Goal: Task Accomplishment & Management: Manage account settings

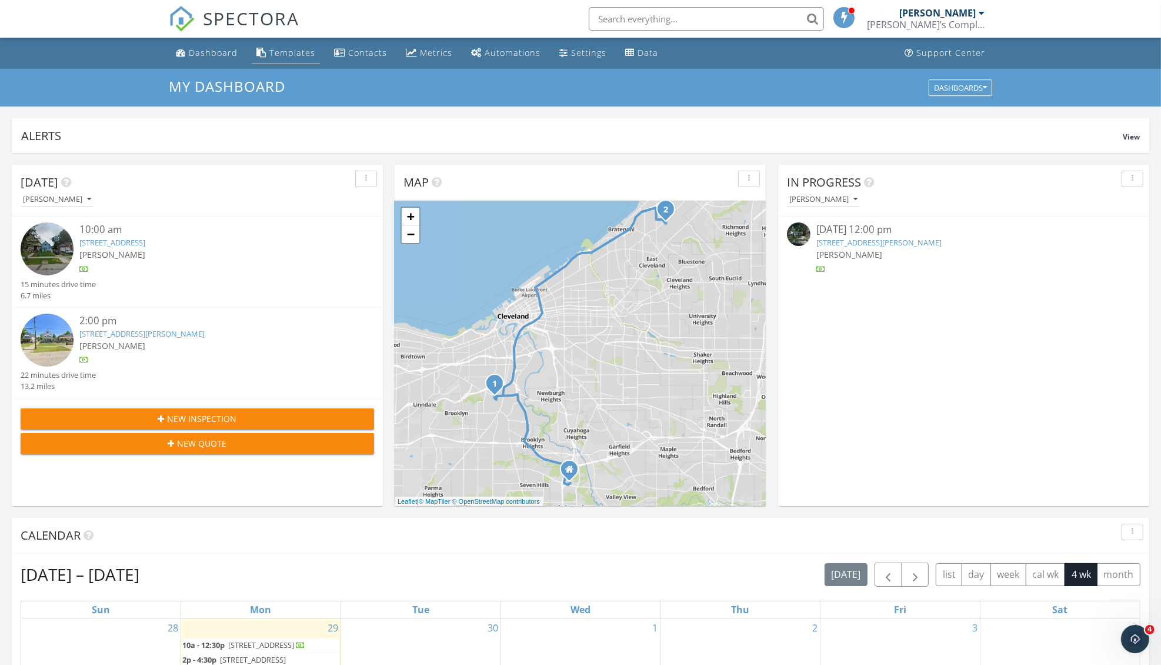
click at [297, 49] on div "Templates" at bounding box center [292, 52] width 46 height 11
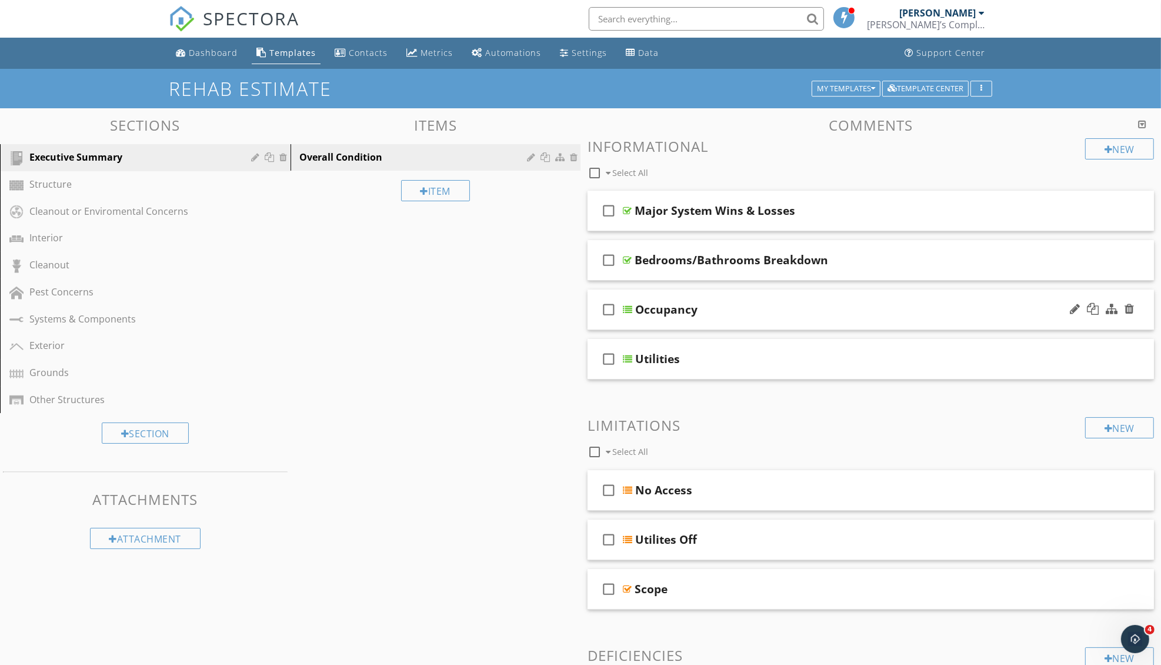
click at [778, 306] on div "Occupancy" at bounding box center [838, 309] width 407 height 14
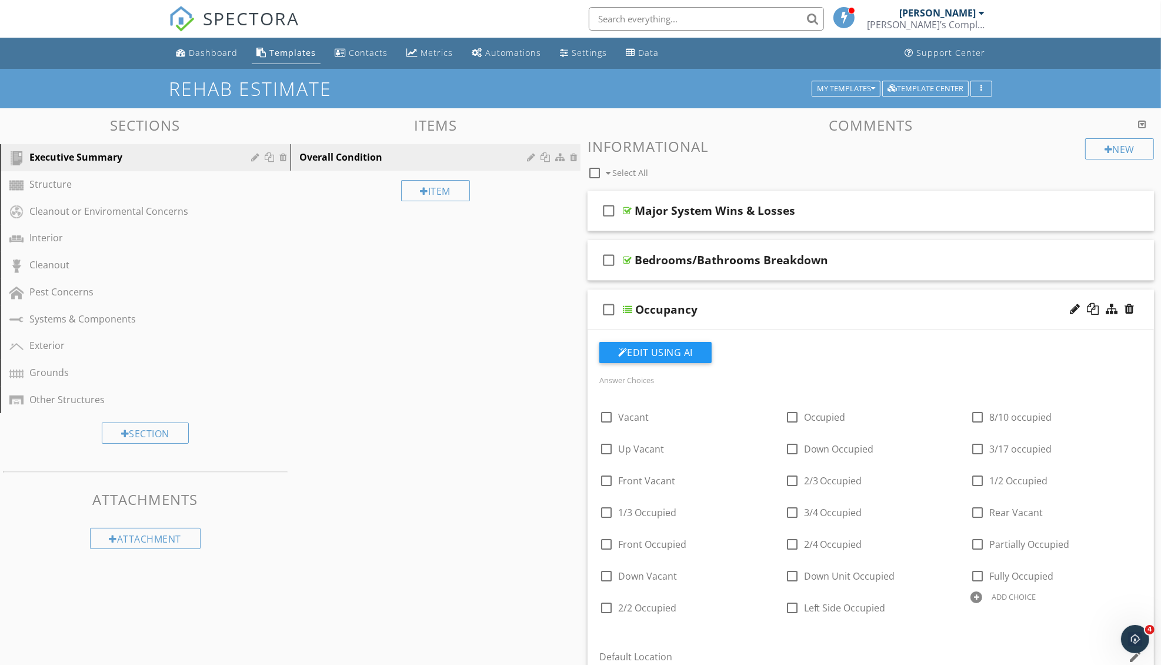
click at [853, 81] on button "My Templates" at bounding box center [846, 89] width 69 height 16
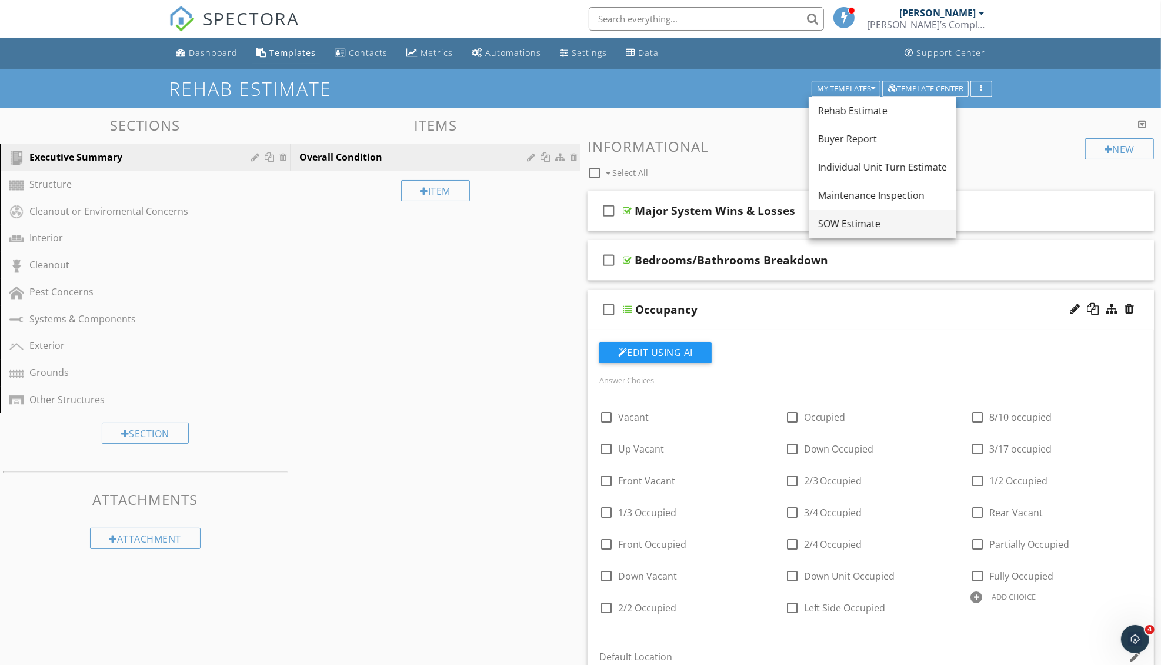
click at [836, 216] on div "SOW Estimate" at bounding box center [882, 223] width 129 height 14
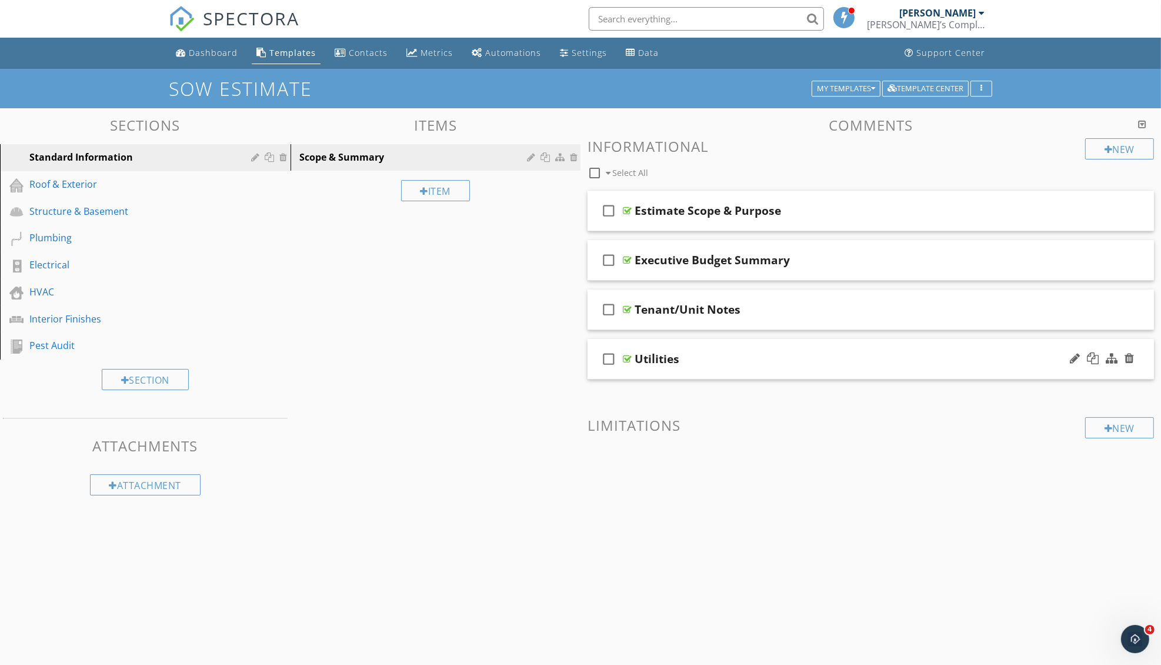
click at [760, 360] on div "Utilities" at bounding box center [838, 359] width 407 height 14
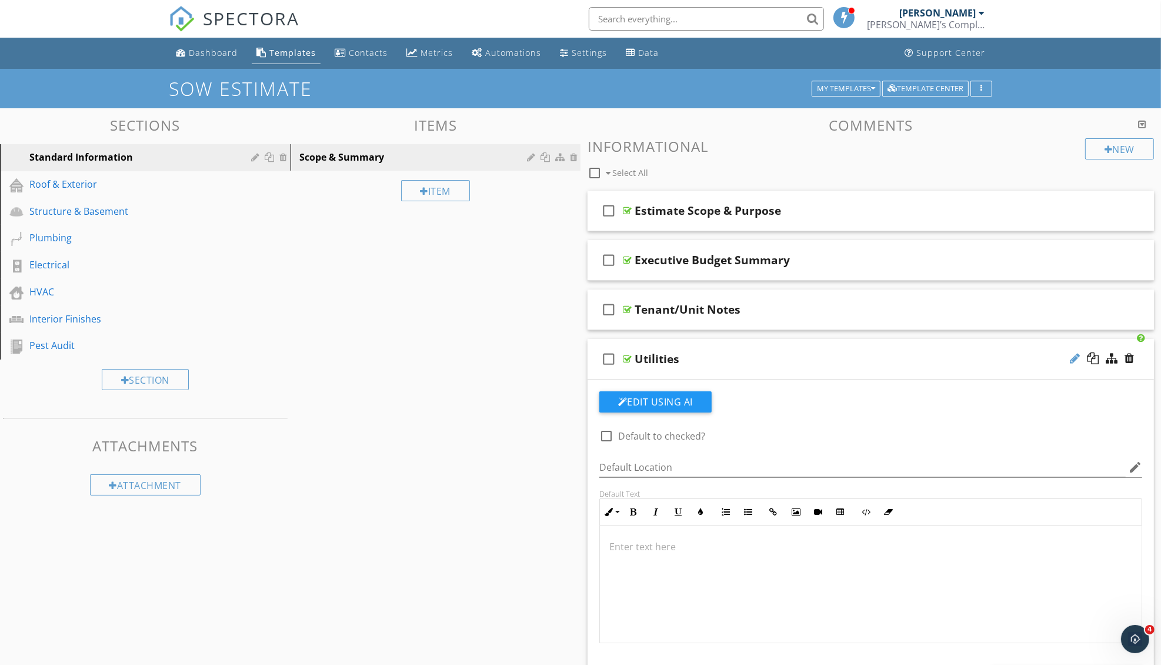
click at [1076, 358] on div at bounding box center [1075, 358] width 10 height 12
click at [829, 359] on input "Utilities" at bounding box center [838, 360] width 407 height 19
type input "Utility Information"
click at [466, 374] on div "Sections Standard Information Roof & Exterior Structure & Basement Plumbing Ele…" at bounding box center [580, 499] width 1161 height 783
click at [1135, 142] on div "New" at bounding box center [1119, 148] width 69 height 21
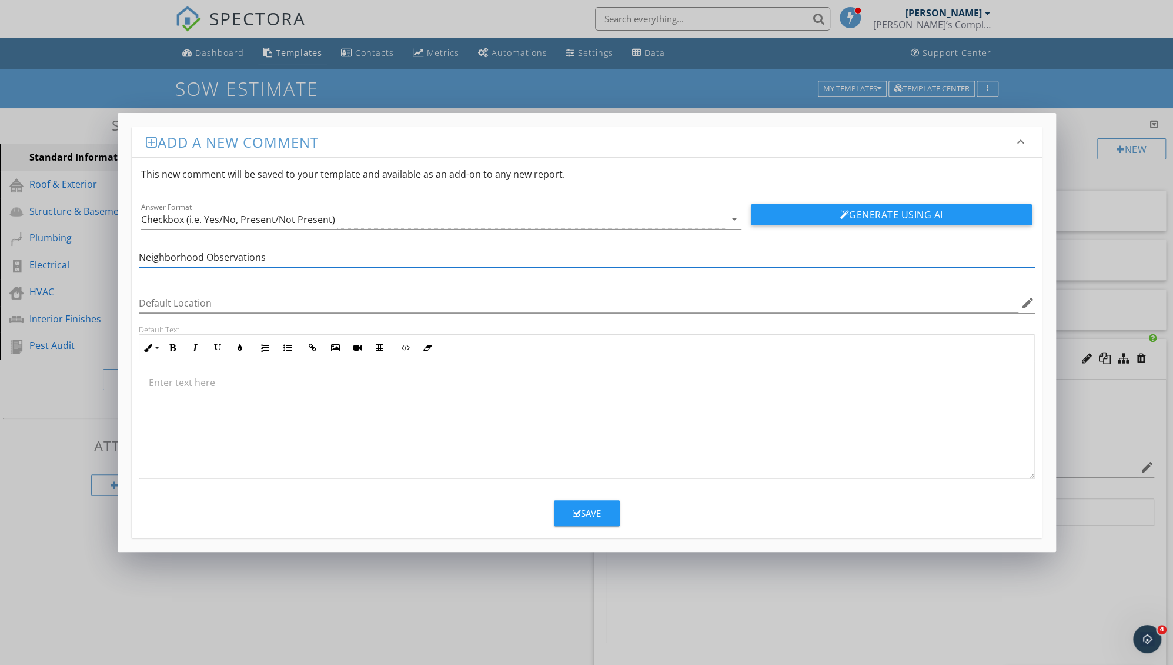
click at [164, 256] on input "Neighborhood Observations" at bounding box center [587, 257] width 896 height 19
type input "Neighborhood Observations"
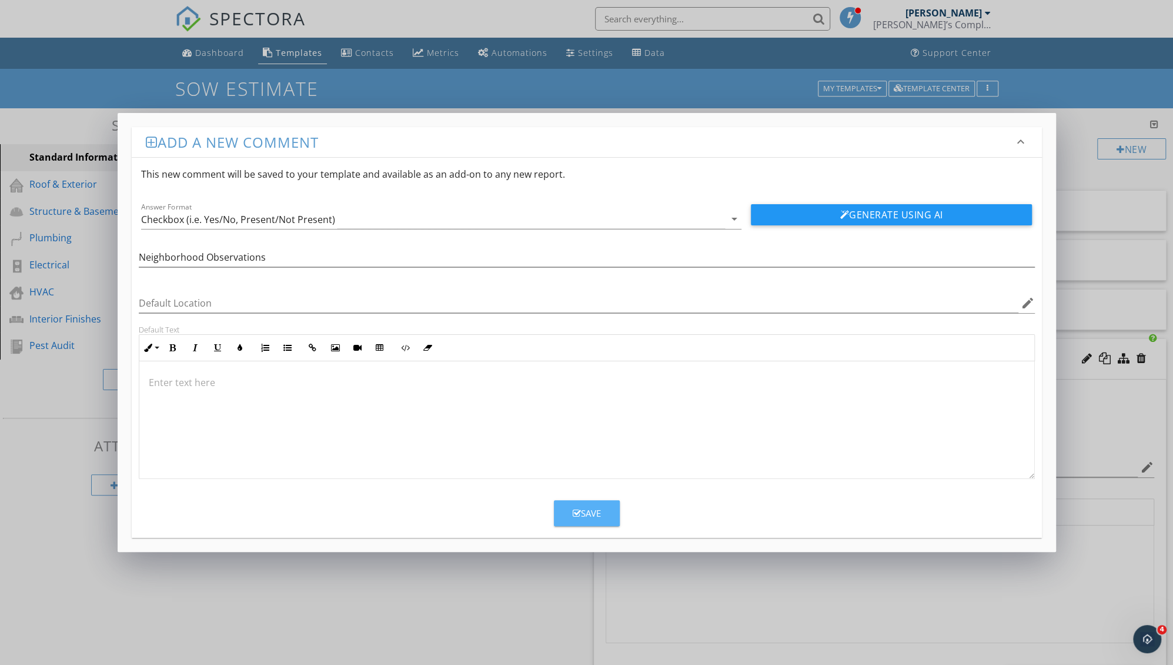
click at [608, 519] on button "Save" at bounding box center [587, 513] width 66 height 26
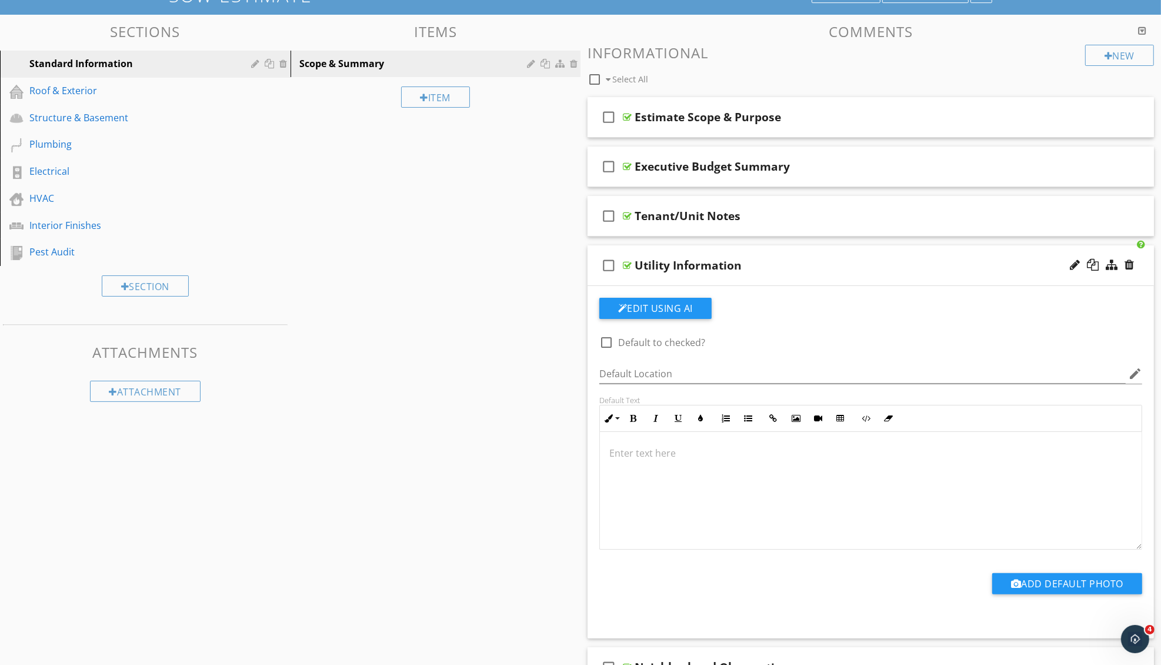
scroll to position [83, 0]
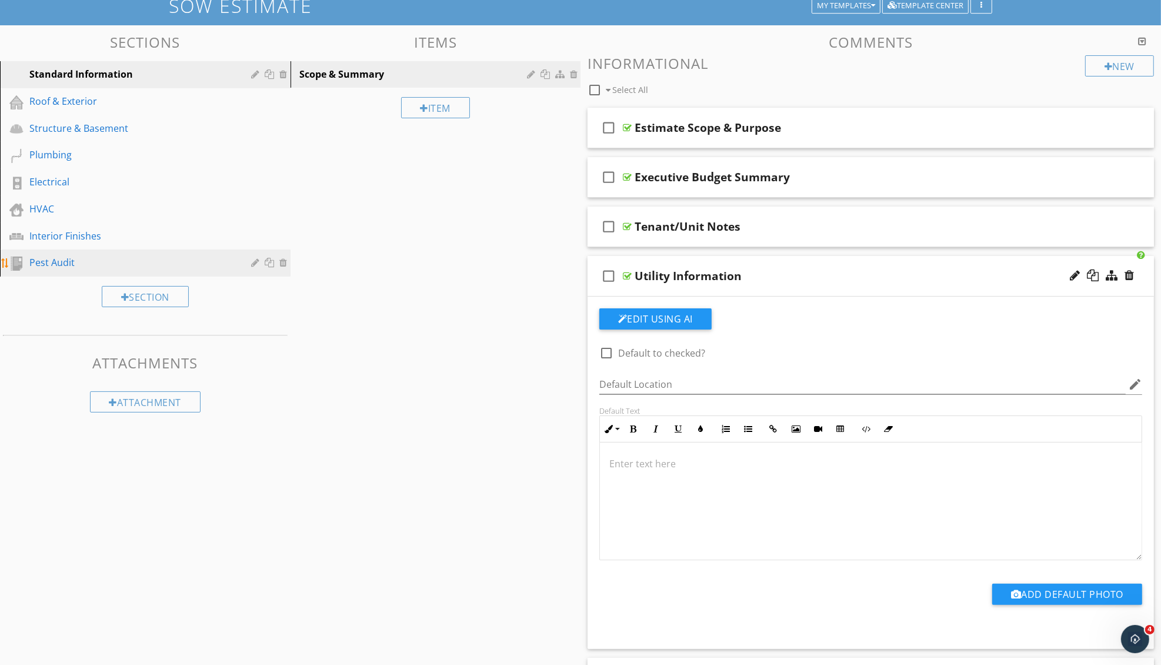
click at [88, 259] on div "Pest Audit" at bounding box center [131, 262] width 205 height 14
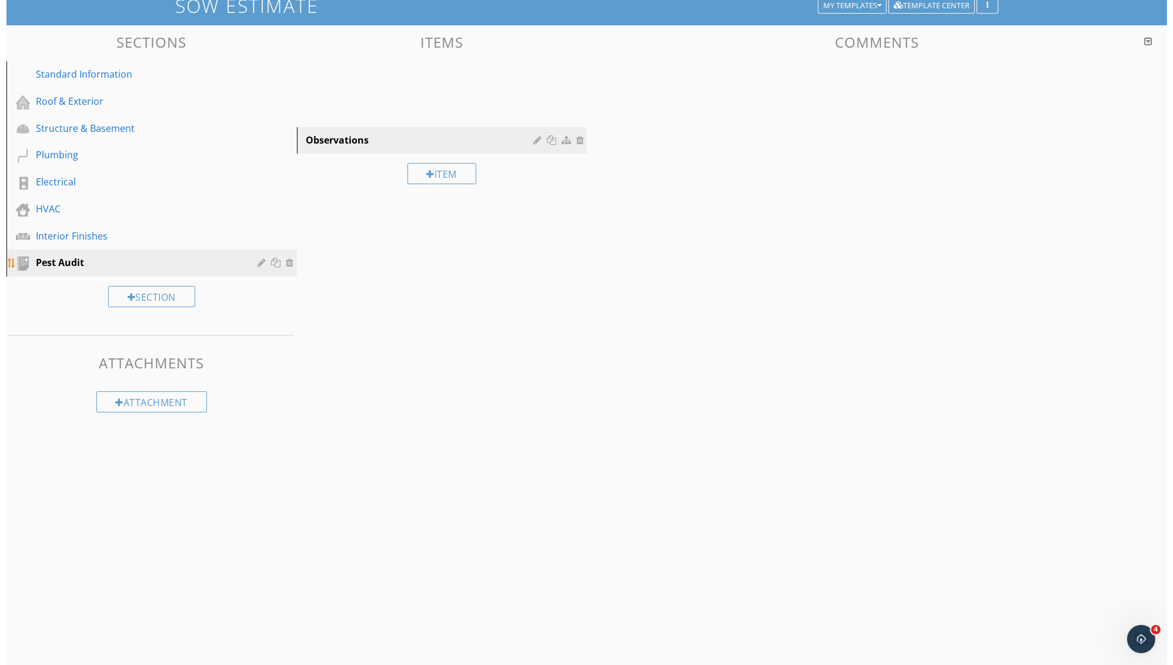
scroll to position [69, 0]
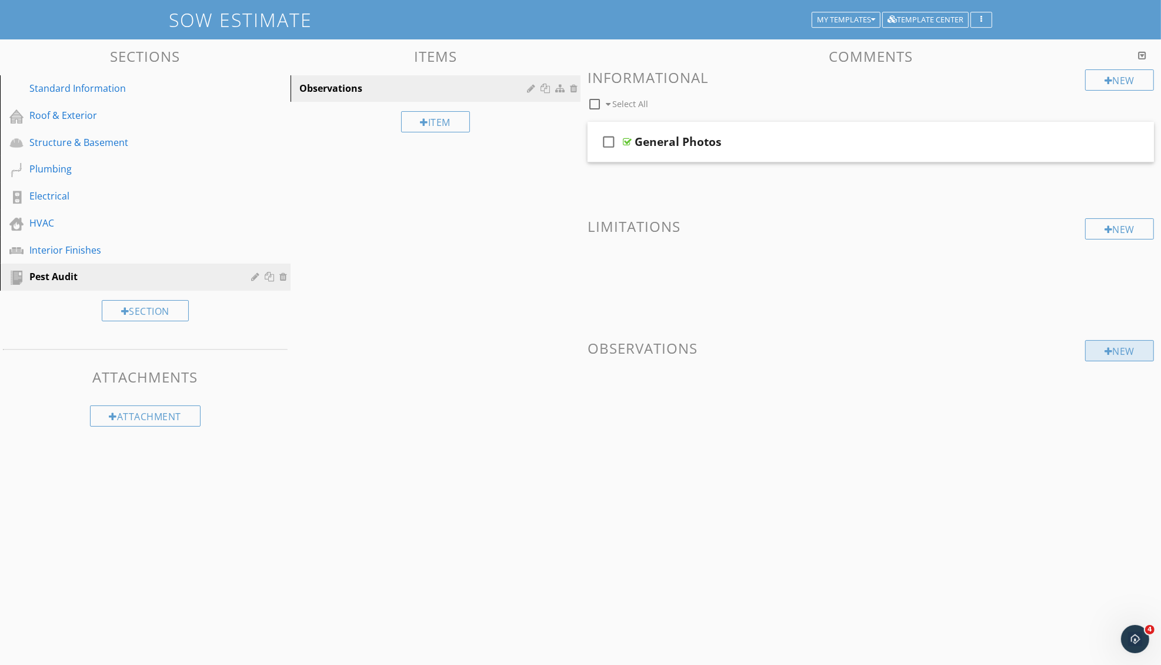
click at [1140, 348] on div "New" at bounding box center [1119, 350] width 69 height 21
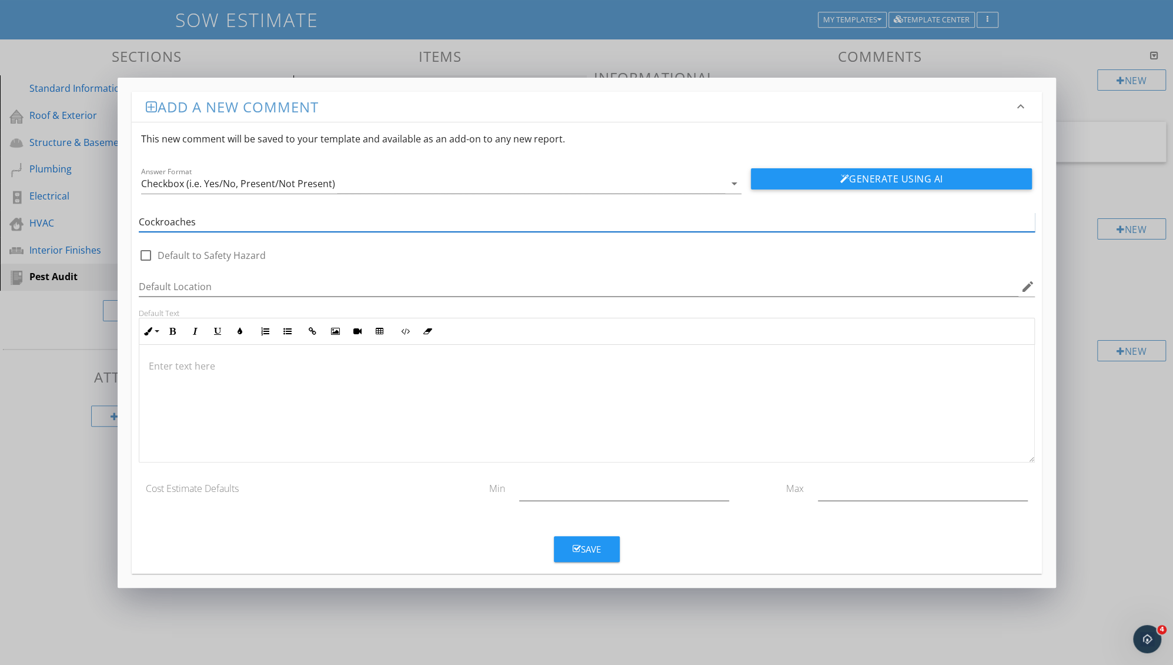
type input "Cockroaches"
click at [578, 548] on icon "button" at bounding box center [577, 548] width 8 height 9
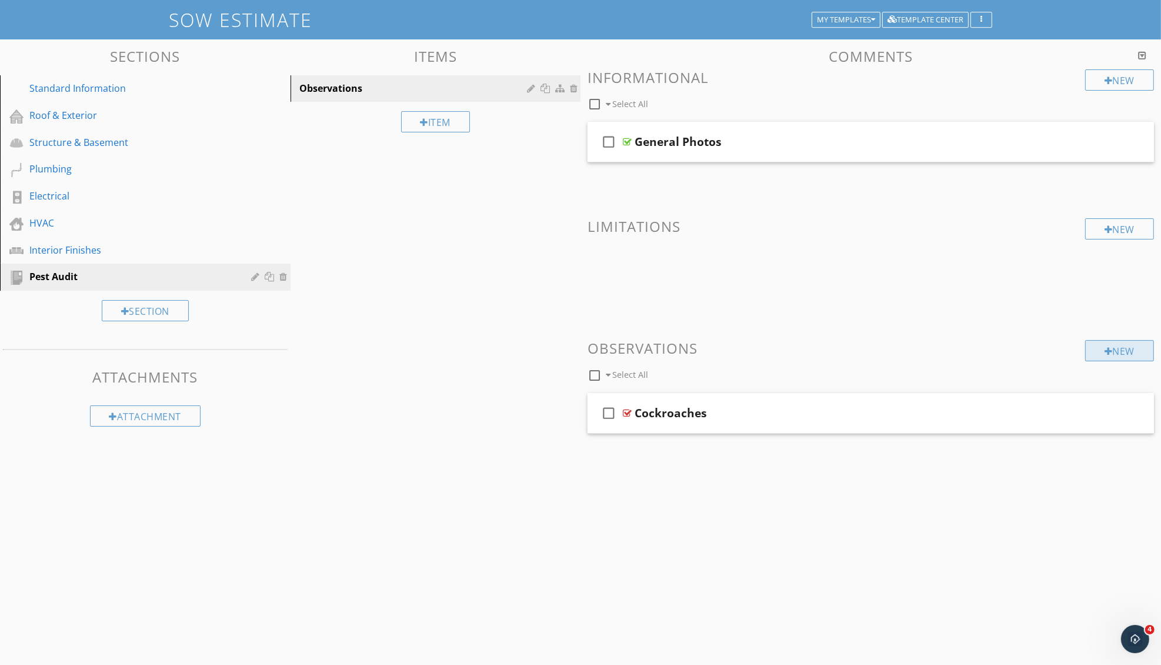
click at [1111, 348] on div "New" at bounding box center [1119, 350] width 69 height 21
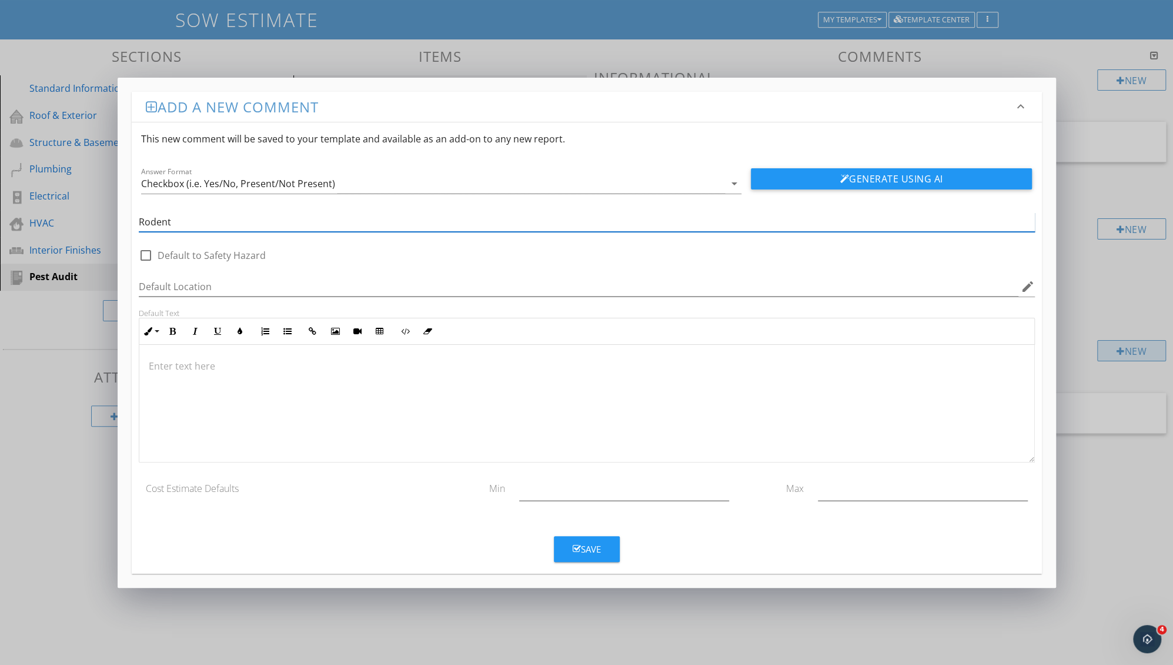
type input "Rodents"
click button "Generate Using AI" at bounding box center [892, 178] width 282 height 21
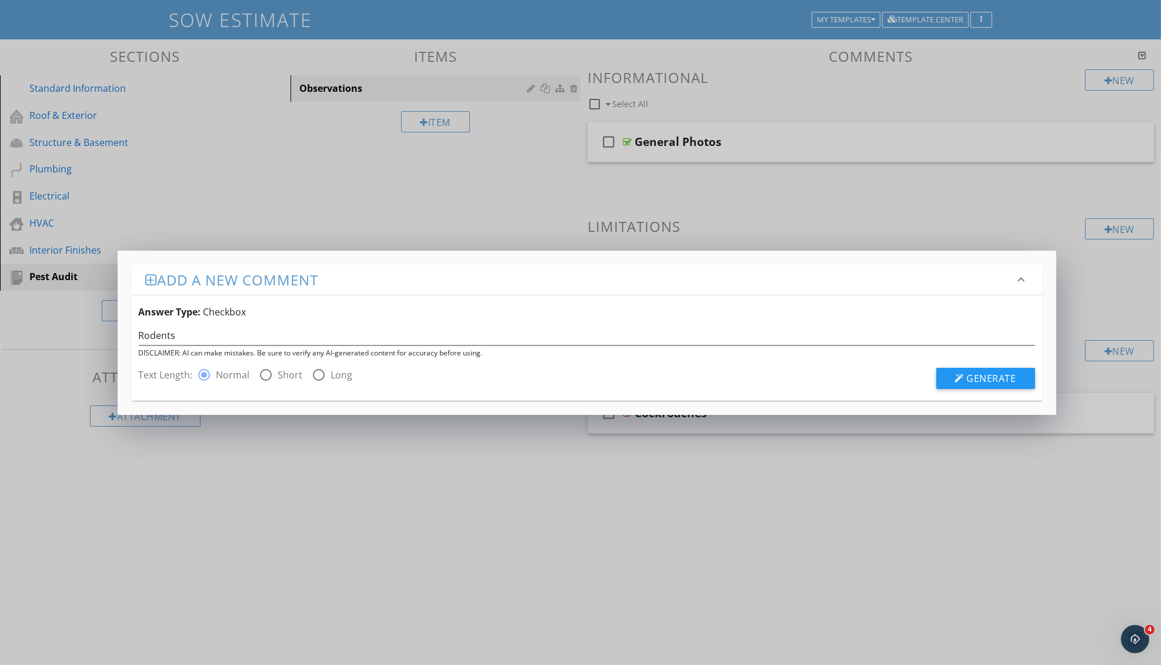
click at [535, 541] on div "Add a new comment keyboard_arrow_down Answer Type: Checkbox Rodents DISCLAIMER:…" at bounding box center [580, 332] width 1161 height 665
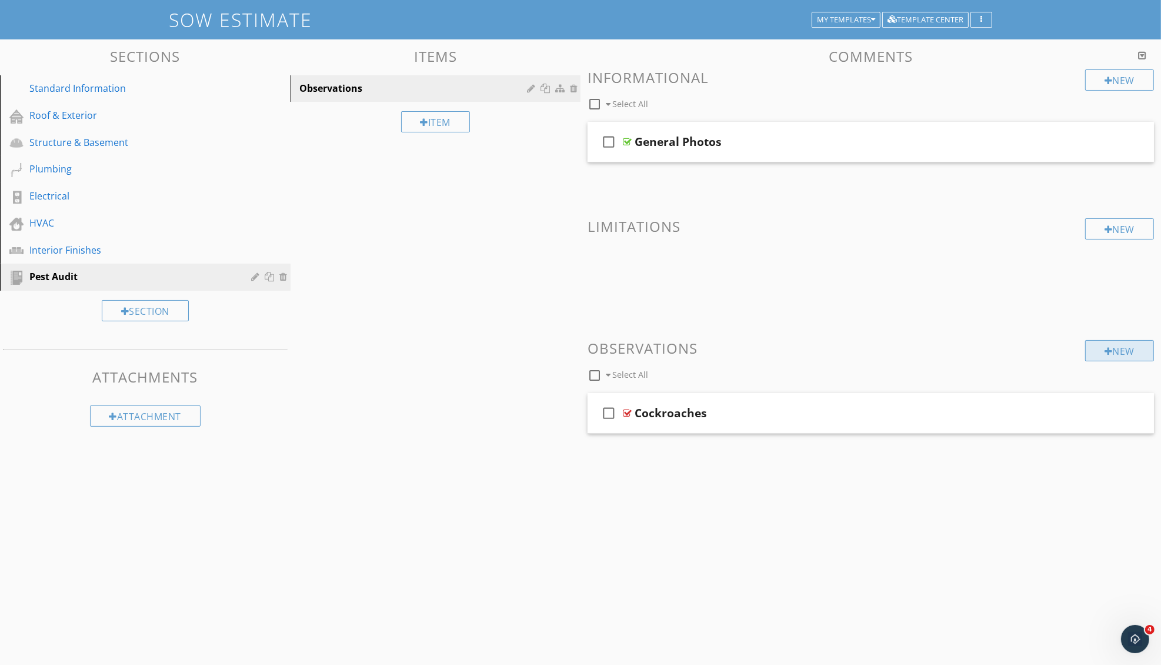
click at [1096, 355] on div "New" at bounding box center [1119, 350] width 69 height 21
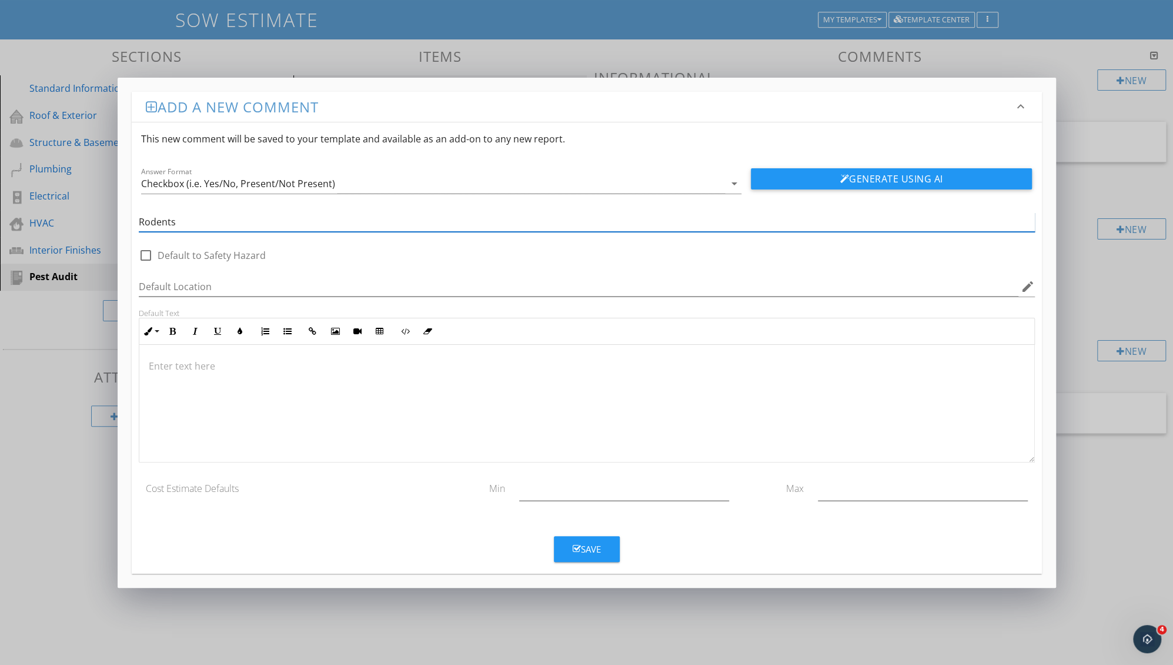
type input "Rodents"
click at [594, 551] on div "Save" at bounding box center [587, 549] width 28 height 14
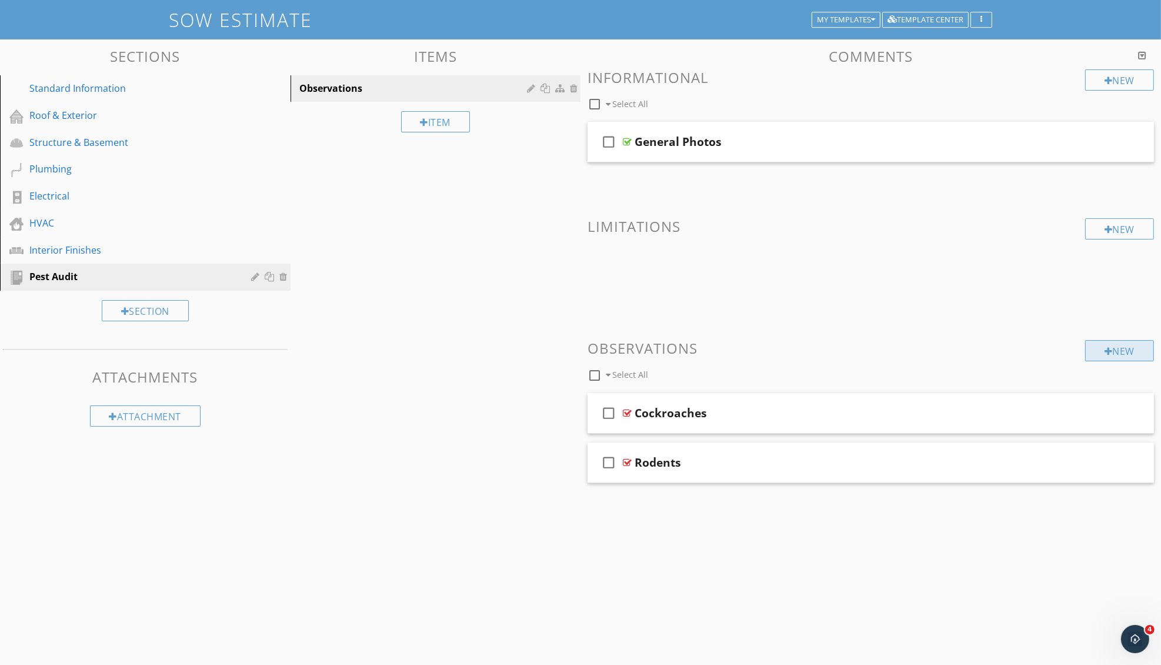
click at [1133, 355] on div "New" at bounding box center [1119, 350] width 69 height 21
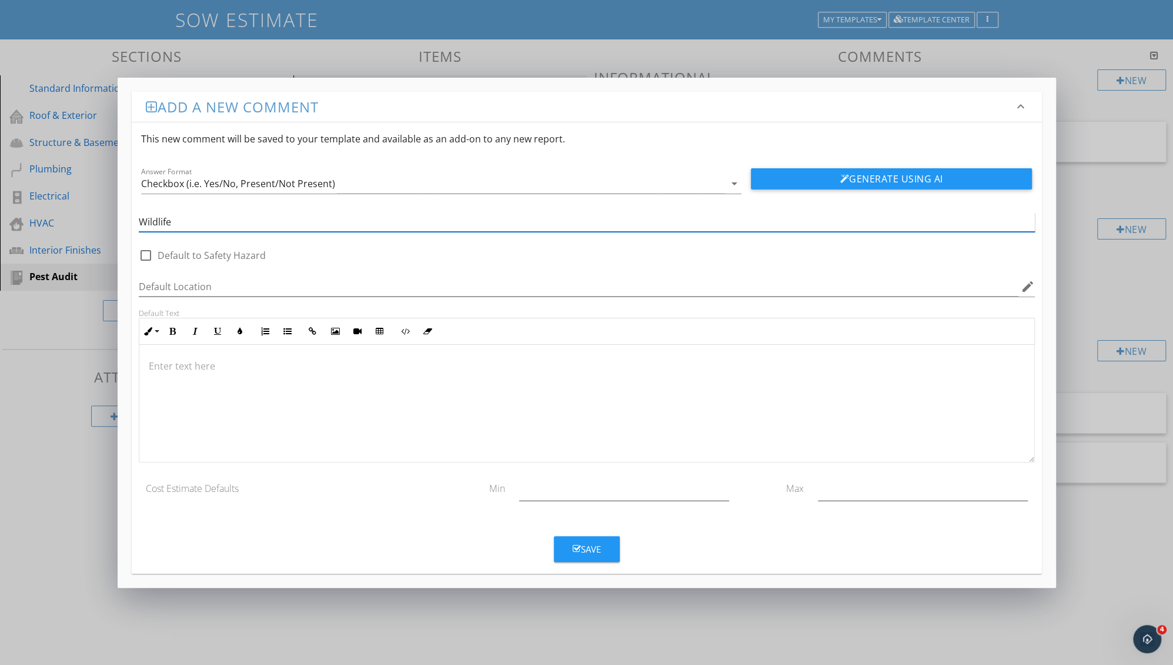
type input "Wildlife"
click at [587, 551] on div "Save" at bounding box center [587, 549] width 28 height 14
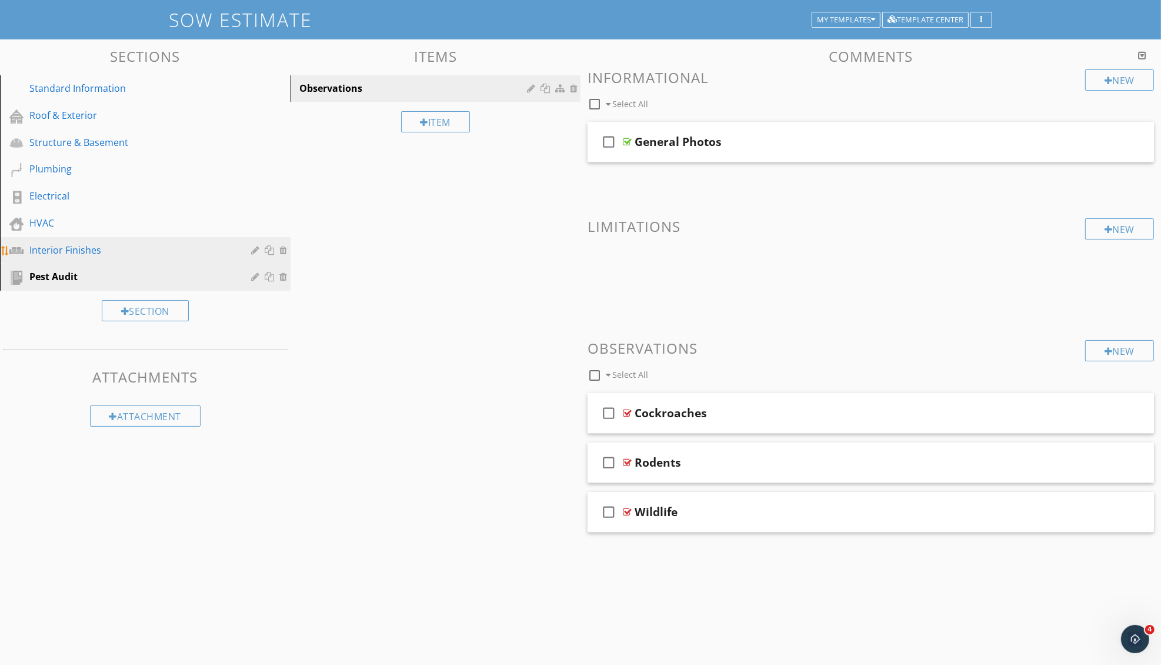
click at [80, 251] on div "Interior Finishes" at bounding box center [131, 250] width 205 height 14
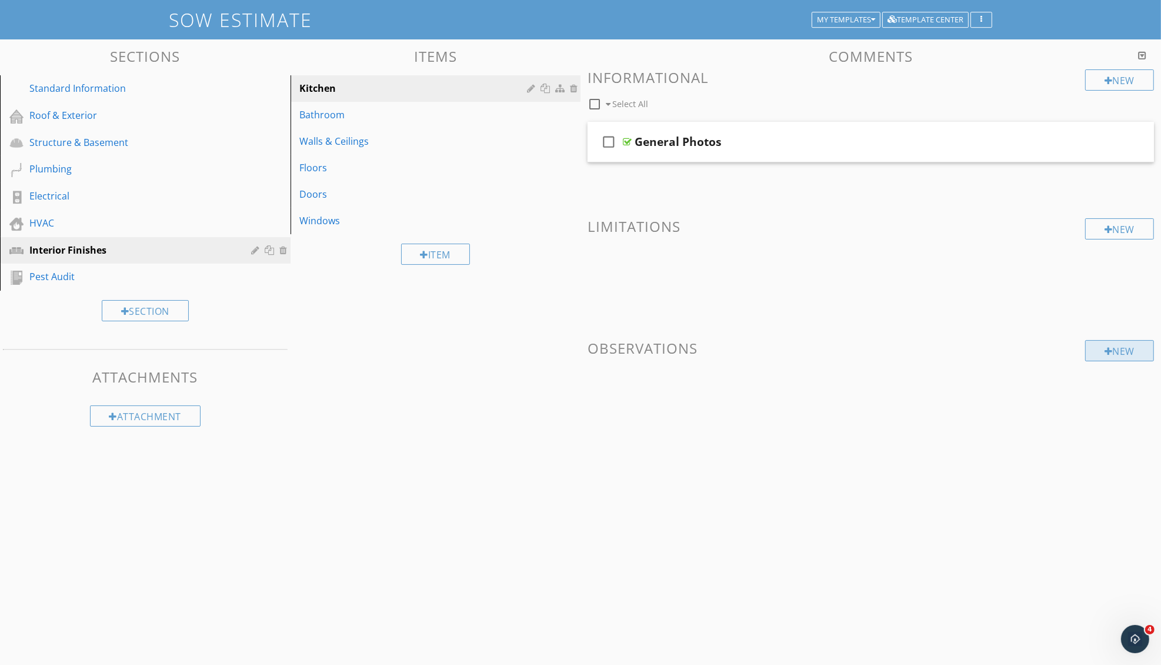
click at [1114, 358] on div "New" at bounding box center [1119, 350] width 69 height 21
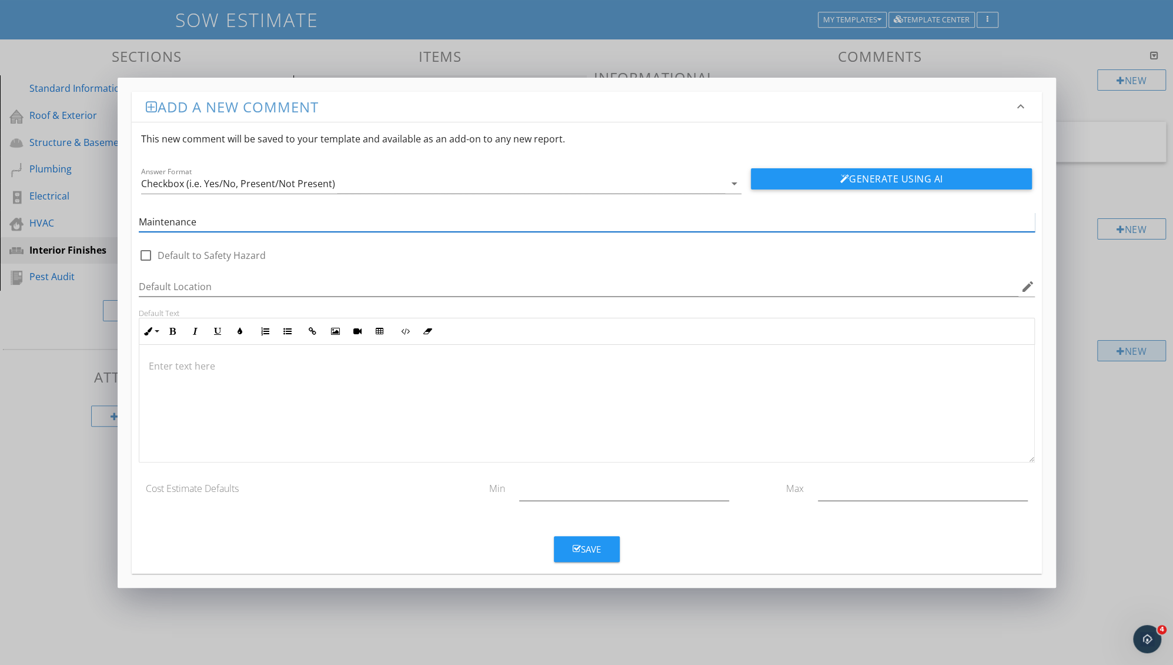
type input "Maintenance Needed"
click at [760, 369] on p at bounding box center [587, 366] width 876 height 14
click at [601, 549] on button "Save" at bounding box center [587, 549] width 66 height 26
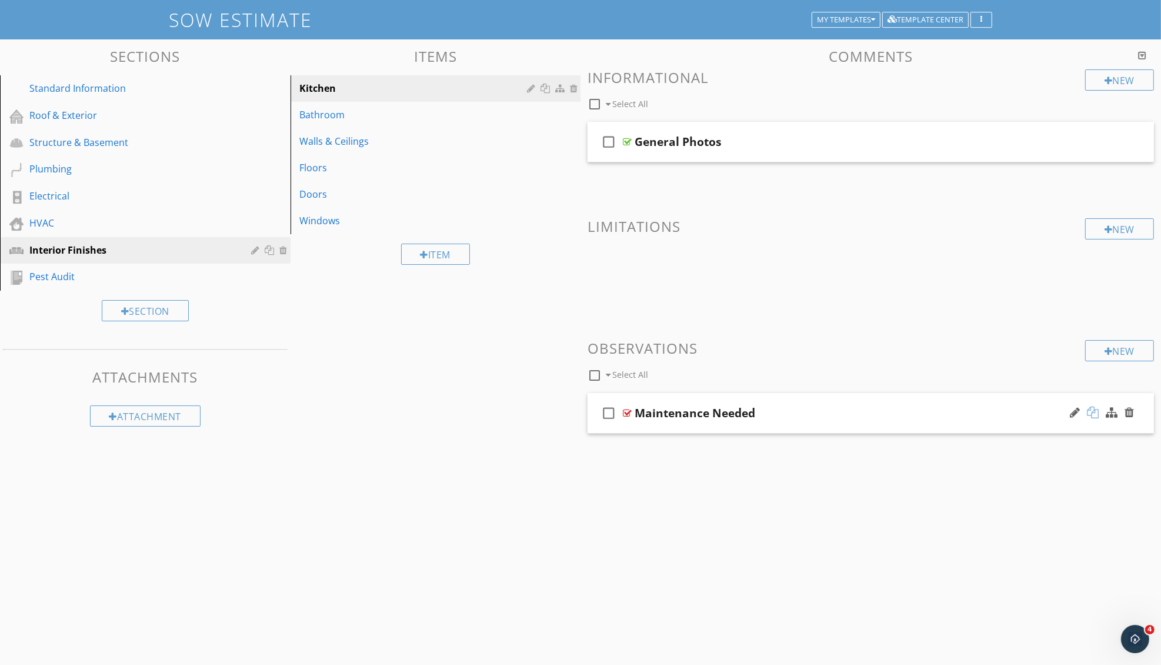
click at [1097, 409] on div at bounding box center [1093, 412] width 12 height 12
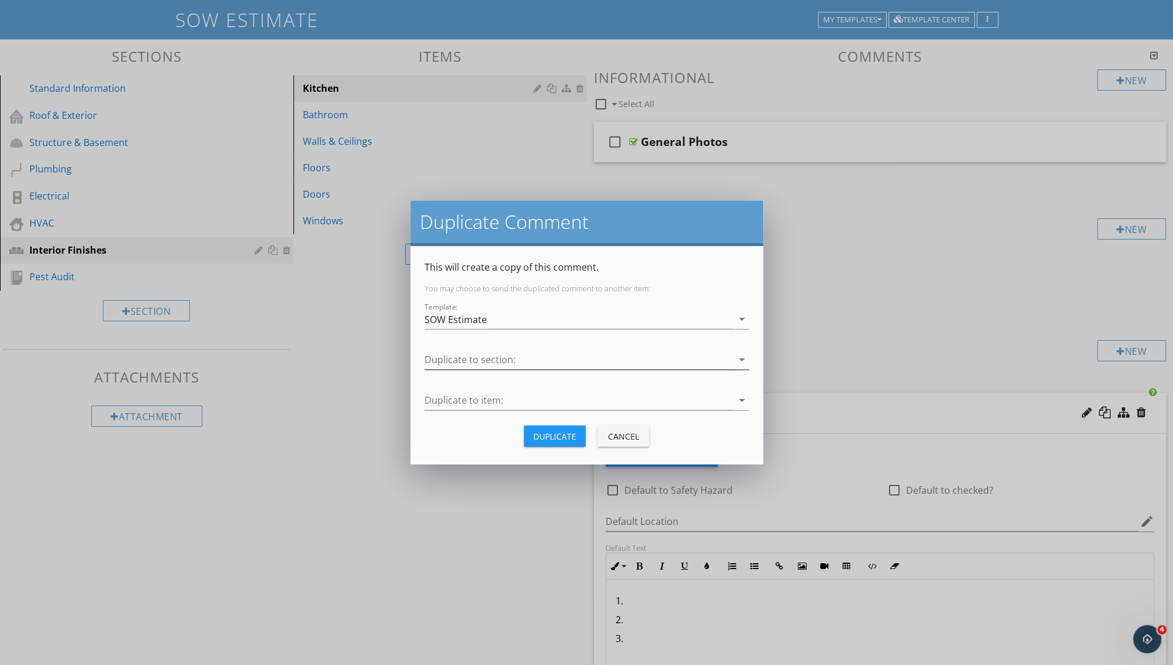
click at [491, 357] on div at bounding box center [579, 359] width 308 height 19
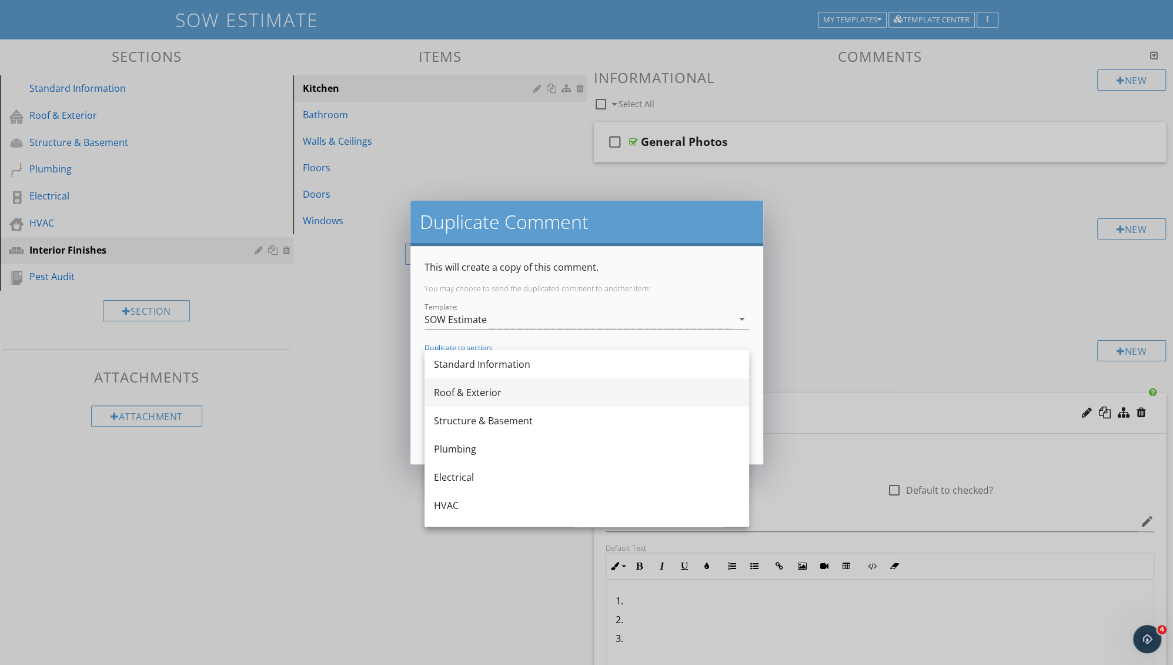
click at [473, 391] on div "Roof & Exterior" at bounding box center [587, 392] width 306 height 14
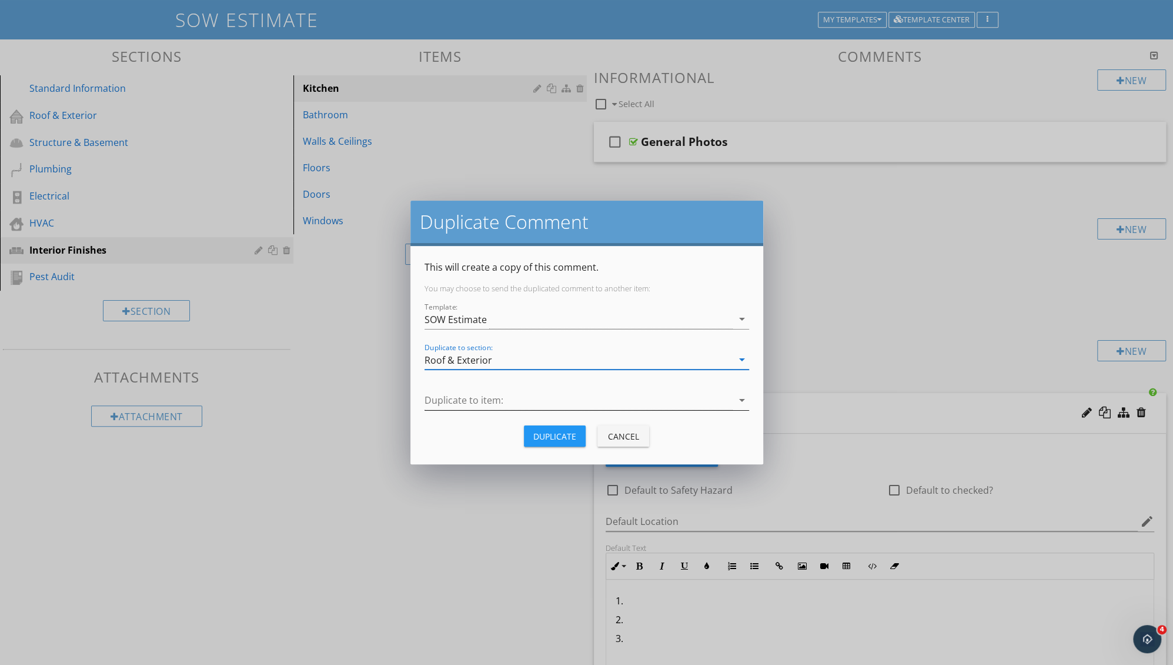
click at [466, 395] on div at bounding box center [579, 400] width 308 height 19
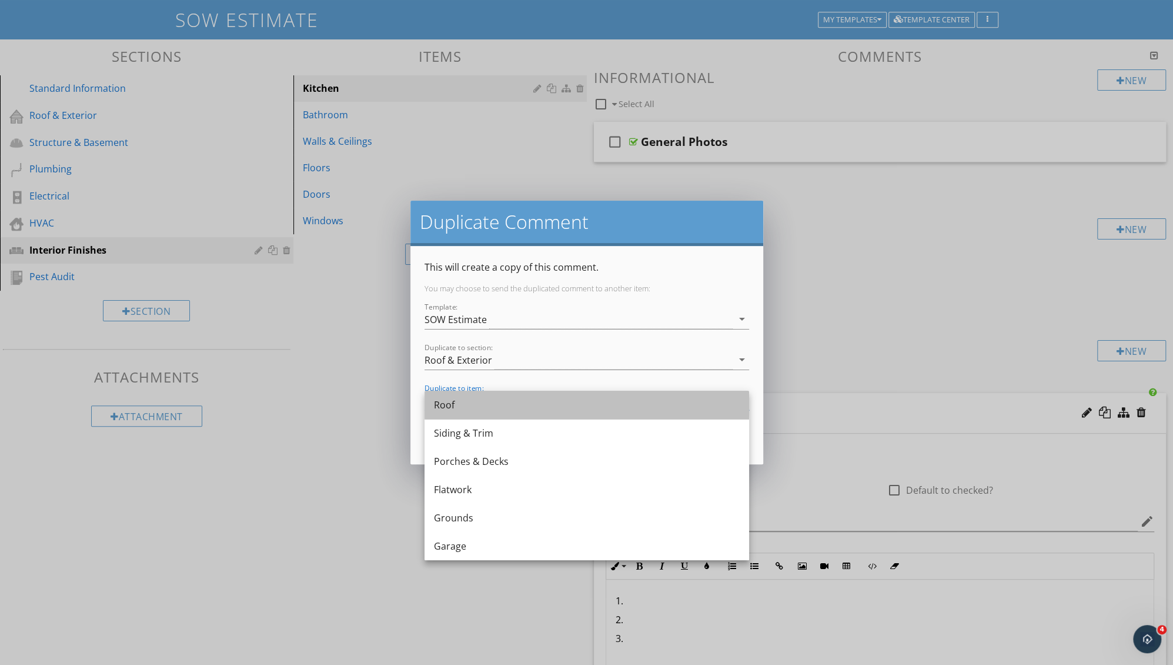
click at [456, 401] on div "Roof" at bounding box center [587, 405] width 306 height 14
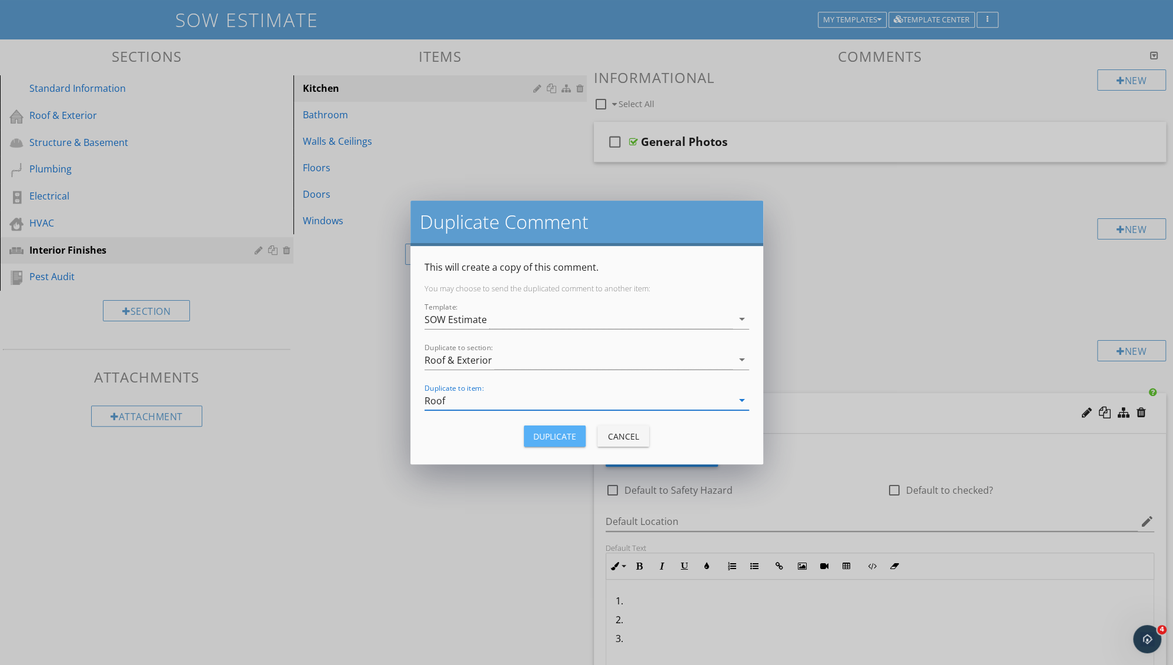
click at [558, 432] on div "Duplicate" at bounding box center [554, 436] width 43 height 12
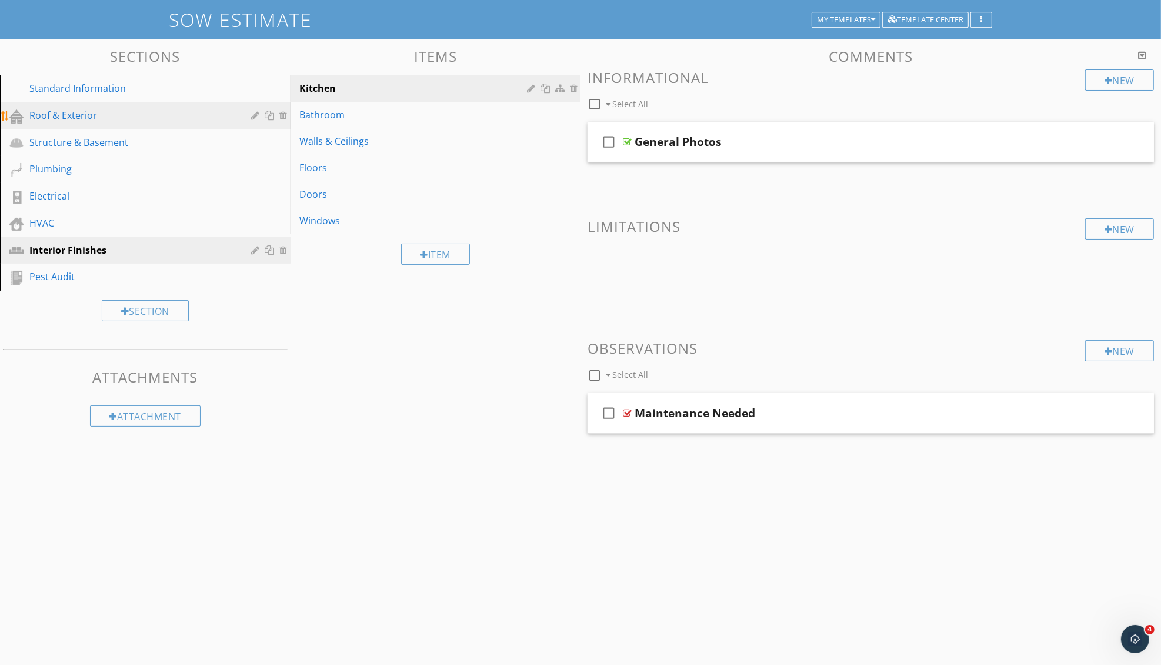
click at [62, 111] on div "Roof & Exterior" at bounding box center [131, 115] width 205 height 14
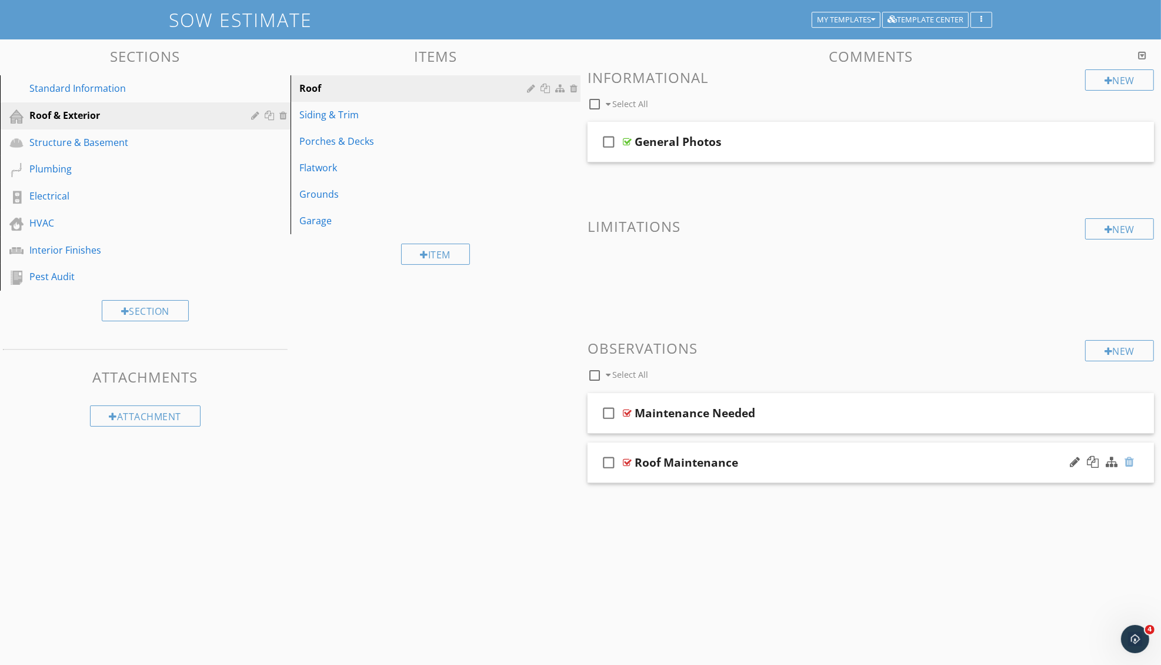
click at [1133, 461] on div at bounding box center [1129, 462] width 9 height 12
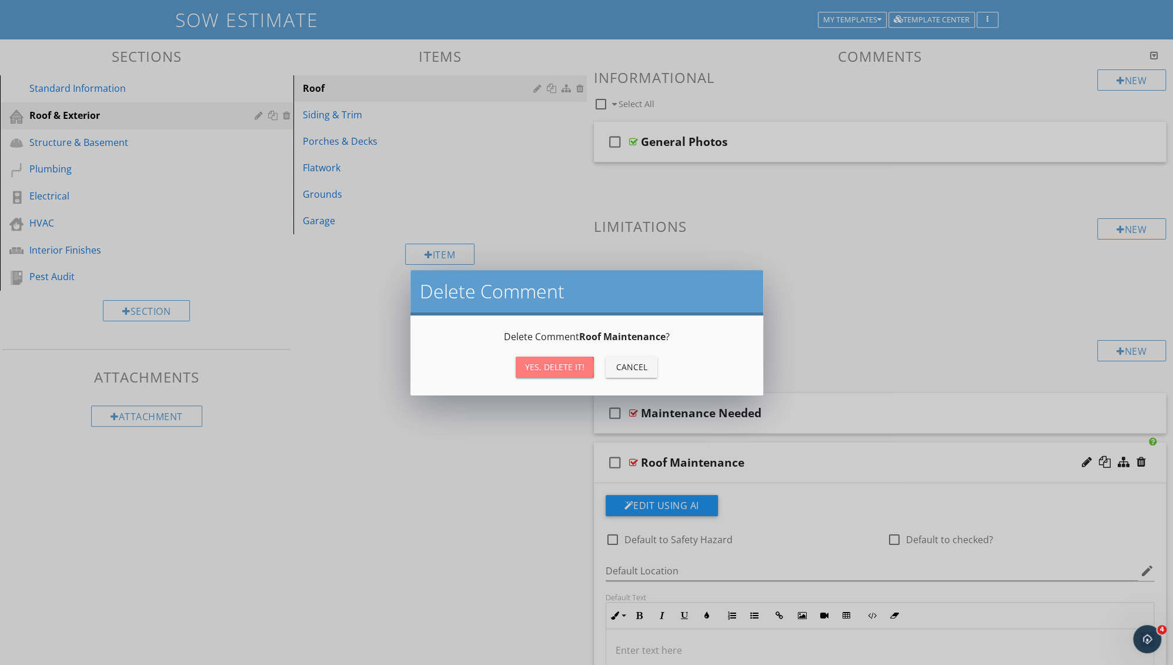
click at [554, 372] on button "Yes, Delete it!" at bounding box center [555, 366] width 78 height 21
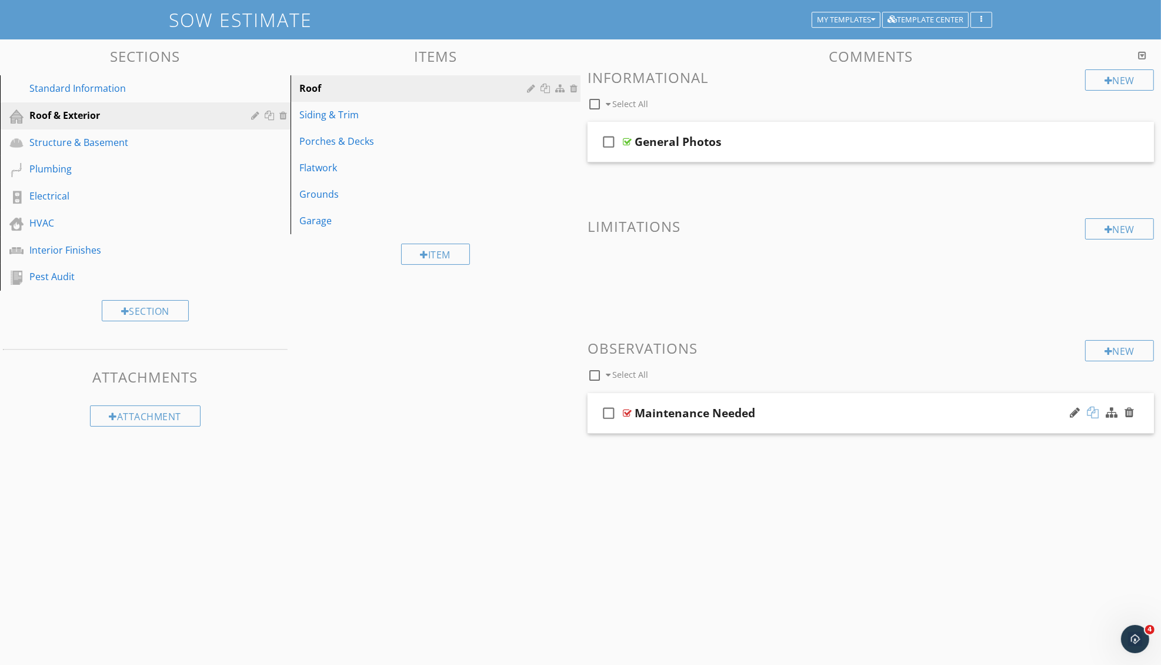
click at [1094, 416] on div at bounding box center [1093, 412] width 12 height 12
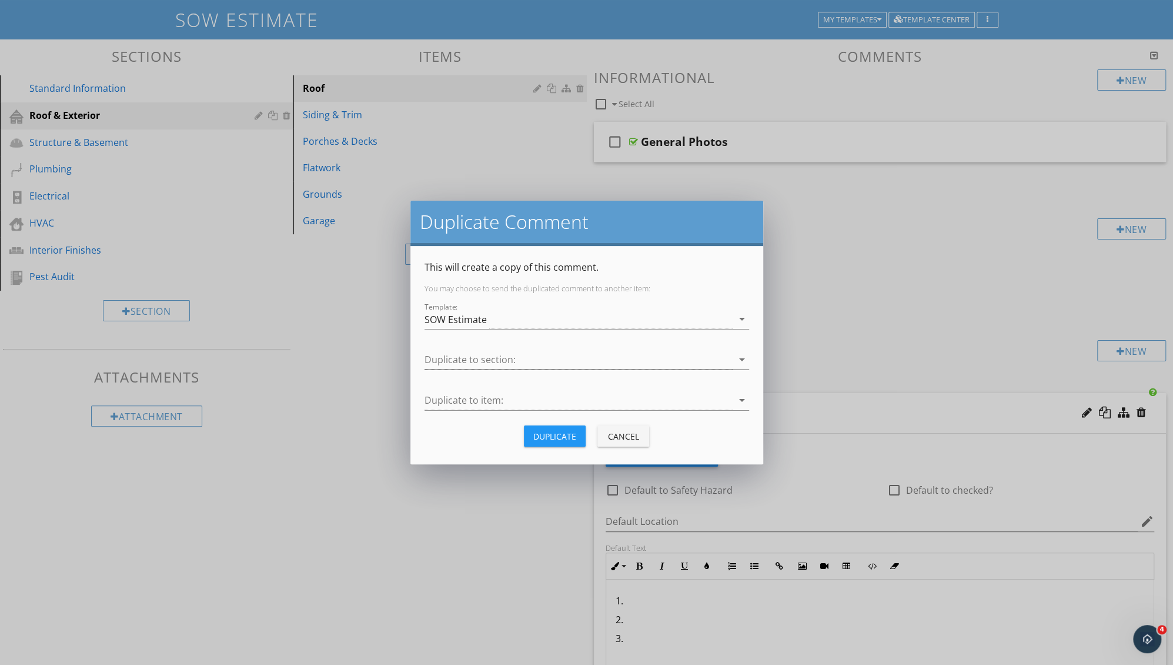
click at [479, 356] on div at bounding box center [579, 359] width 308 height 19
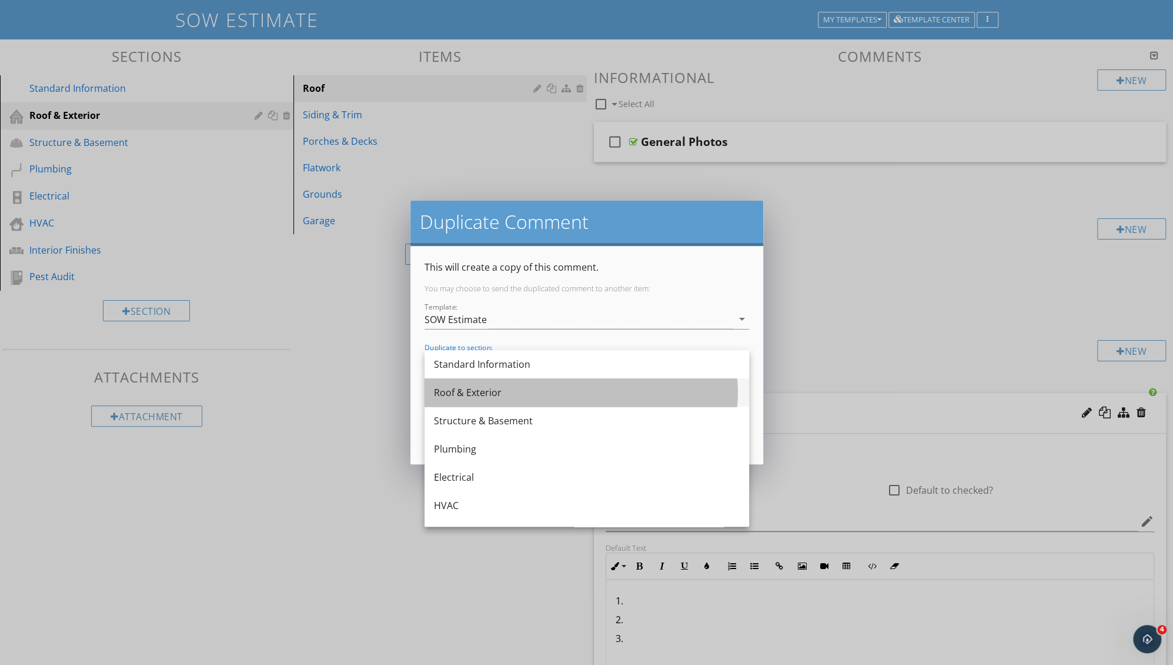
click at [471, 388] on div "Roof & Exterior" at bounding box center [587, 392] width 306 height 14
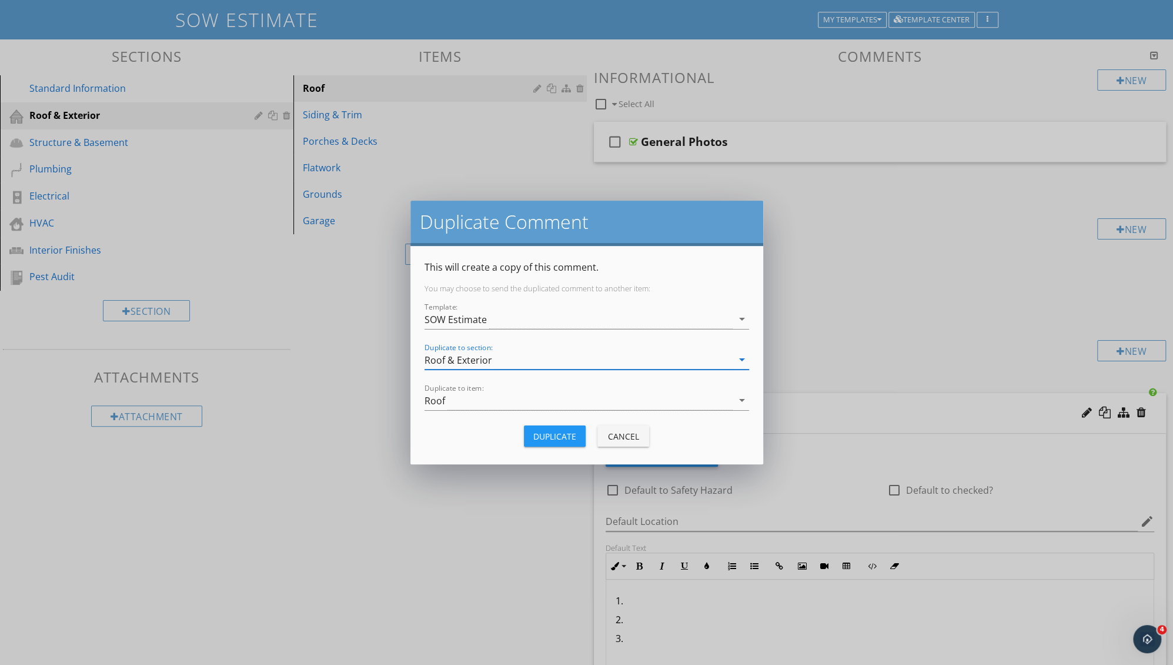
click at [471, 388] on div "Duplicate to item: Roof arrow_drop_down" at bounding box center [587, 402] width 325 height 38
click at [446, 402] on div "Roof" at bounding box center [579, 400] width 308 height 19
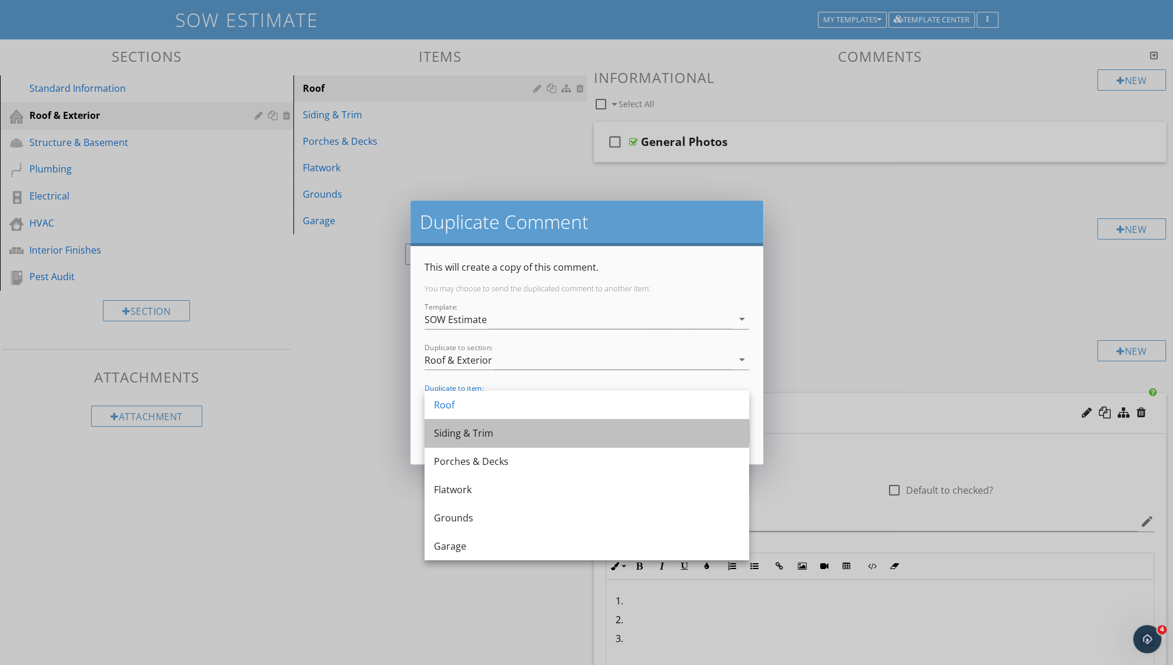
click at [461, 433] on div "Siding & Trim" at bounding box center [587, 433] width 306 height 14
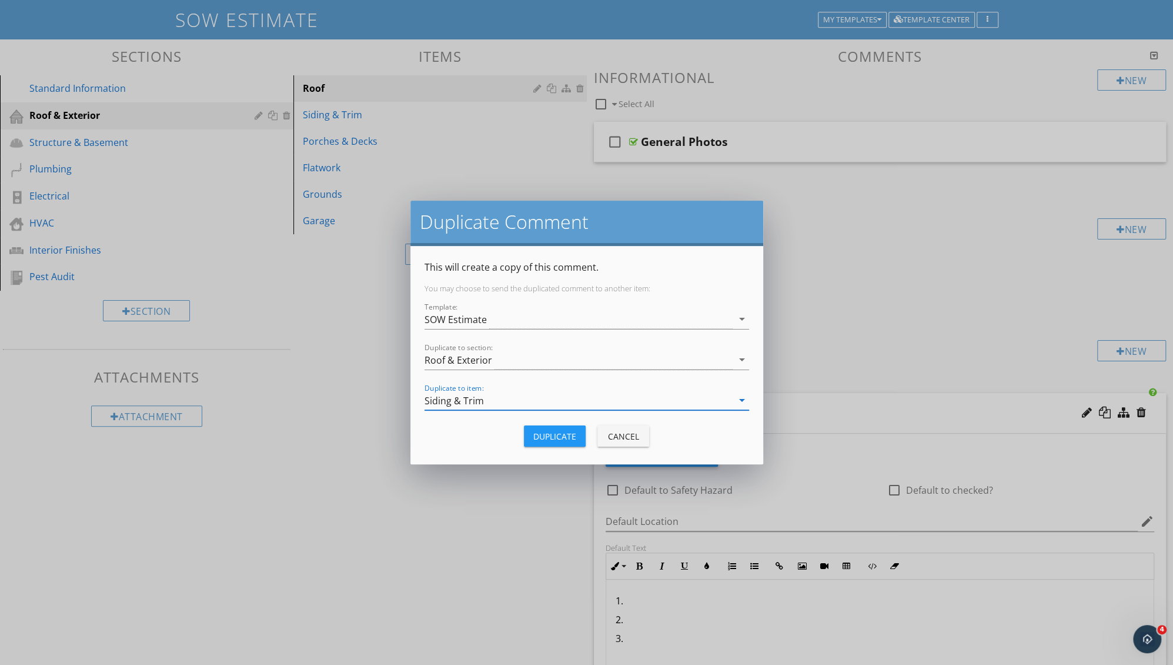
click at [555, 440] on div "Duplicate" at bounding box center [554, 436] width 43 height 12
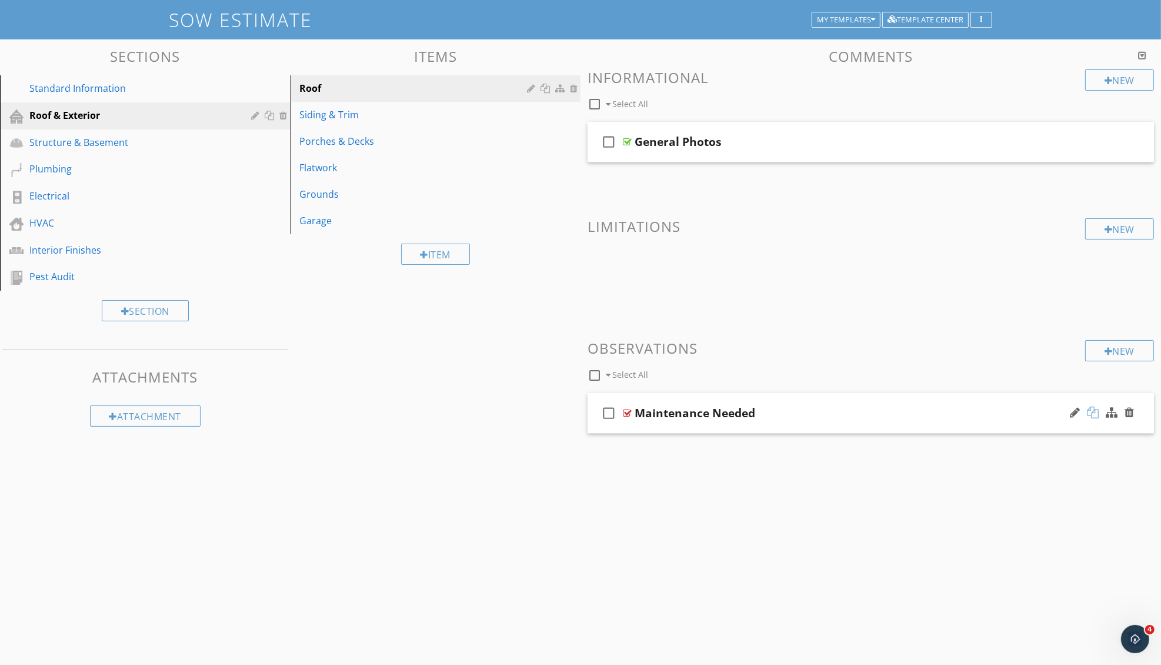
click at [1093, 412] on div at bounding box center [1093, 412] width 12 height 12
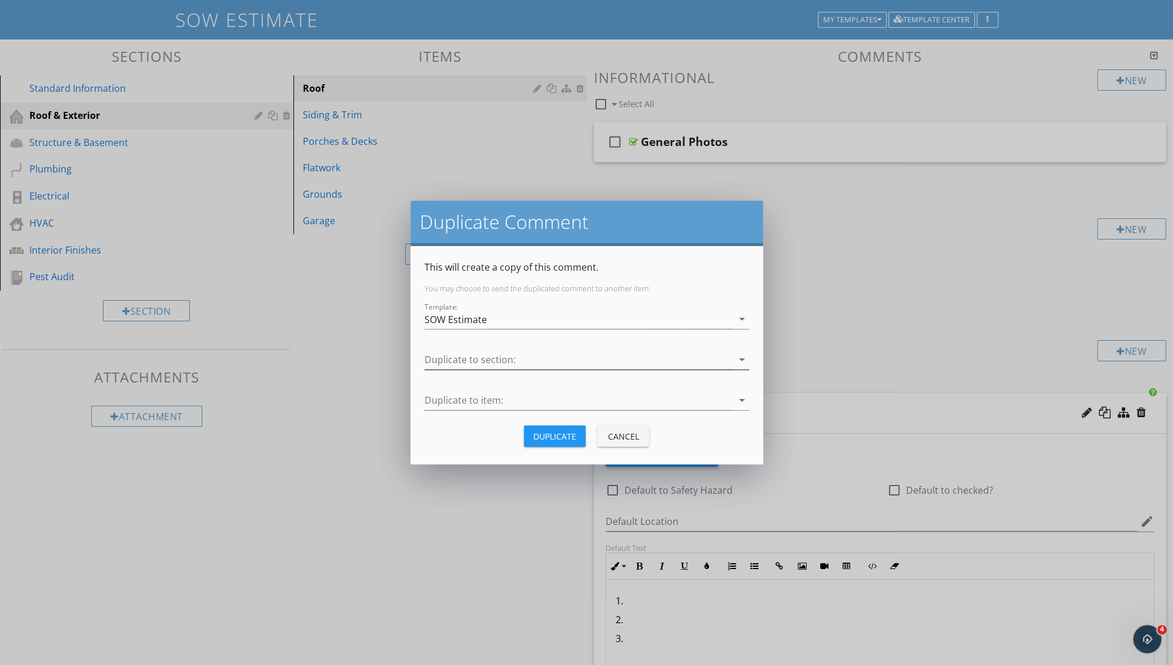
click at [449, 362] on div at bounding box center [579, 359] width 308 height 19
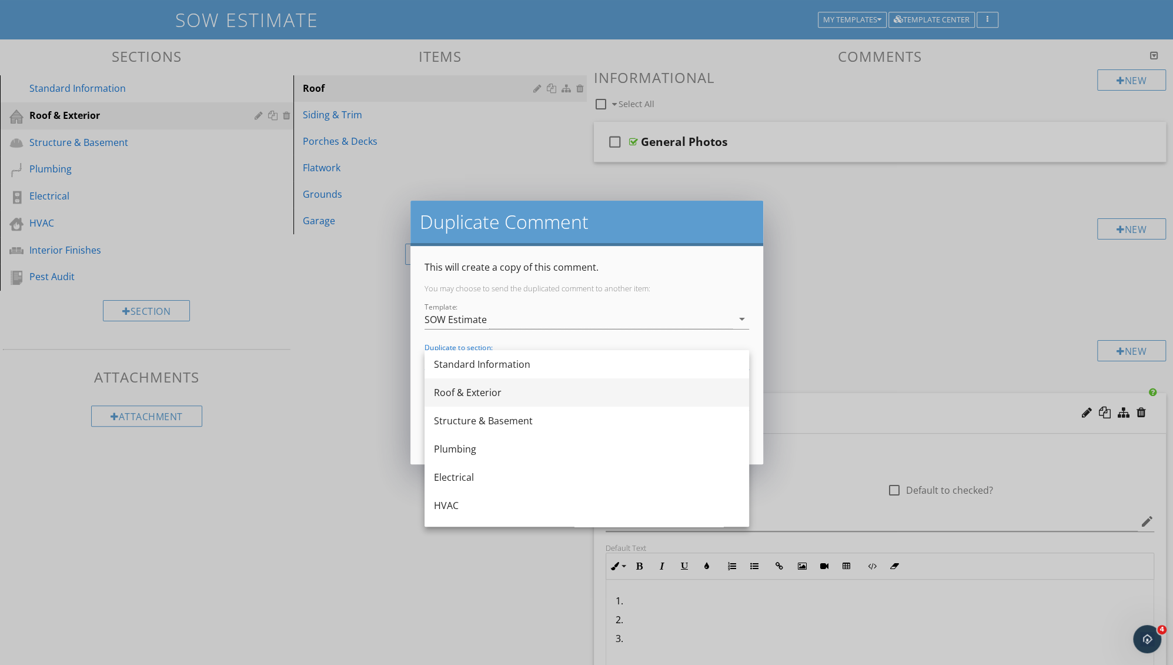
click at [449, 393] on div "Roof & Exterior" at bounding box center [587, 392] width 306 height 14
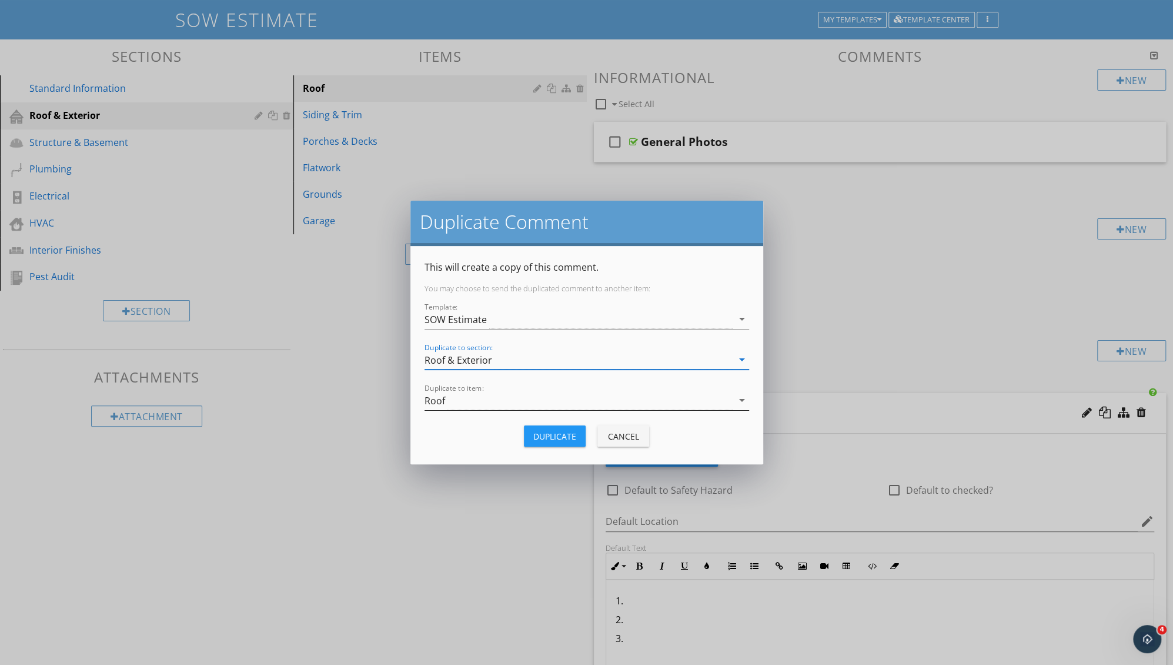
click at [449, 393] on div "Roof" at bounding box center [579, 400] width 308 height 19
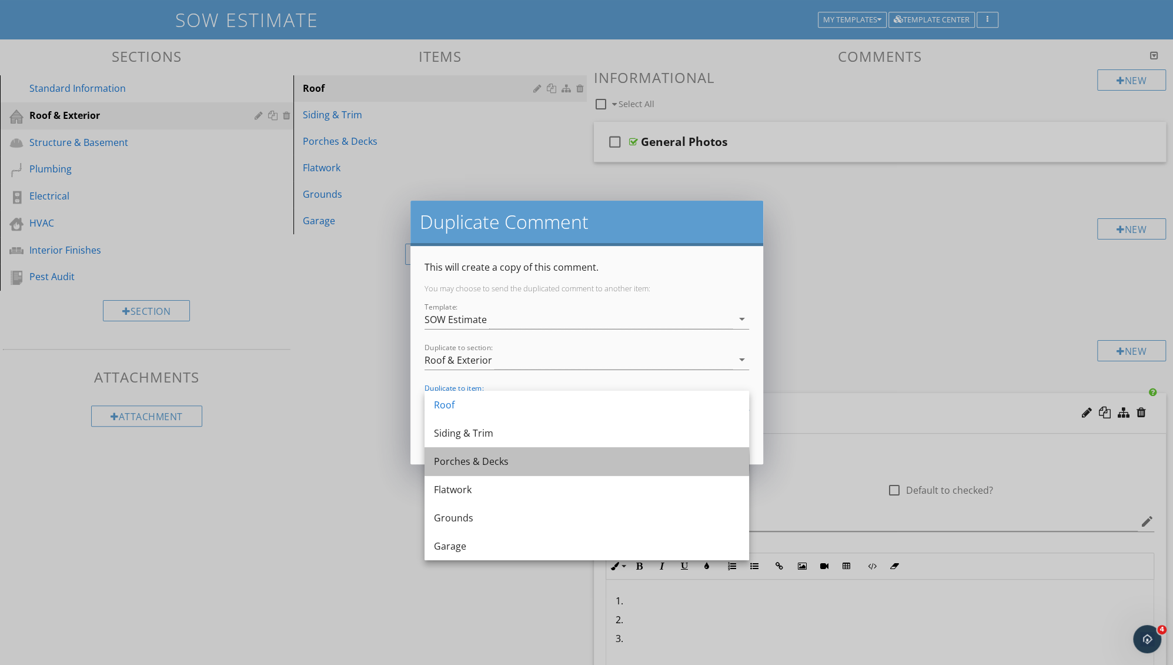
click at [462, 468] on div "Porches & Decks" at bounding box center [587, 461] width 306 height 14
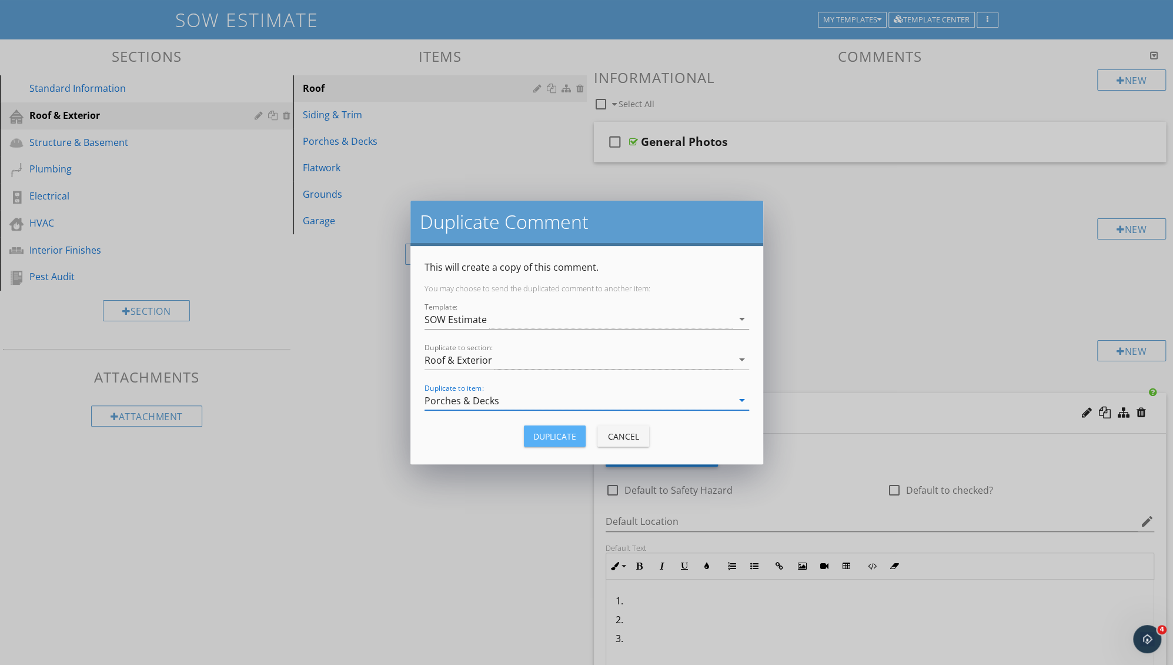
click at [542, 436] on div "Duplicate" at bounding box center [554, 436] width 43 height 12
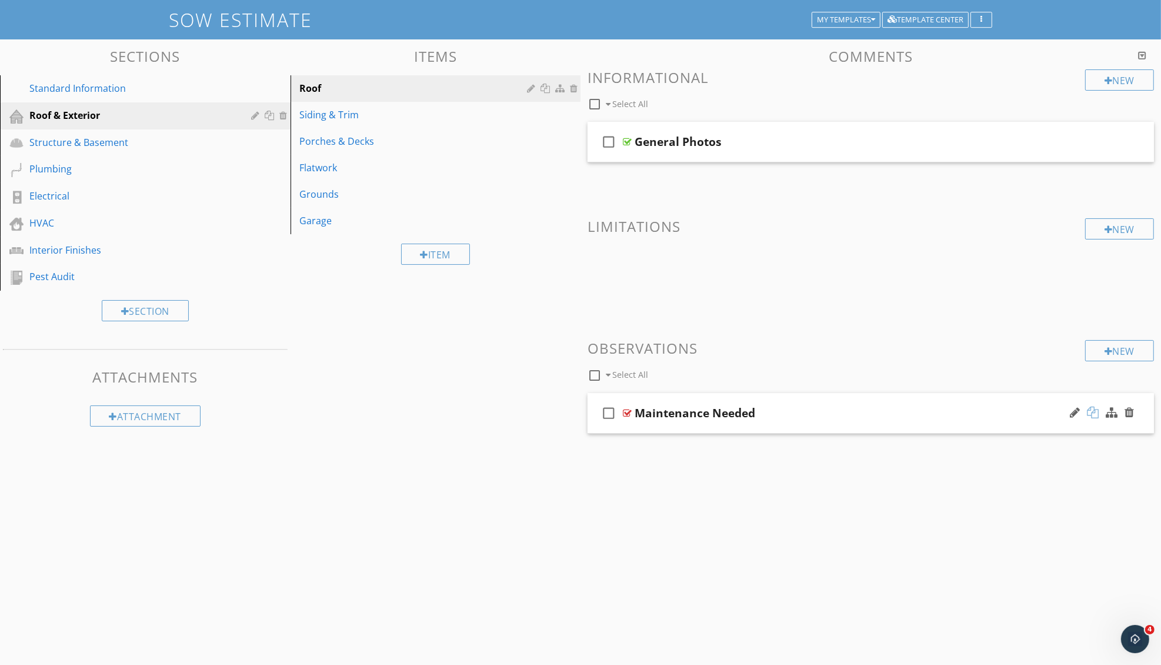
click at [1093, 412] on div at bounding box center [1093, 412] width 12 height 12
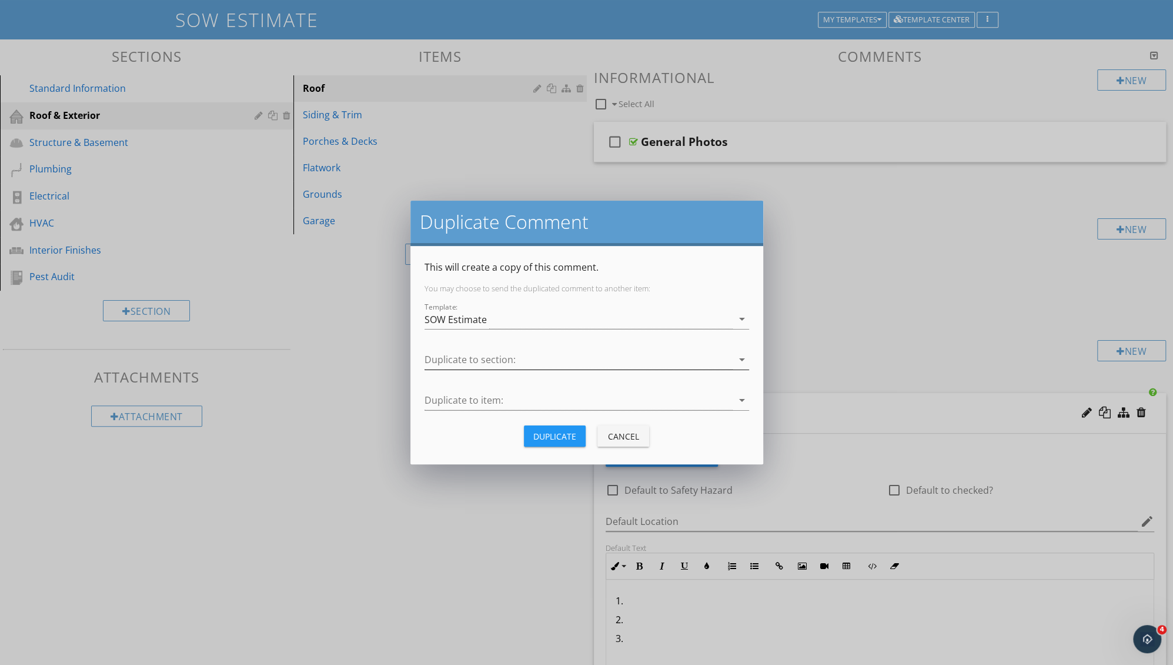
click at [565, 352] on div at bounding box center [579, 359] width 308 height 19
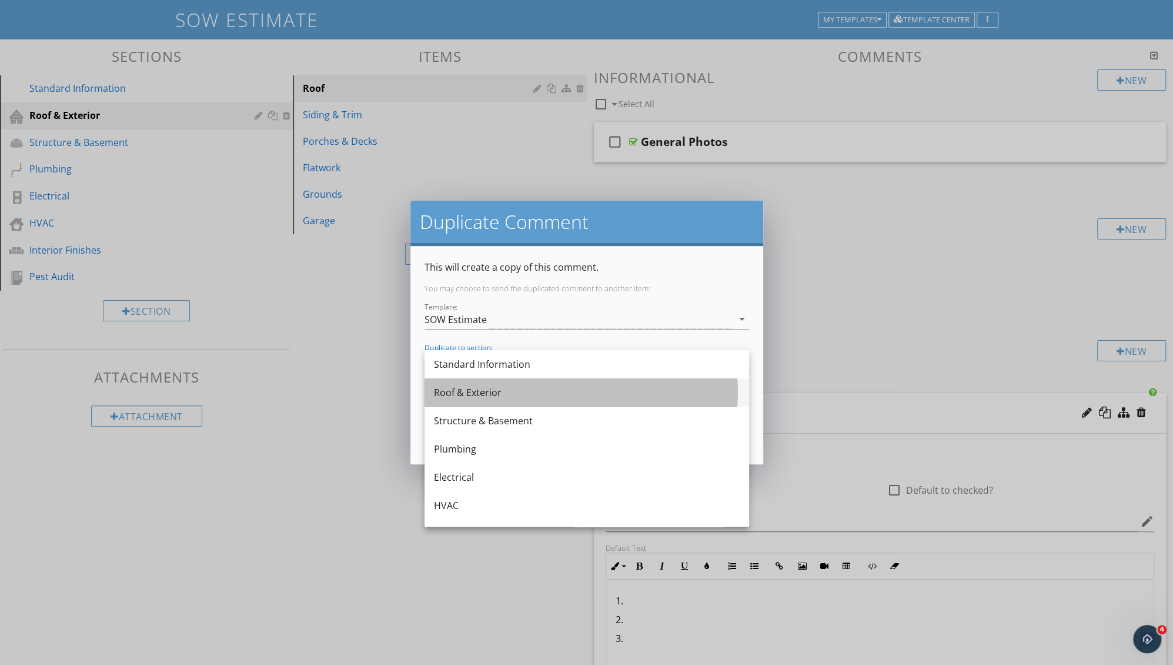
click at [479, 386] on div "Roof & Exterior" at bounding box center [587, 392] width 306 height 14
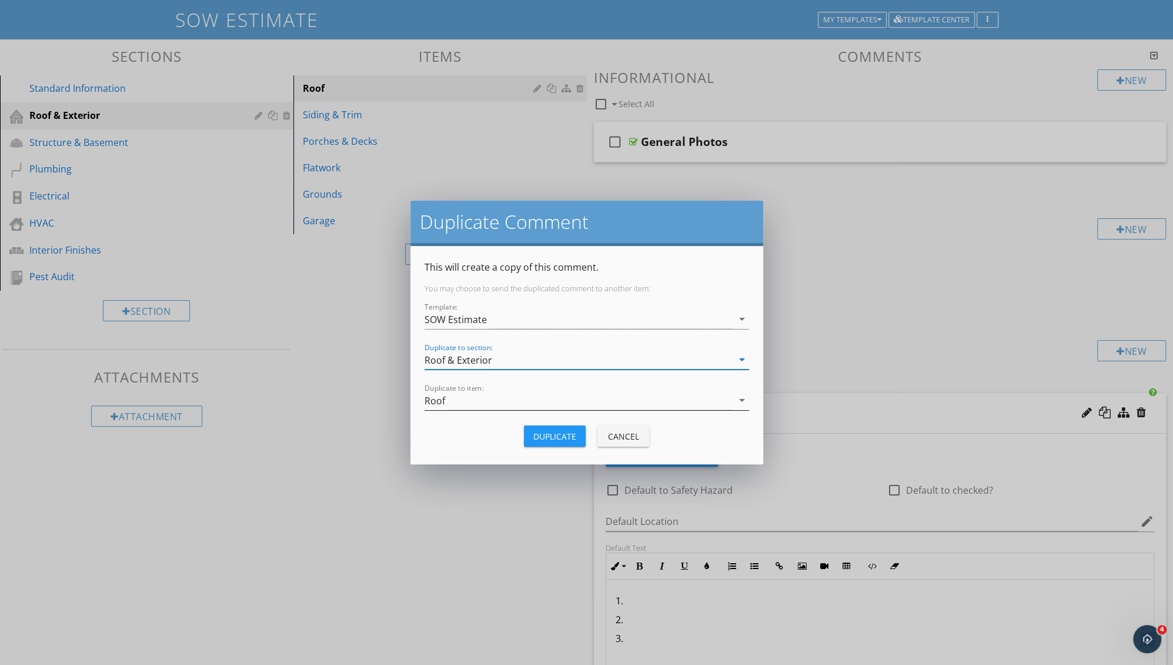
click at [459, 403] on div "Roof" at bounding box center [579, 400] width 308 height 19
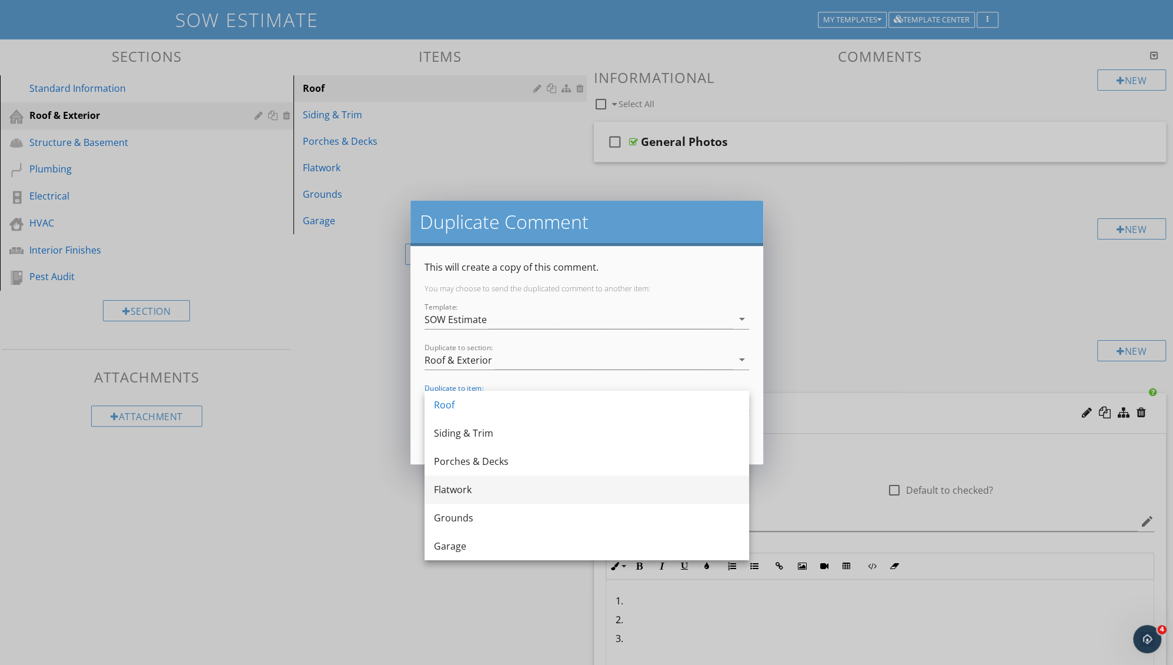
click at [467, 488] on div "Flatwork" at bounding box center [587, 489] width 306 height 14
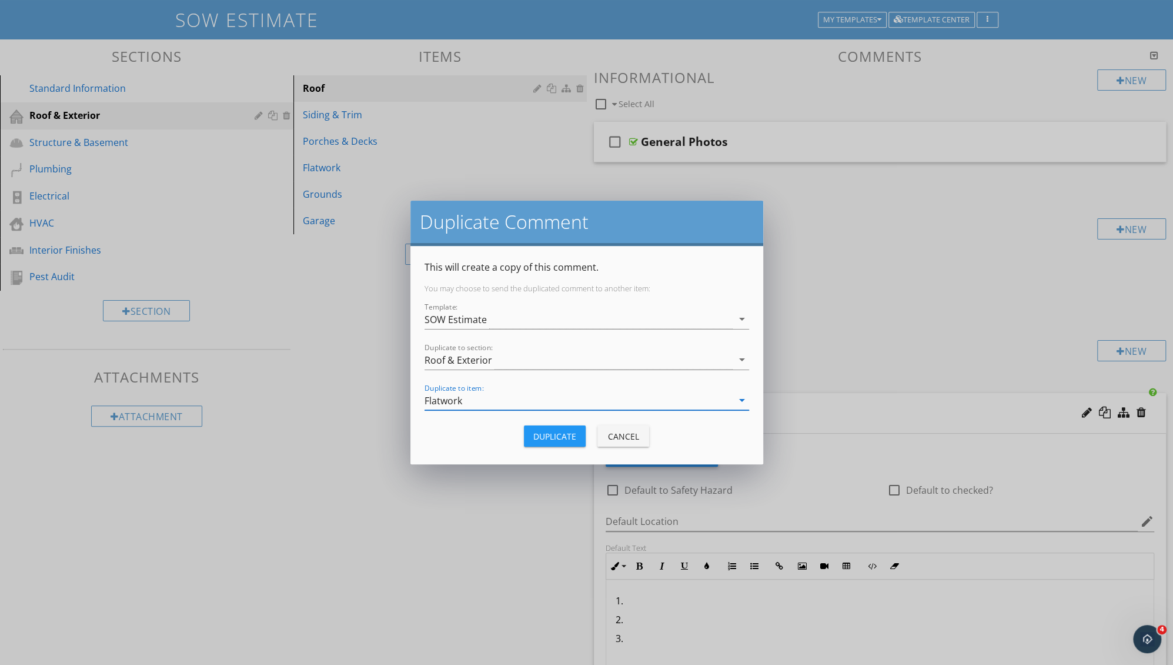
click at [565, 433] on div "Duplicate" at bounding box center [554, 436] width 43 height 12
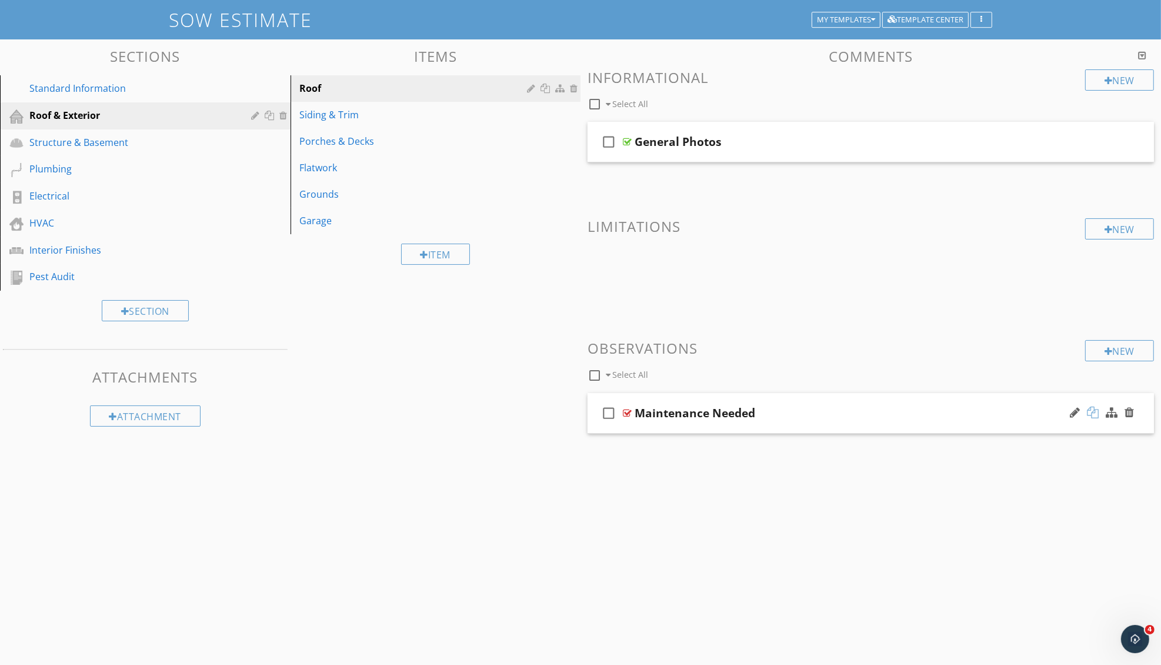
click at [1092, 416] on div at bounding box center [1093, 412] width 12 height 12
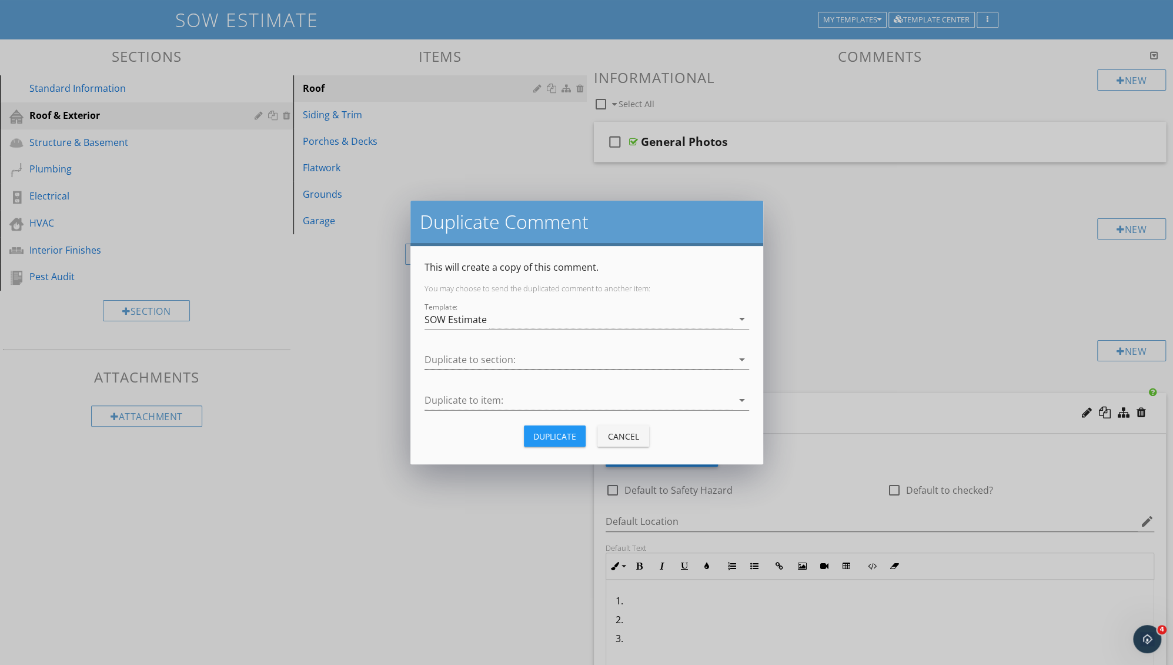
click at [545, 358] on div at bounding box center [579, 359] width 308 height 19
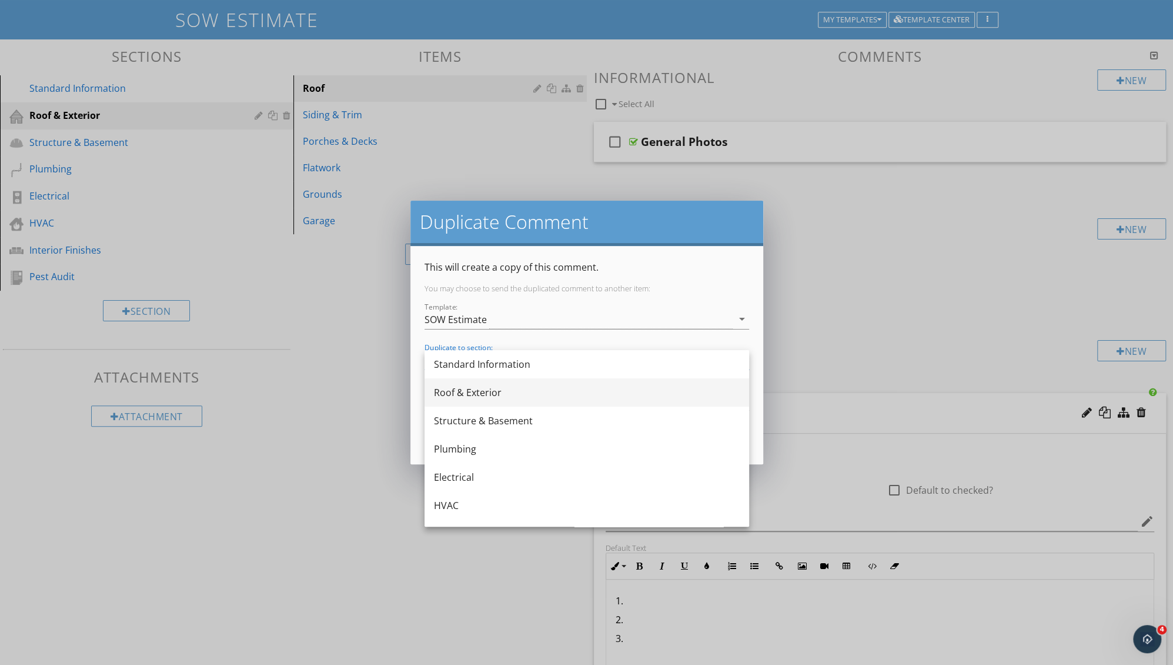
click at [463, 394] on div "Roof & Exterior" at bounding box center [587, 392] width 306 height 14
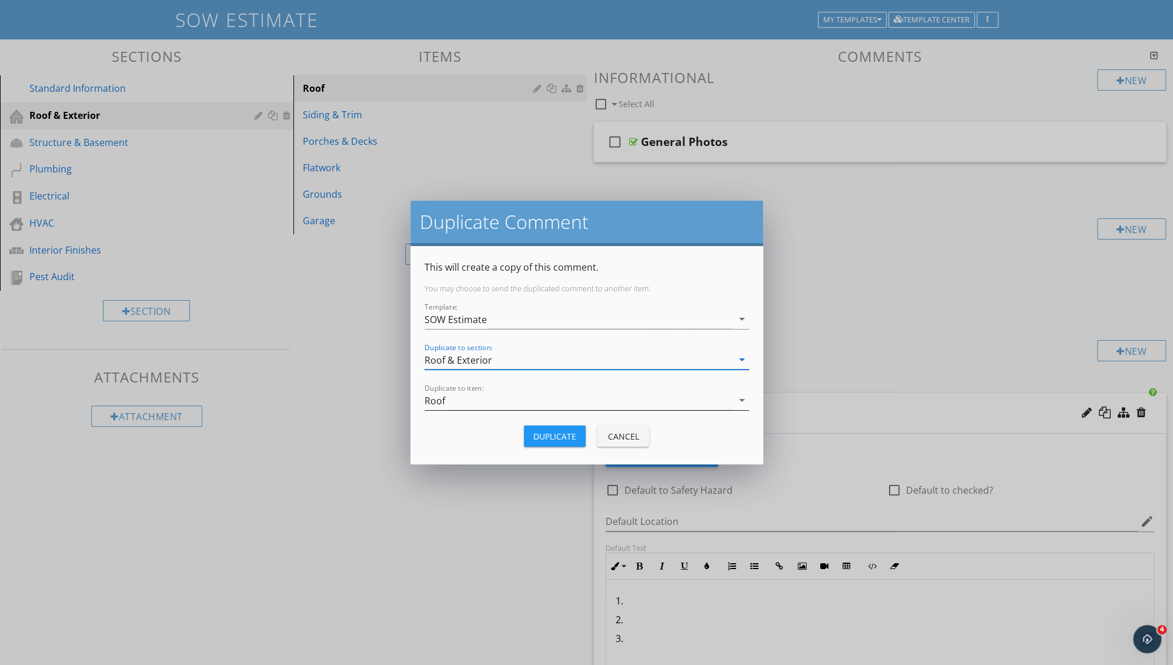
click at [462, 403] on div "Roof" at bounding box center [579, 400] width 308 height 19
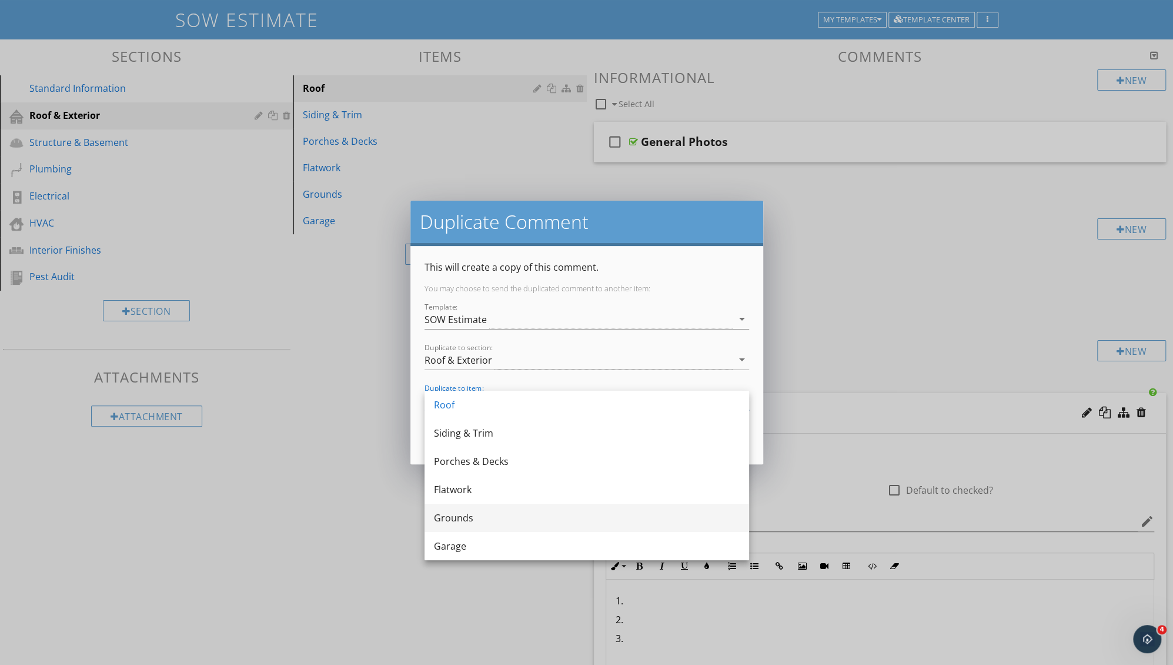
click at [484, 518] on div "Grounds" at bounding box center [587, 518] width 306 height 14
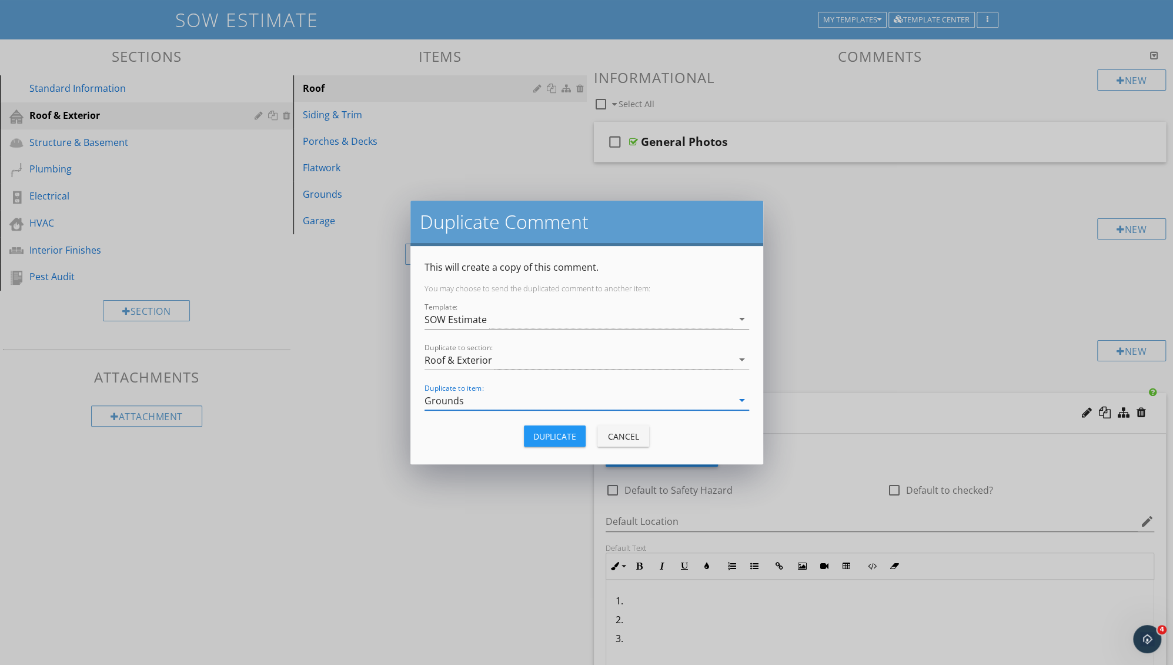
click at [546, 435] on div "Duplicate" at bounding box center [554, 436] width 43 height 12
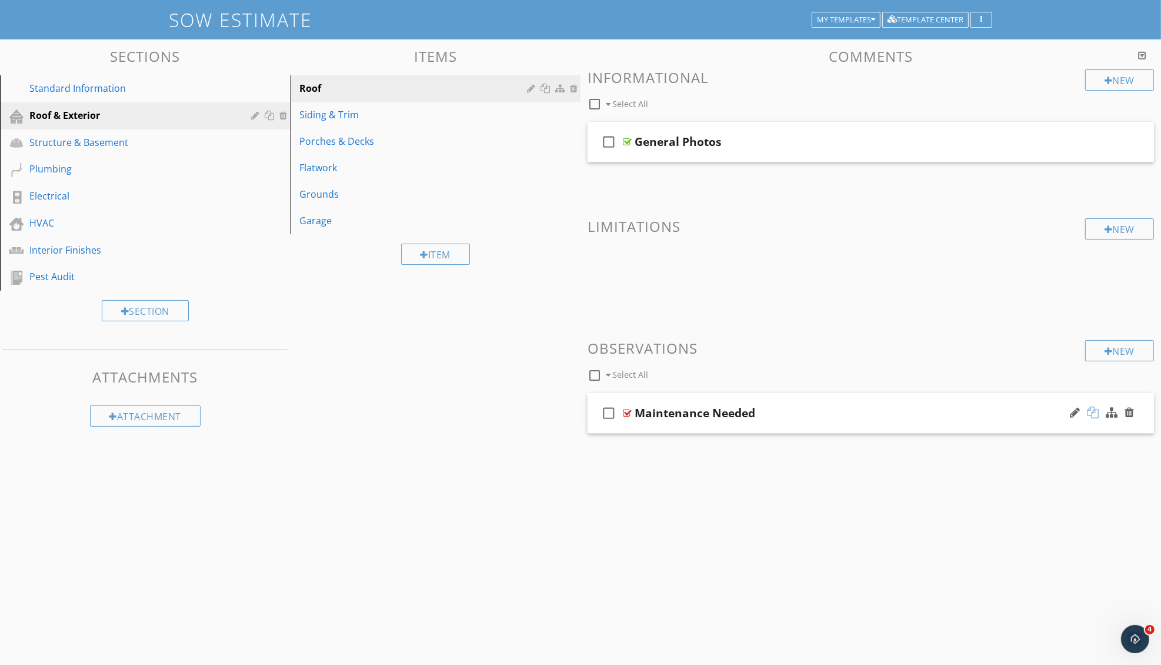
click at [1096, 415] on div at bounding box center [1093, 412] width 12 height 12
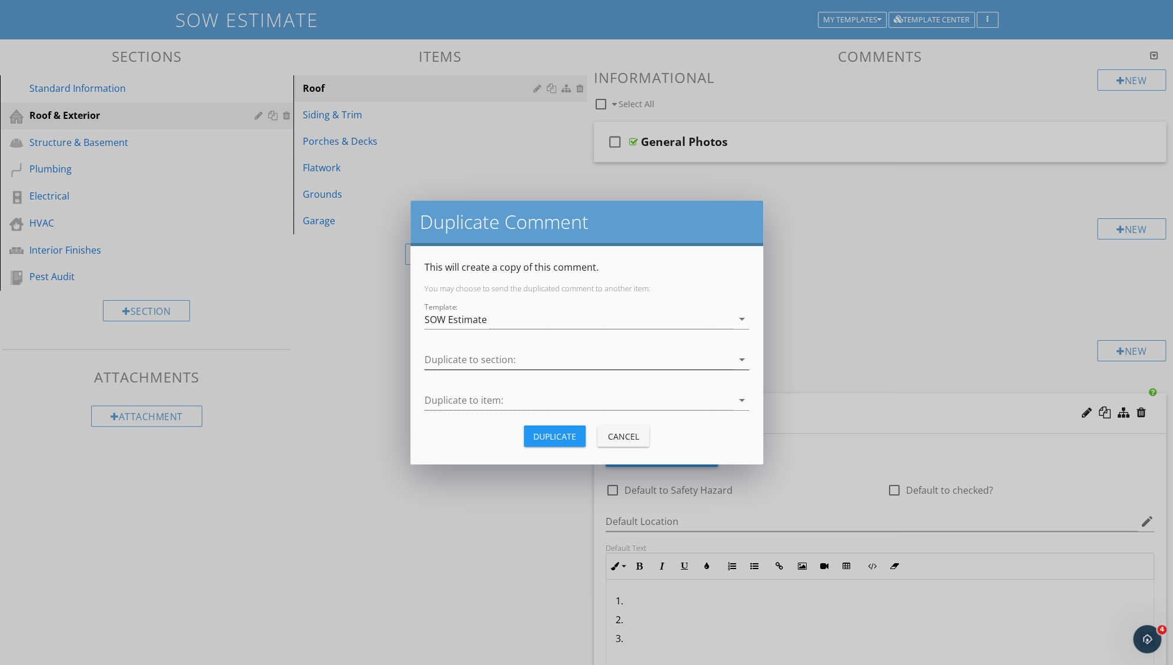
click at [518, 352] on div at bounding box center [579, 359] width 308 height 19
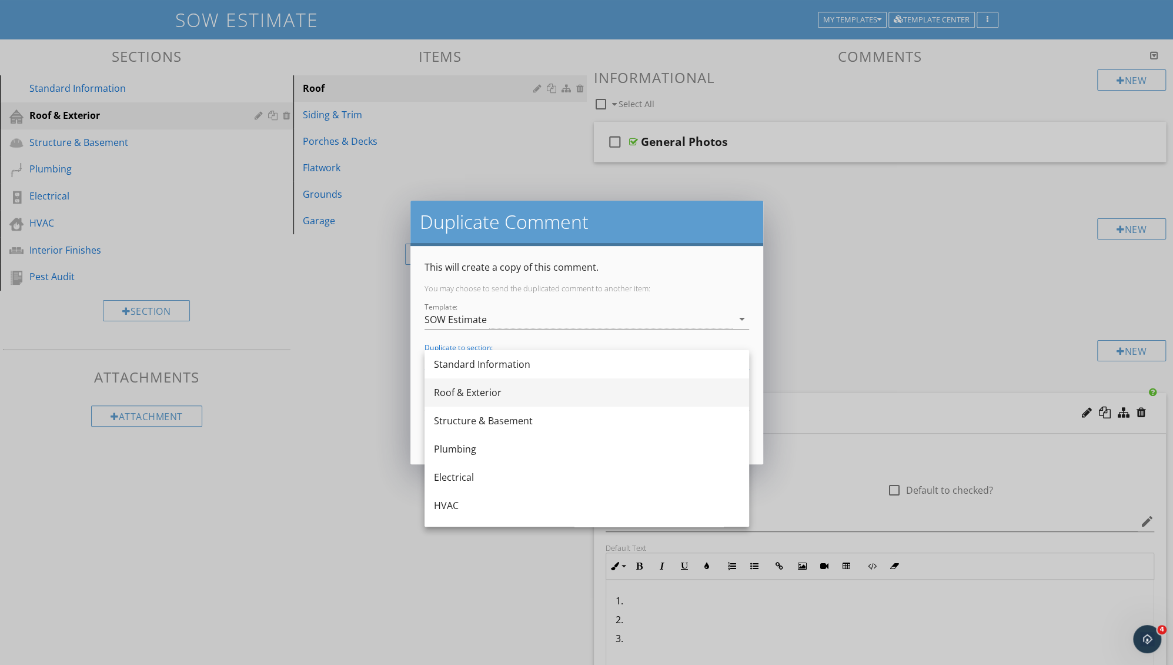
click at [449, 390] on div "Roof & Exterior" at bounding box center [587, 392] width 306 height 14
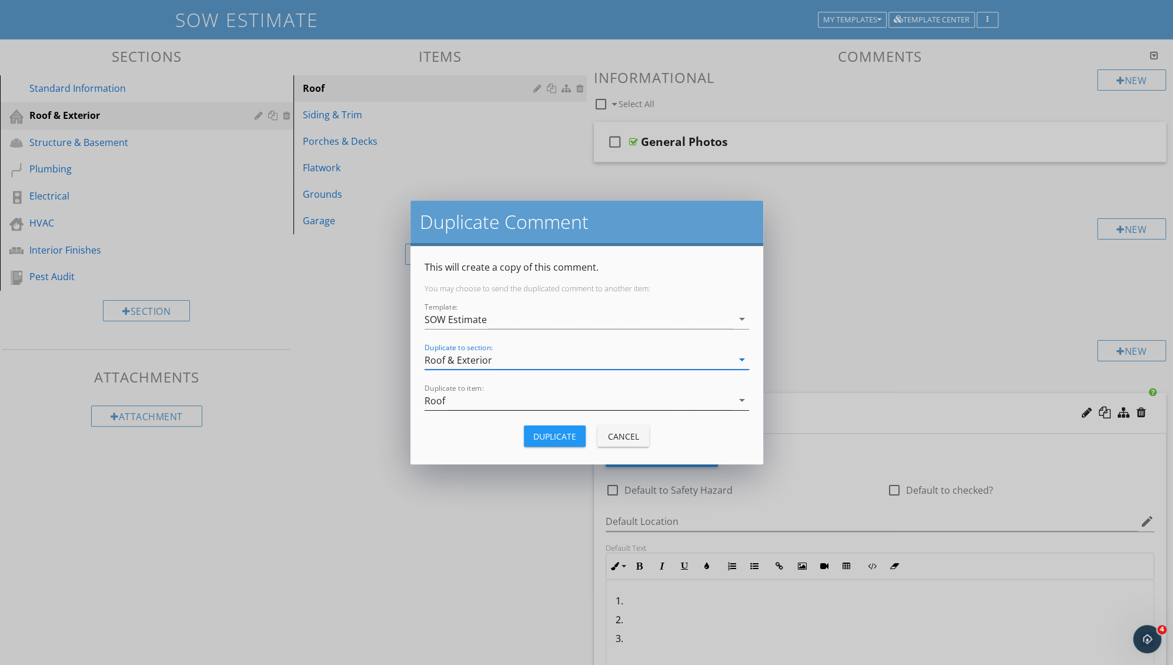
click at [449, 395] on div "Roof" at bounding box center [579, 400] width 308 height 19
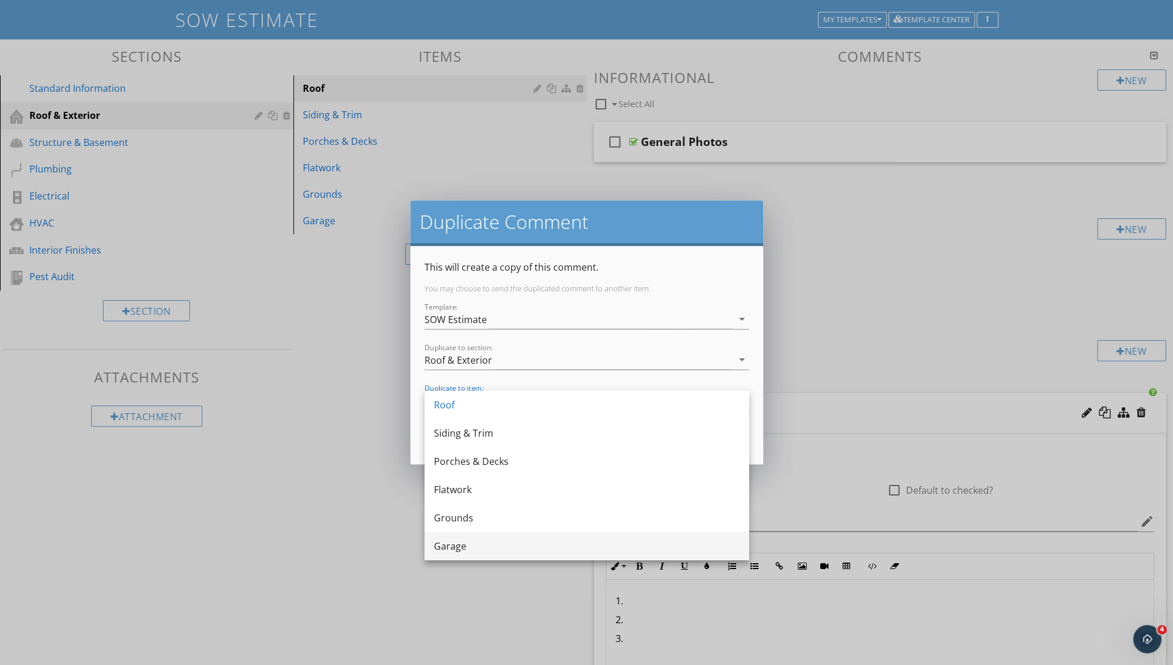
click at [456, 540] on div "Garage" at bounding box center [587, 546] width 306 height 14
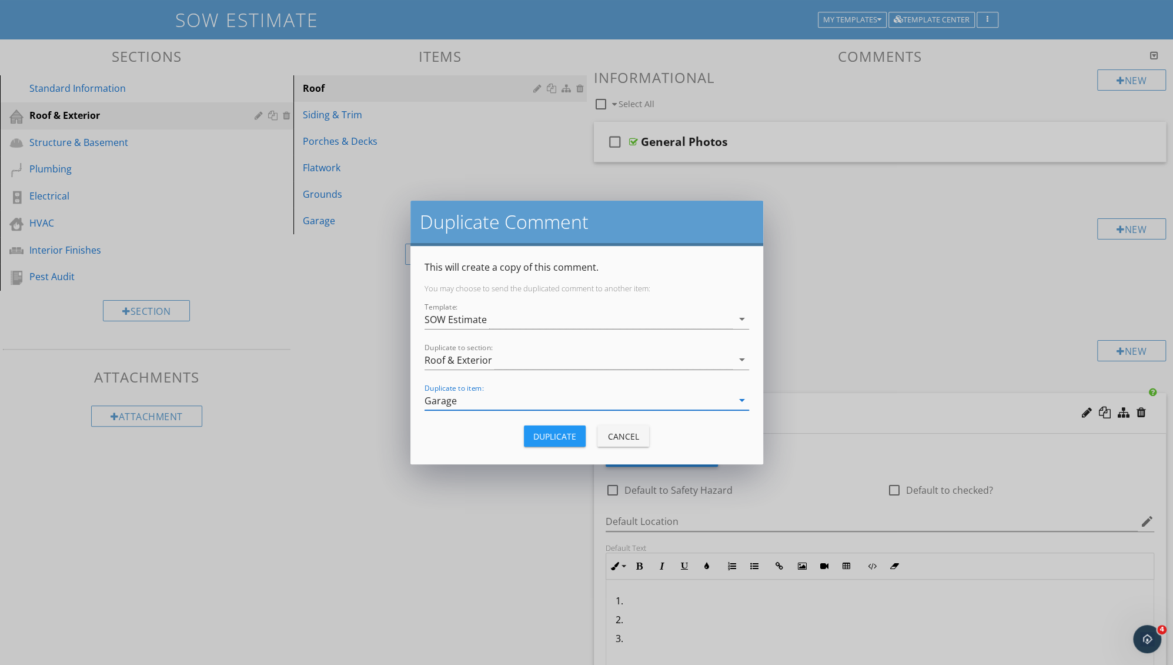
click at [557, 435] on div "Duplicate" at bounding box center [554, 436] width 43 height 12
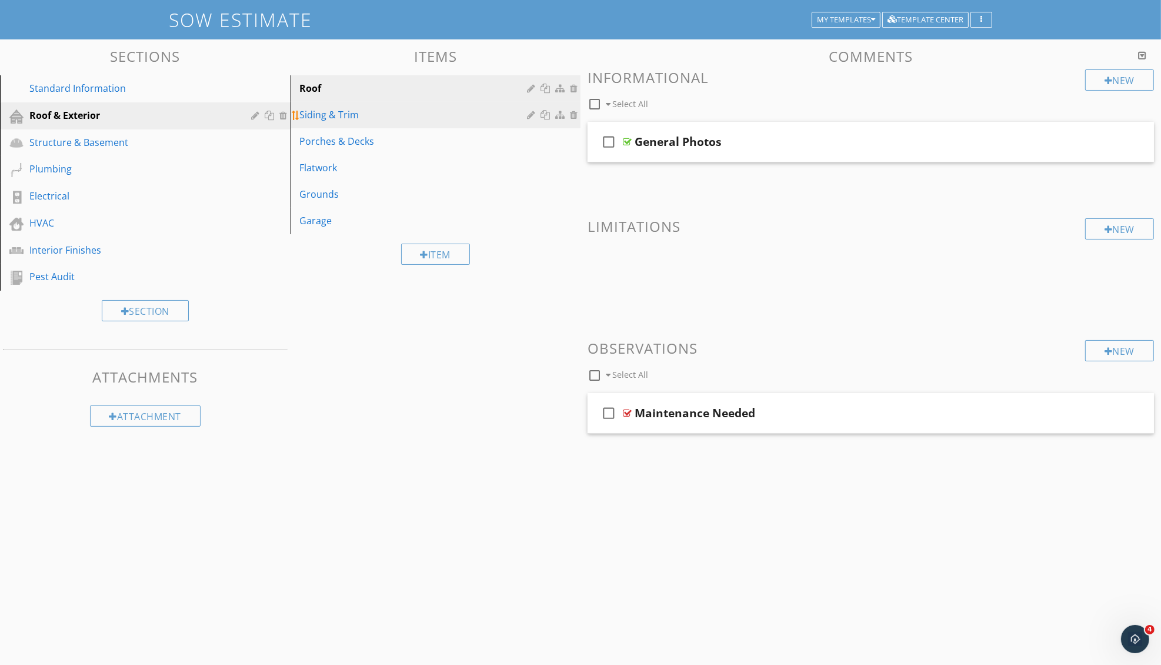
click at [329, 122] on link "Siding & Trim" at bounding box center [437, 115] width 287 height 26
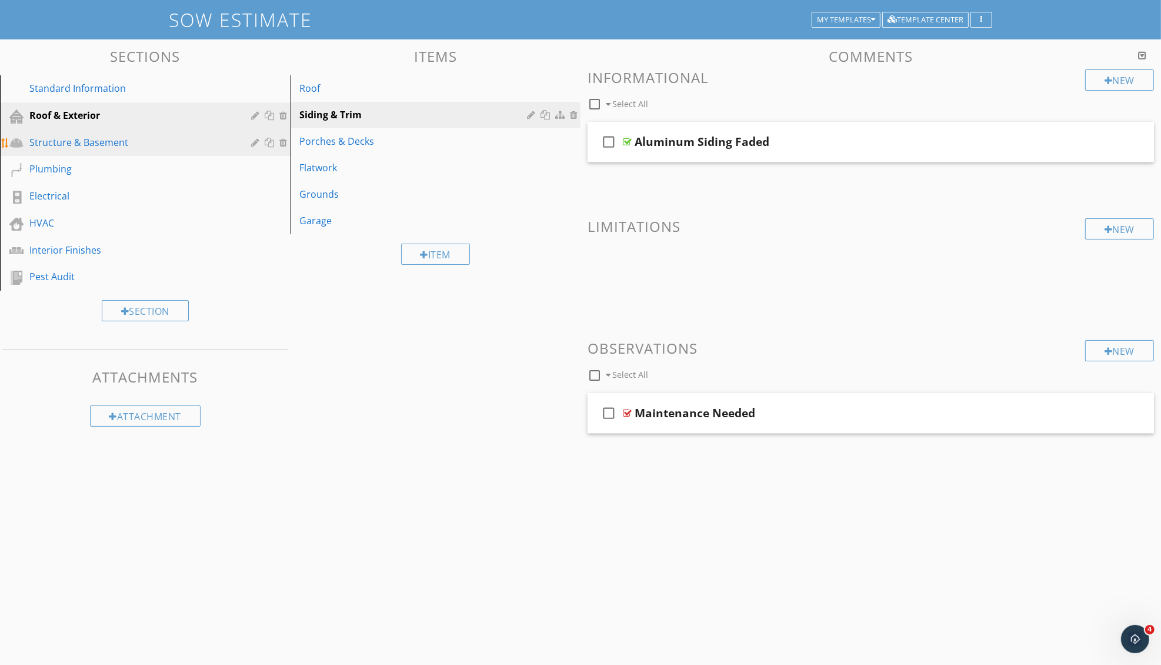
click at [111, 139] on div "Structure & Basement" at bounding box center [131, 142] width 205 height 14
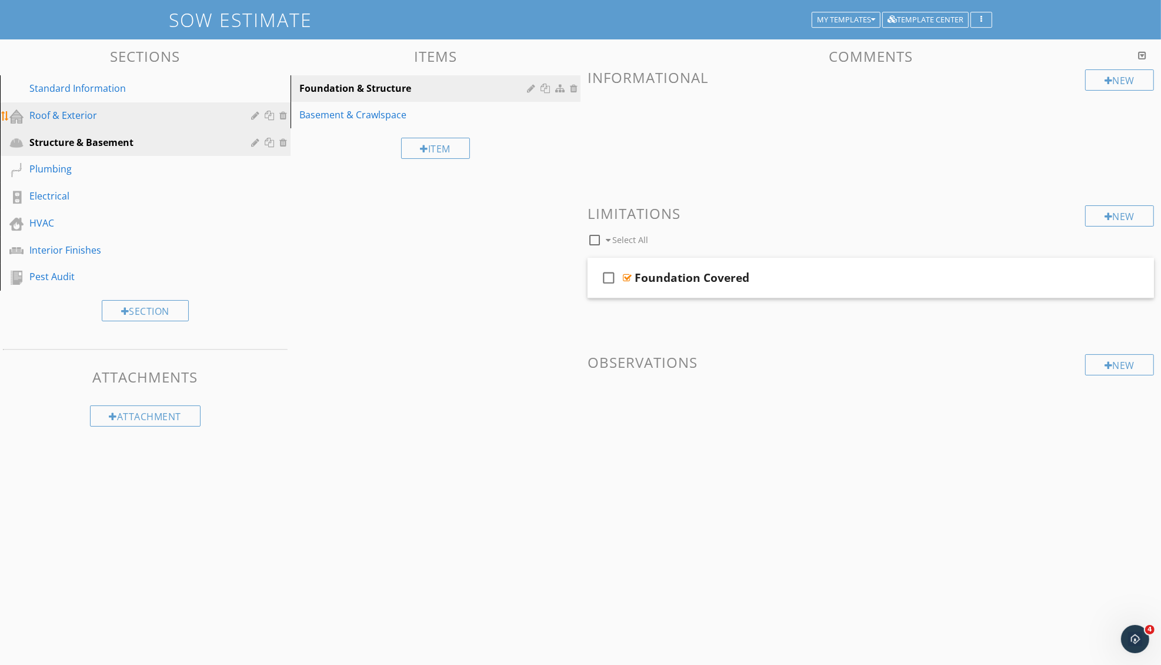
click at [97, 115] on div "Roof & Exterior" at bounding box center [131, 115] width 205 height 14
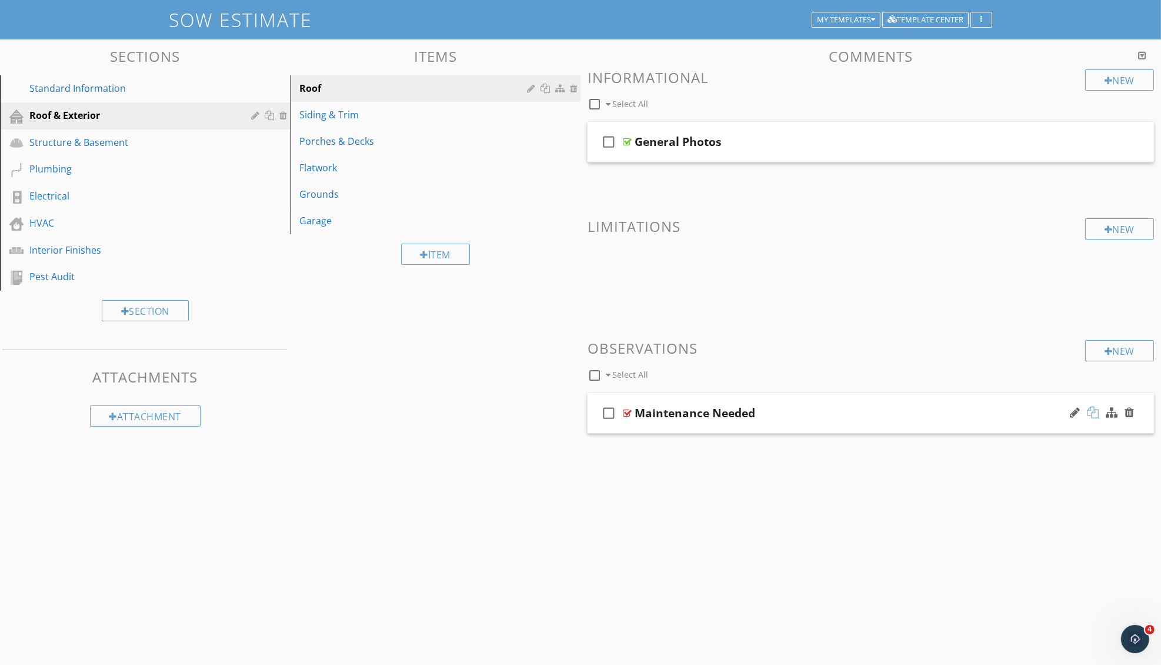
click at [1096, 415] on div at bounding box center [1093, 412] width 12 height 12
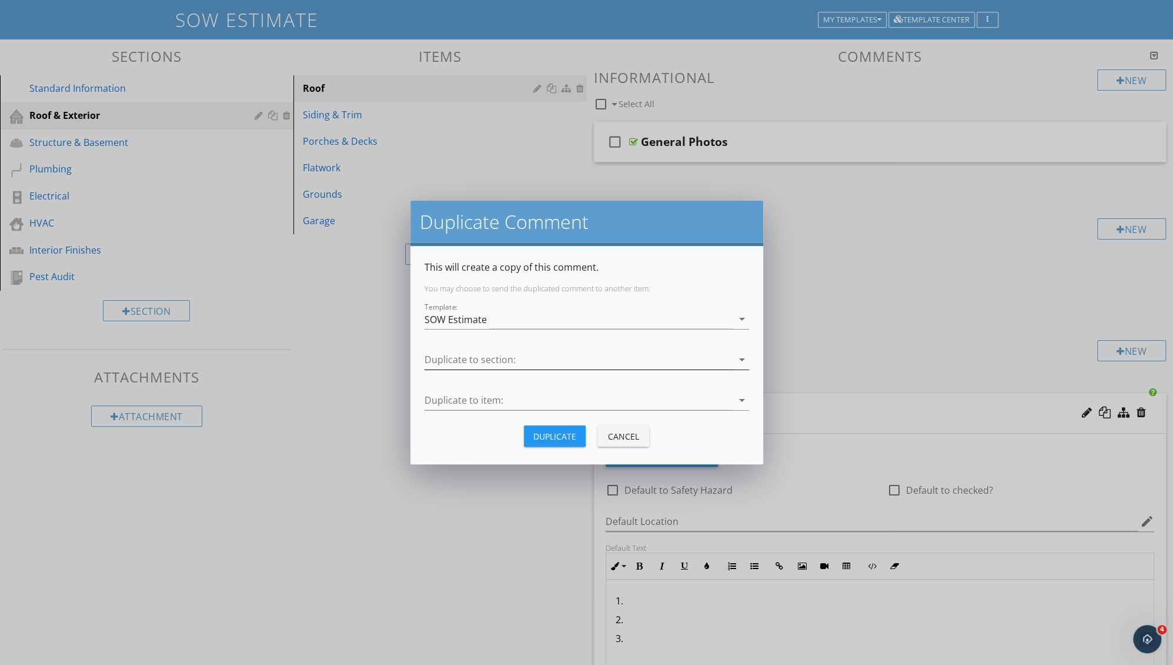
click at [459, 357] on div at bounding box center [579, 359] width 308 height 19
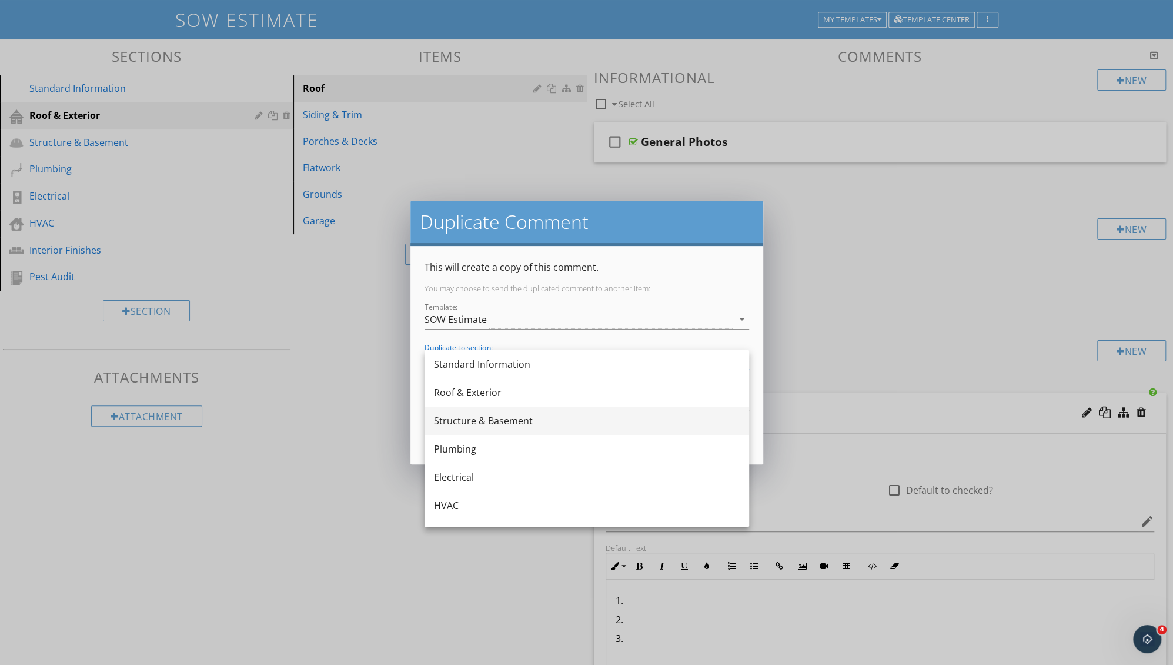
click at [456, 420] on div "Structure & Basement" at bounding box center [587, 420] width 306 height 14
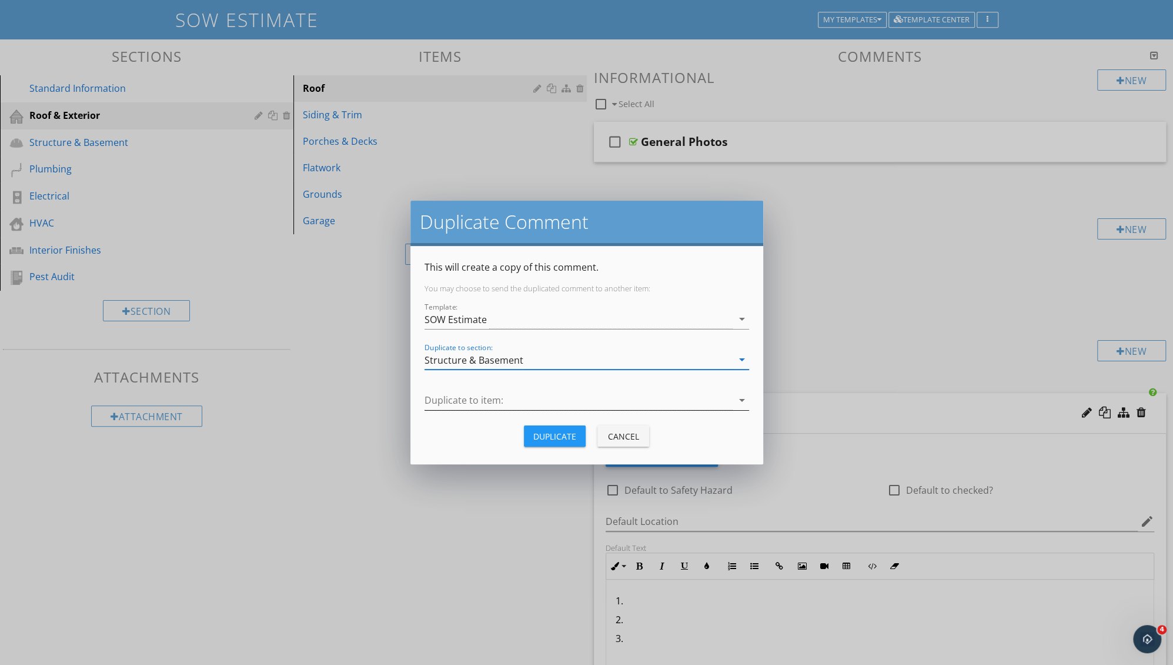
click at [454, 401] on div at bounding box center [579, 400] width 308 height 19
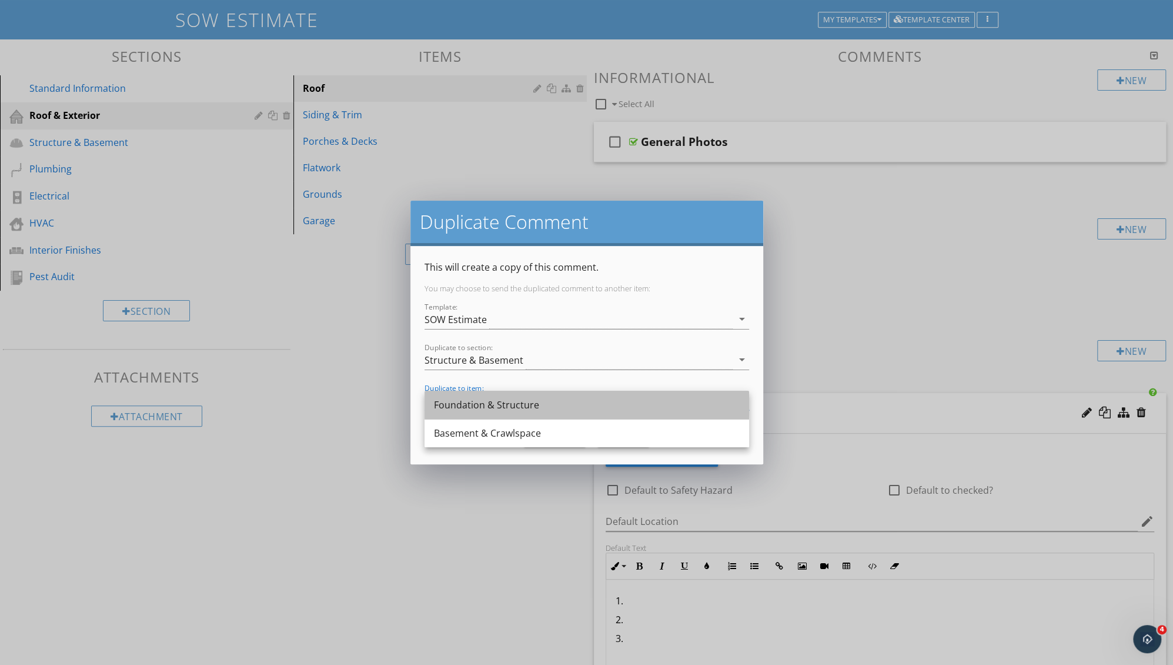
click at [463, 401] on div "Foundation & Structure" at bounding box center [587, 405] width 306 height 14
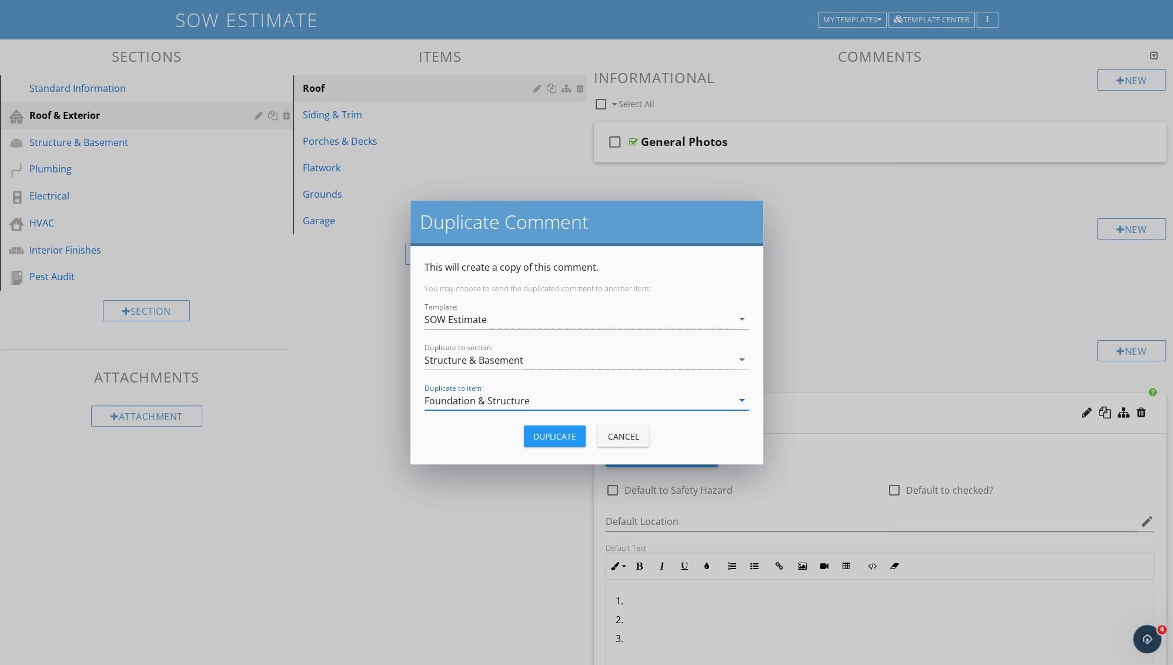
click at [546, 437] on div "Duplicate" at bounding box center [554, 436] width 43 height 12
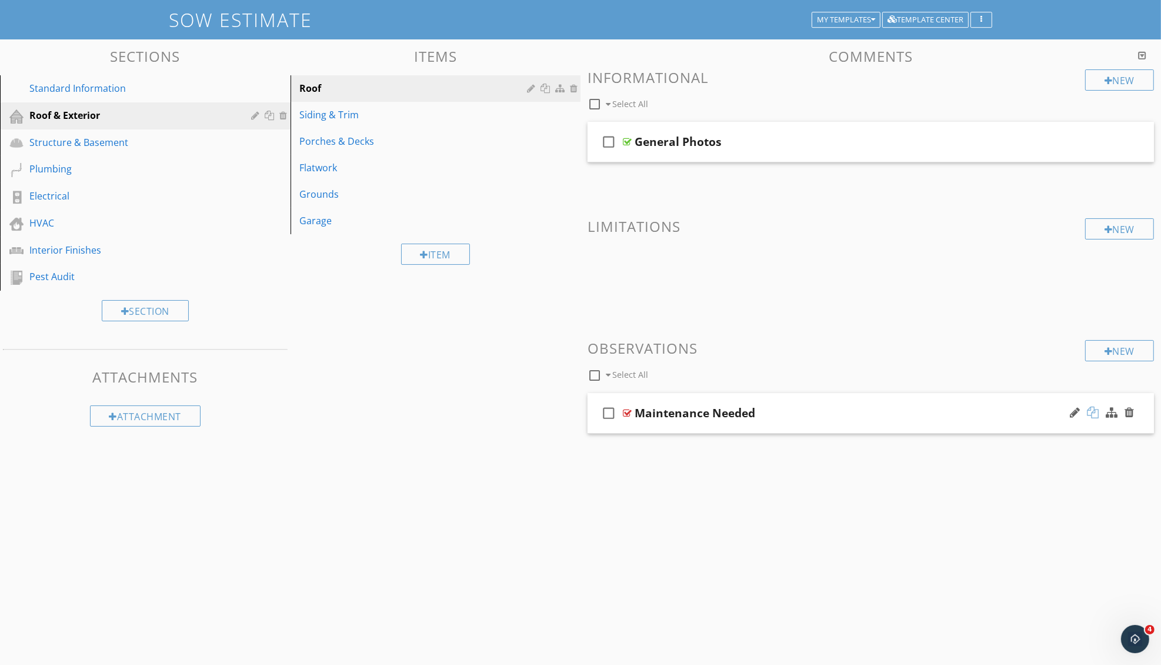
click at [1092, 411] on div at bounding box center [1093, 412] width 12 height 12
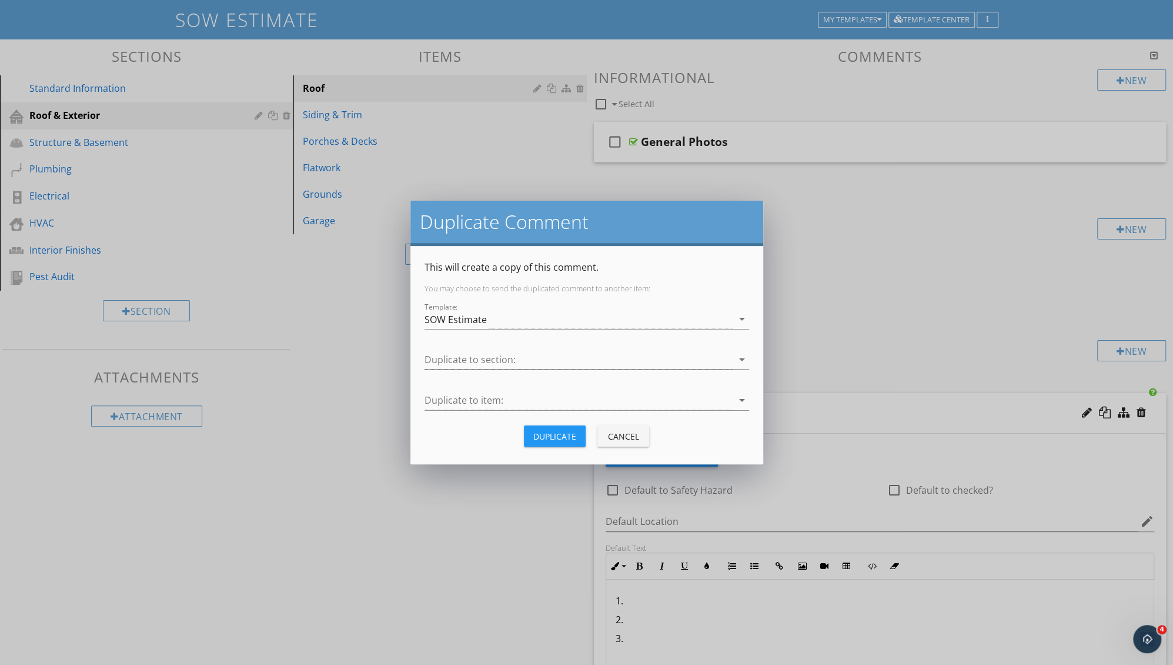
click at [491, 362] on div at bounding box center [579, 359] width 308 height 19
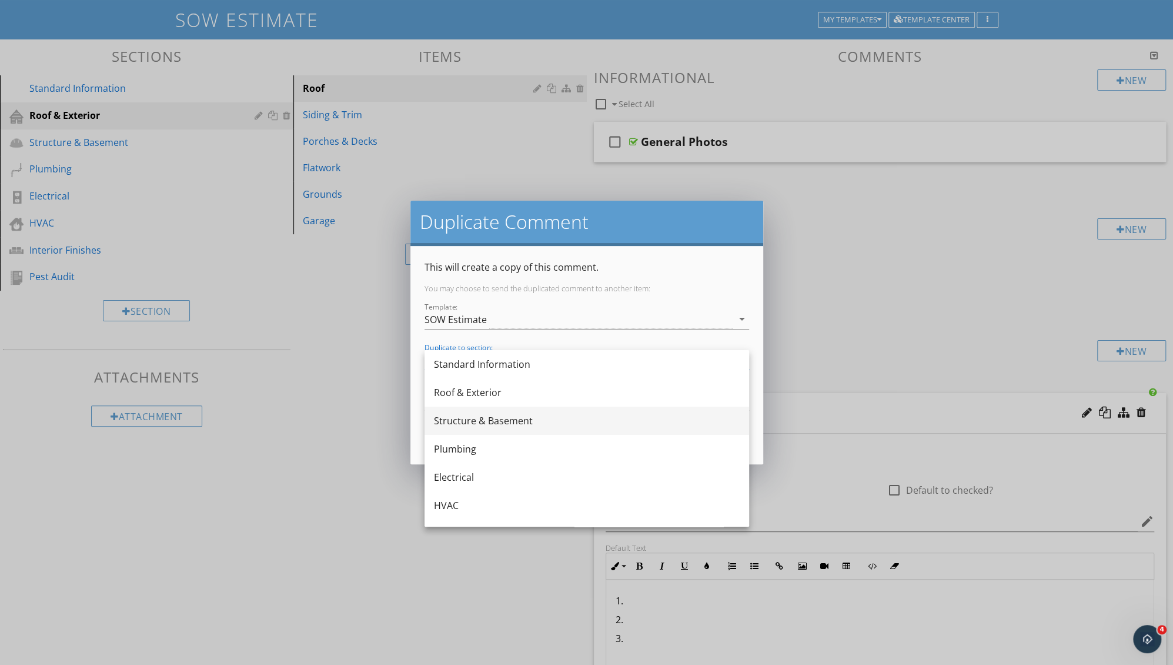
click at [456, 422] on div "Structure & Basement" at bounding box center [587, 420] width 306 height 14
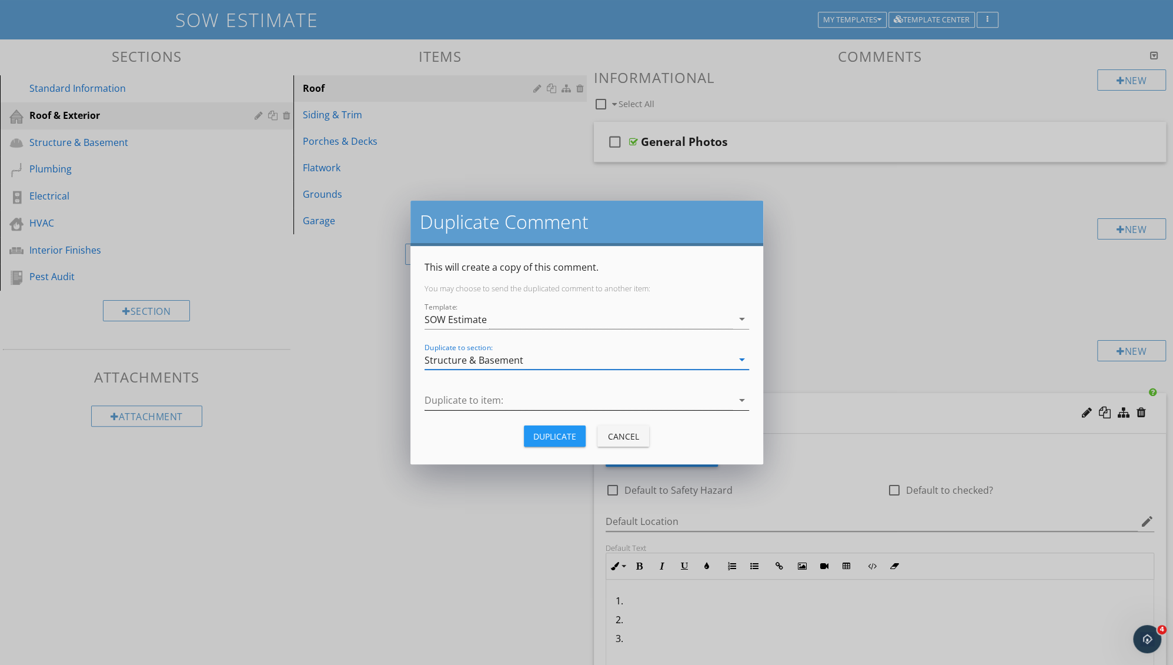
click at [451, 406] on div at bounding box center [579, 400] width 308 height 19
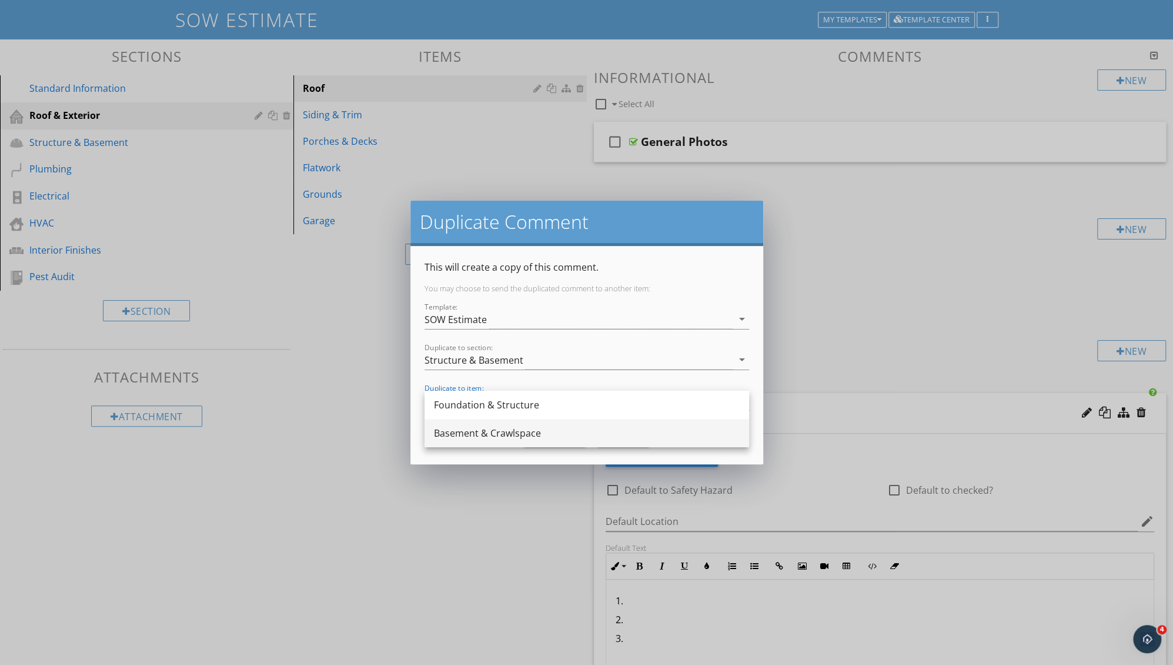
click at [449, 435] on div "Basement & Crawlspace" at bounding box center [587, 433] width 306 height 14
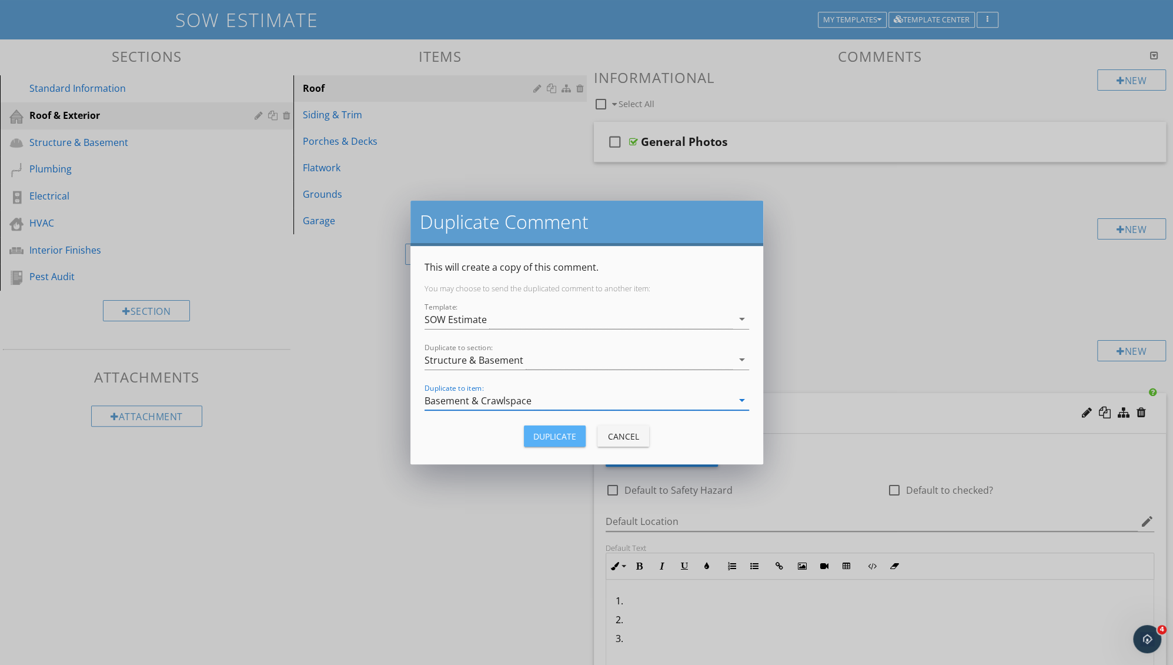
click at [547, 438] on div "Duplicate" at bounding box center [554, 436] width 43 height 12
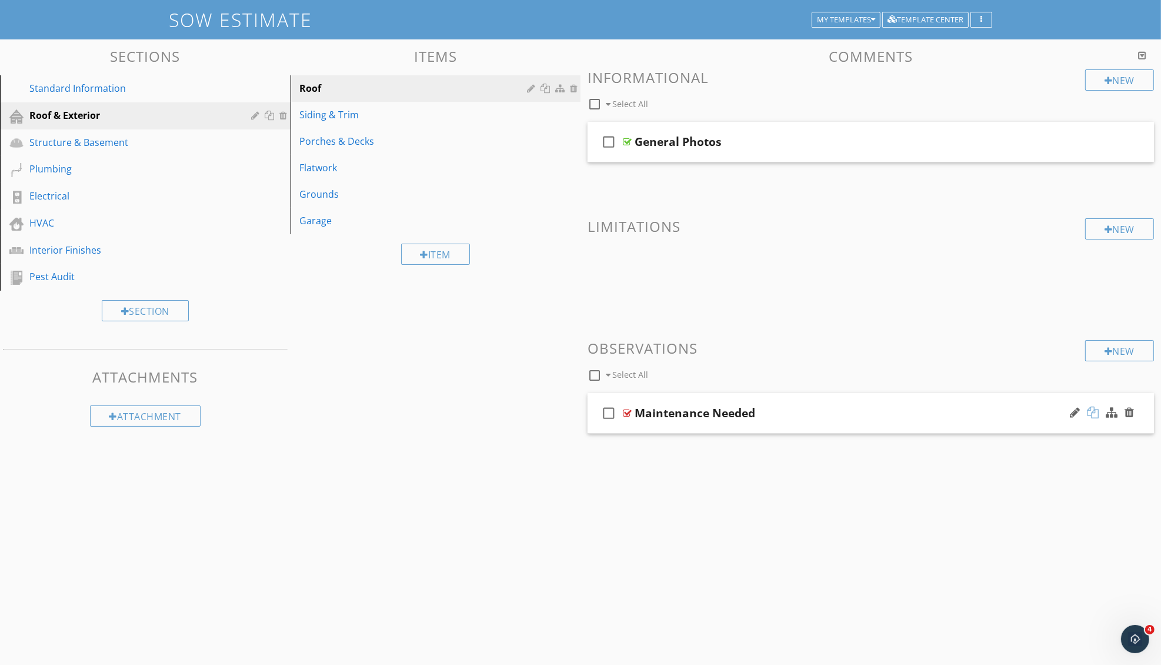
click at [1095, 418] on div at bounding box center [1093, 412] width 12 height 12
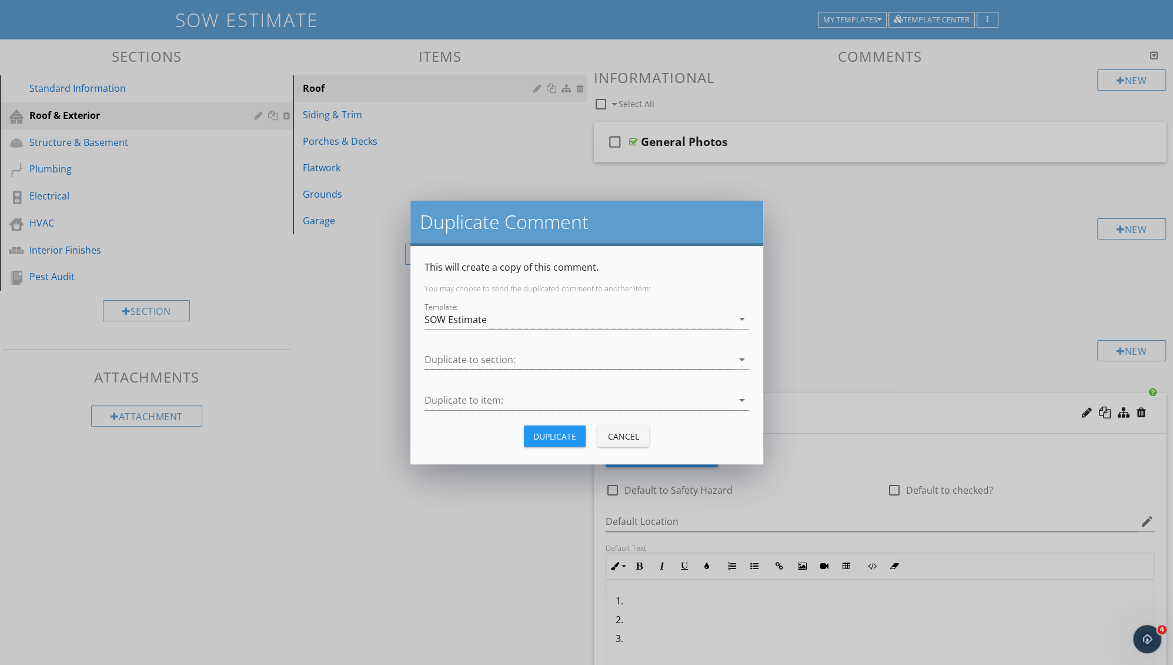
click at [465, 352] on div at bounding box center [579, 359] width 308 height 19
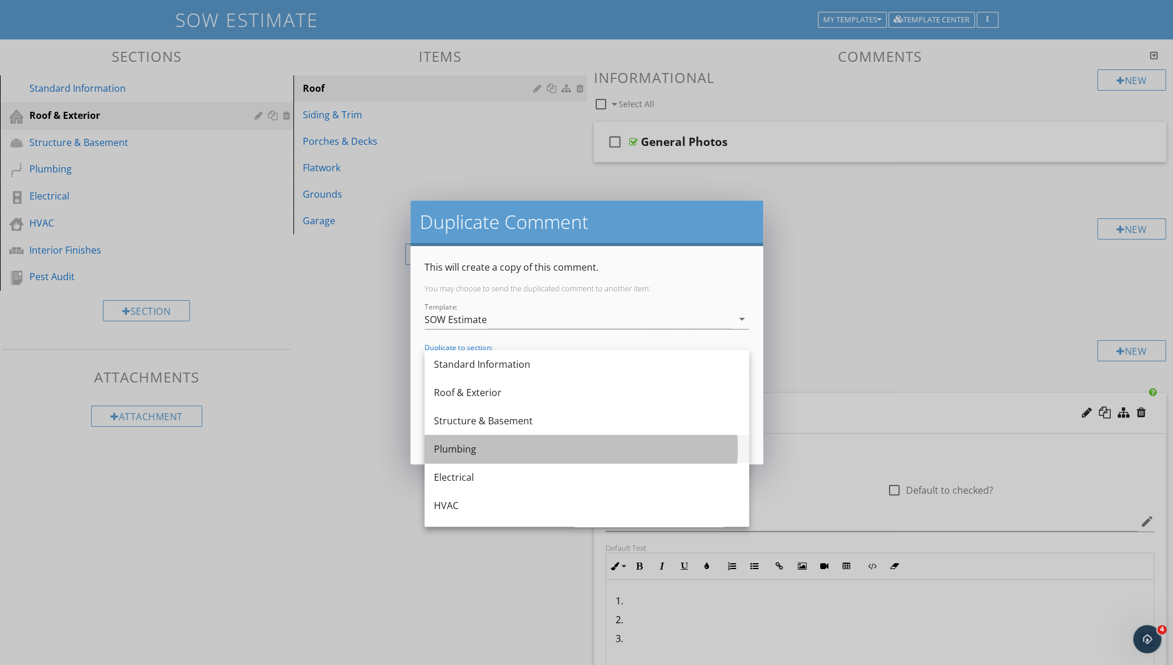
click at [469, 453] on div "Plumbing" at bounding box center [587, 449] width 306 height 14
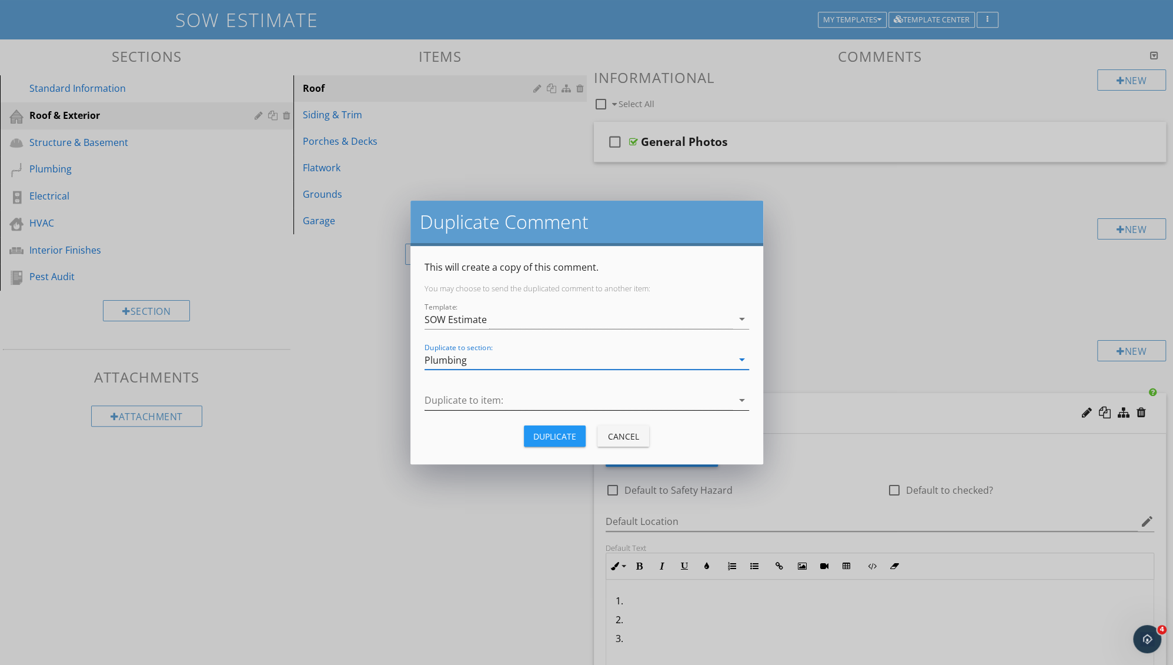
click at [494, 400] on div at bounding box center [579, 400] width 308 height 19
click at [488, 400] on div "Observations" at bounding box center [587, 405] width 306 height 14
click at [557, 434] on div "Duplicate" at bounding box center [554, 436] width 43 height 12
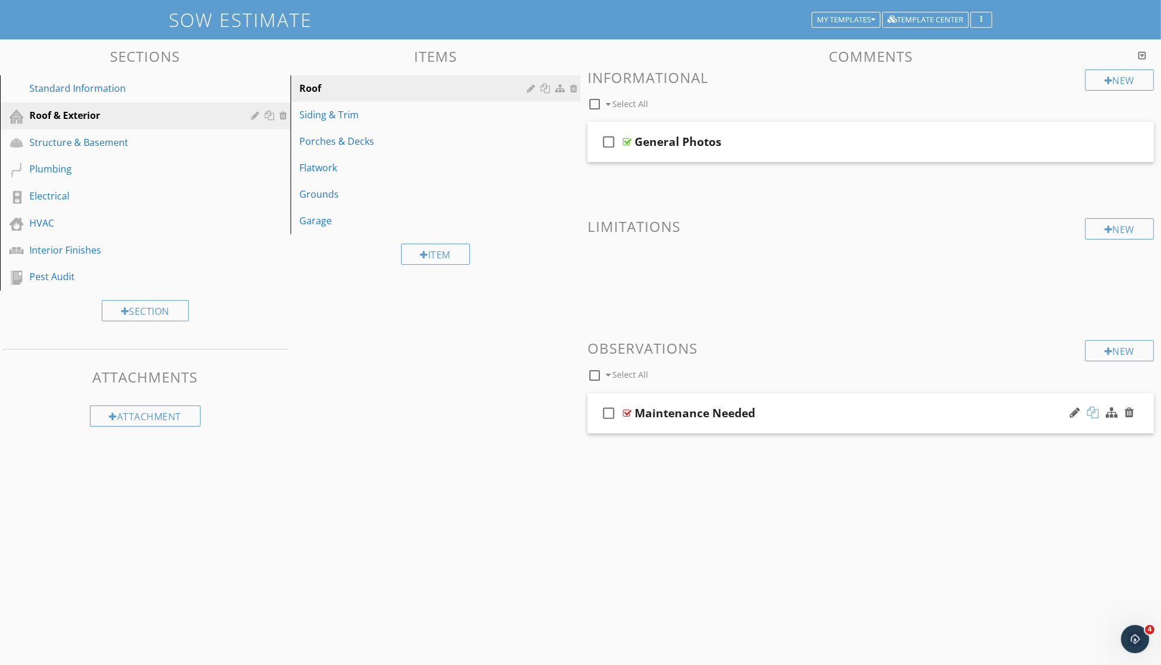
click at [1093, 411] on div at bounding box center [1093, 412] width 12 height 12
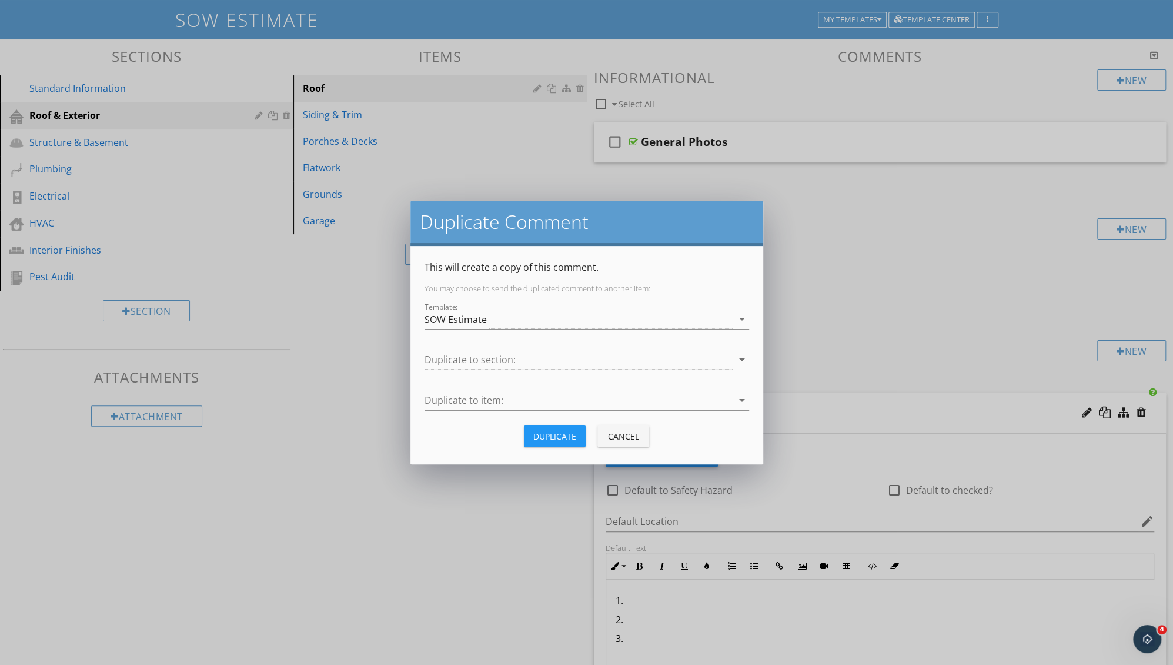
click at [508, 361] on div at bounding box center [579, 359] width 308 height 19
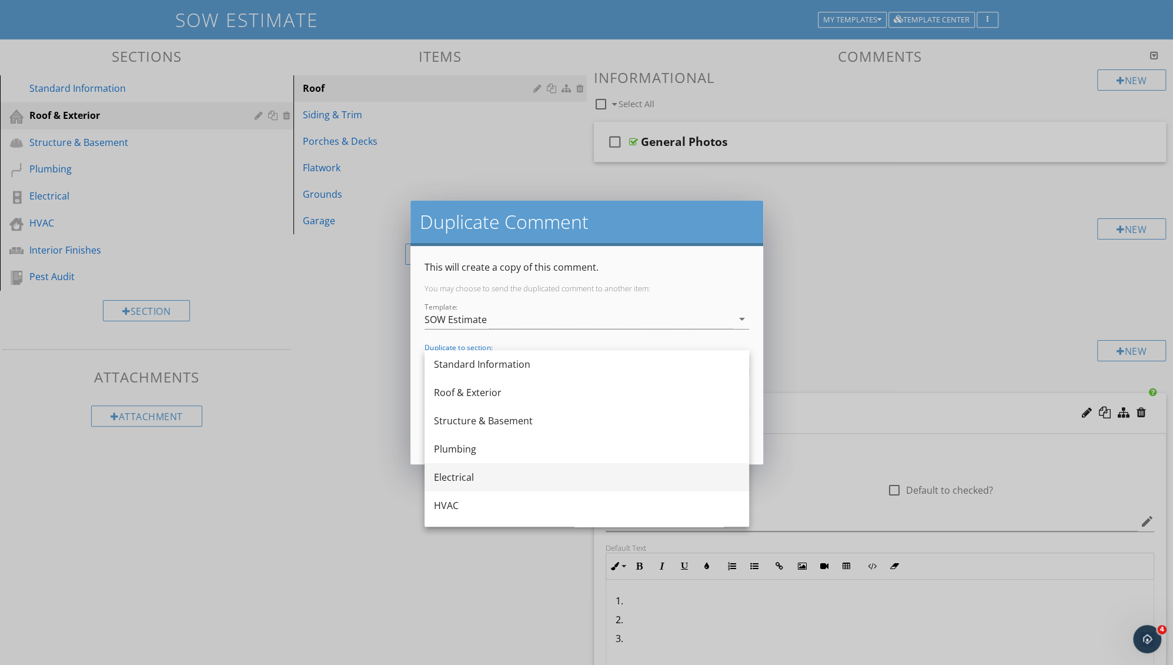
click at [452, 477] on div "Electrical" at bounding box center [587, 477] width 306 height 14
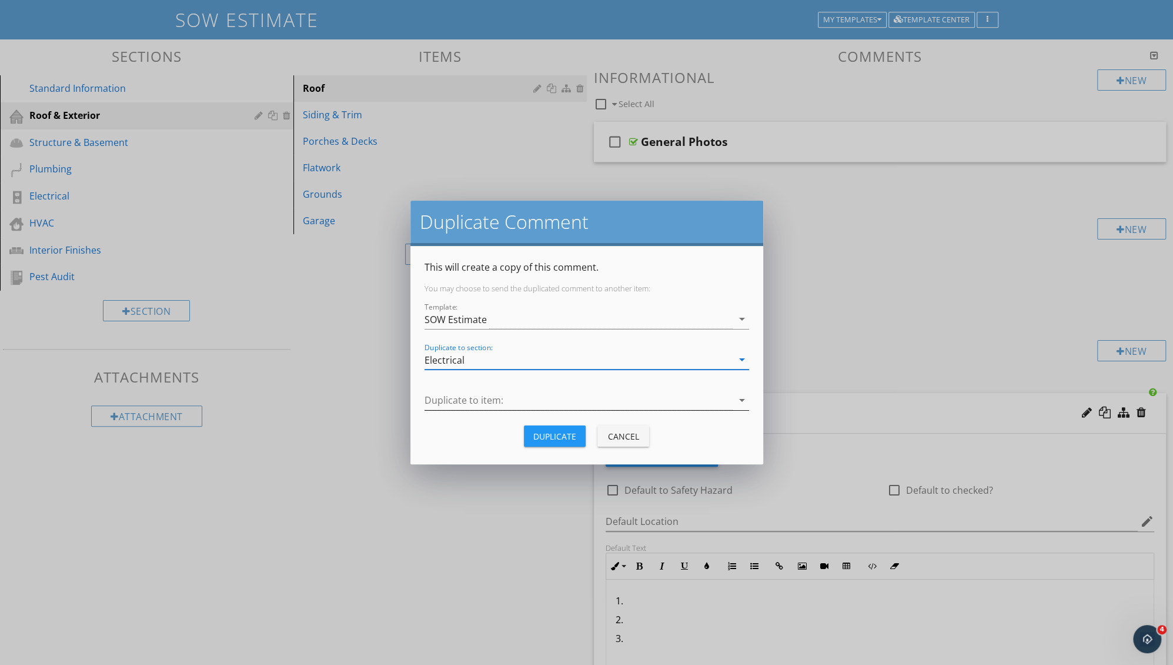
click at [462, 405] on div at bounding box center [579, 400] width 308 height 19
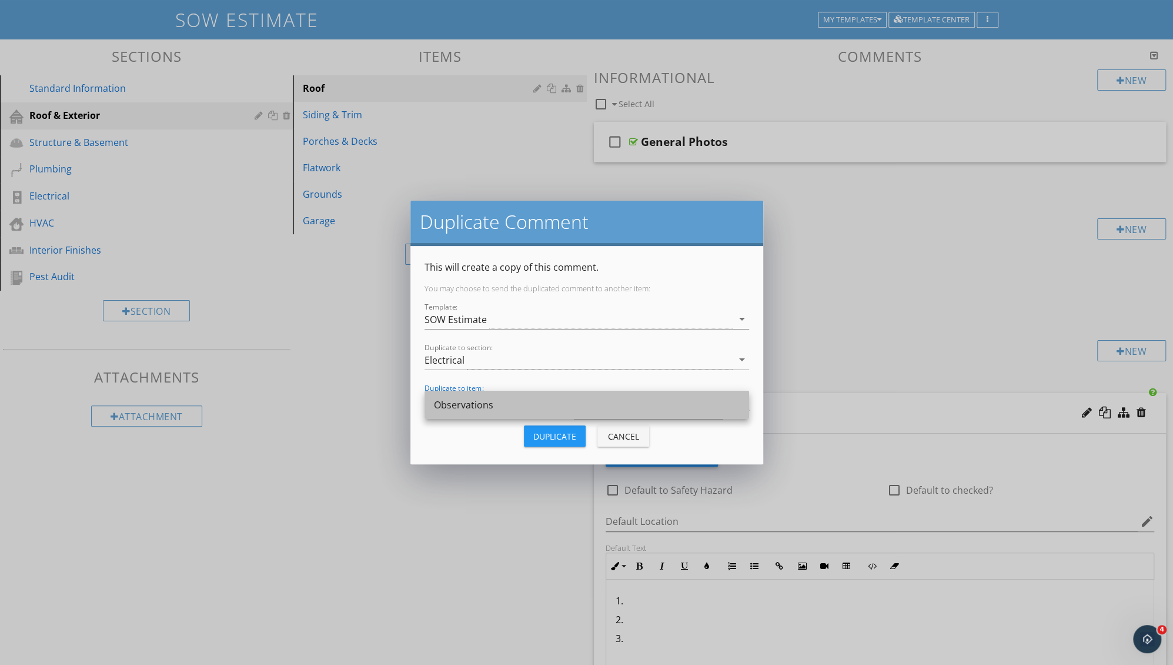
click at [452, 408] on div "Observations" at bounding box center [587, 405] width 306 height 14
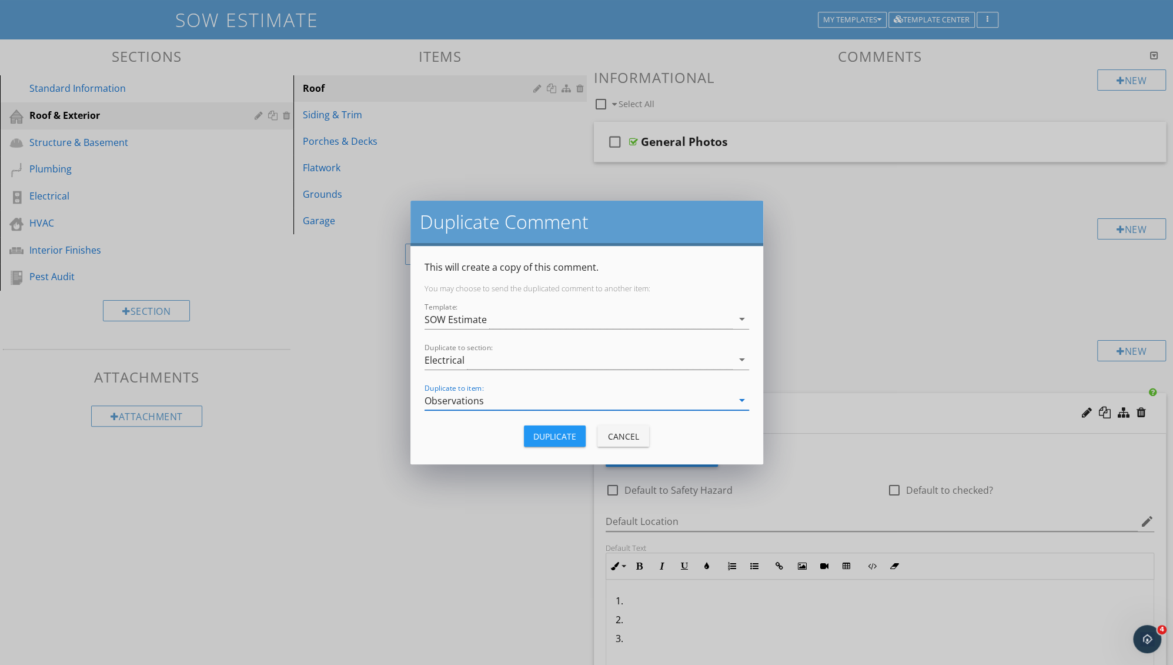
click at [555, 439] on div "Duplicate" at bounding box center [554, 436] width 43 height 12
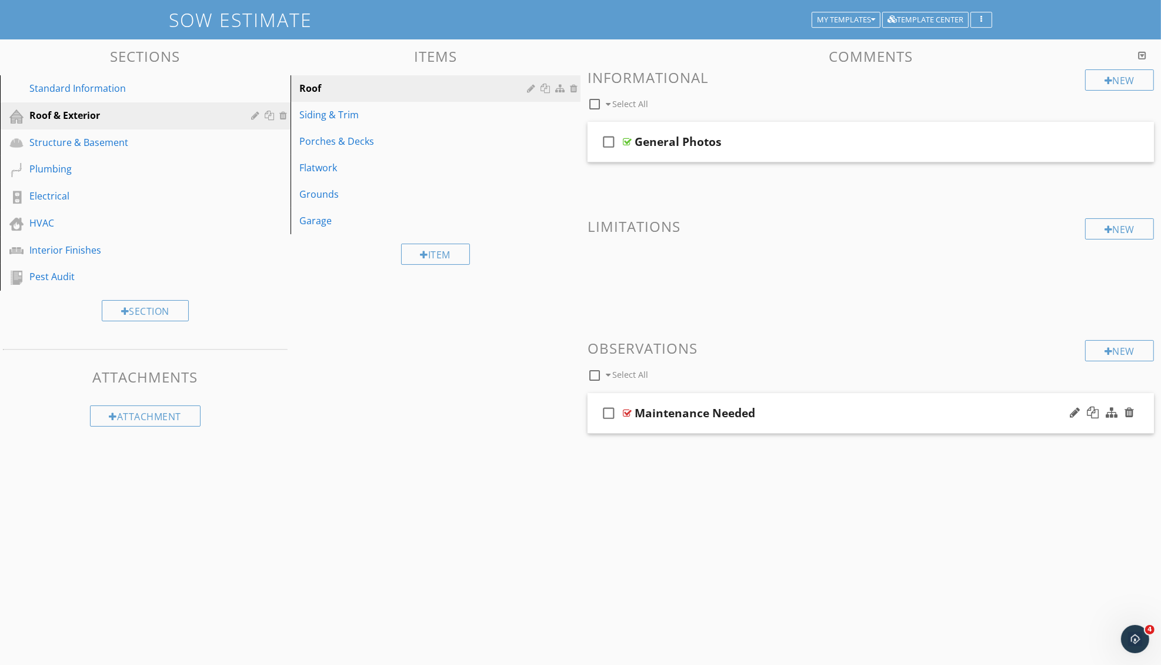
click at [1092, 419] on div at bounding box center [1102, 413] width 69 height 28
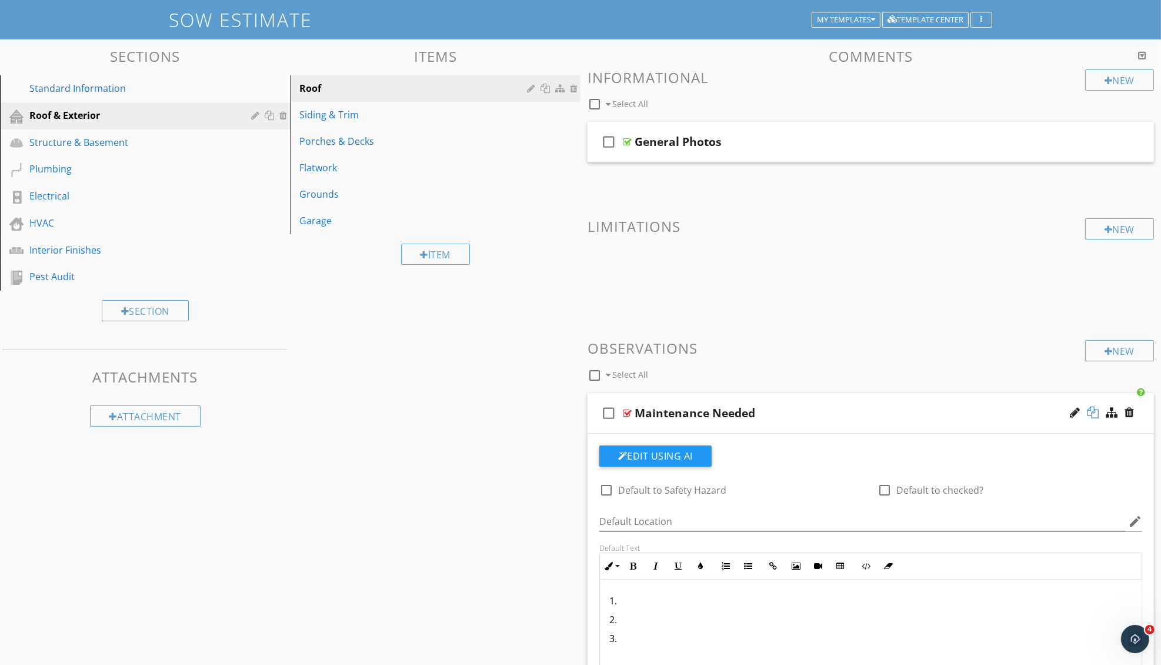
click at [1096, 406] on div at bounding box center [1093, 412] width 12 height 12
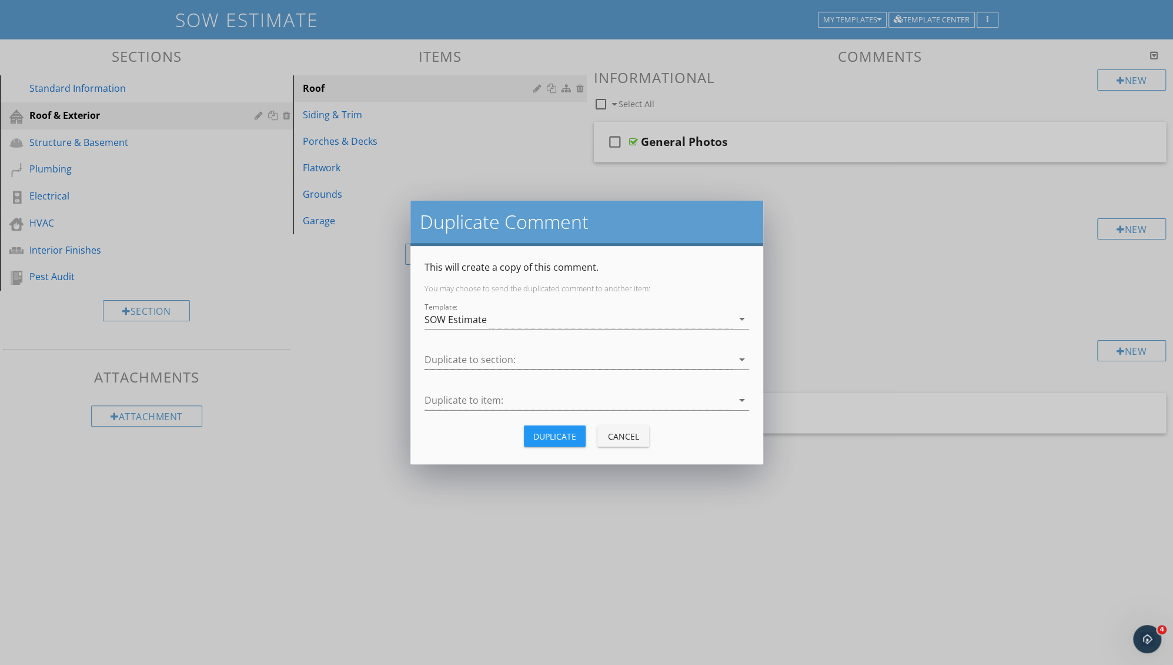
click at [571, 364] on div at bounding box center [579, 359] width 308 height 19
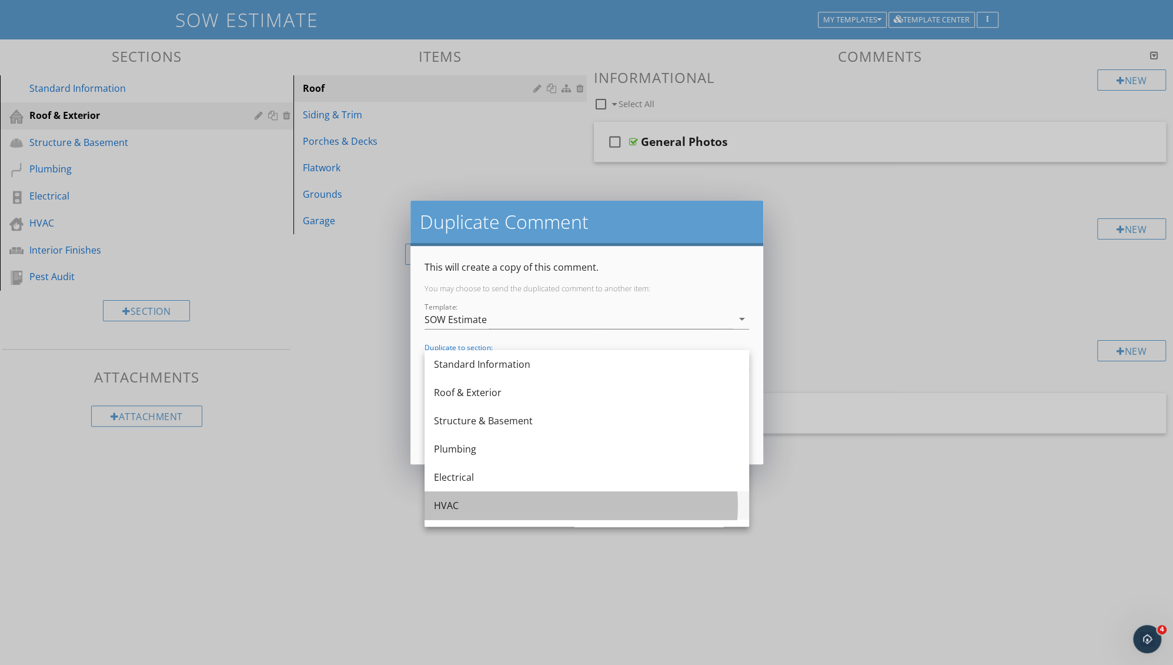
click at [448, 498] on div "HVAC" at bounding box center [587, 505] width 306 height 14
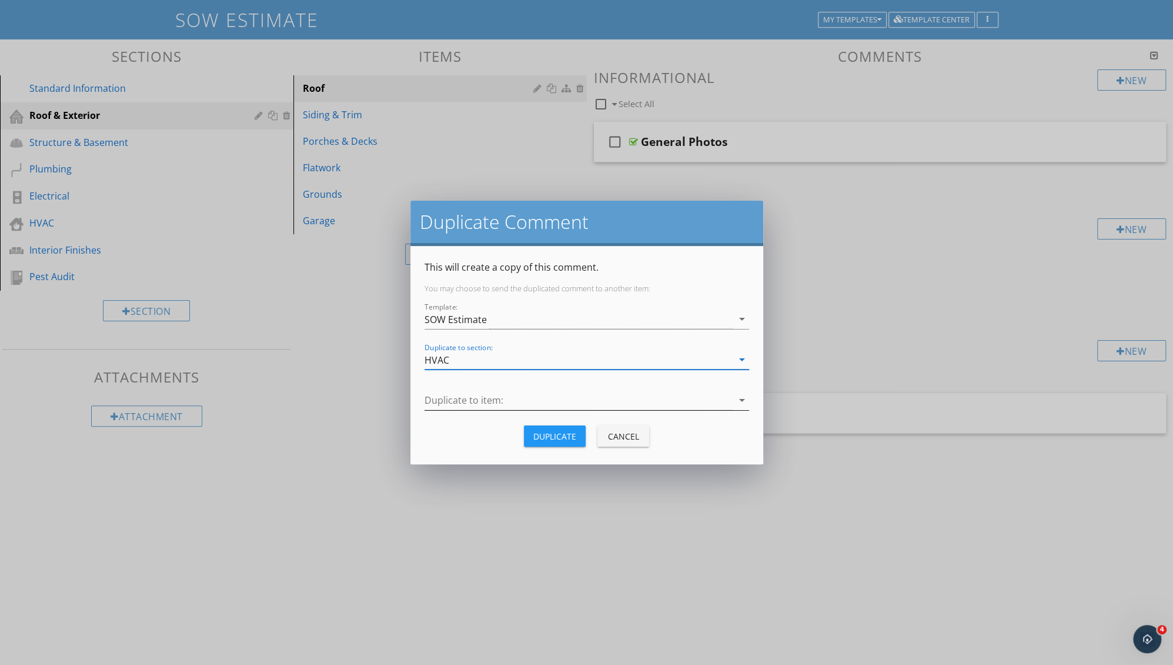
click at [465, 398] on div at bounding box center [579, 400] width 308 height 19
click at [465, 411] on div "Observations" at bounding box center [587, 405] width 306 height 14
click at [551, 442] on button "Duplicate" at bounding box center [555, 435] width 62 height 21
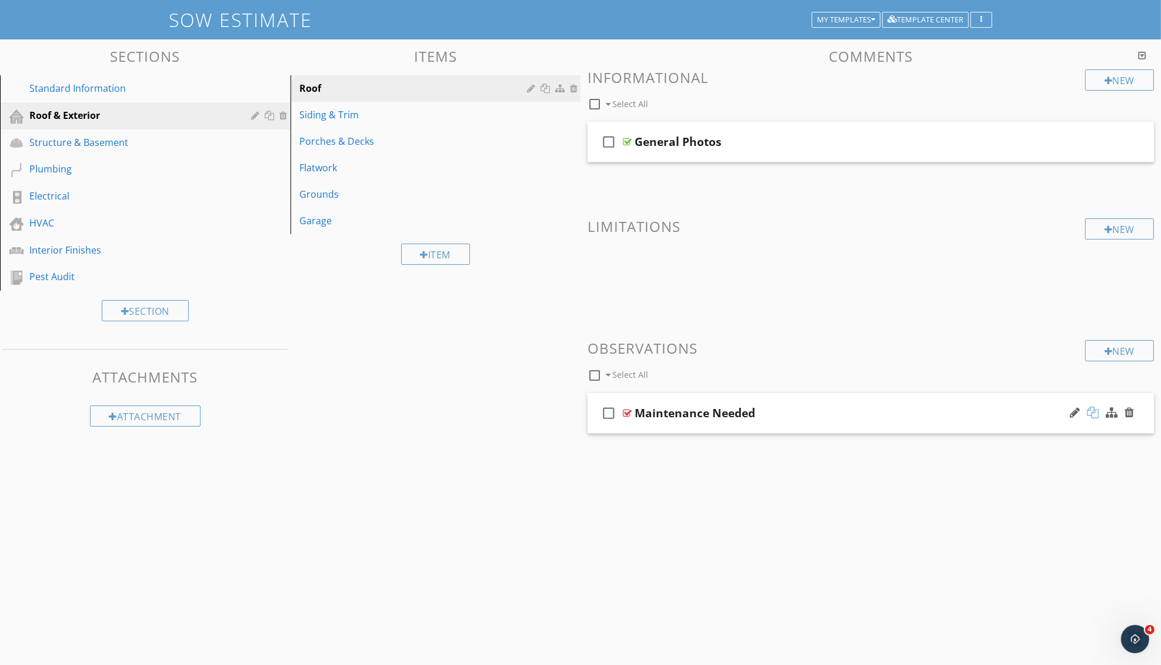
click at [1095, 414] on div at bounding box center [1093, 412] width 12 height 12
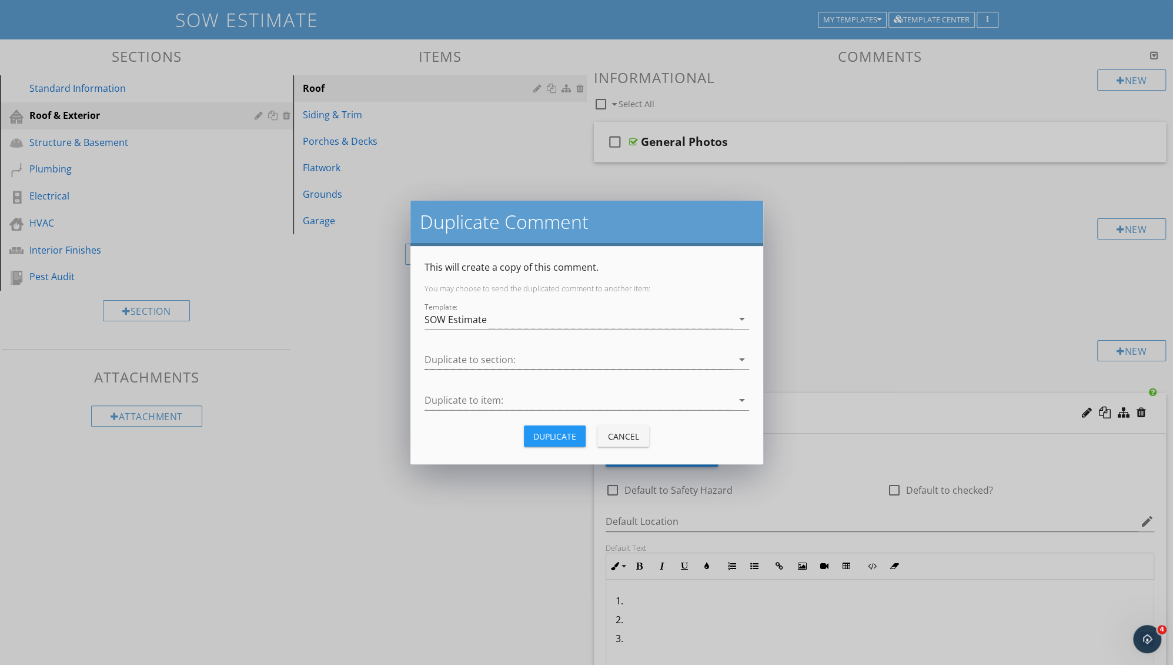
click at [579, 356] on div at bounding box center [579, 359] width 308 height 19
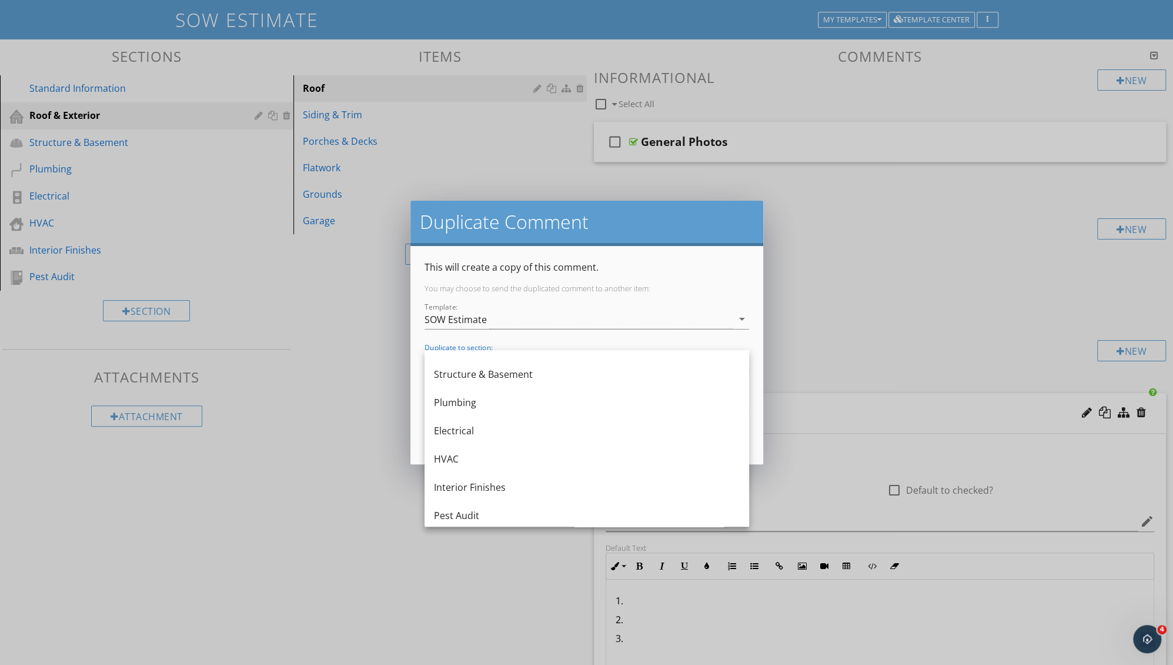
scroll to position [49, 0]
click at [485, 483] on div "Interior Finishes" at bounding box center [587, 485] width 306 height 14
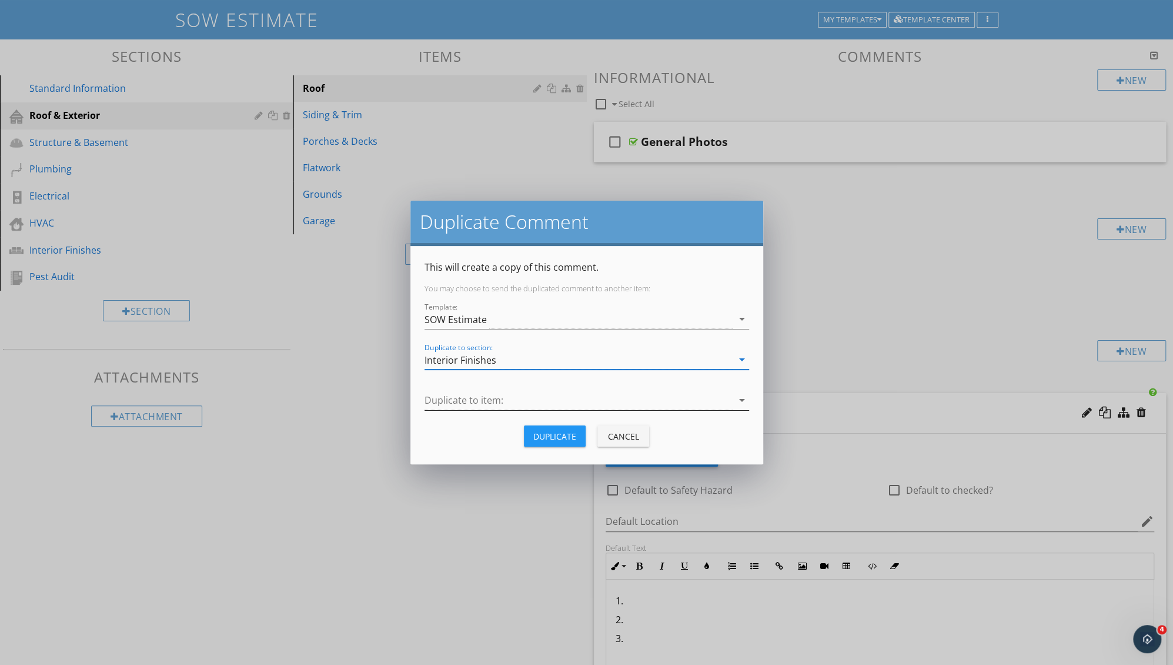
click at [445, 396] on div at bounding box center [579, 400] width 308 height 19
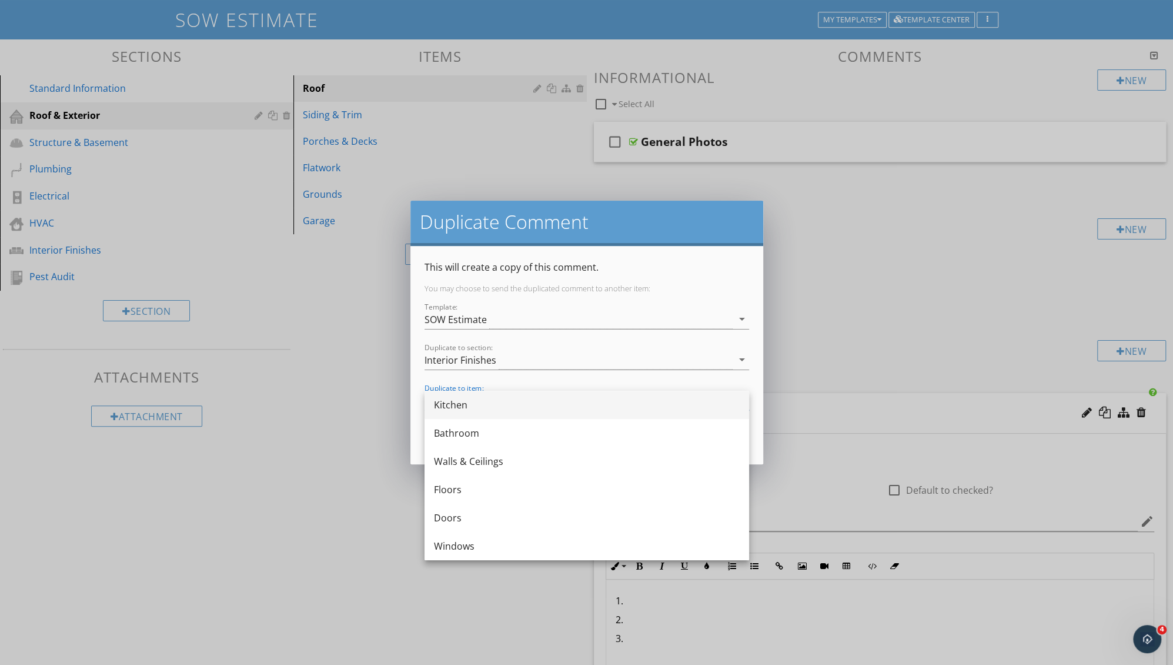
click at [474, 405] on div "Kitchen" at bounding box center [587, 405] width 306 height 14
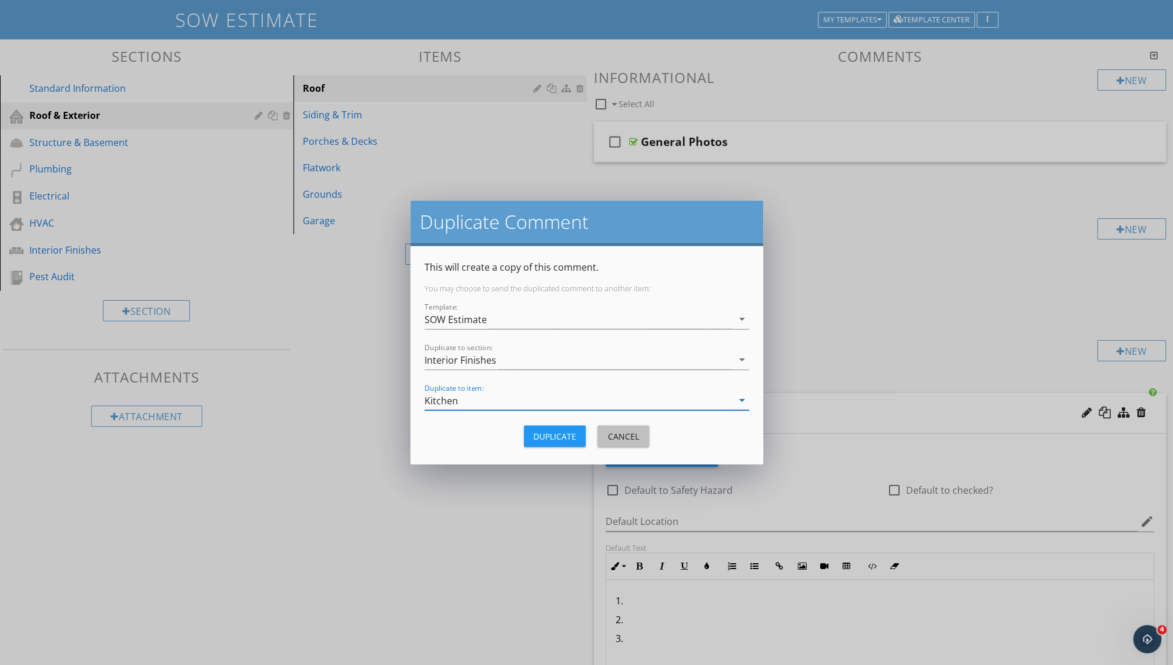
click at [639, 438] on div "Cancel" at bounding box center [623, 436] width 33 height 12
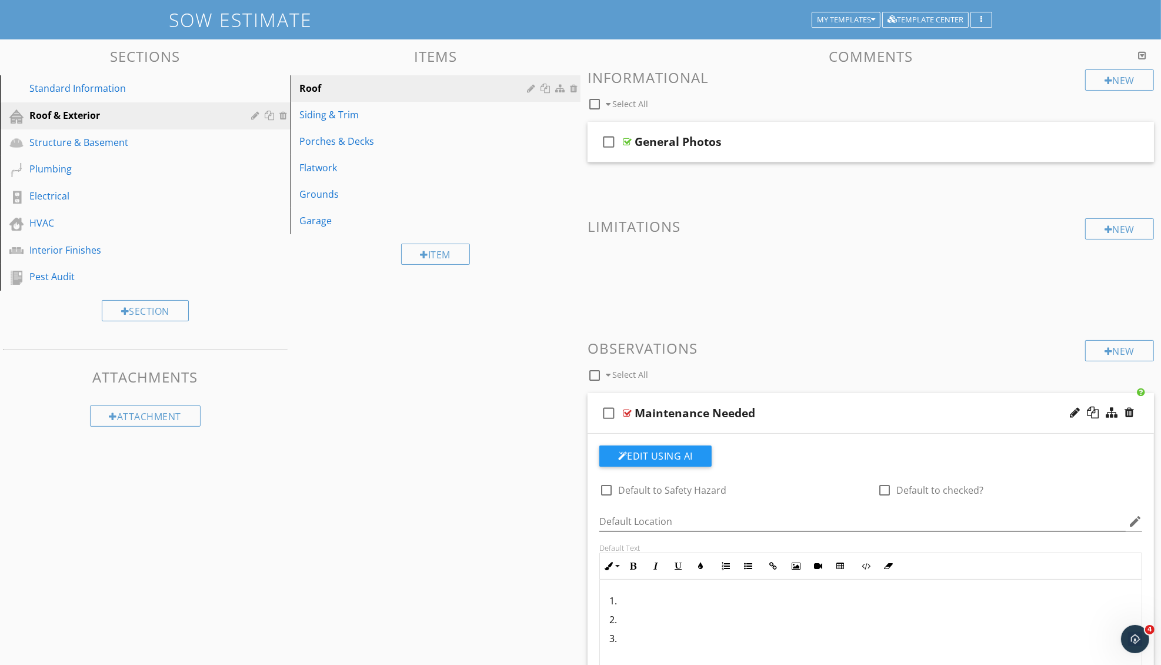
click at [433, 438] on div "Sections Standard Information Roof & Exterior Structure & Basement Plumbing Ele…" at bounding box center [580, 457] width 1161 height 836
click at [126, 244] on div "Interior Finishes" at bounding box center [131, 250] width 205 height 14
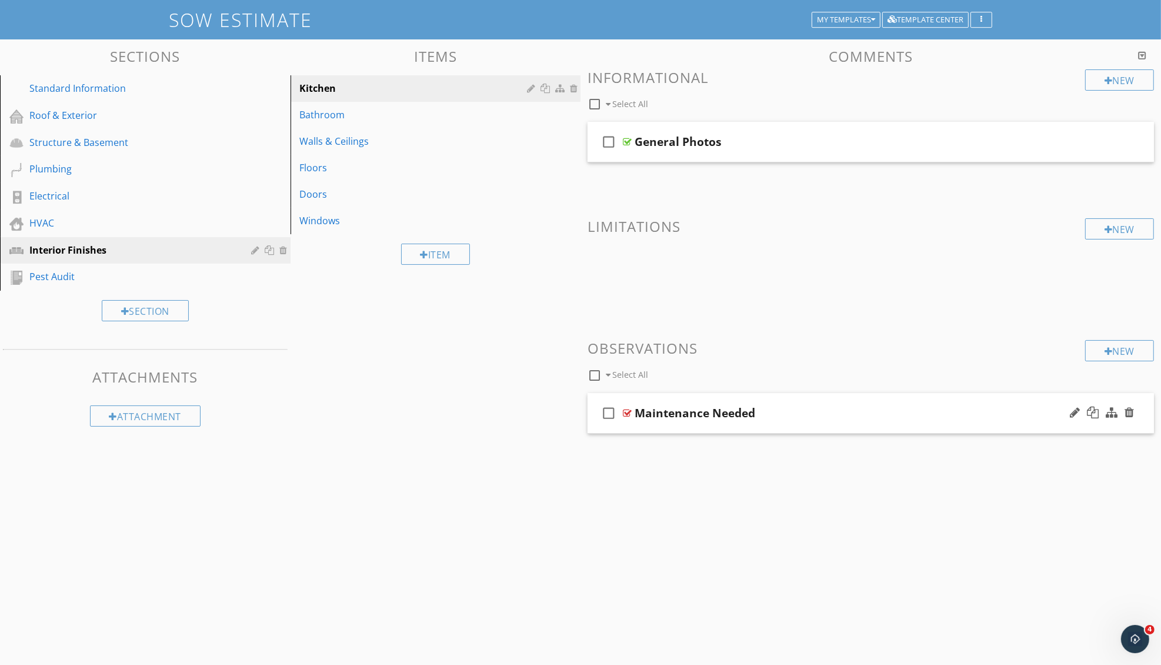
click at [977, 409] on div "Maintenance Needed" at bounding box center [838, 413] width 407 height 14
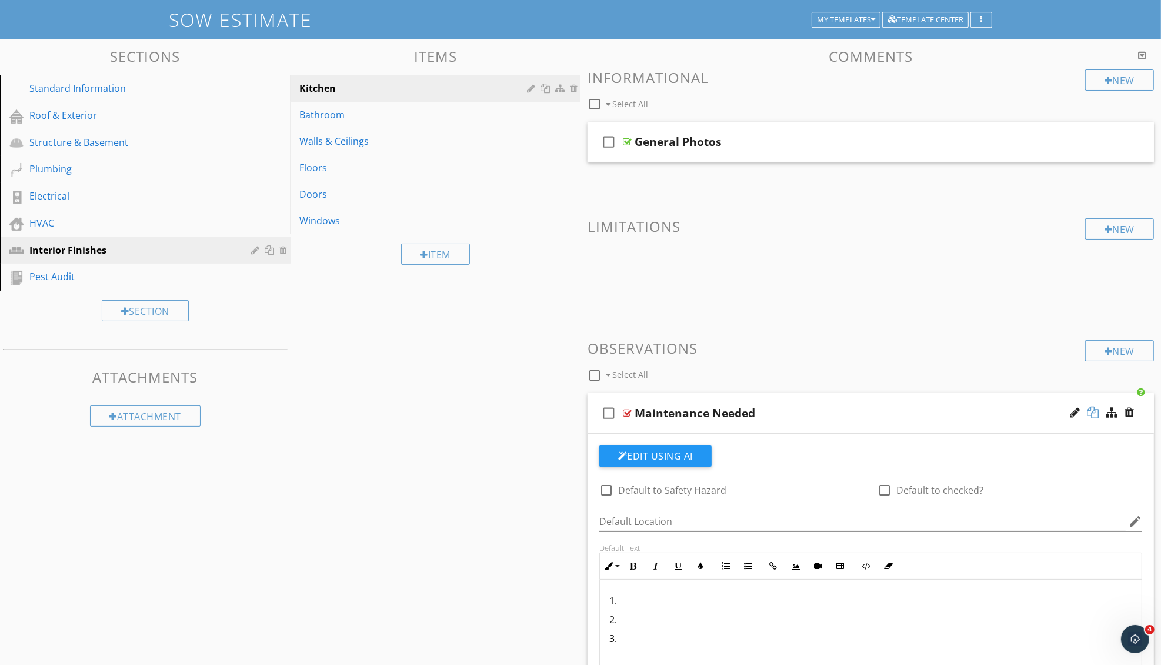
click at [1096, 410] on div at bounding box center [1093, 412] width 12 height 12
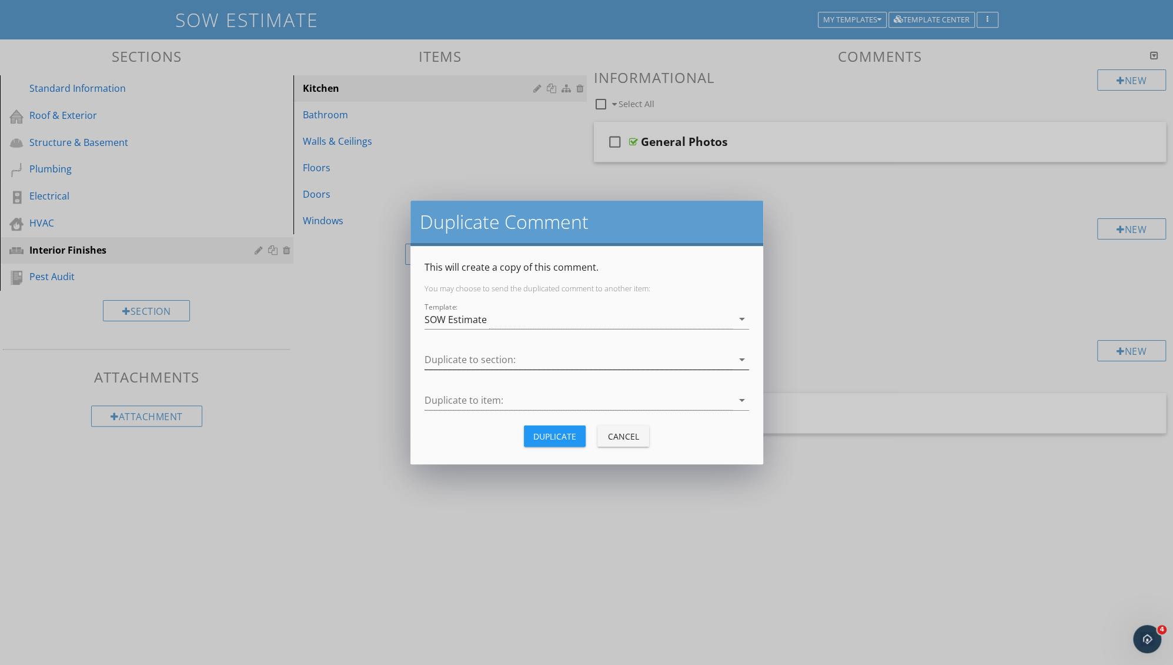
click at [466, 362] on div at bounding box center [579, 359] width 308 height 19
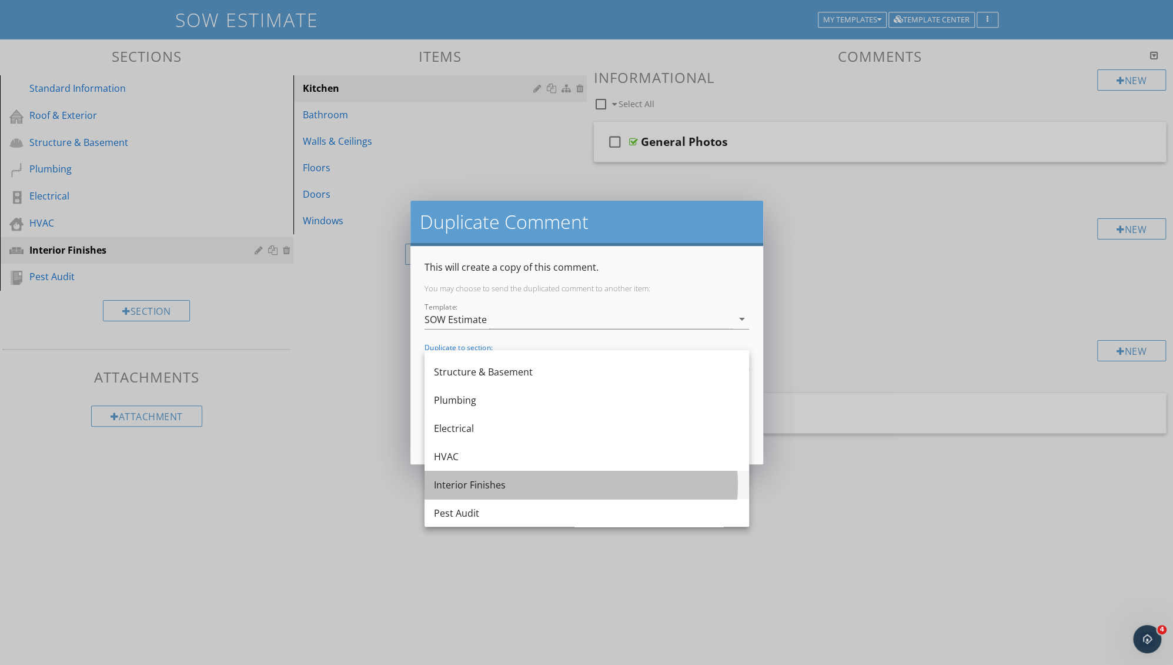
click at [512, 489] on div "Interior Finishes" at bounding box center [587, 485] width 306 height 14
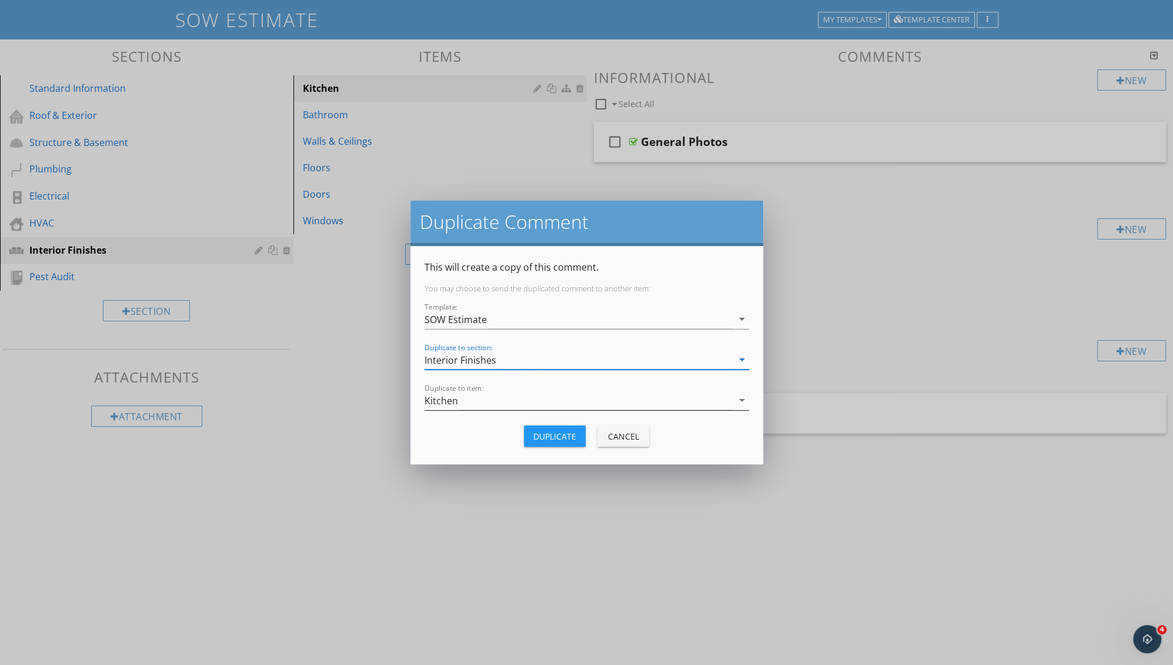
click at [448, 402] on div "Kitchen" at bounding box center [442, 400] width 34 height 11
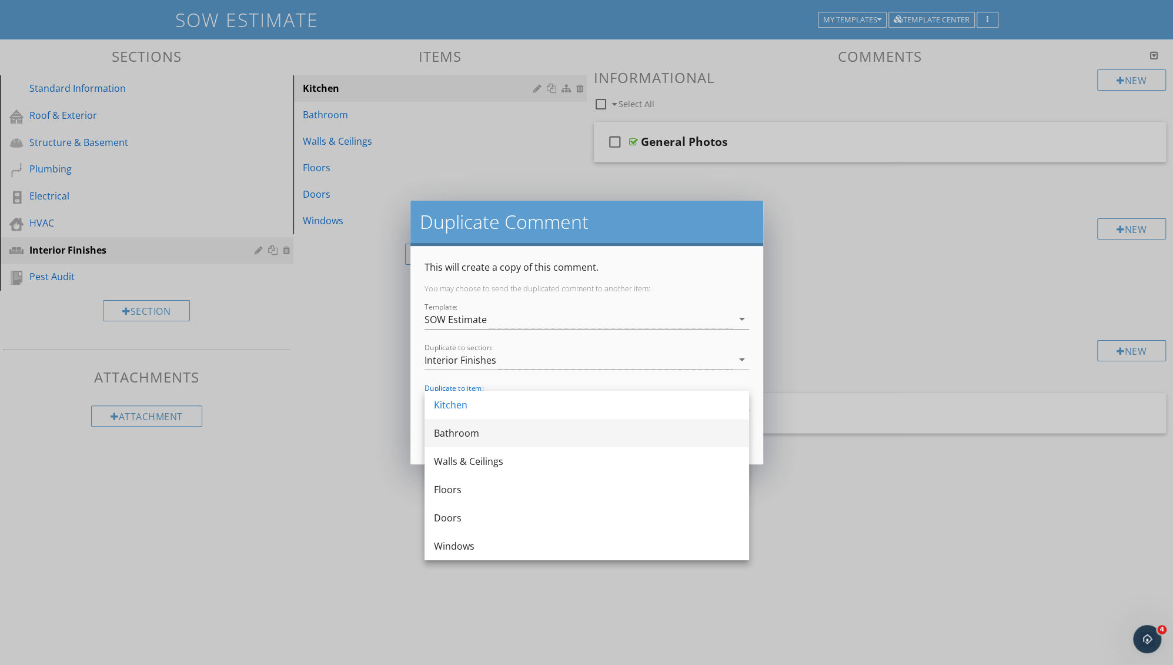
click at [456, 432] on div "Bathroom" at bounding box center [587, 433] width 306 height 14
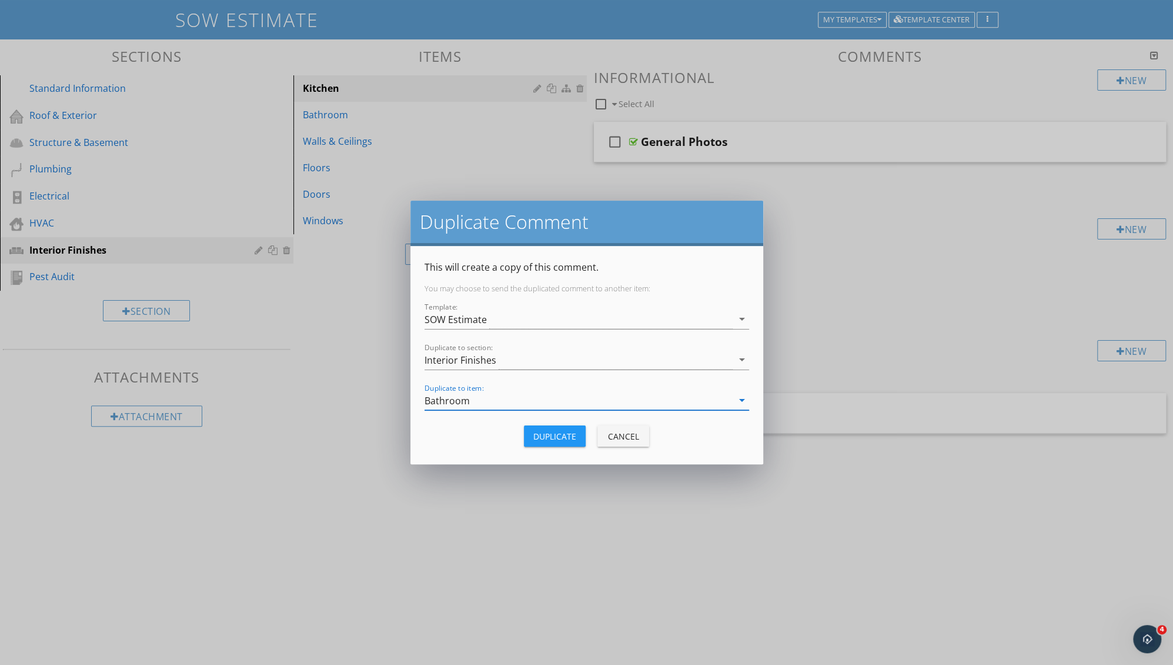
click at [552, 434] on div "Duplicate" at bounding box center [554, 436] width 43 height 12
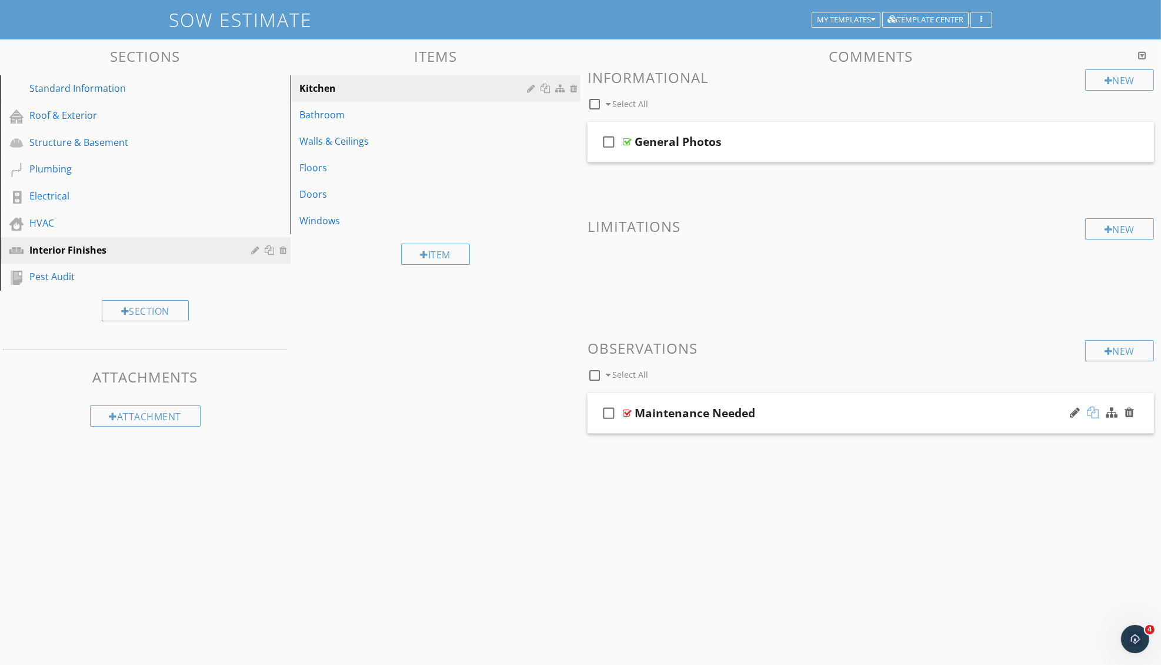
click at [1095, 410] on div at bounding box center [1093, 412] width 12 height 12
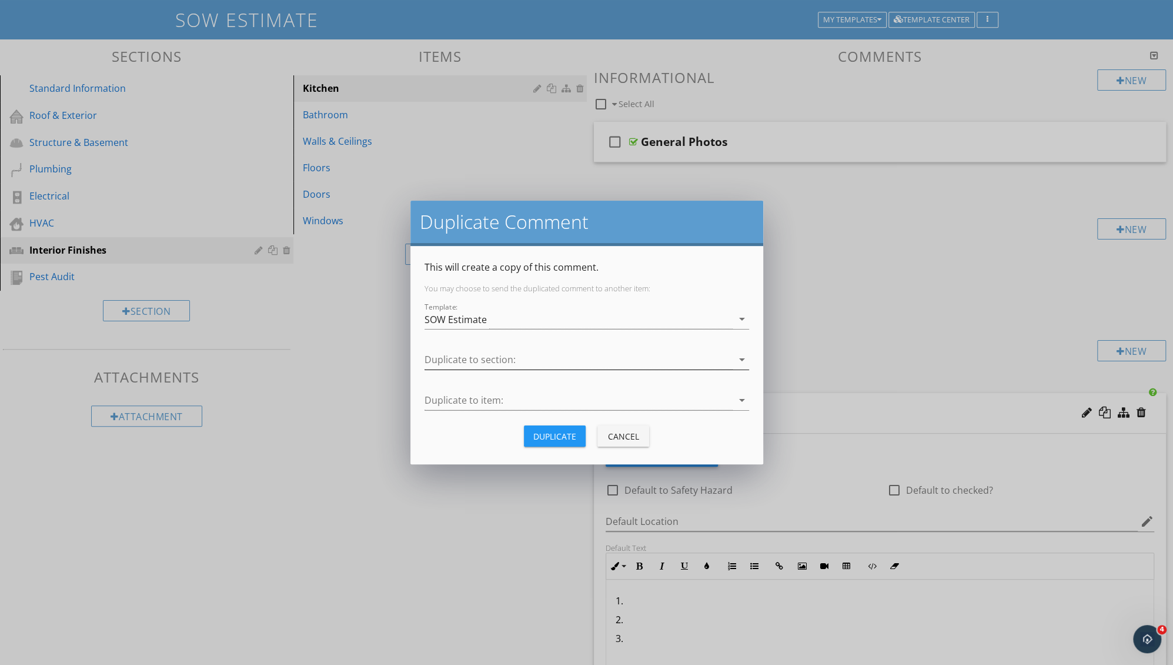
click at [571, 355] on div at bounding box center [579, 359] width 308 height 19
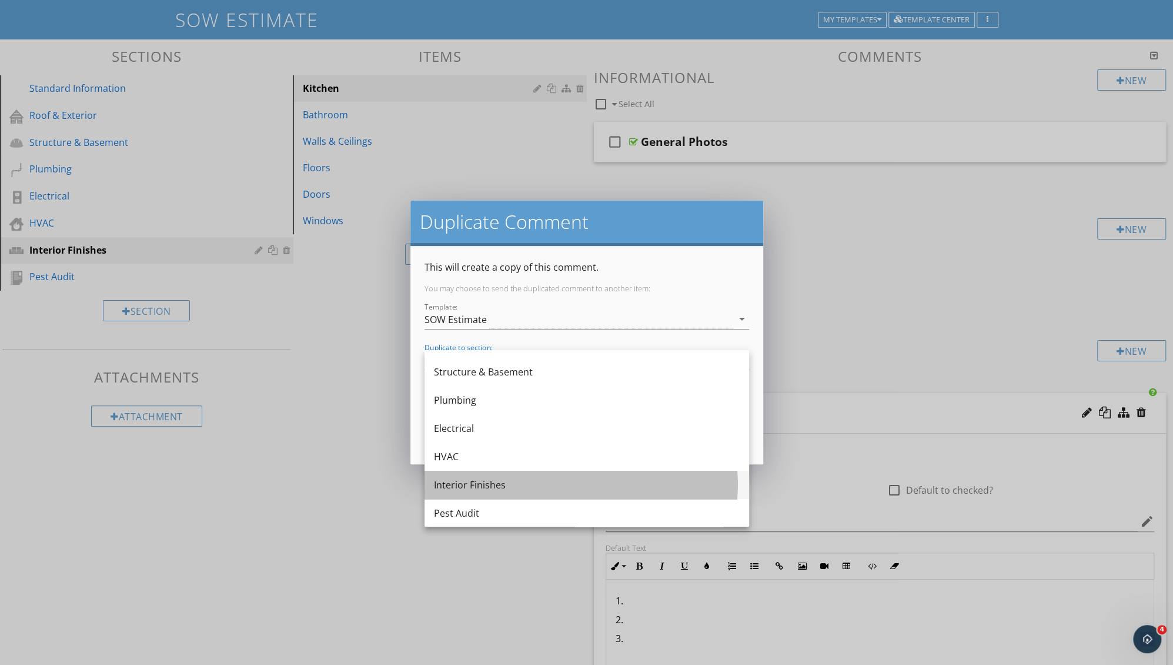
click at [535, 489] on div "Interior Finishes" at bounding box center [587, 485] width 306 height 14
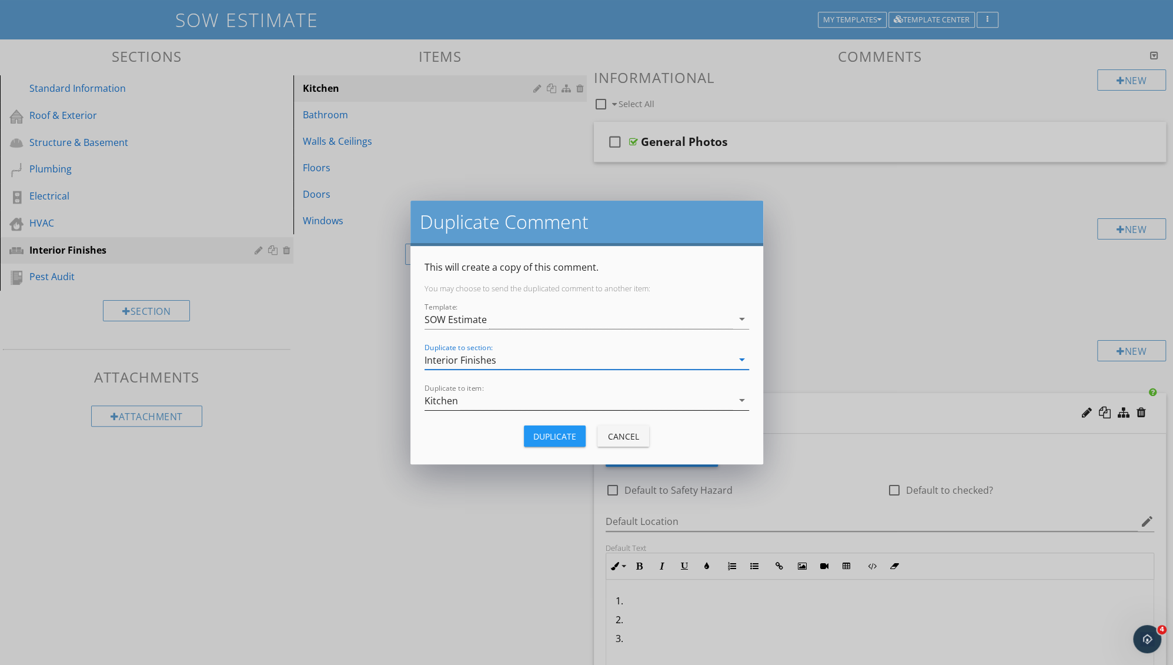
click at [476, 403] on div "Kitchen" at bounding box center [579, 400] width 308 height 19
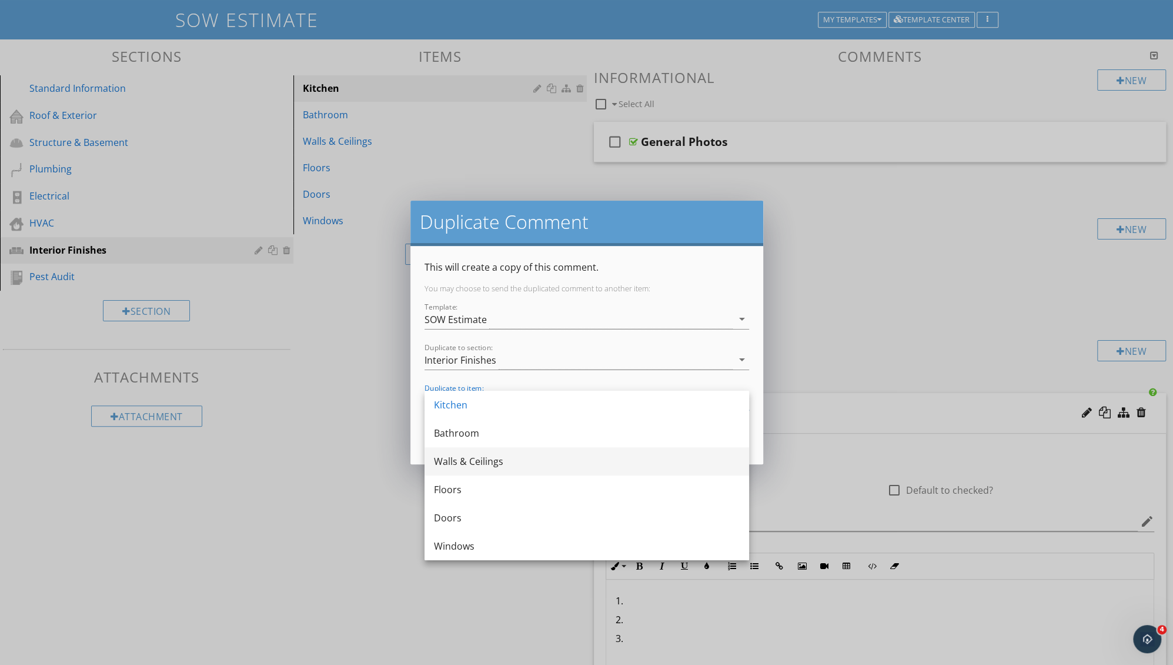
click at [472, 460] on div "Walls & Ceilings" at bounding box center [587, 461] width 306 height 14
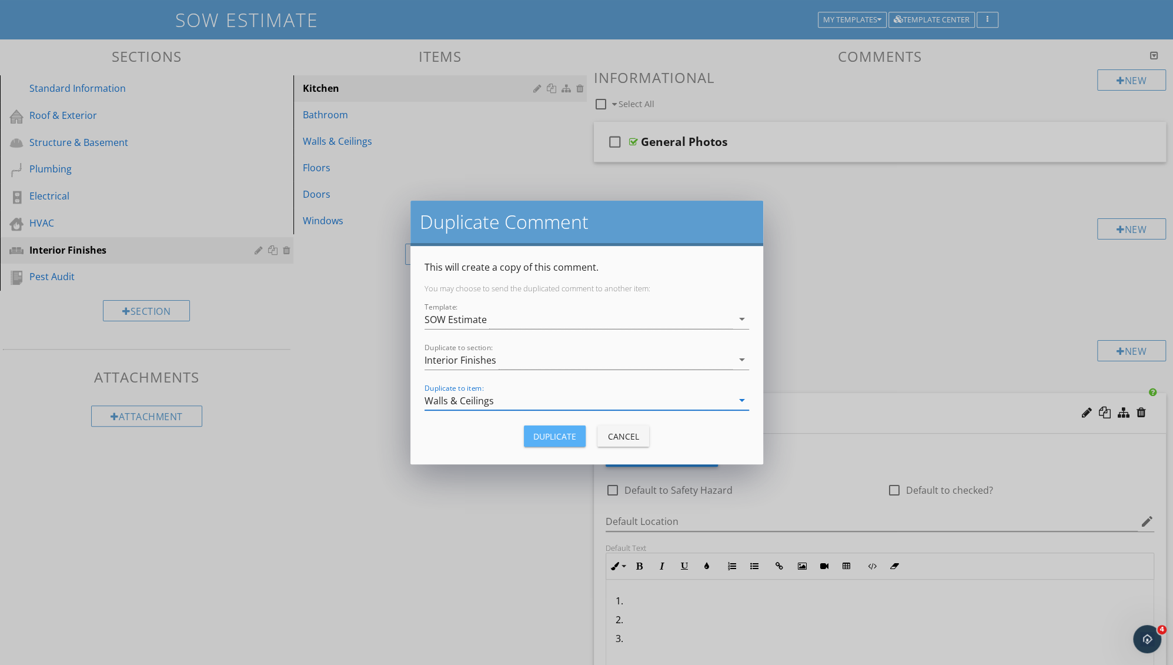
click at [554, 439] on div "Duplicate" at bounding box center [554, 436] width 43 height 12
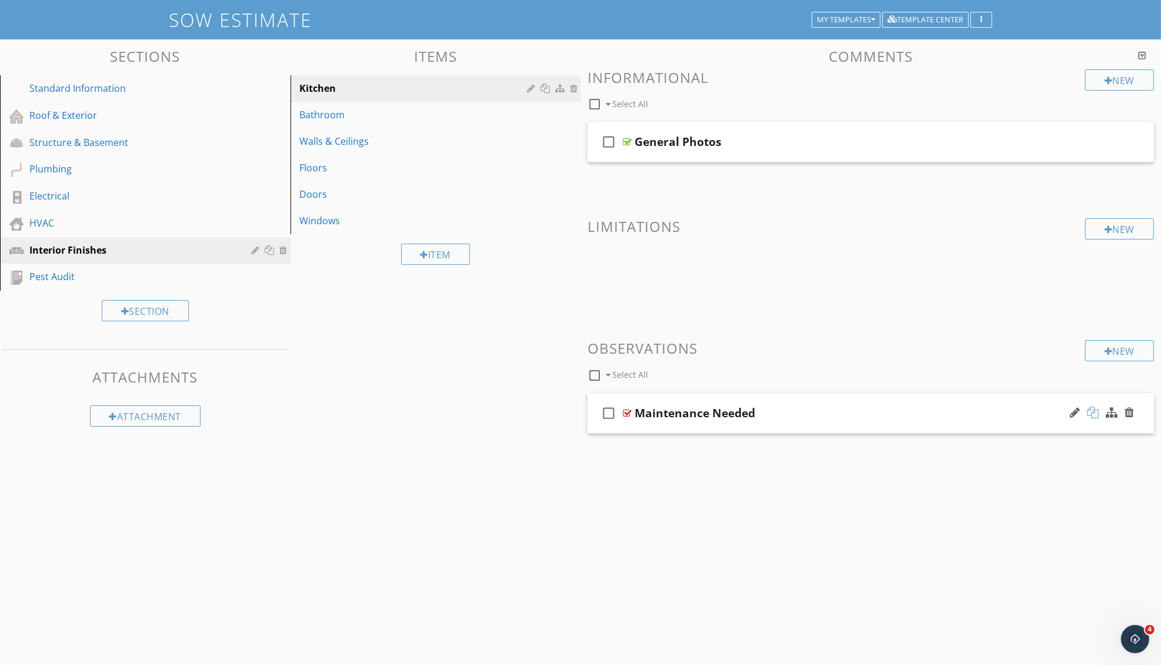
click at [1095, 411] on div at bounding box center [1093, 412] width 12 height 12
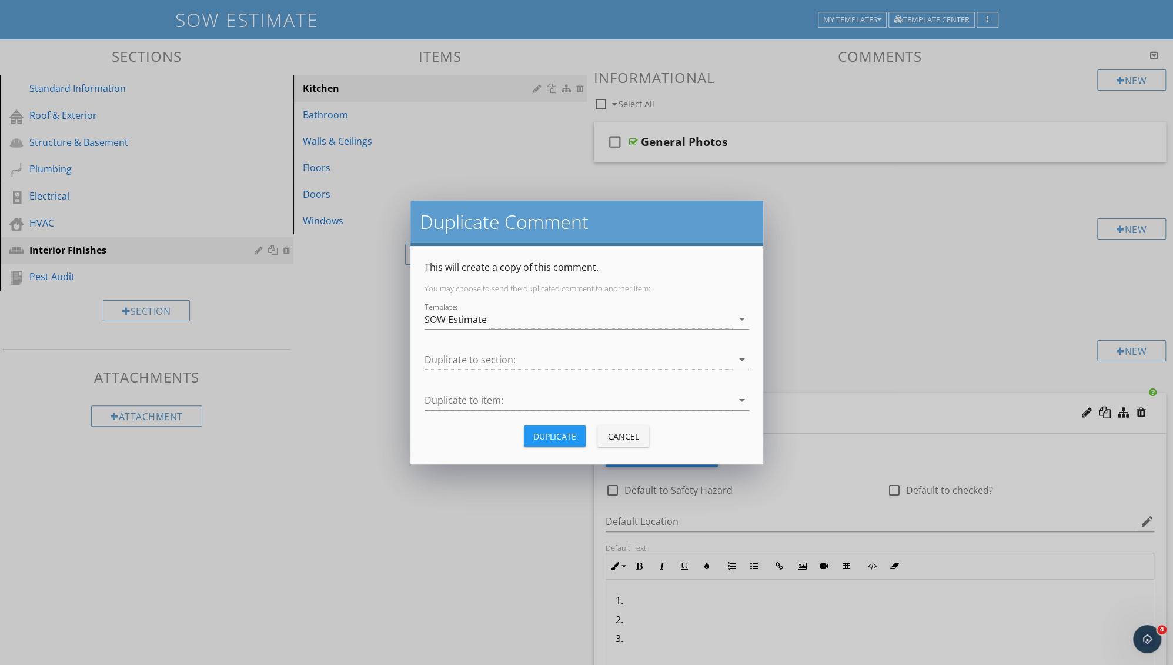
click at [536, 358] on div at bounding box center [579, 359] width 308 height 19
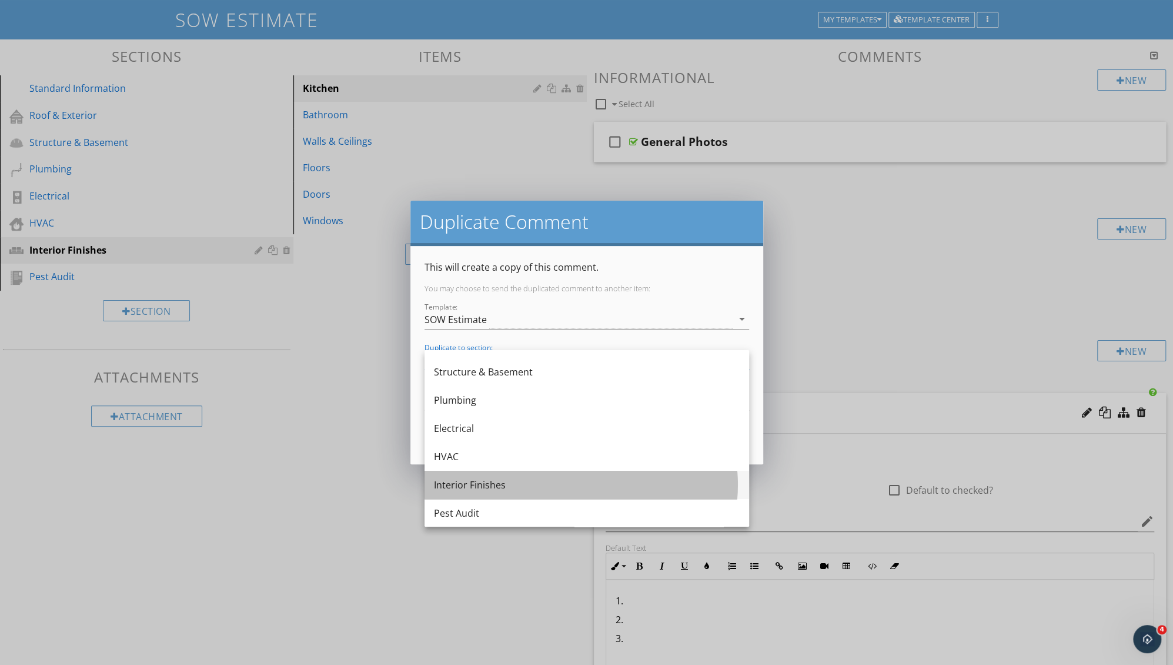
click at [459, 480] on div "Interior Finishes" at bounding box center [587, 485] width 306 height 14
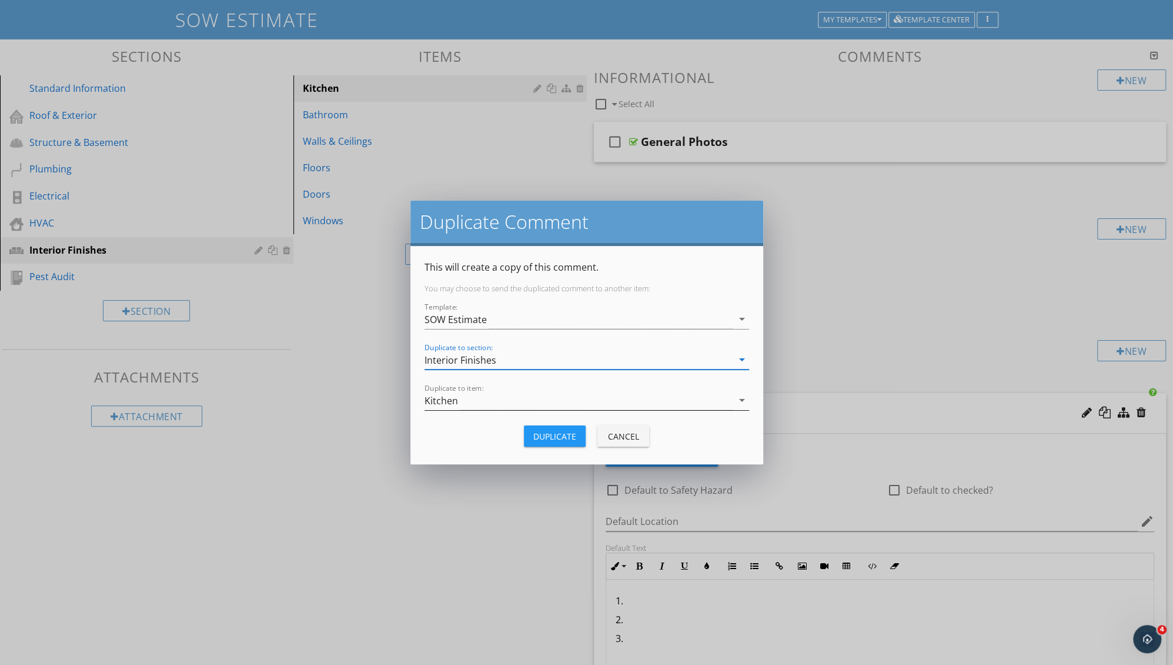
click at [447, 400] on div "Kitchen" at bounding box center [442, 400] width 34 height 11
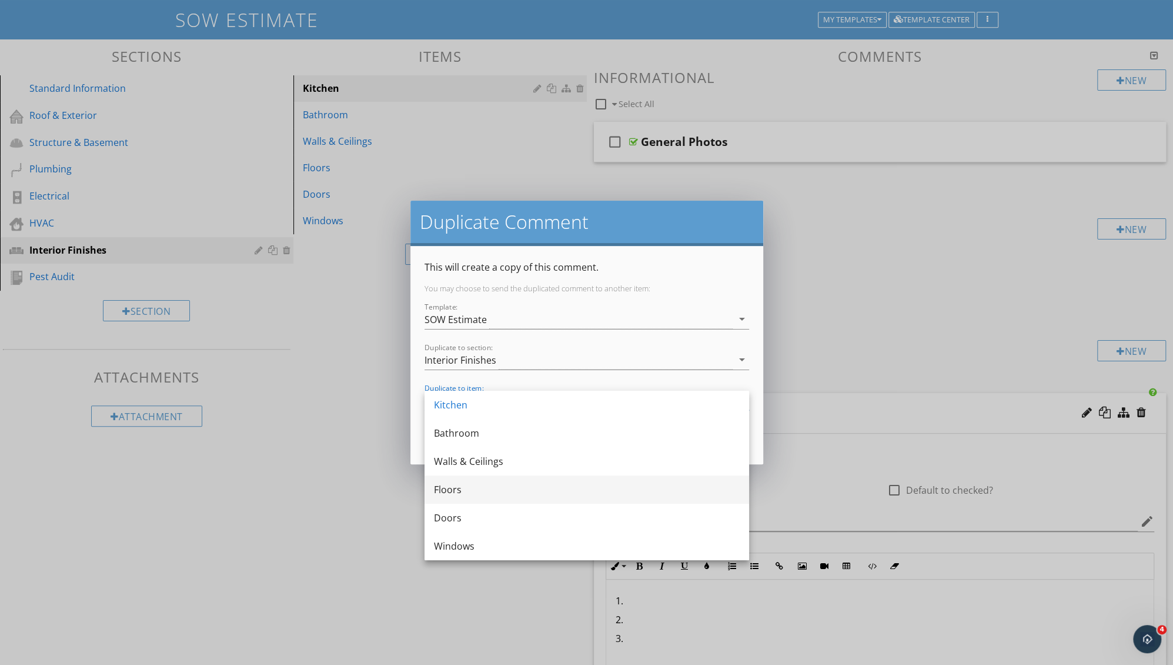
click at [491, 491] on div "Floors" at bounding box center [587, 489] width 306 height 14
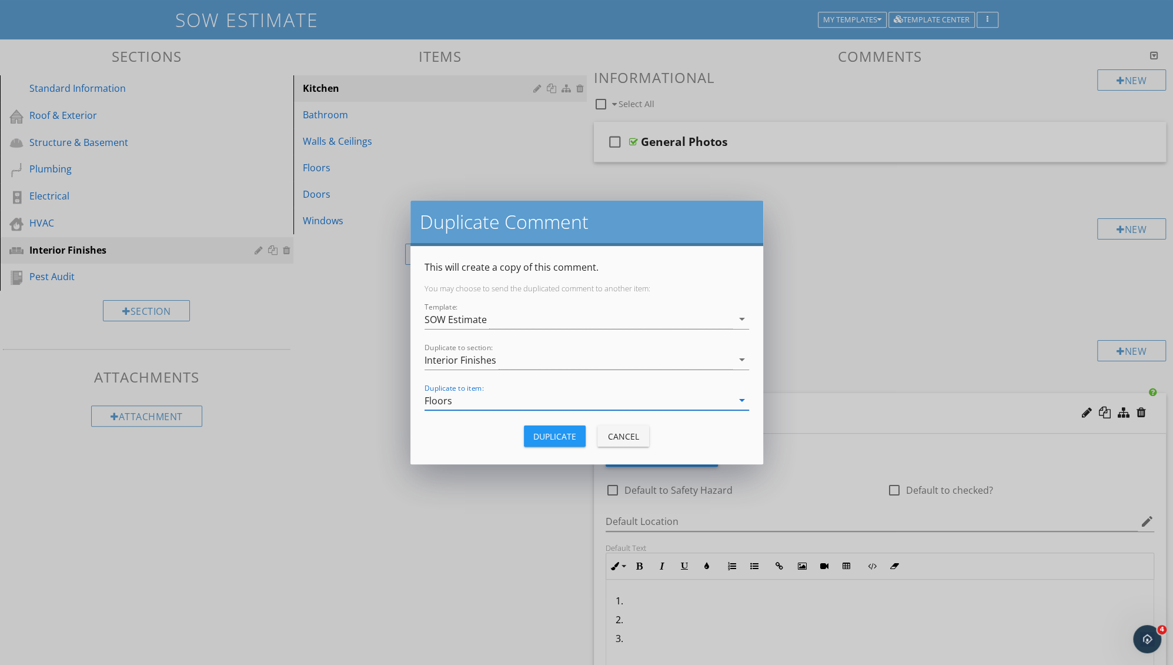
click at [559, 438] on div "Duplicate" at bounding box center [554, 436] width 43 height 12
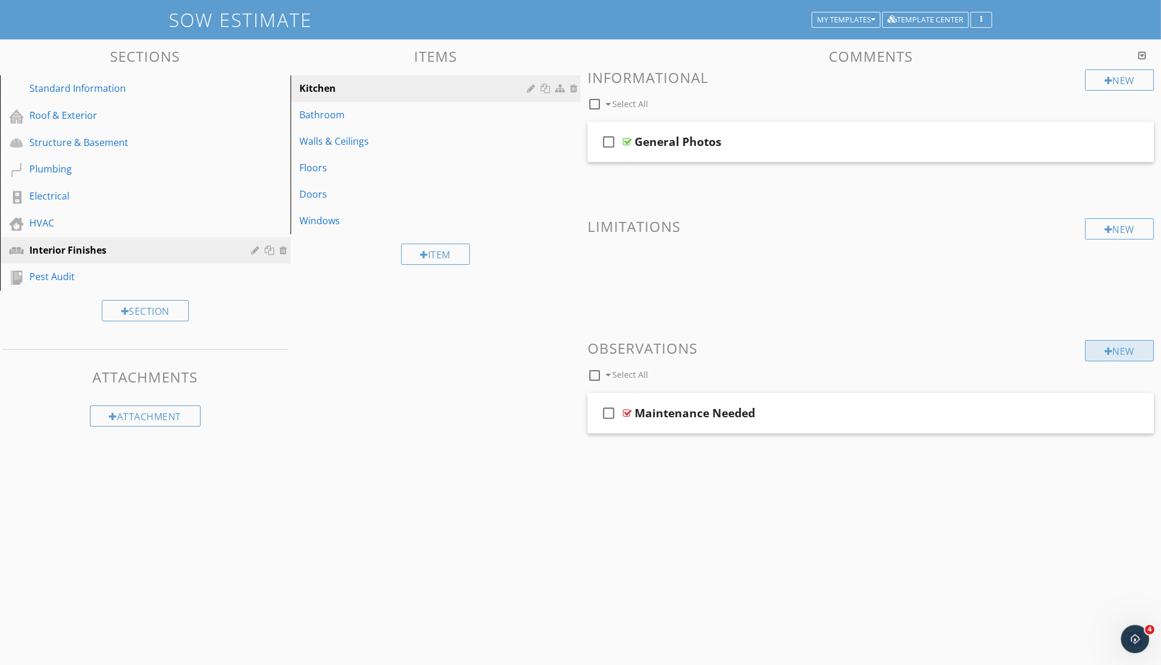
click at [1105, 353] on div at bounding box center [1109, 350] width 8 height 9
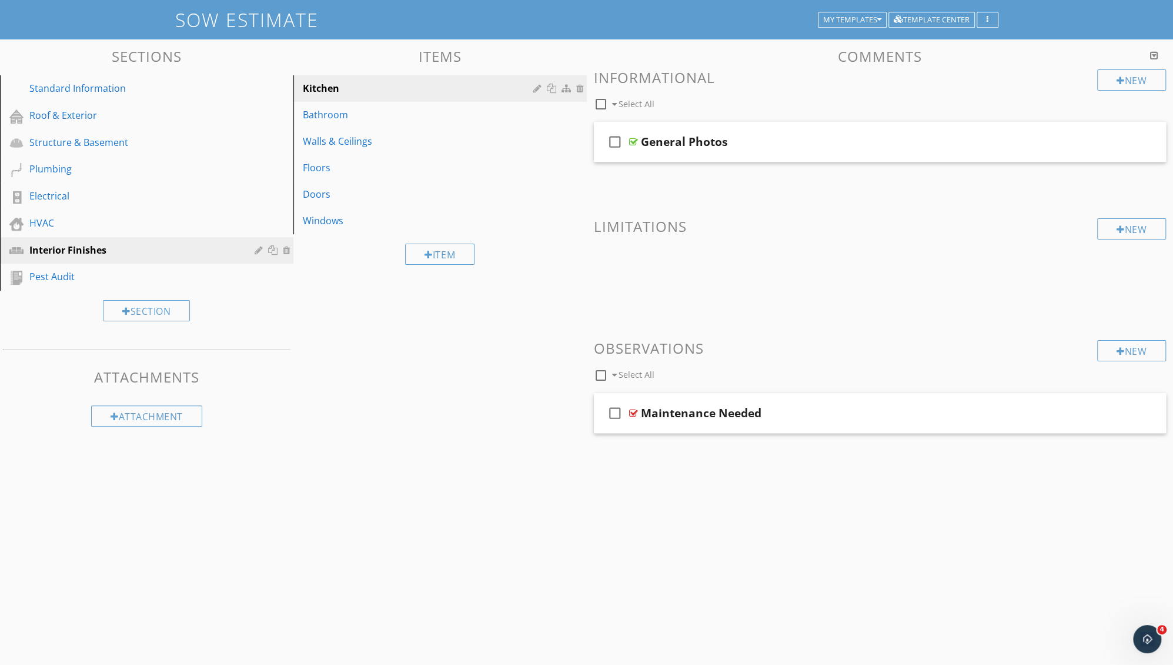
click at [1109, 270] on div at bounding box center [586, 332] width 1173 height 665
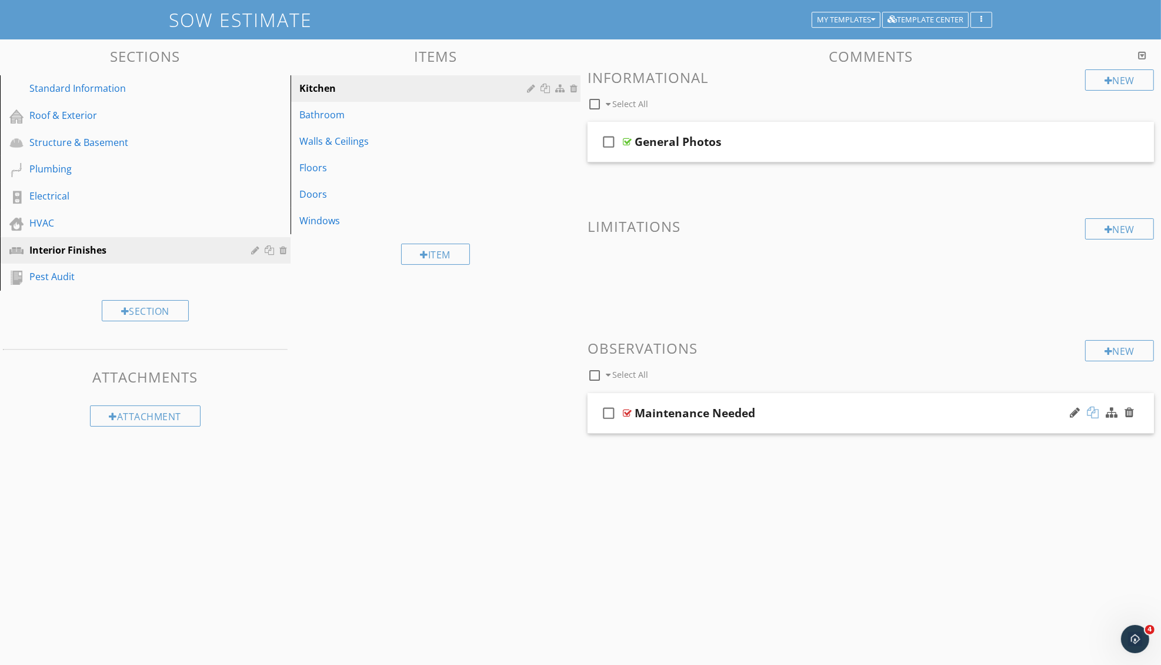
click at [1094, 408] on div at bounding box center [1093, 412] width 12 height 12
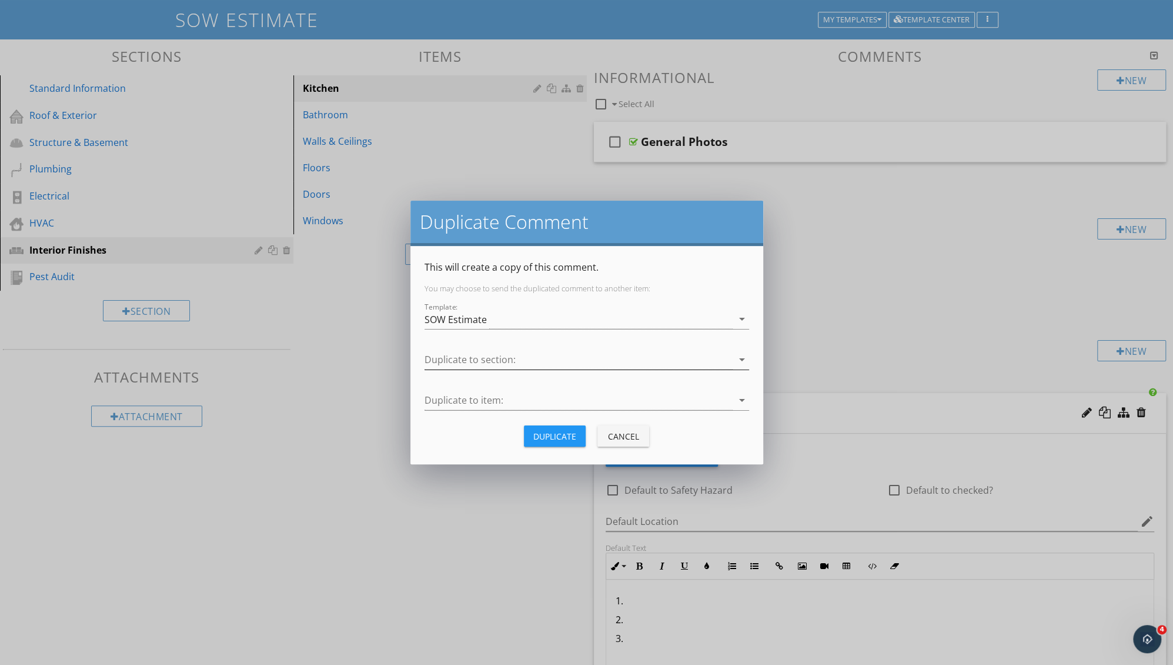
click at [449, 365] on div at bounding box center [579, 359] width 308 height 19
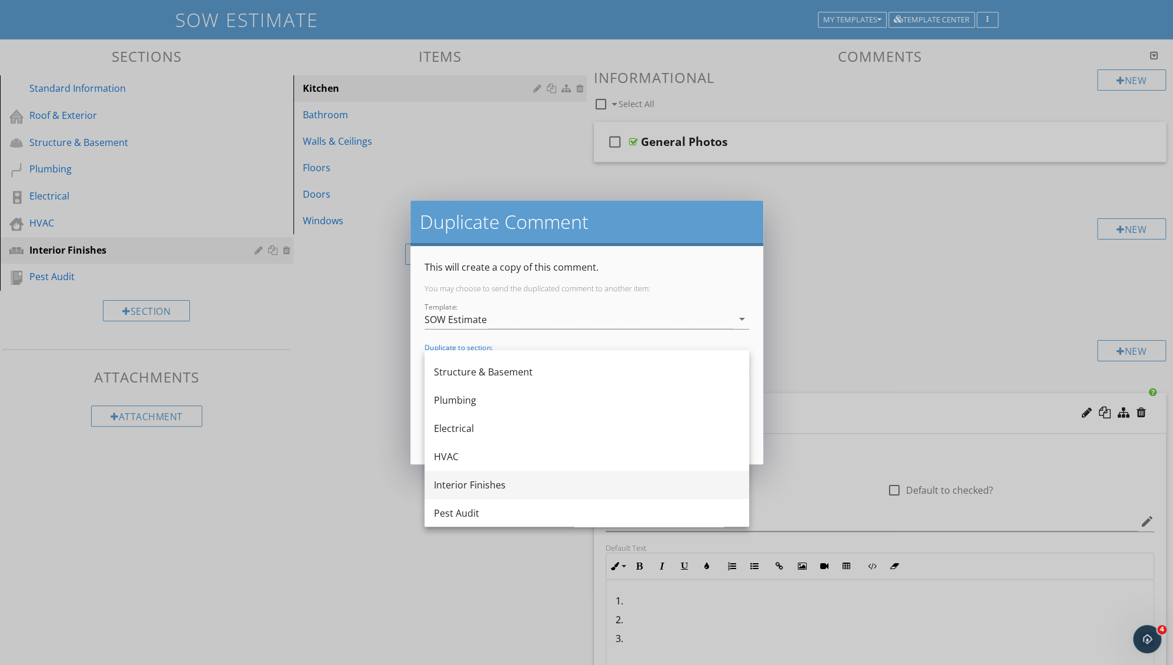
click at [452, 480] on div "Interior Finishes" at bounding box center [587, 485] width 306 height 14
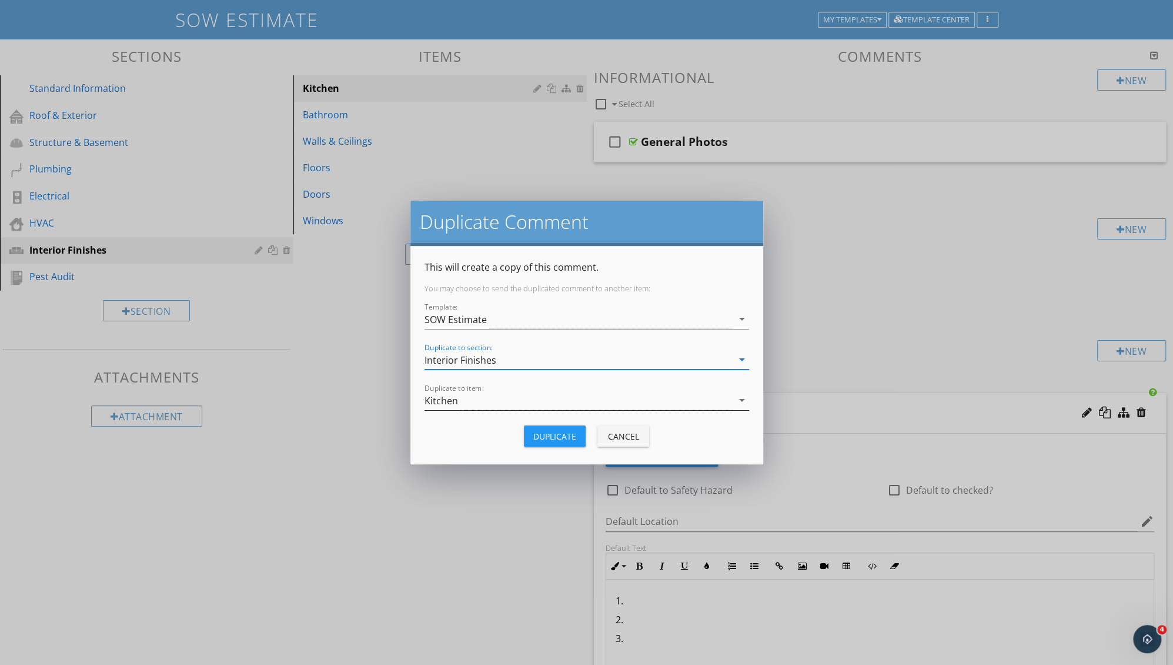
click at [444, 403] on div "Kitchen" at bounding box center [442, 400] width 34 height 11
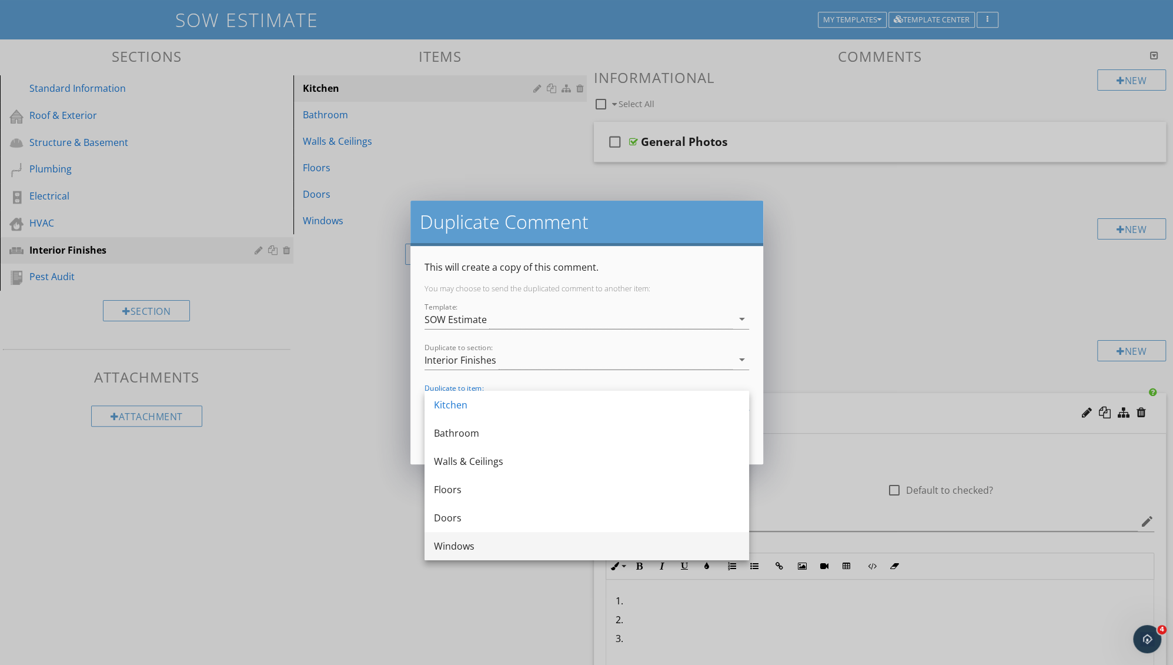
click at [461, 545] on div "Windows" at bounding box center [587, 546] width 306 height 14
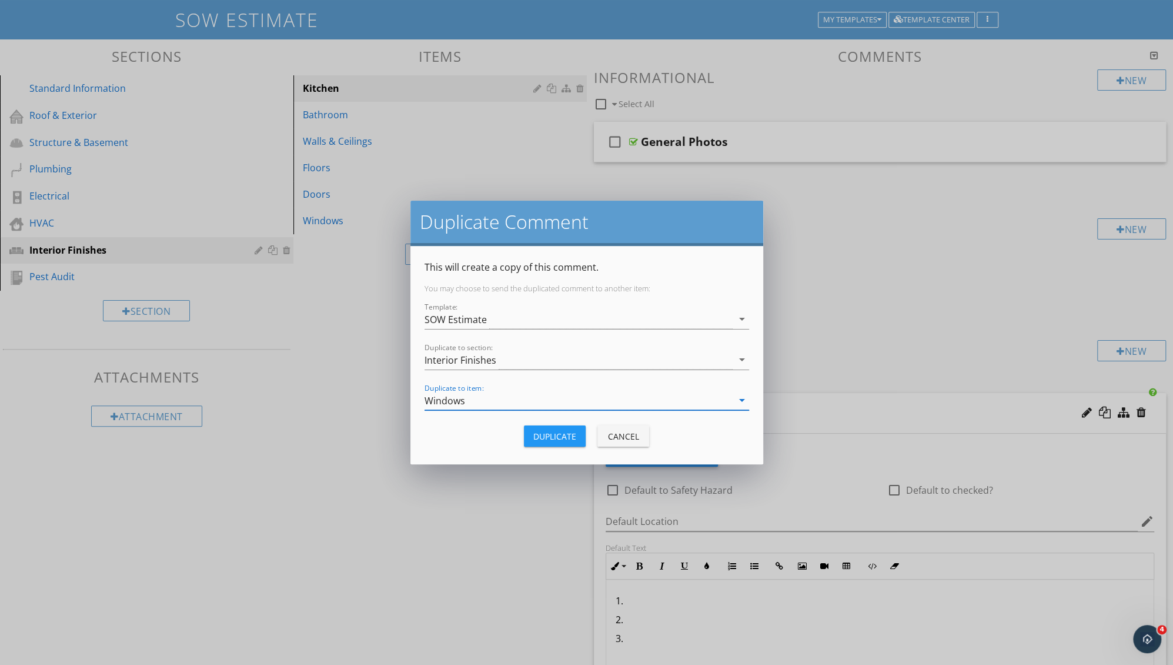
click at [561, 434] on div "Duplicate" at bounding box center [554, 436] width 43 height 12
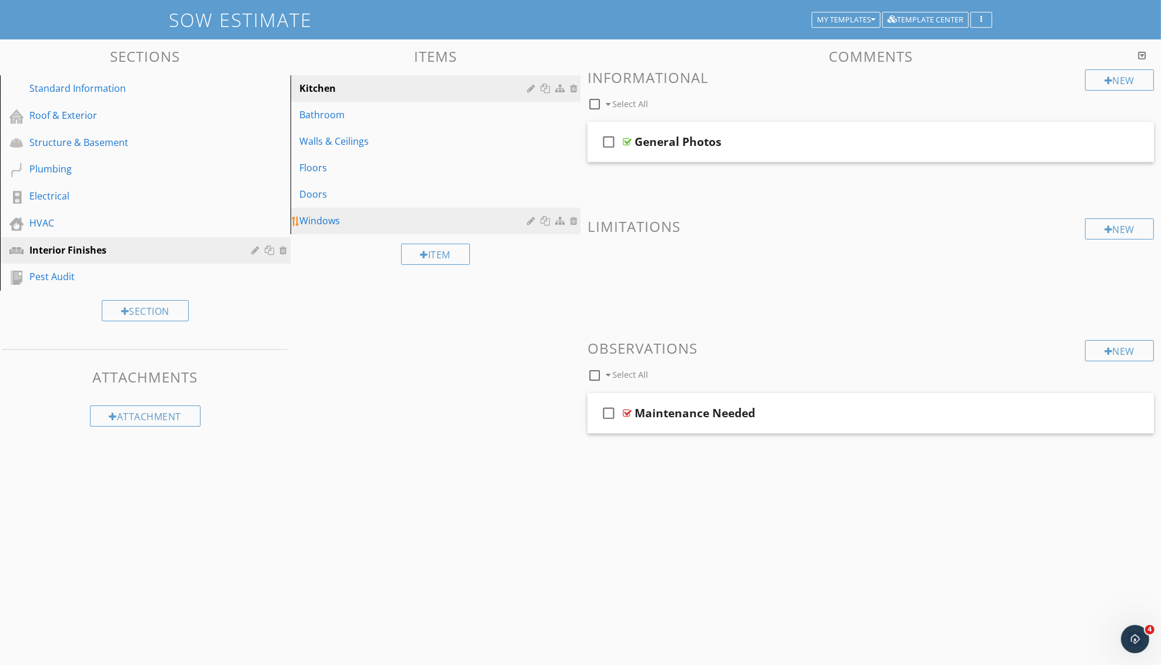
click at [332, 222] on div "Windows" at bounding box center [415, 221] width 231 height 14
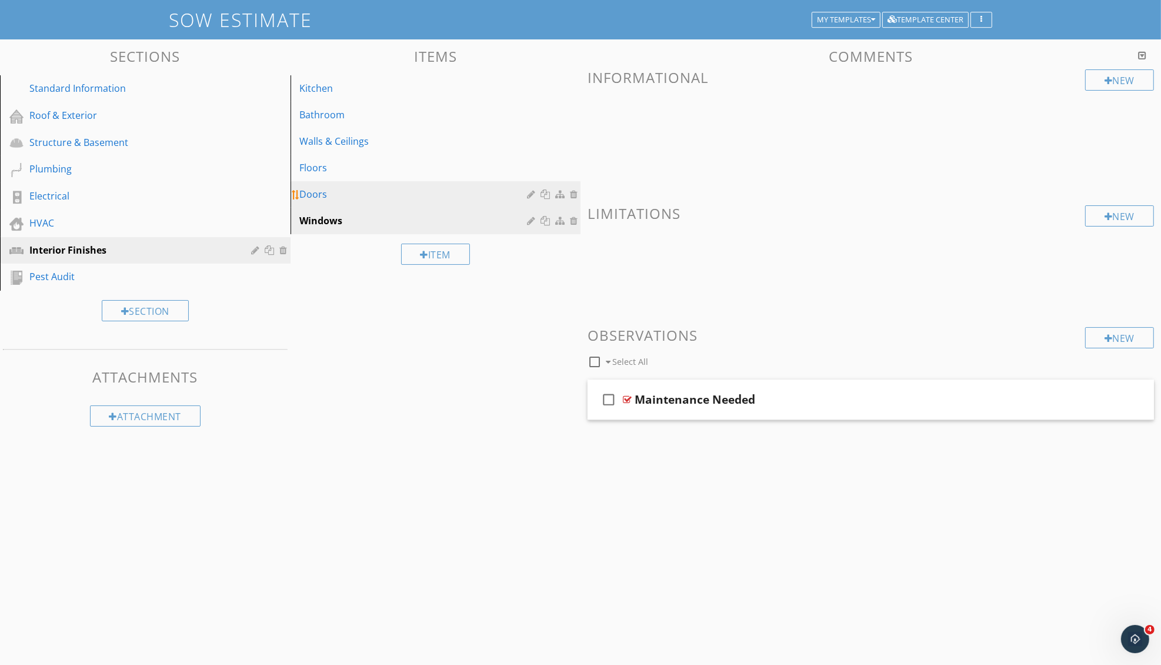
click at [327, 191] on div "Doors" at bounding box center [415, 194] width 231 height 14
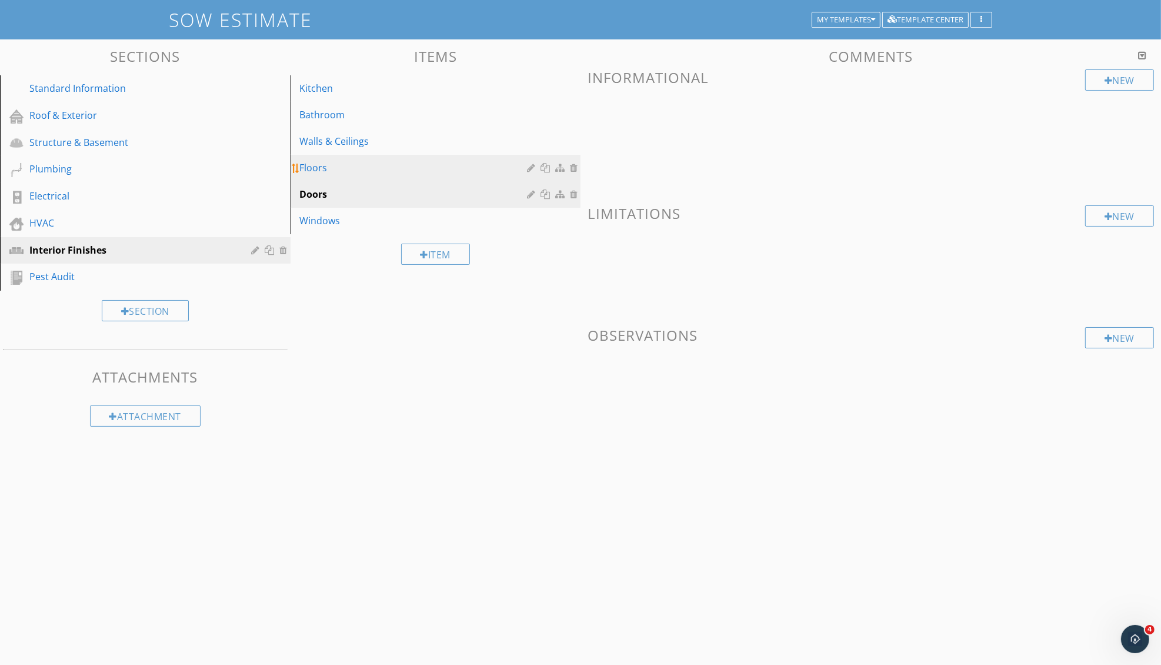
click at [325, 159] on link "Floors" at bounding box center [437, 168] width 287 height 26
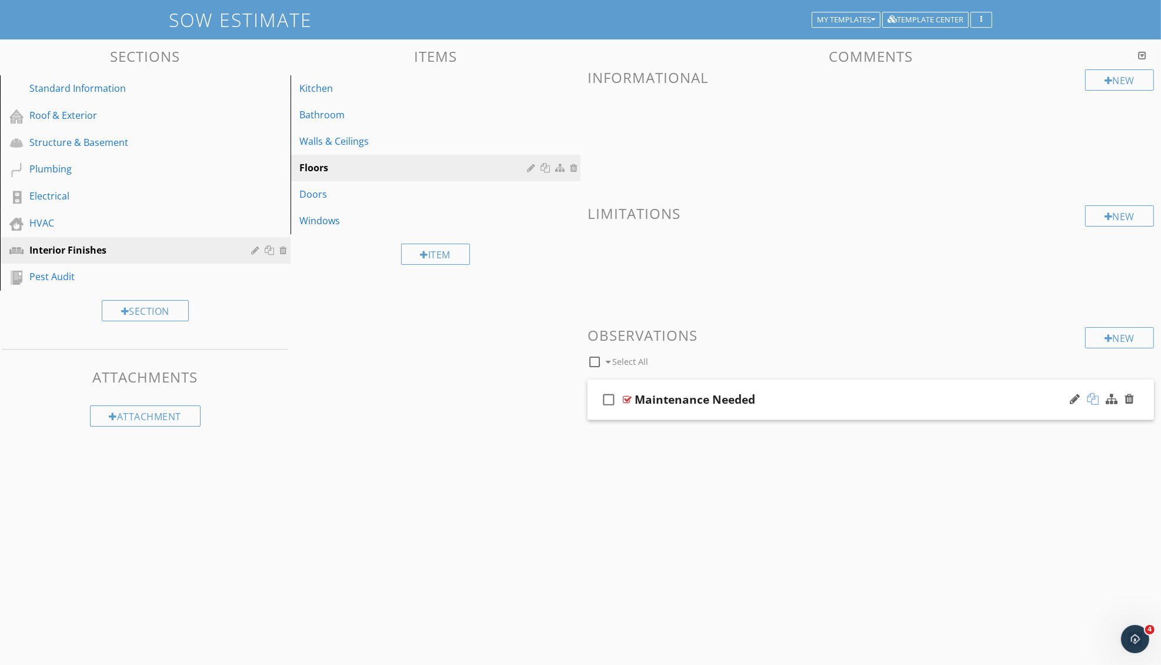
click at [1097, 397] on div at bounding box center [1093, 399] width 12 height 12
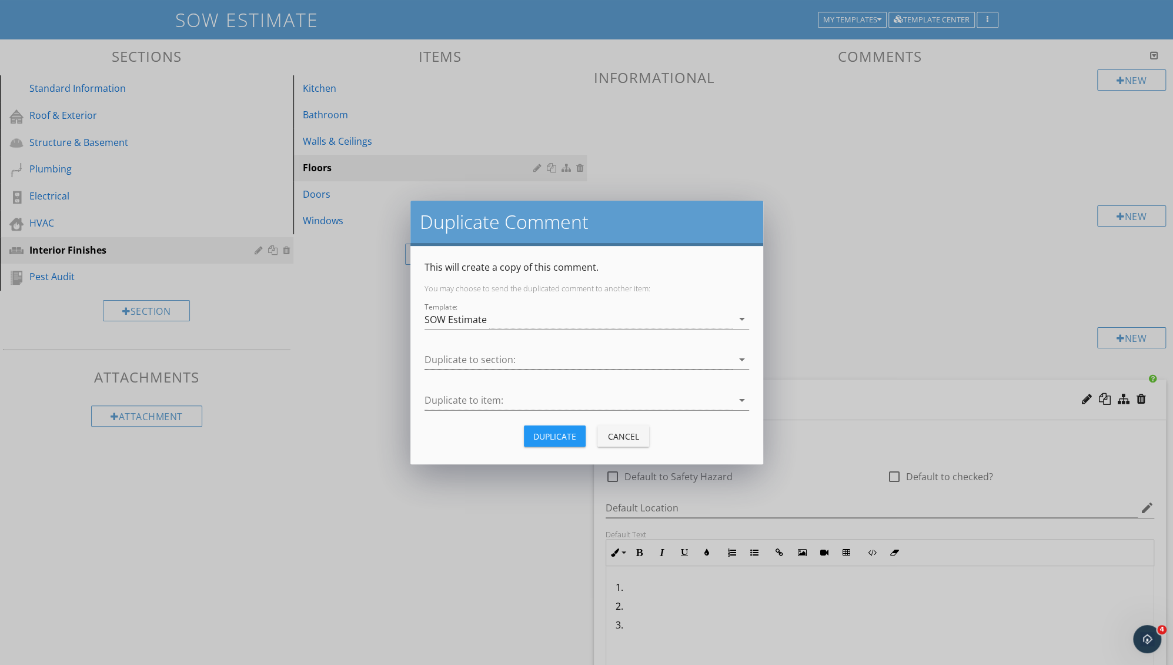
click at [614, 355] on div at bounding box center [579, 359] width 308 height 19
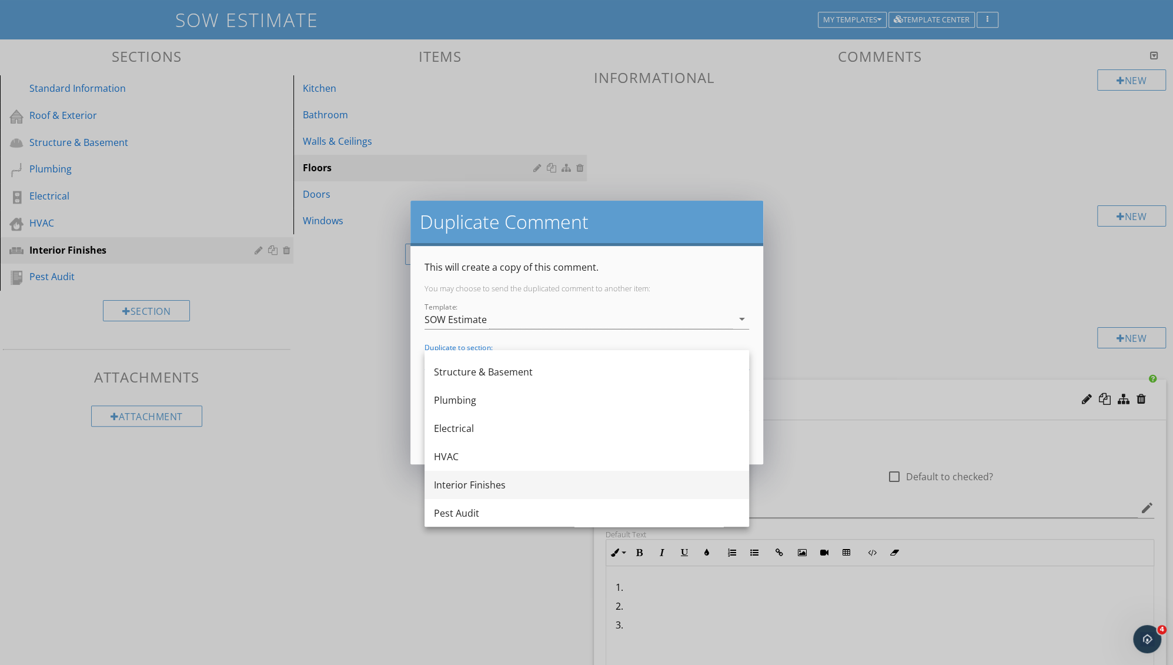
click at [566, 486] on div "Interior Finishes" at bounding box center [587, 485] width 306 height 14
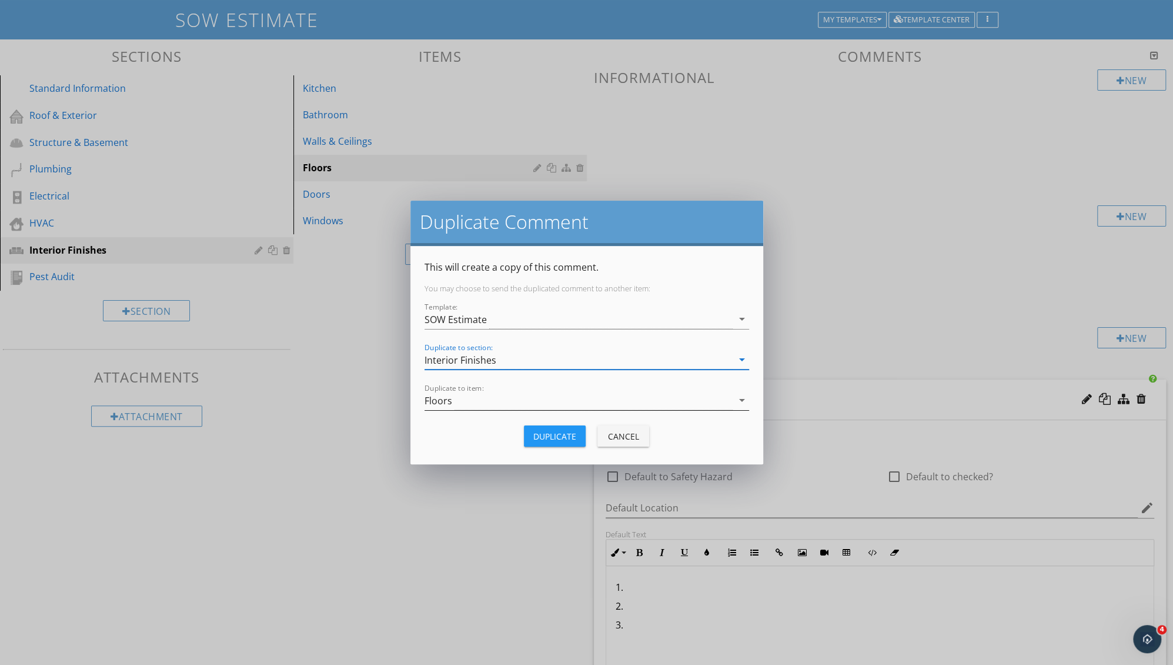
click at [494, 395] on div "Floors" at bounding box center [579, 400] width 308 height 19
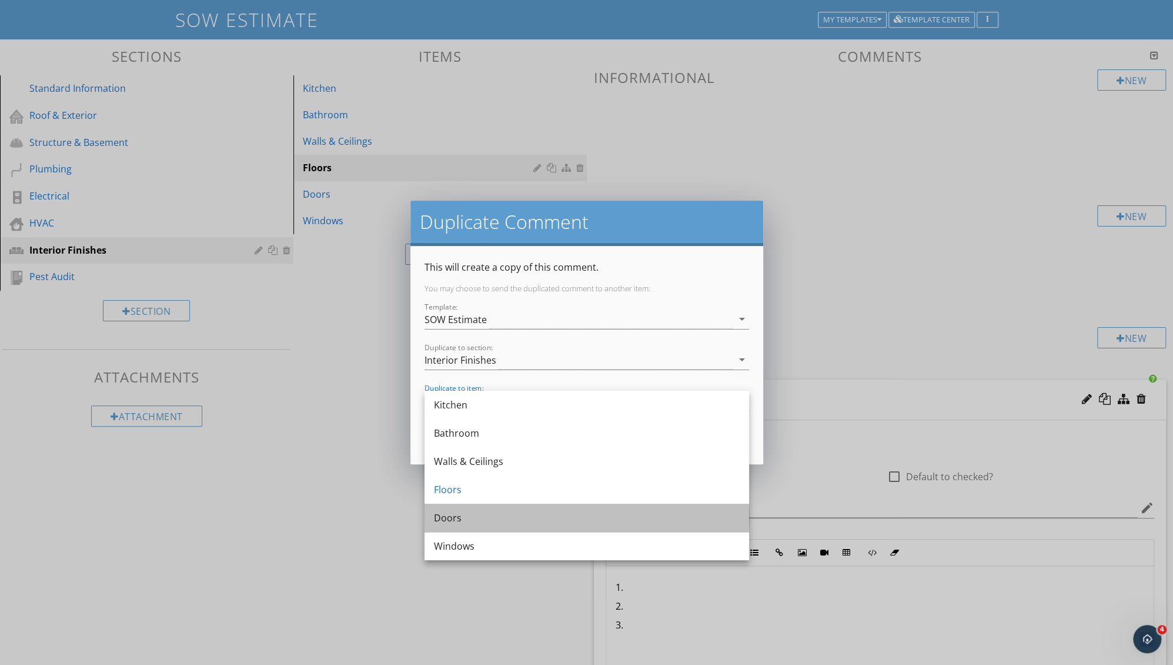
click at [515, 516] on div "Doors" at bounding box center [587, 518] width 306 height 14
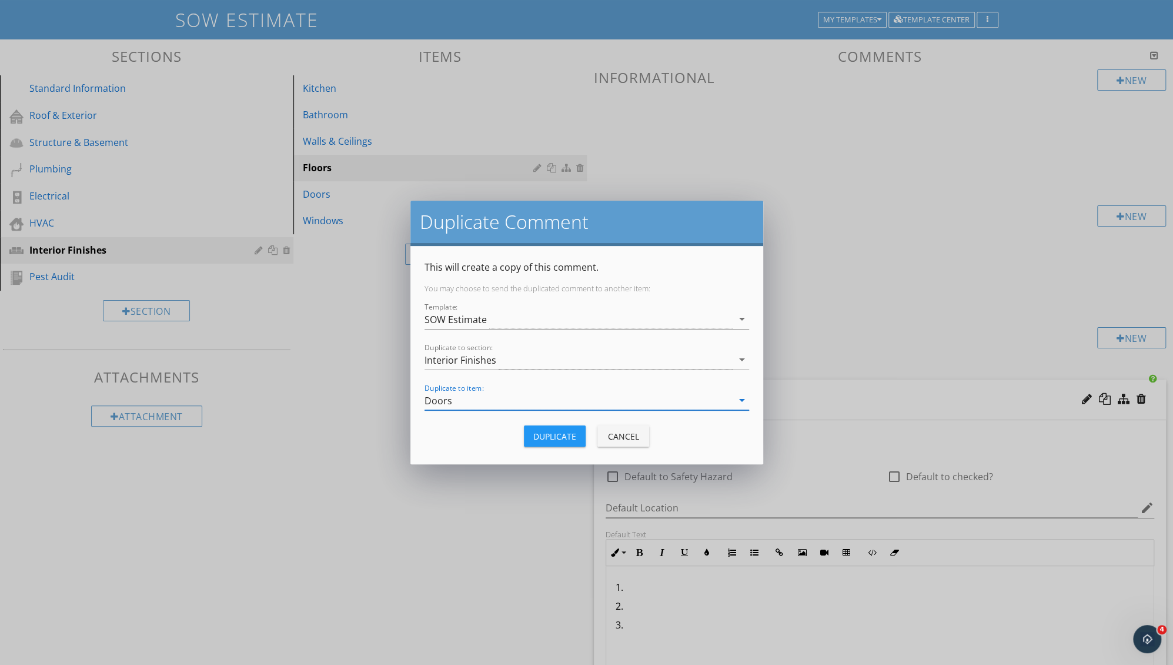
click at [546, 432] on div "Duplicate" at bounding box center [554, 436] width 43 height 12
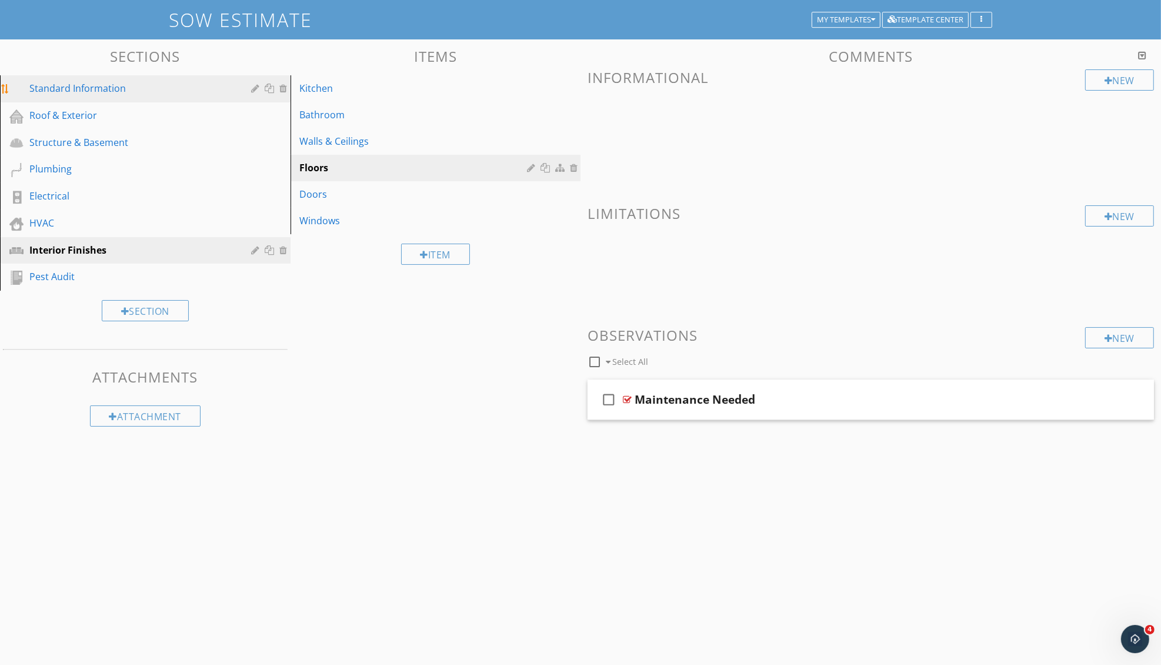
click at [97, 95] on div "Standard Information" at bounding box center [153, 88] width 249 height 15
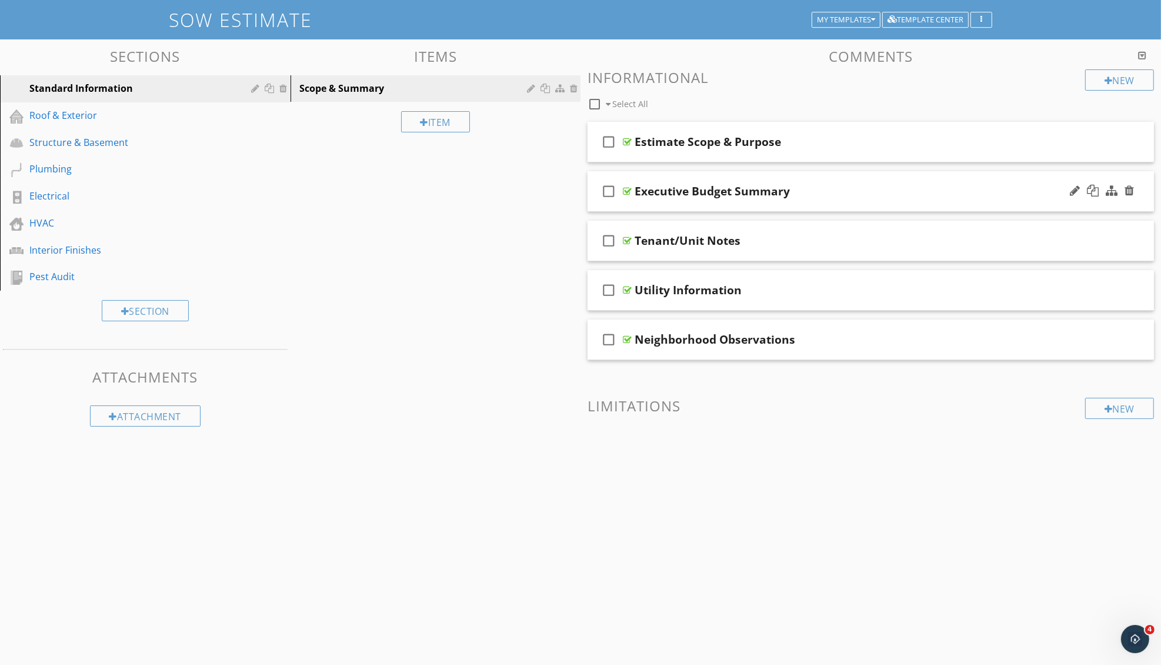
click at [856, 192] on div "Executive Budget Summary" at bounding box center [838, 191] width 407 height 14
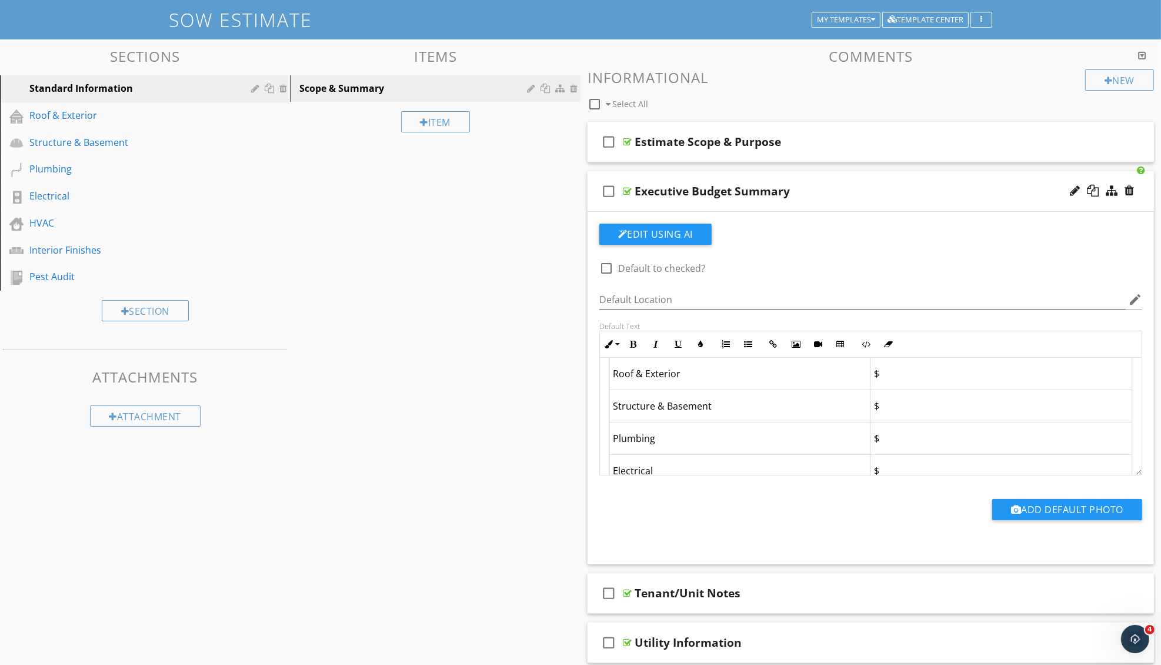
scroll to position [0, 0]
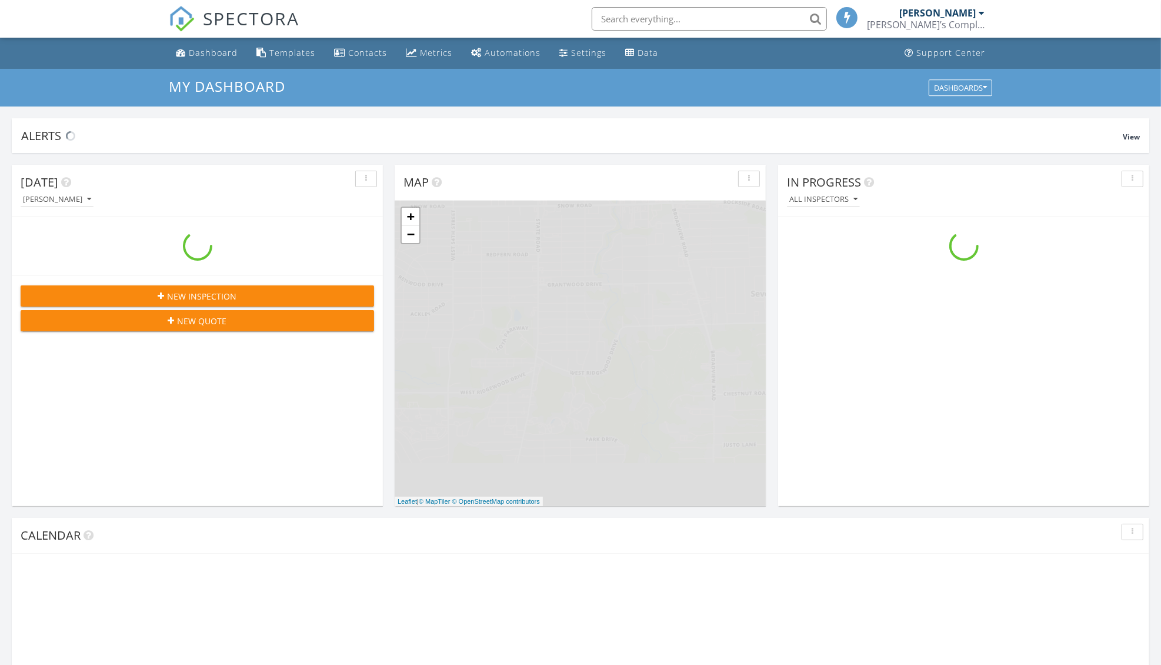
scroll to position [1094, 1185]
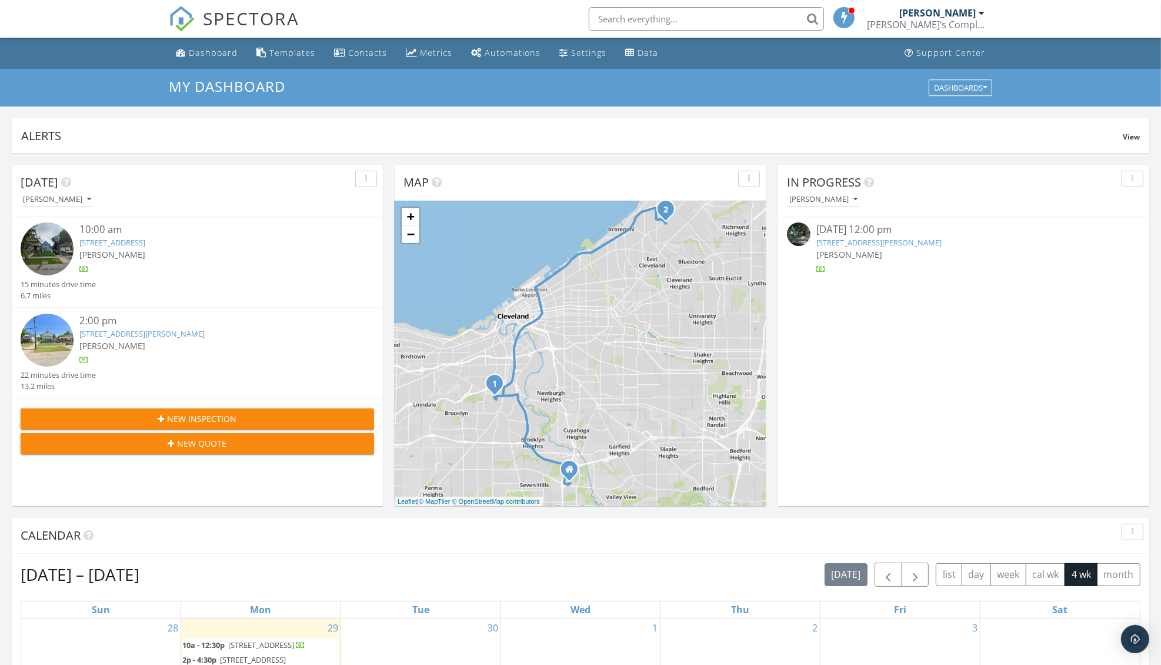
click at [139, 250] on div "[PERSON_NAME]" at bounding box center [211, 254] width 265 height 12
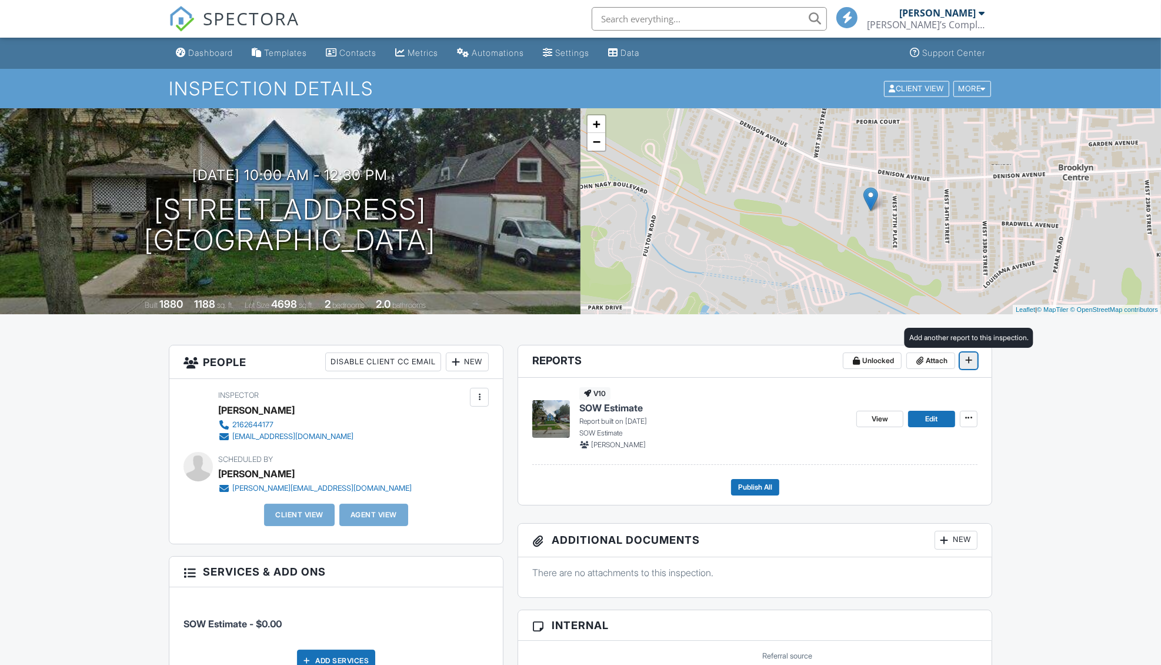
click at [972, 366] on button at bounding box center [969, 360] width 18 height 16
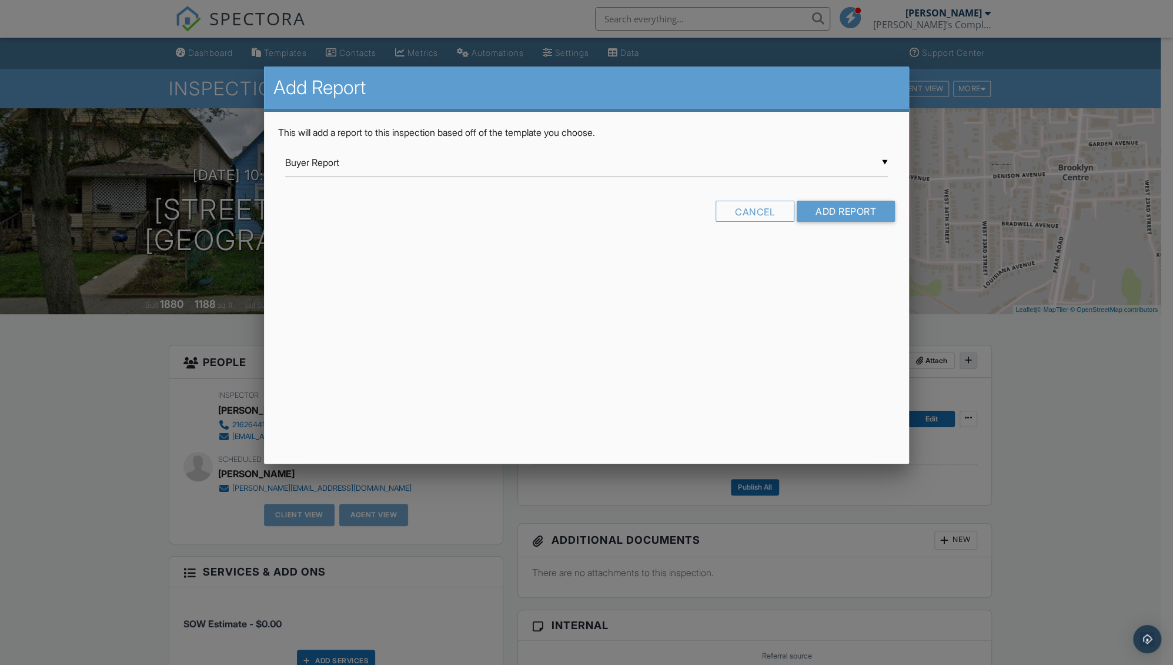
click at [972, 366] on div at bounding box center [586, 356] width 1173 height 831
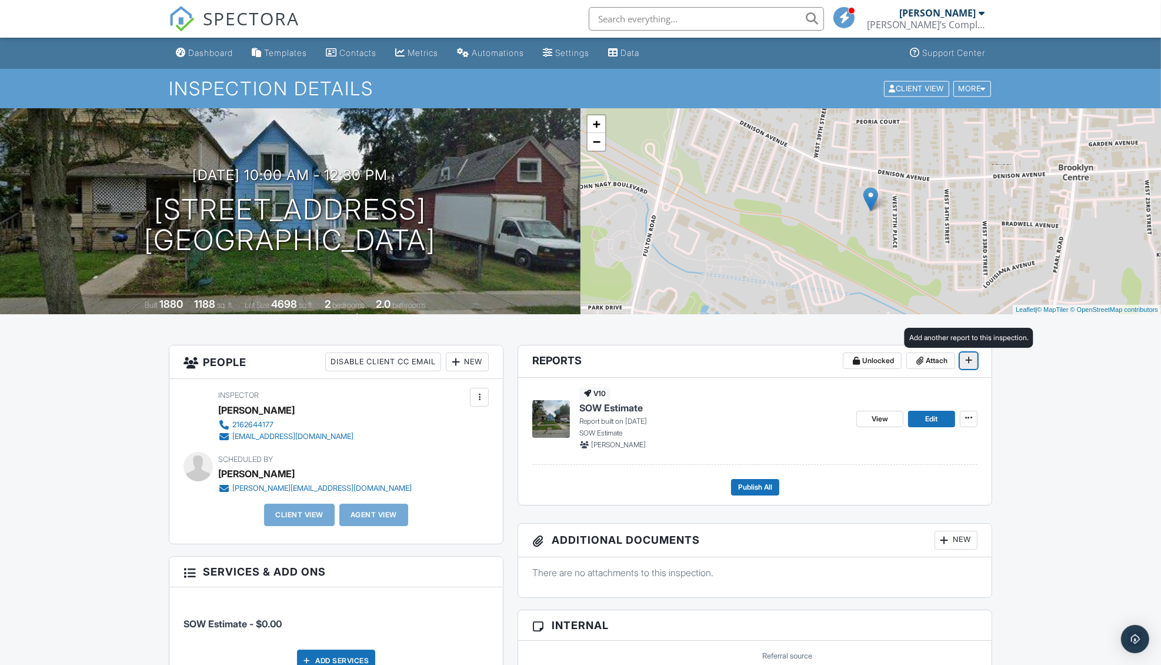
click at [969, 359] on icon at bounding box center [968, 360] width 7 height 8
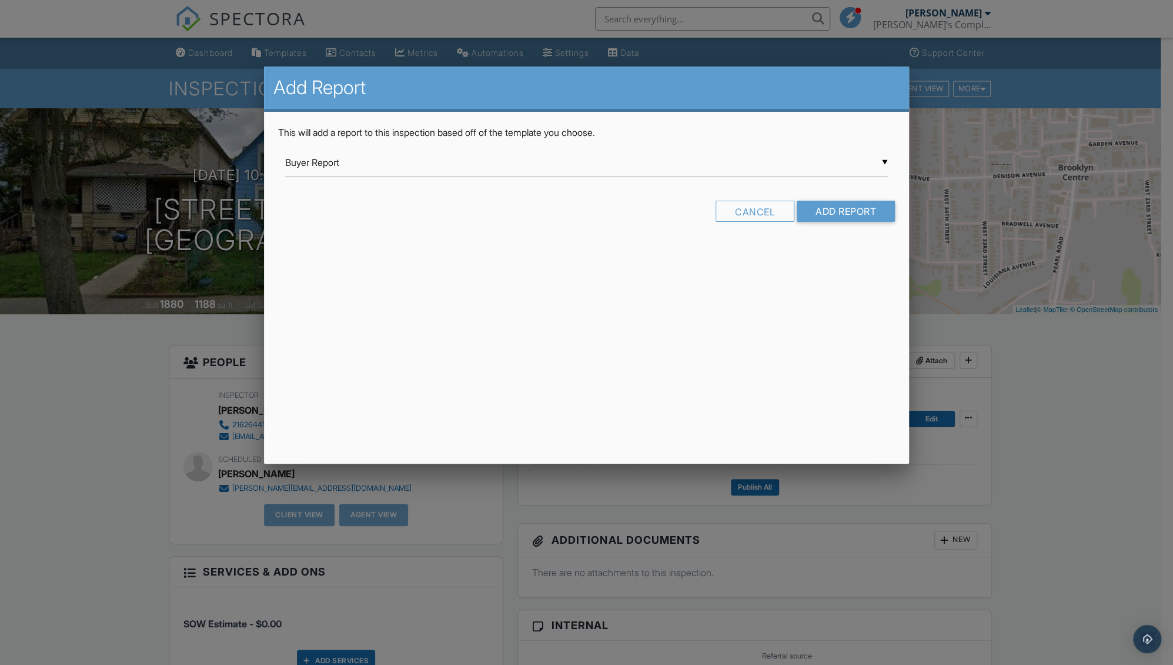
click at [726, 169] on div "▼ Buyer Report Buyer Report Rehab Estimate Individual Unit Turn Estimate Mainte…" at bounding box center [586, 162] width 603 height 29
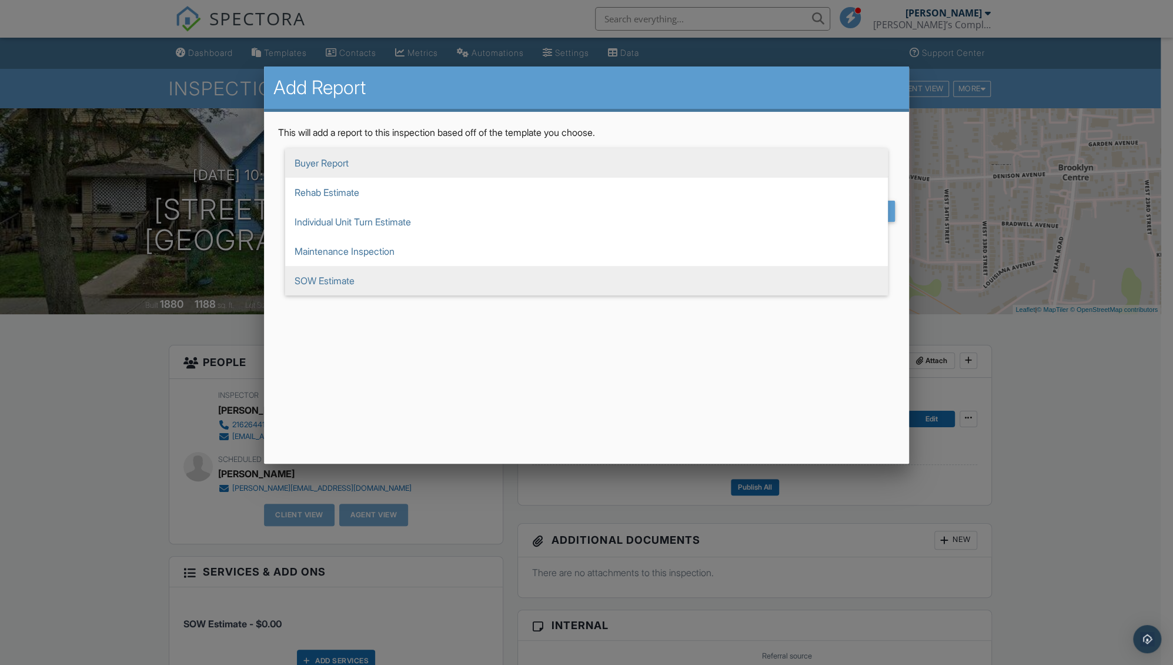
click at [518, 278] on span "SOW Estimate" at bounding box center [586, 280] width 603 height 29
type input "SOW Estimate"
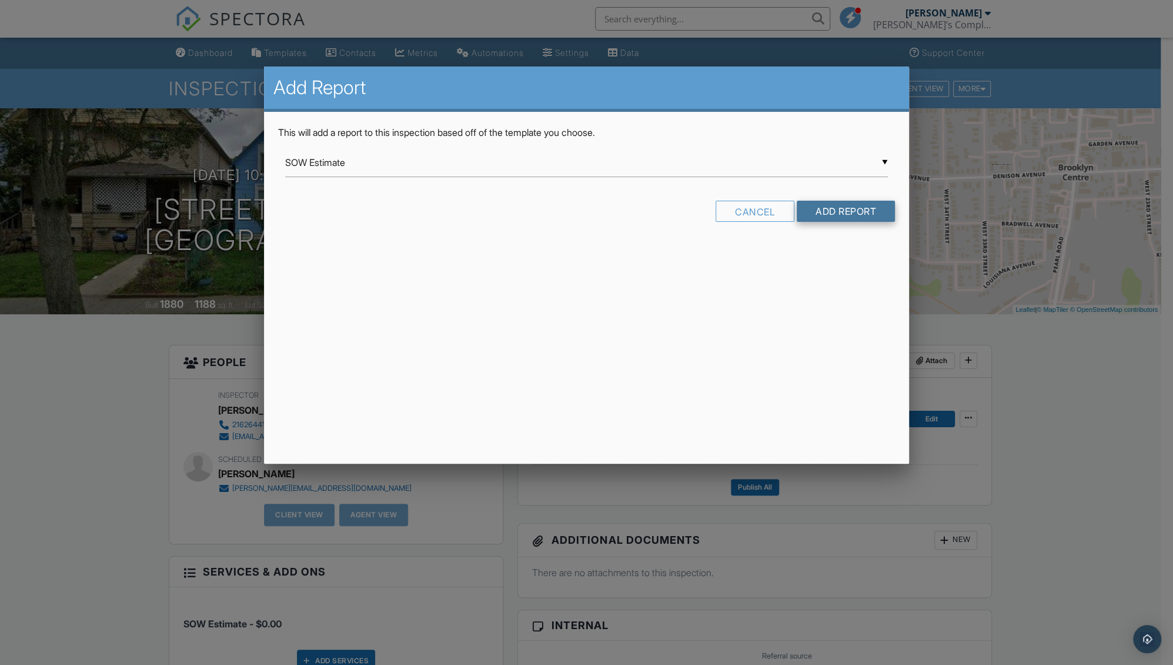
click at [834, 211] on input "Add Report" at bounding box center [846, 211] width 98 height 21
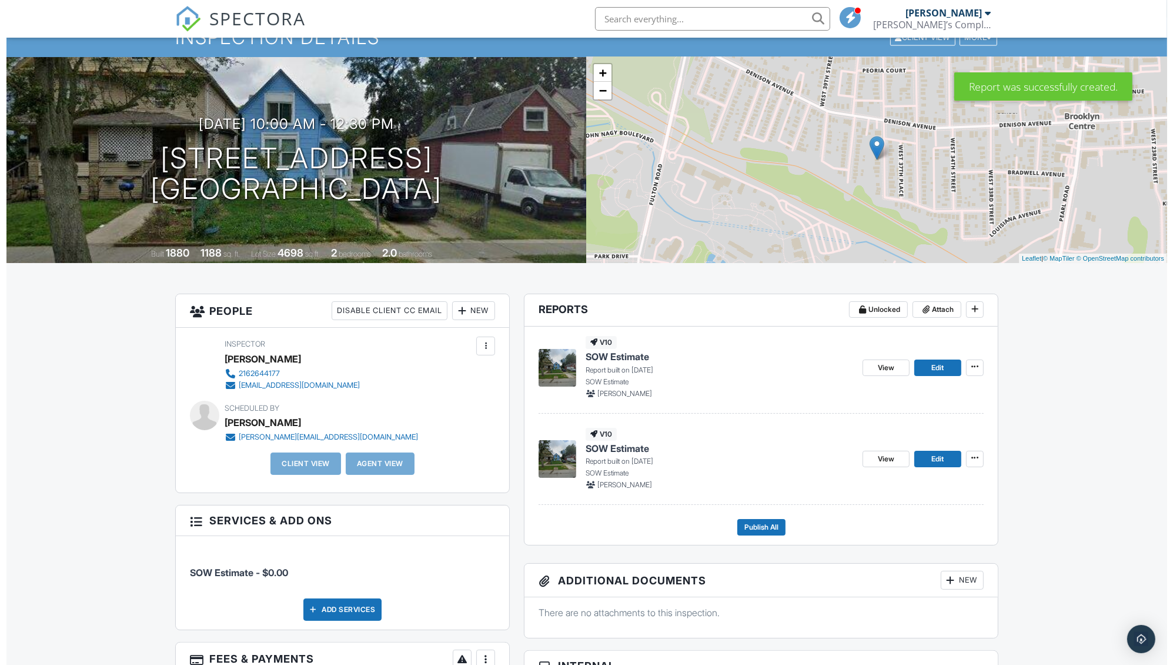
scroll to position [54, 0]
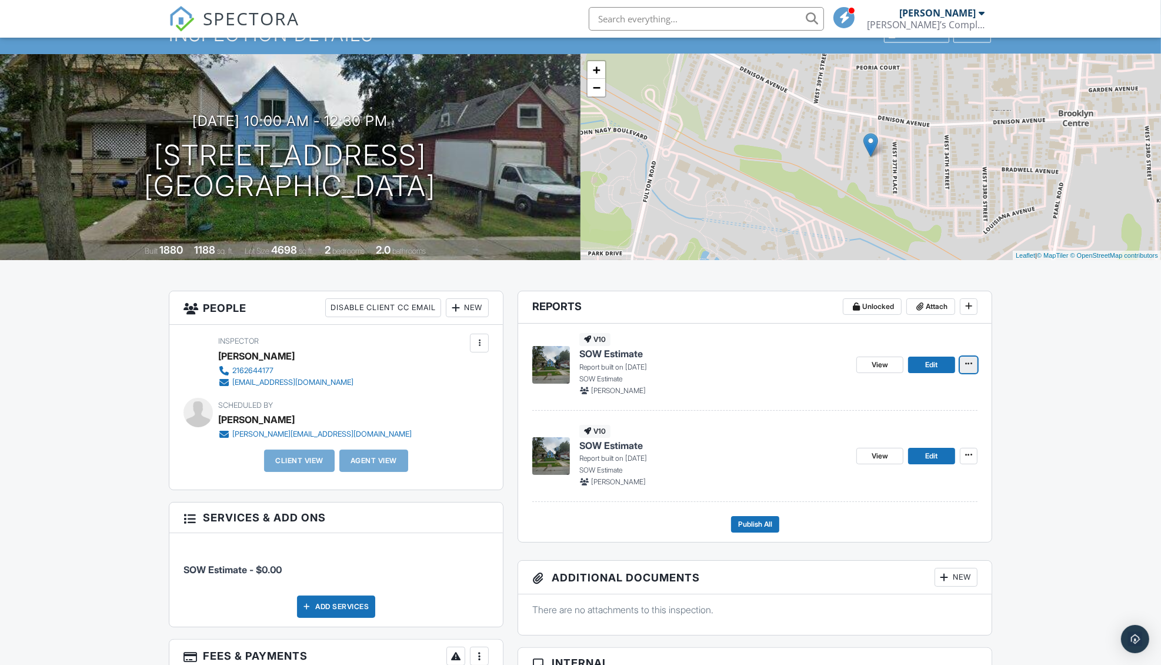
click at [976, 363] on button at bounding box center [969, 364] width 18 height 16
click at [900, 452] on input "Delete Report" at bounding box center [910, 451] width 120 height 26
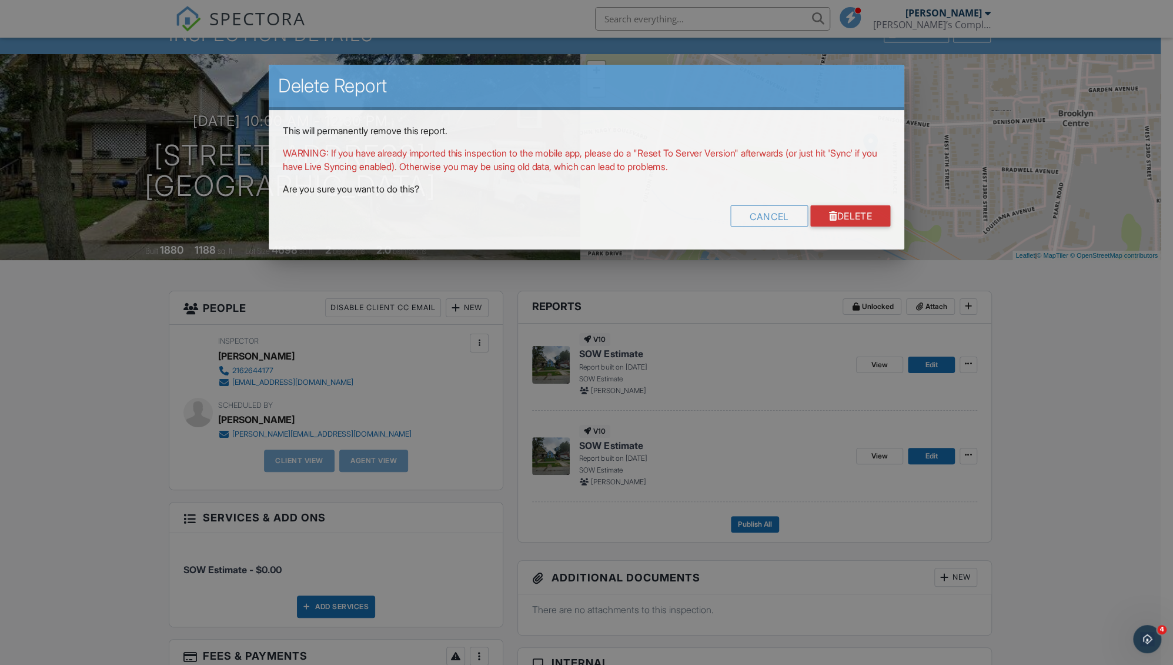
scroll to position [0, 0]
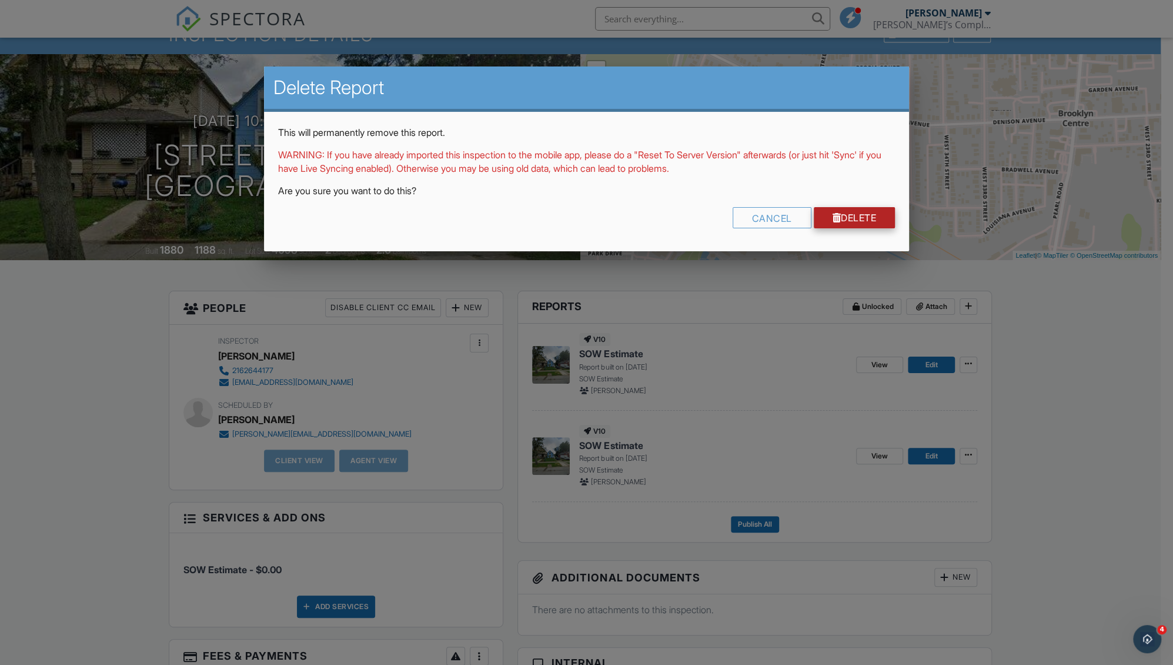
click at [839, 222] on link "Delete" at bounding box center [855, 217] width 82 height 21
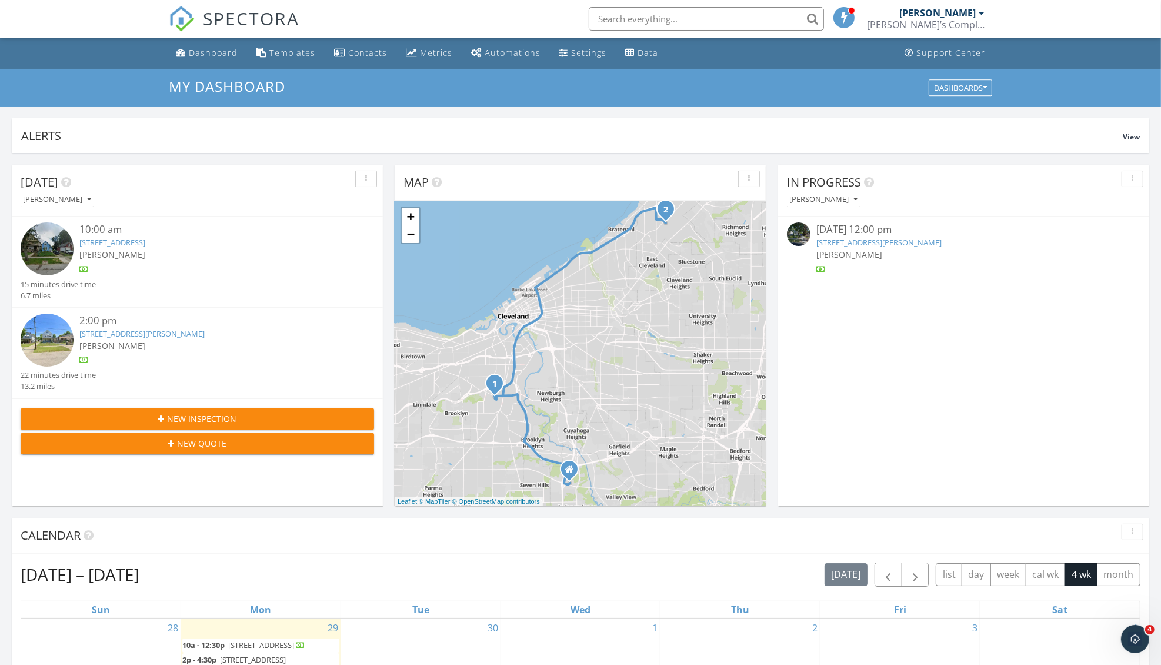
click at [155, 338] on link "[STREET_ADDRESS][PERSON_NAME]" at bounding box center [141, 333] width 125 height 11
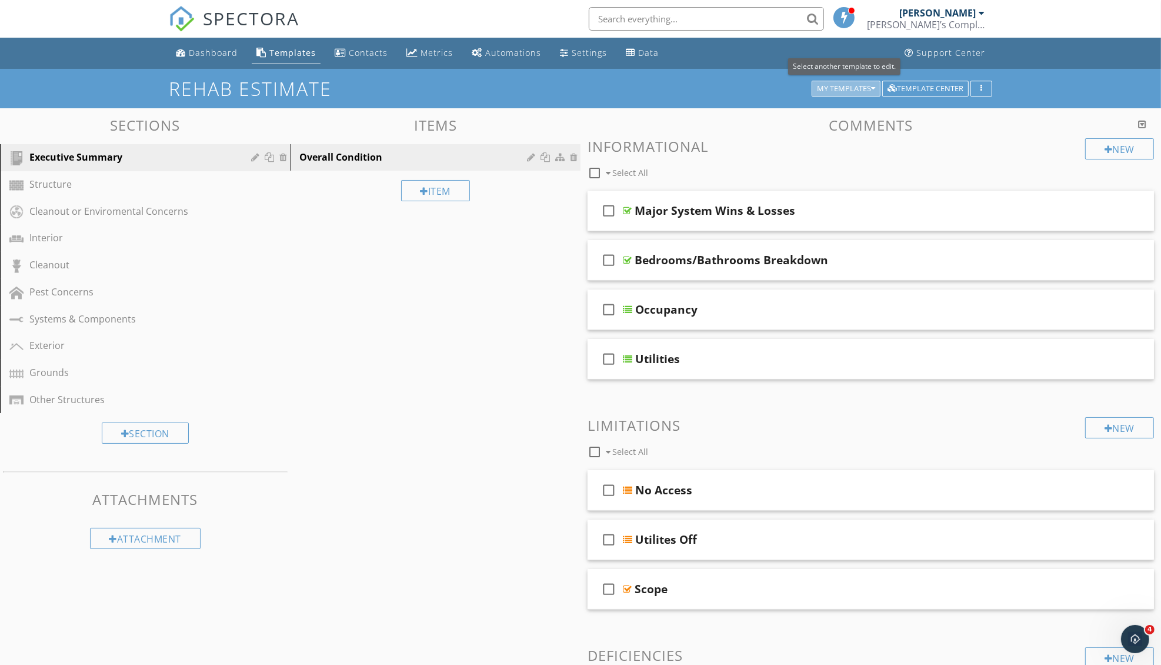
click at [856, 86] on div "My Templates" at bounding box center [846, 89] width 58 height 8
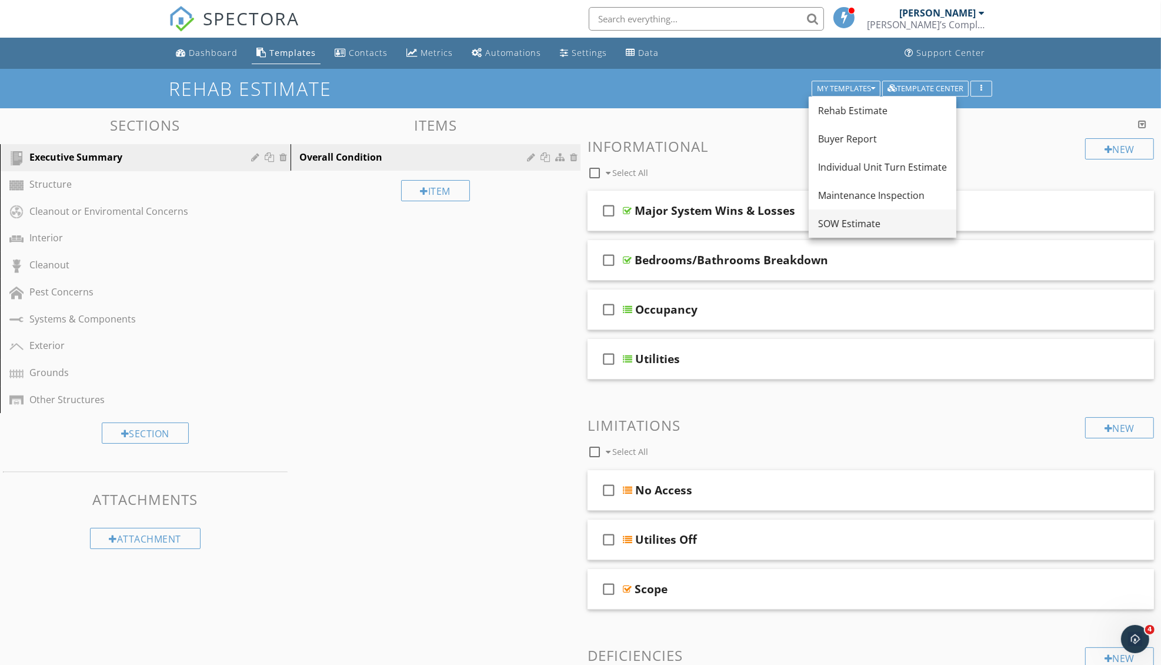
click at [885, 216] on div "SOW Estimate" at bounding box center [882, 223] width 129 height 14
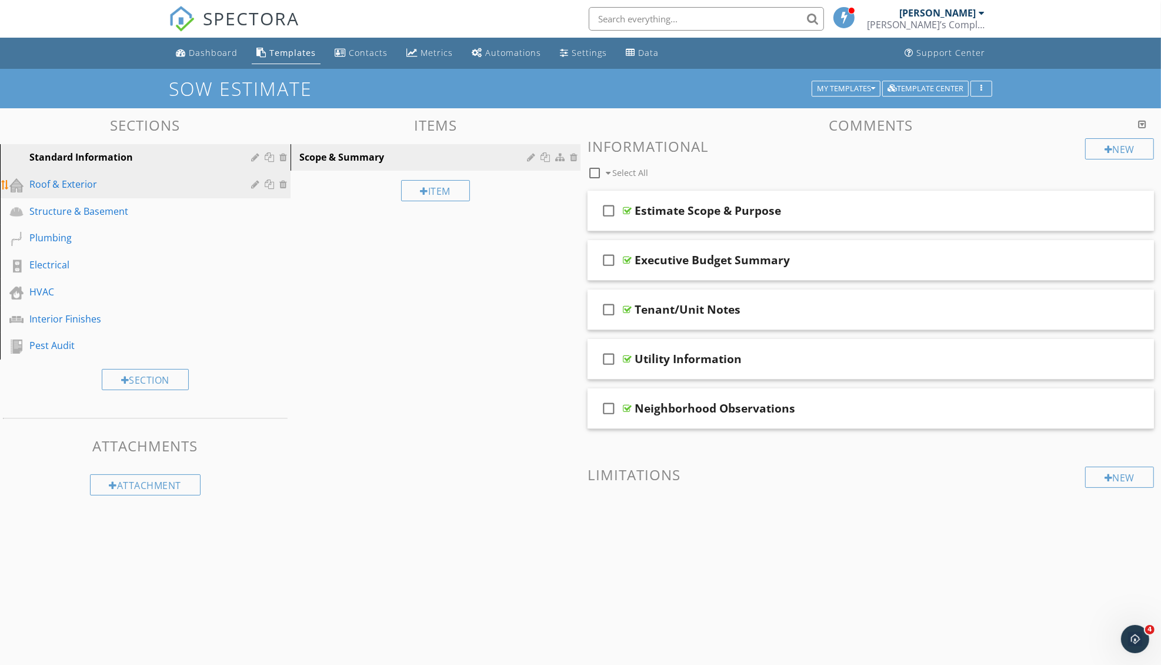
click at [58, 188] on div "Roof & Exterior" at bounding box center [131, 184] width 205 height 14
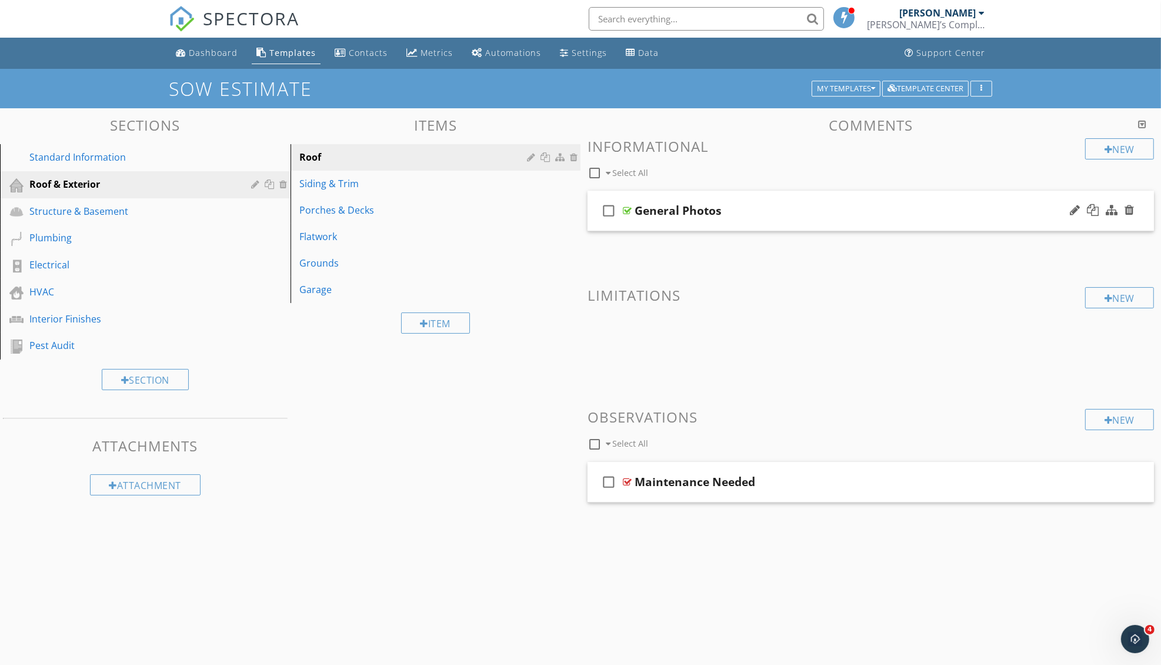
click at [766, 201] on div "check_box_outline_blank General Photos" at bounding box center [871, 211] width 566 height 41
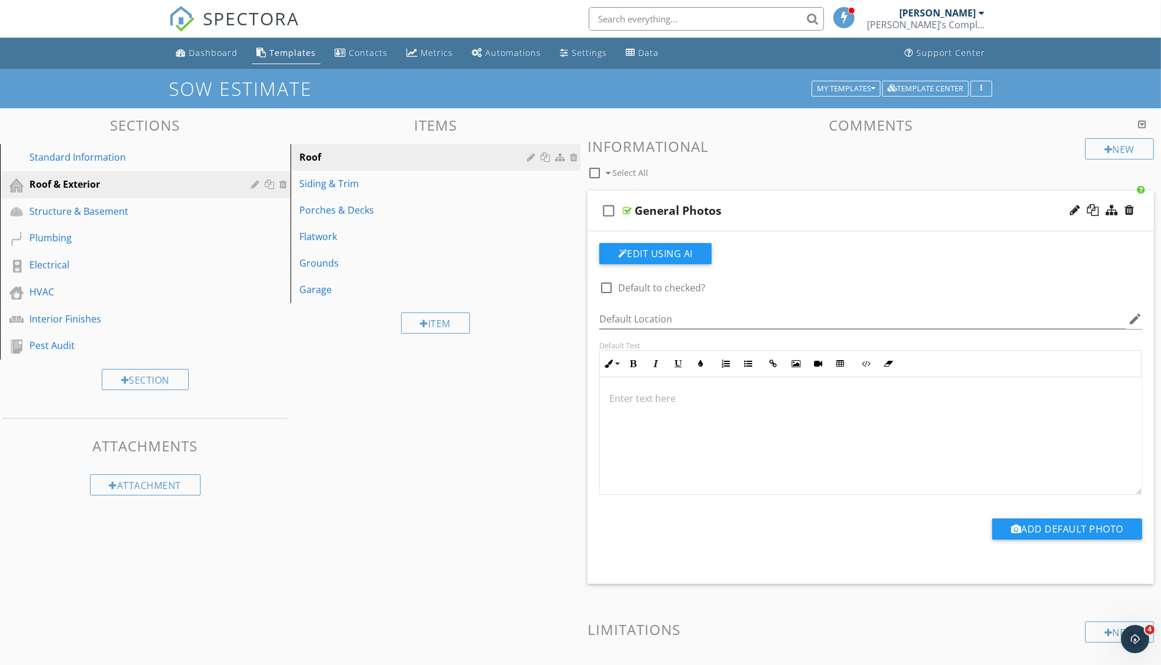
click at [764, 212] on div "General Photos" at bounding box center [838, 211] width 407 height 14
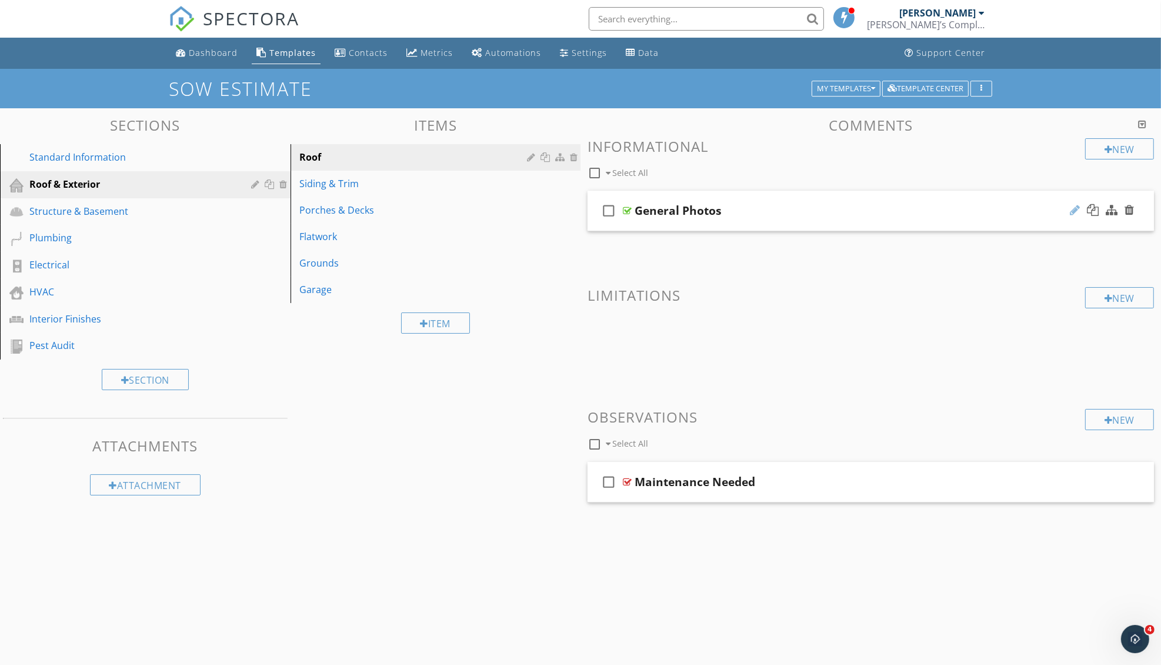
click at [1075, 211] on div at bounding box center [1075, 210] width 10 height 12
click at [800, 201] on div "check_box_outline_blank General Photos" at bounding box center [871, 211] width 566 height 41
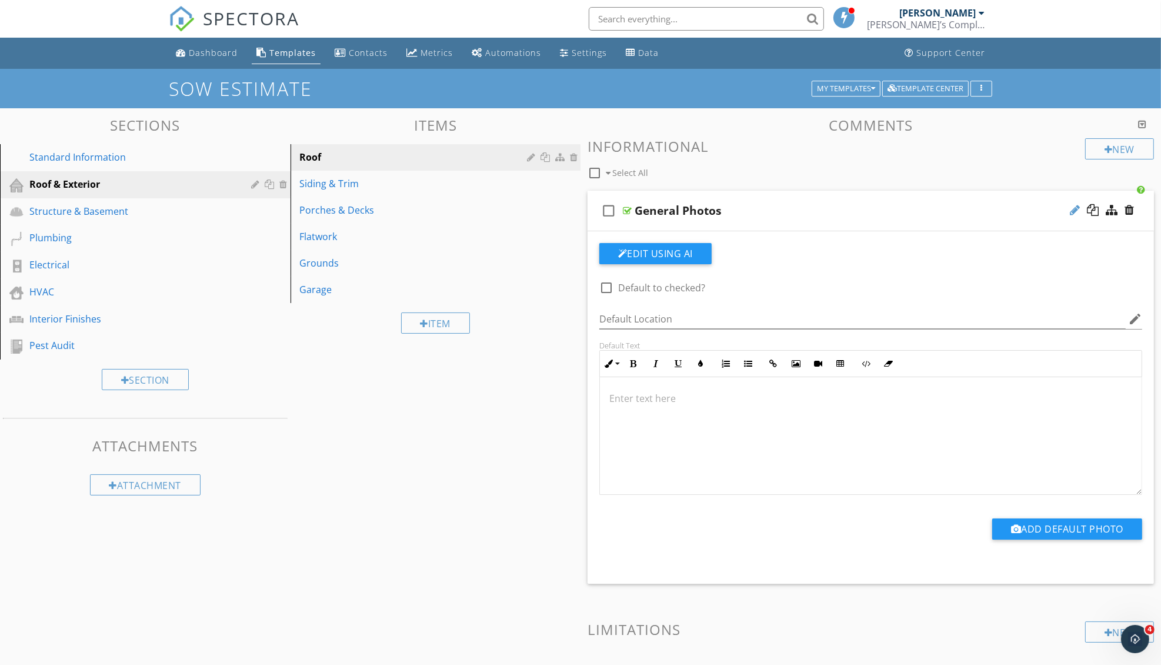
click at [1077, 208] on div at bounding box center [1075, 210] width 10 height 12
click at [870, 214] on input "General Photos" at bounding box center [838, 211] width 407 height 19
type input "General Photos & Information"
click at [506, 447] on div "Sections Standard Information Roof & Exterior Structure & Basement Plumbing Ele…" at bounding box center [580, 500] width 1161 height 784
click at [101, 215] on div "Structure & Basement" at bounding box center [131, 211] width 205 height 14
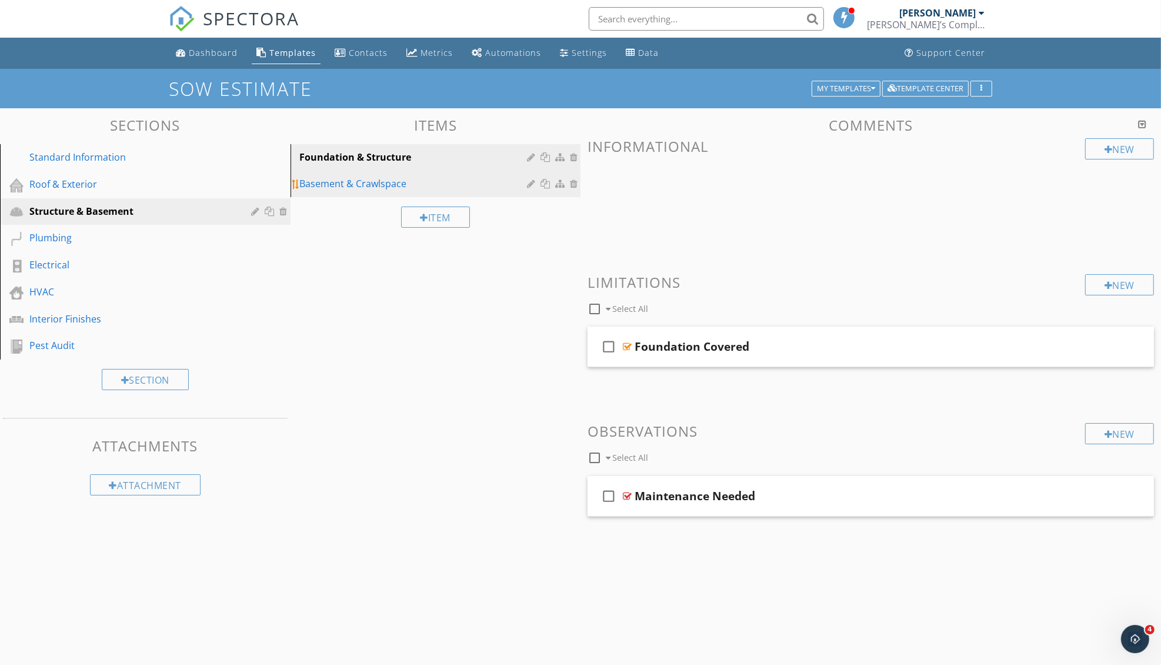
click at [419, 194] on link "Basement & Crawlspace" at bounding box center [437, 184] width 287 height 26
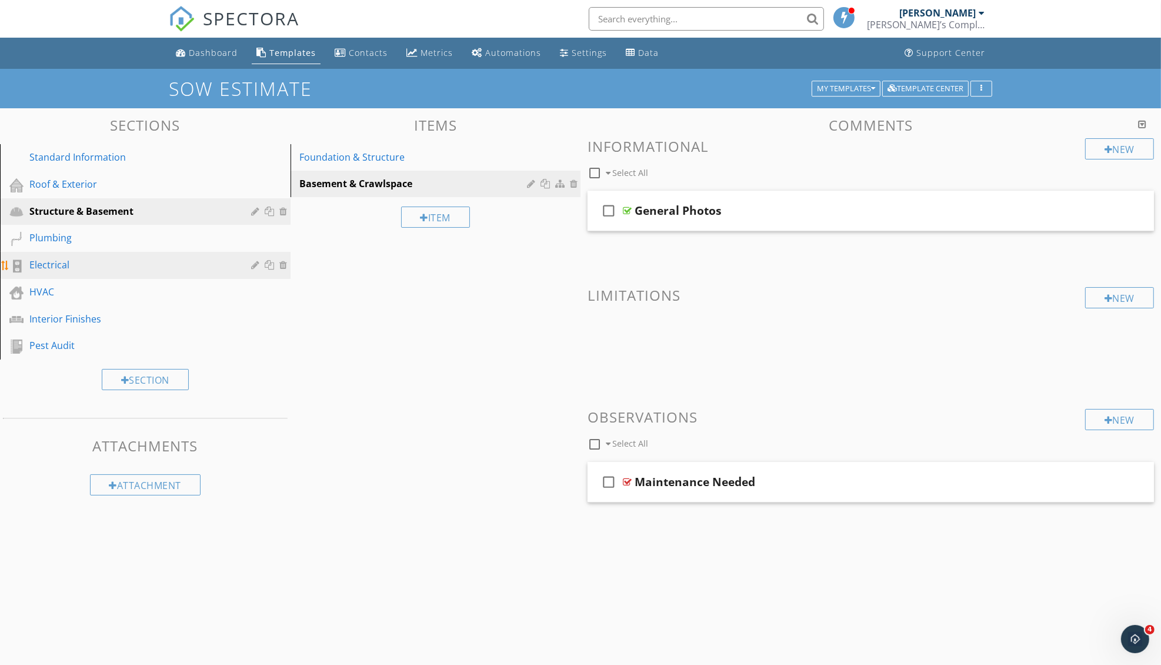
click at [194, 268] on div "Electrical" at bounding box center [131, 265] width 205 height 14
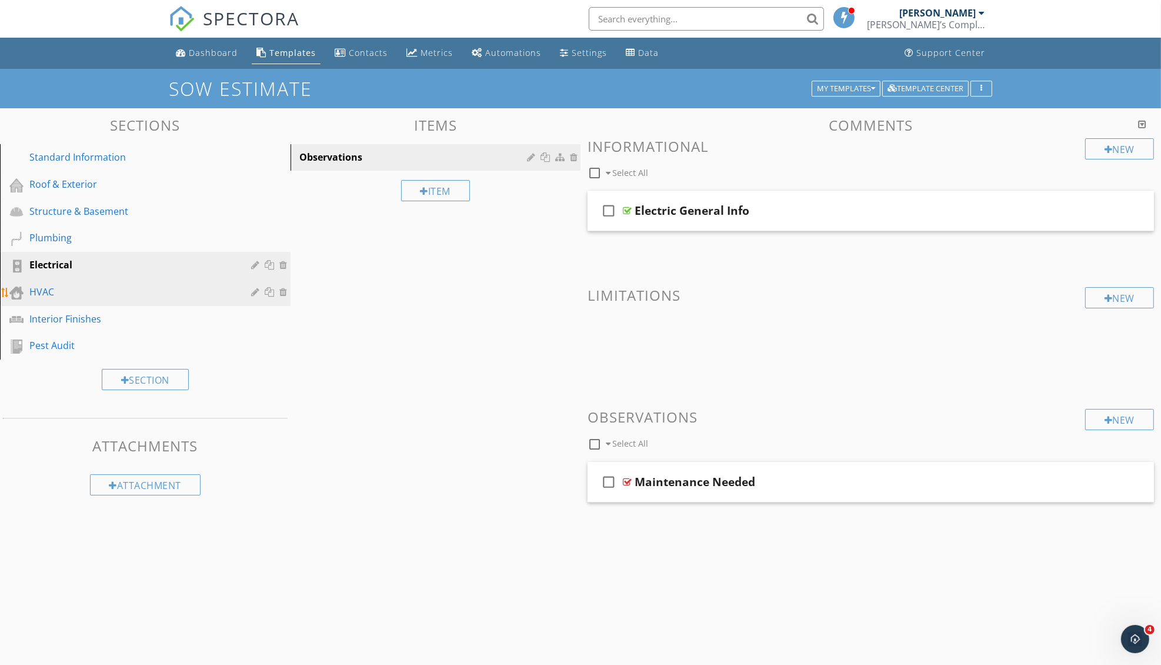
click at [100, 288] on div "HVAC" at bounding box center [131, 292] width 205 height 14
click at [1077, 209] on div at bounding box center [1075, 210] width 10 height 12
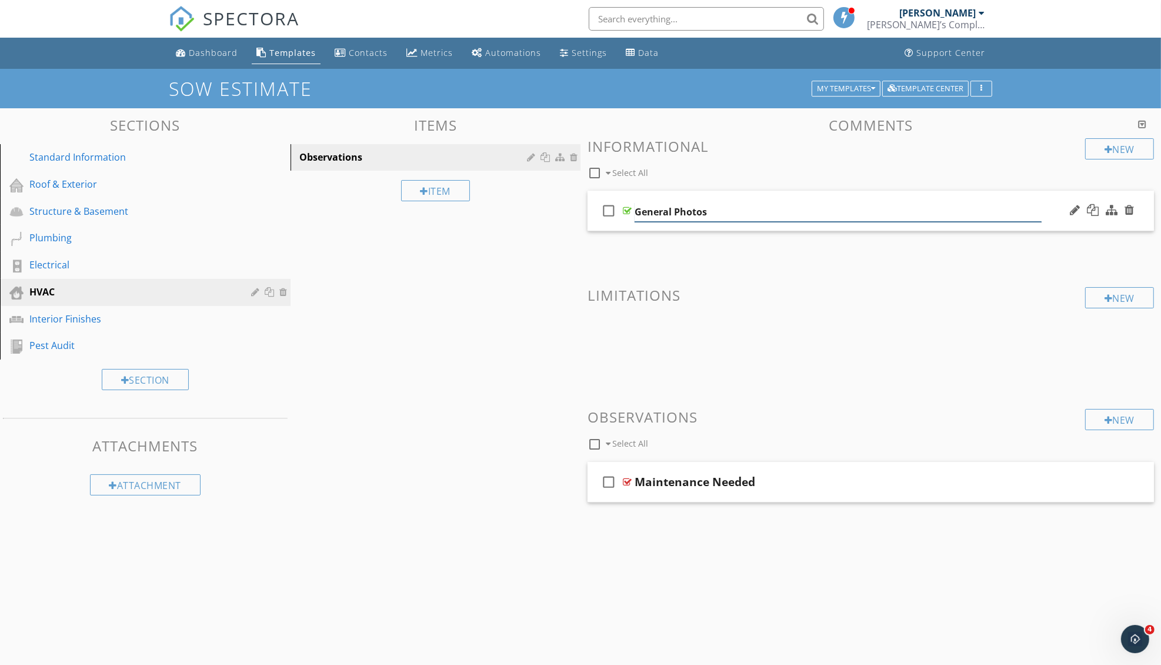
click at [715, 209] on input "General Photos" at bounding box center [838, 211] width 407 height 19
type input "General Photos & Information"
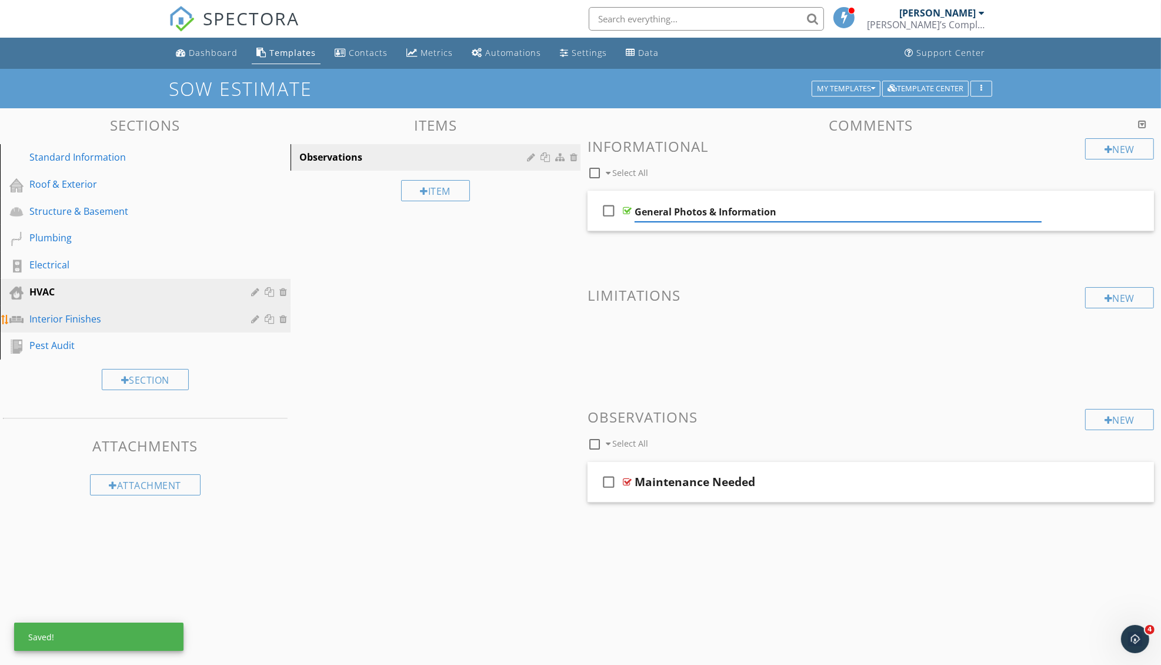
click at [93, 315] on div "Interior Finishes" at bounding box center [131, 319] width 205 height 14
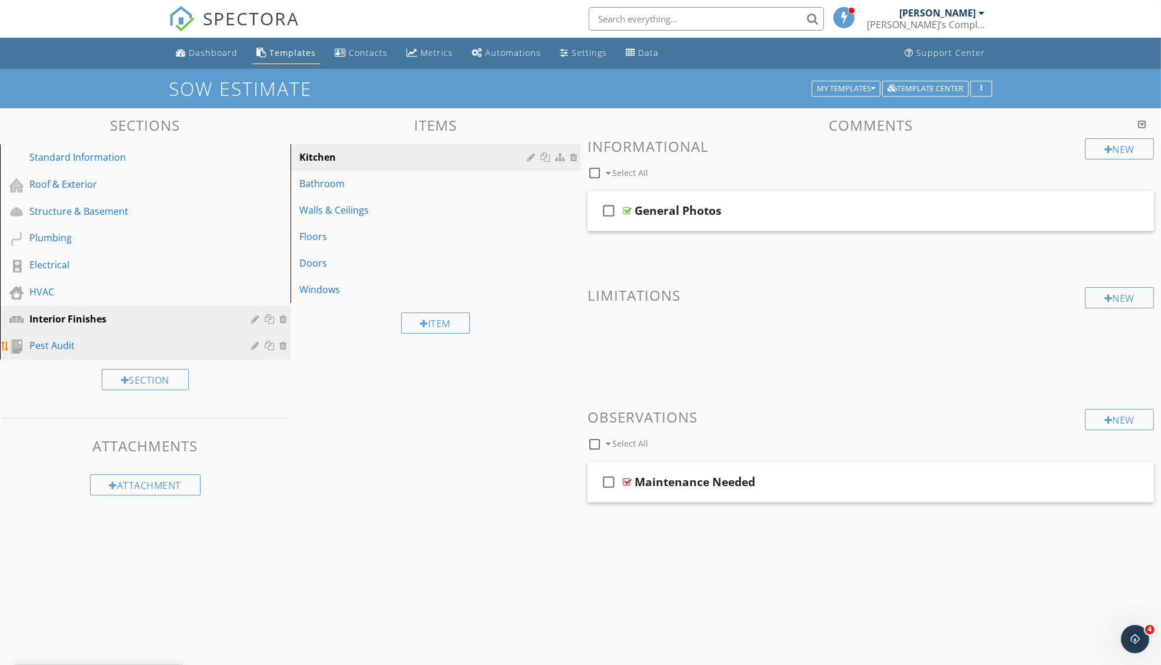
click at [79, 335] on link "Pest Audit" at bounding box center [147, 345] width 287 height 27
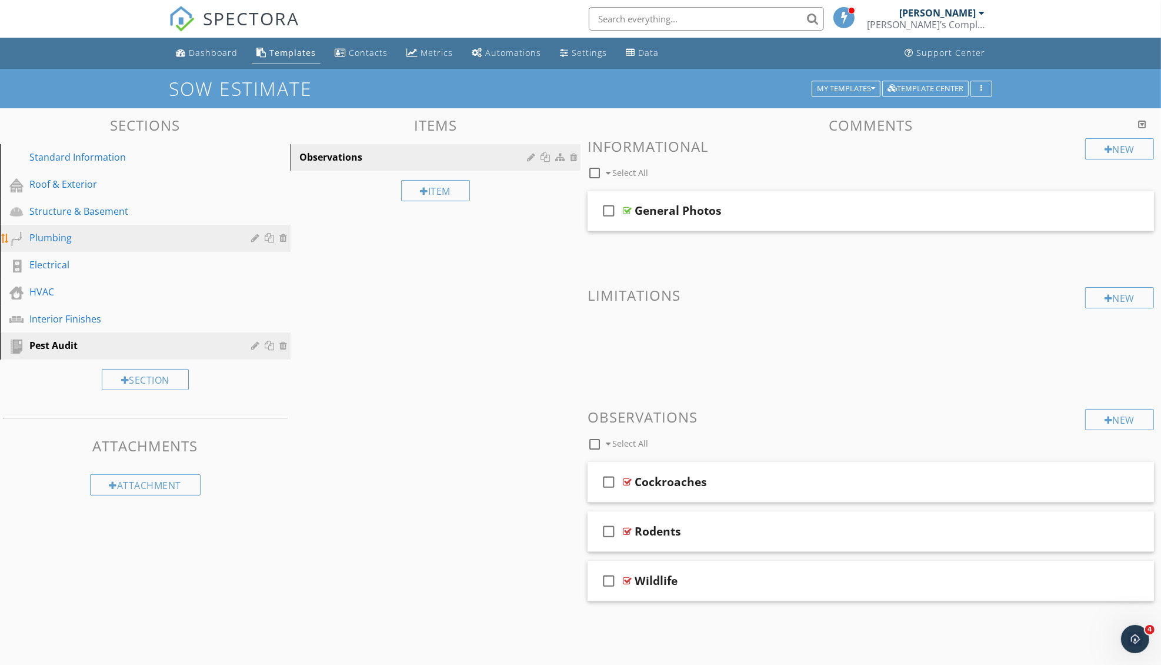
click at [72, 236] on div "Plumbing" at bounding box center [131, 238] width 205 height 14
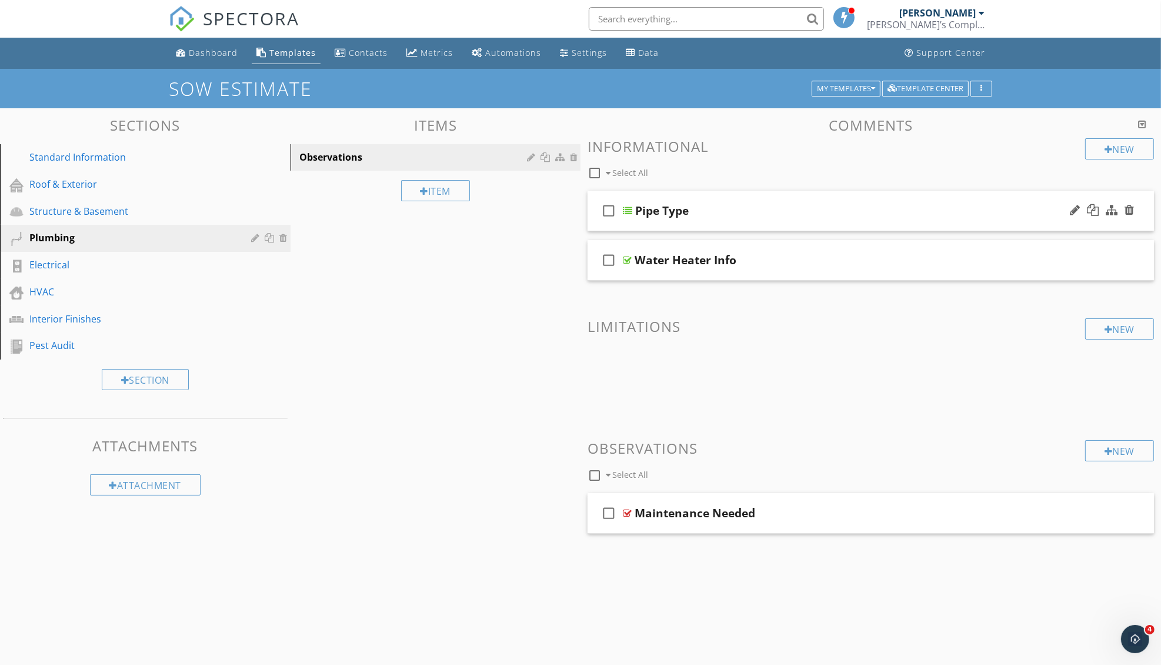
click at [812, 211] on div "Pipe Type" at bounding box center [838, 211] width 407 height 14
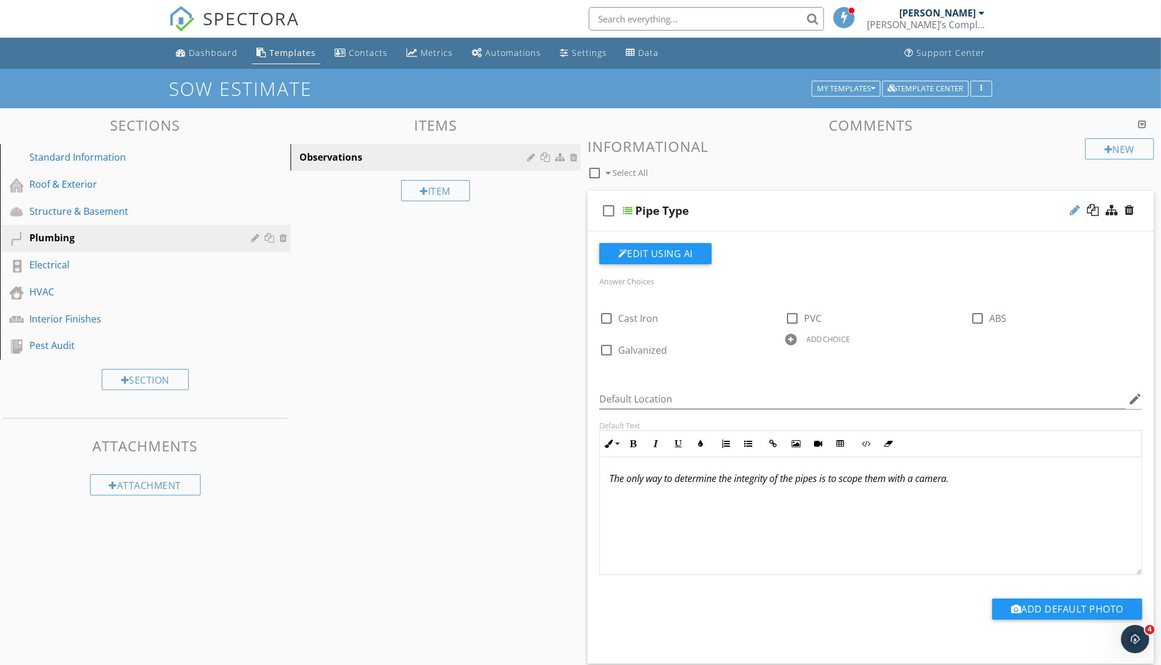
click at [1079, 208] on div at bounding box center [1075, 210] width 10 height 12
click at [639, 211] on input "Pipe Type" at bounding box center [838, 211] width 407 height 19
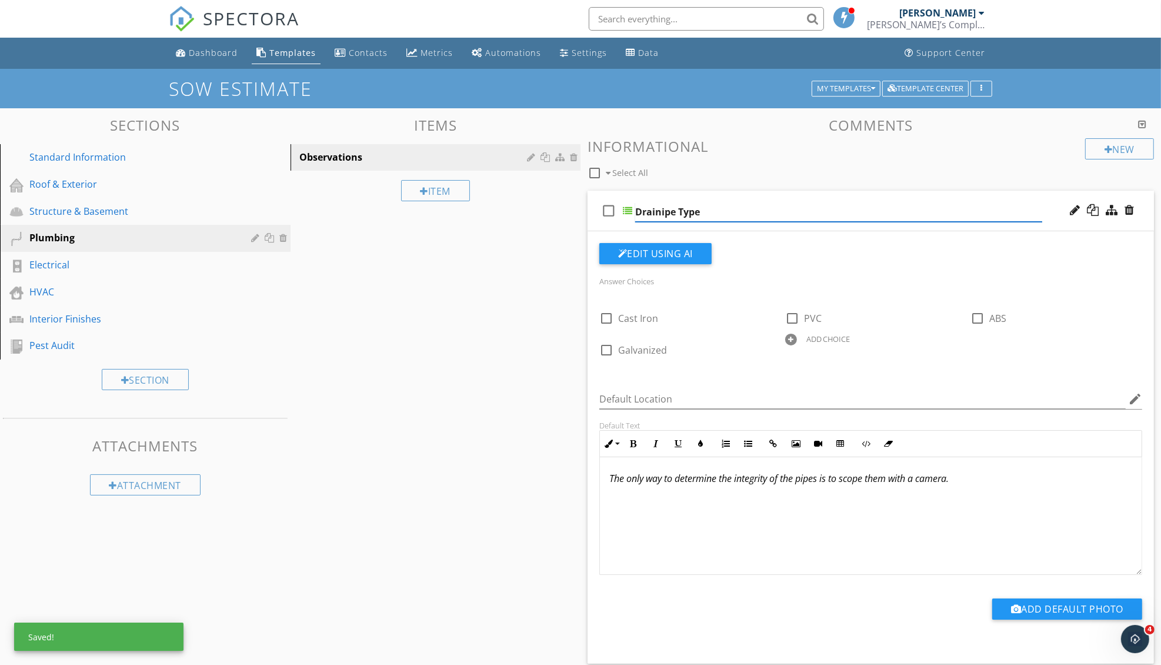
type input "Drainpipe Type"
click at [1105, 146] on div at bounding box center [1109, 149] width 8 height 9
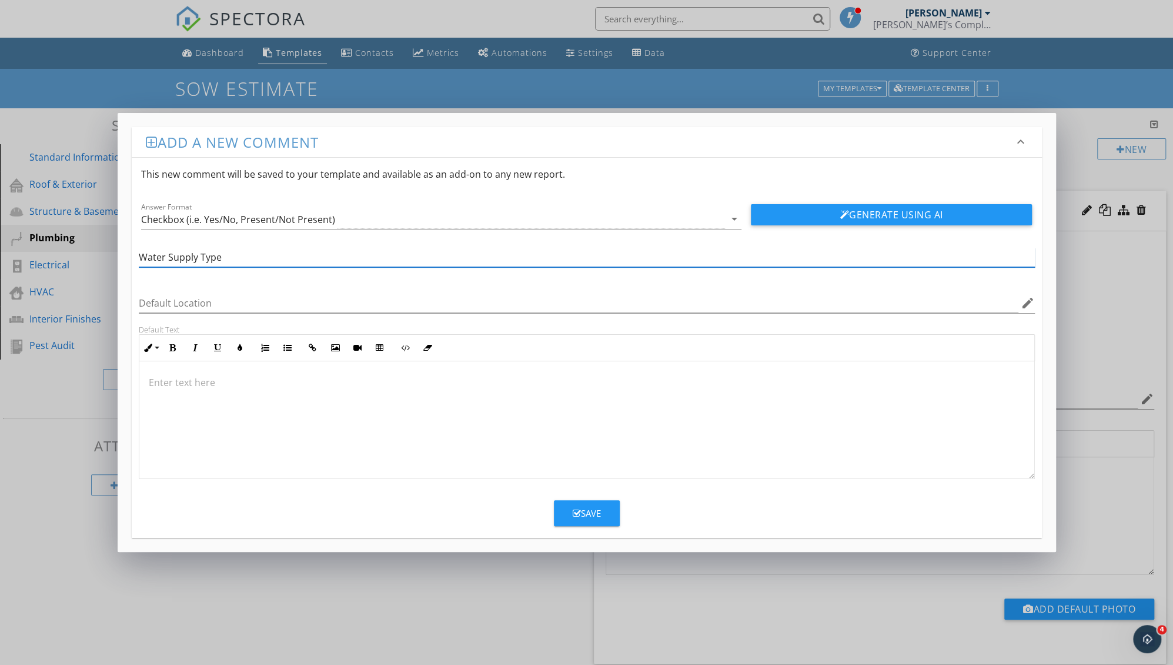
type input "Water Supply Type"
click at [295, 411] on div at bounding box center [586, 420] width 895 height 118
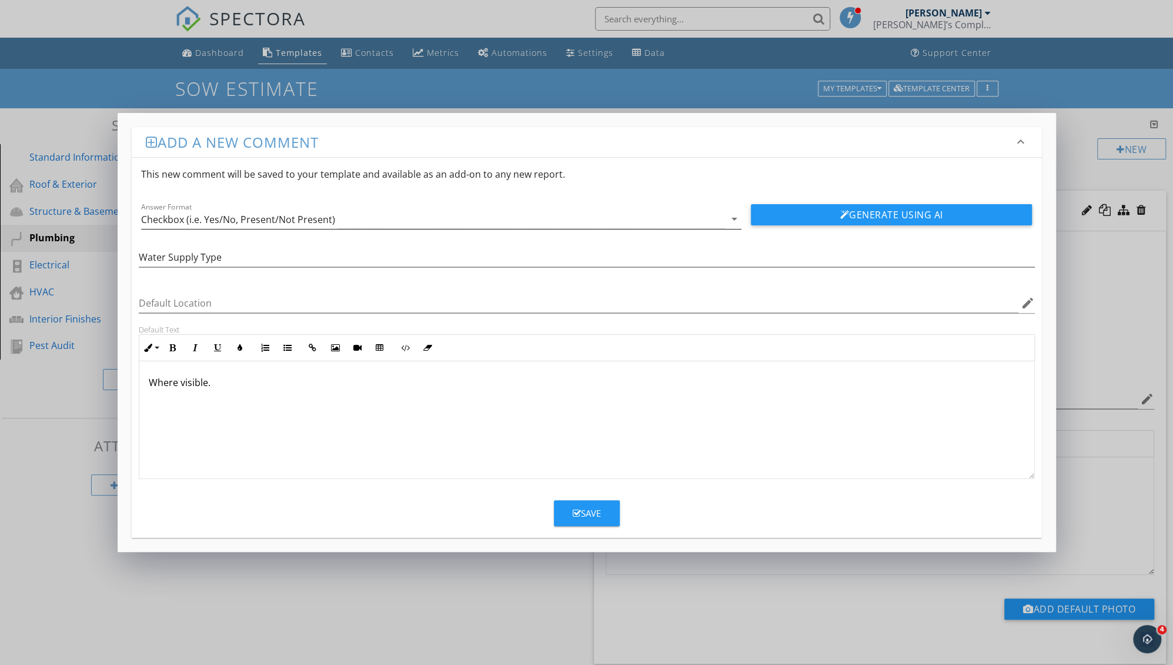
click at [261, 215] on div "Checkbox (i.e. Yes/No, Present/Not Present)" at bounding box center [238, 219] width 194 height 11
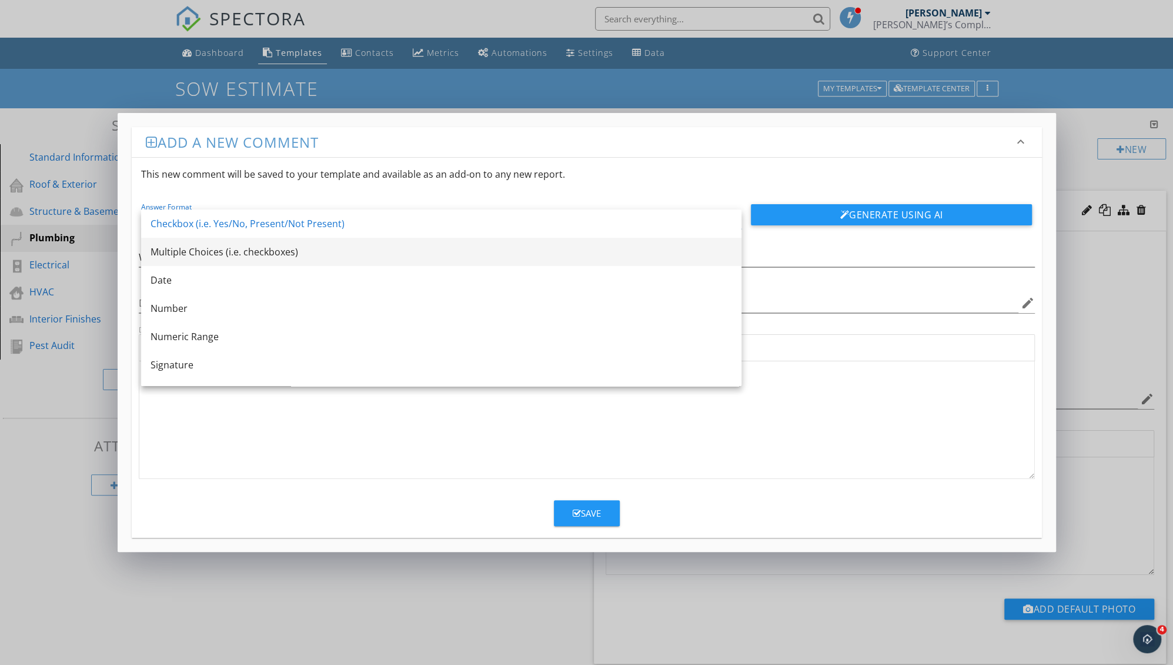
click at [195, 252] on div "Multiple Choices (i.e. checkboxes)" at bounding box center [442, 252] width 582 height 14
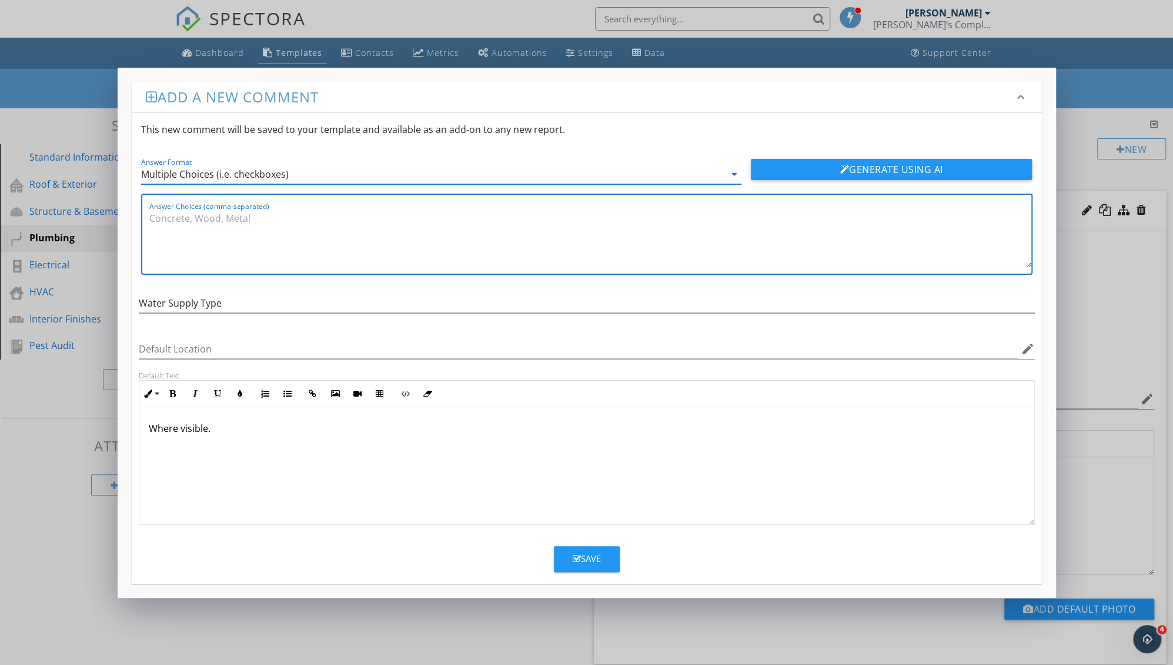
click at [195, 252] on textarea "Answer Choices (comma-separated)" at bounding box center [590, 238] width 882 height 59
type textarea "Copper, Galvanized, Lead"
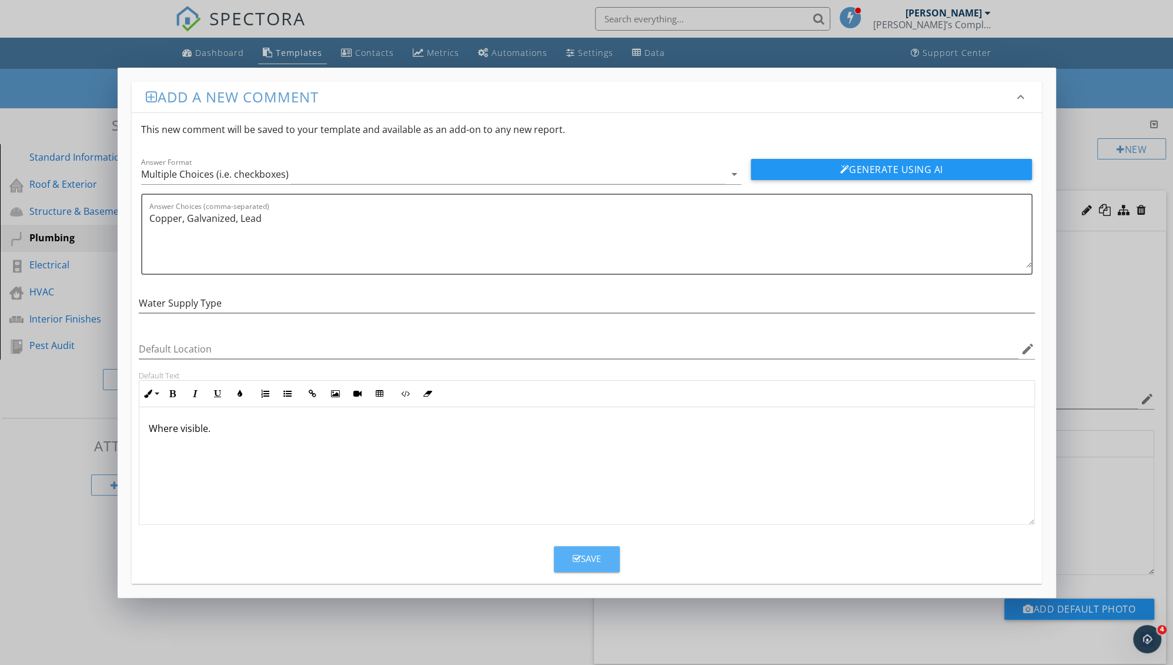
click at [588, 558] on div "Save" at bounding box center [587, 559] width 28 height 14
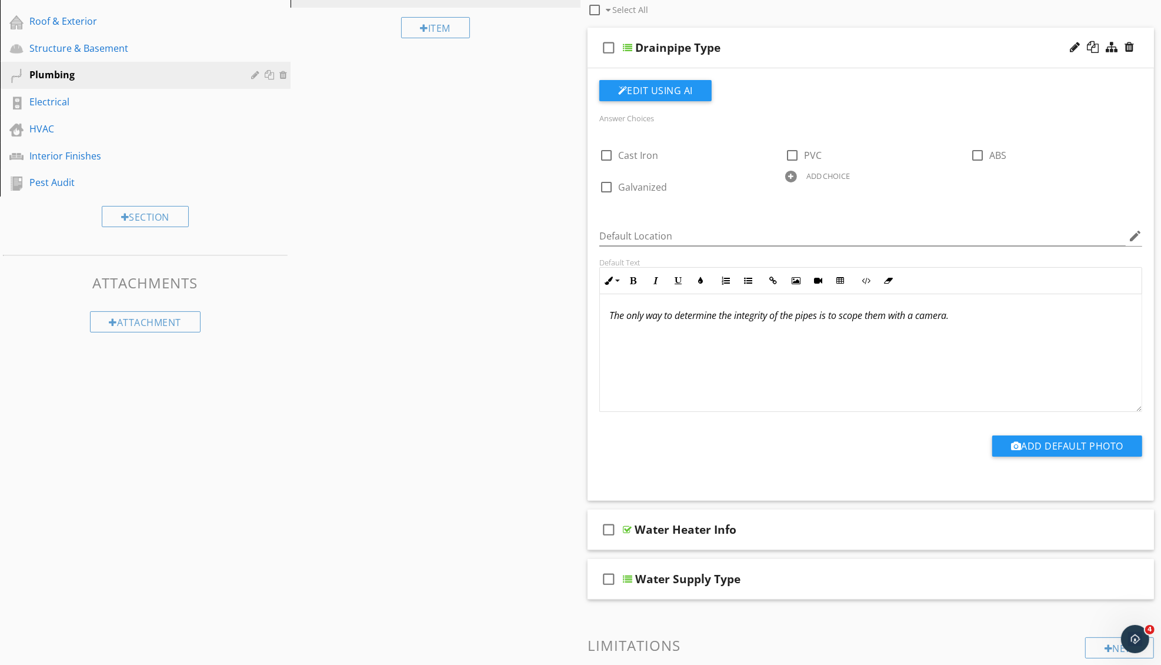
scroll to position [279, 0]
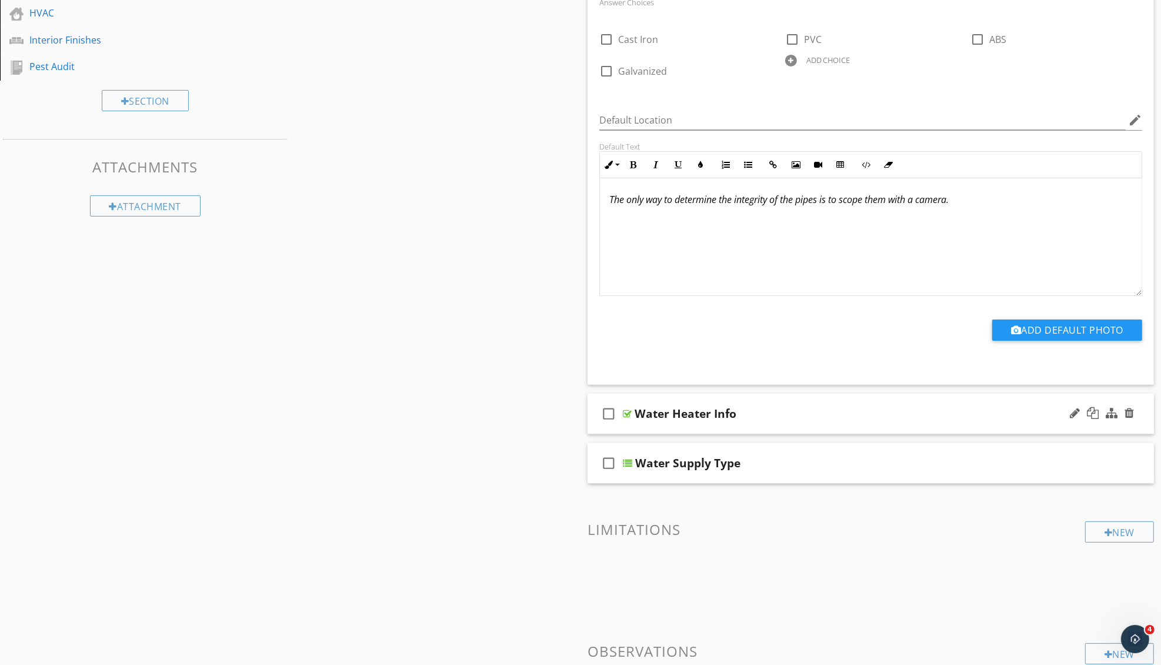
click at [1068, 421] on div at bounding box center [1102, 413] width 69 height 28
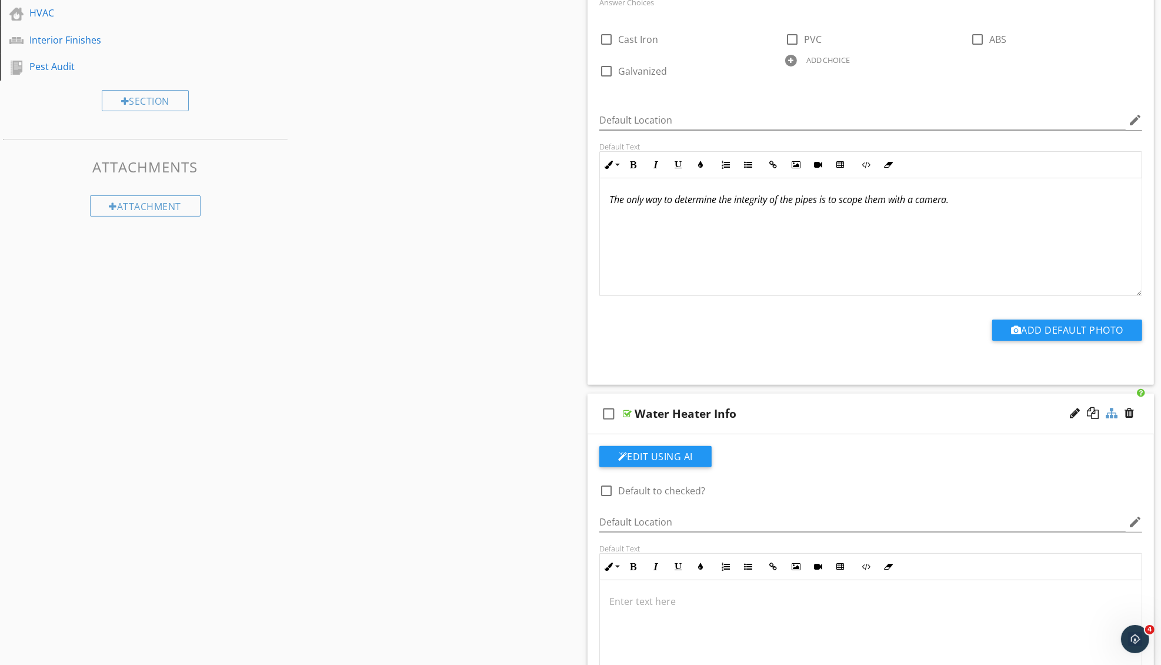
click at [1106, 409] on div at bounding box center [1112, 413] width 12 height 12
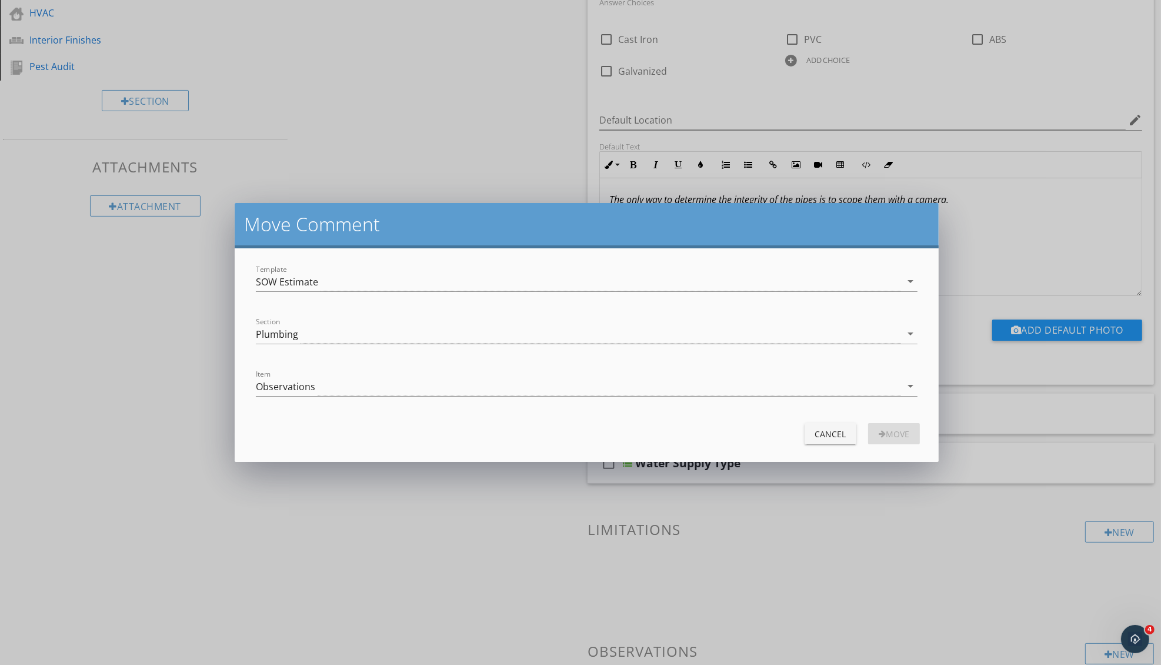
click at [377, 561] on div "Move Comment Template SOW Estimate arrow_drop_down Section Plumbing arrow_drop_…" at bounding box center [580, 332] width 1161 height 665
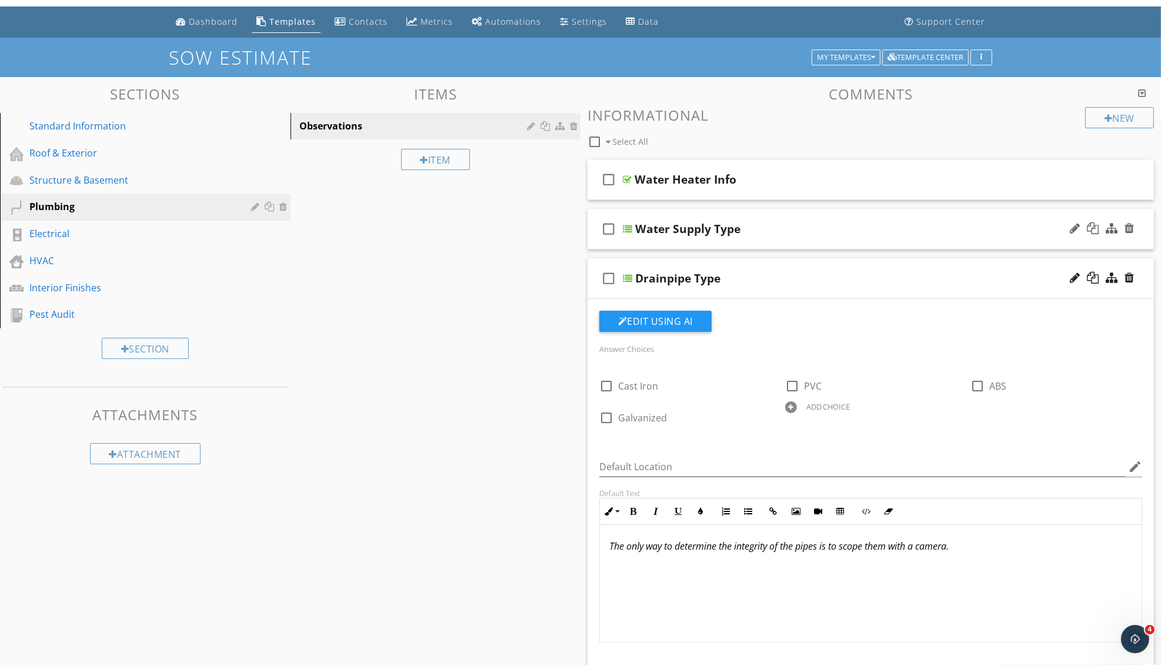
scroll to position [14, 0]
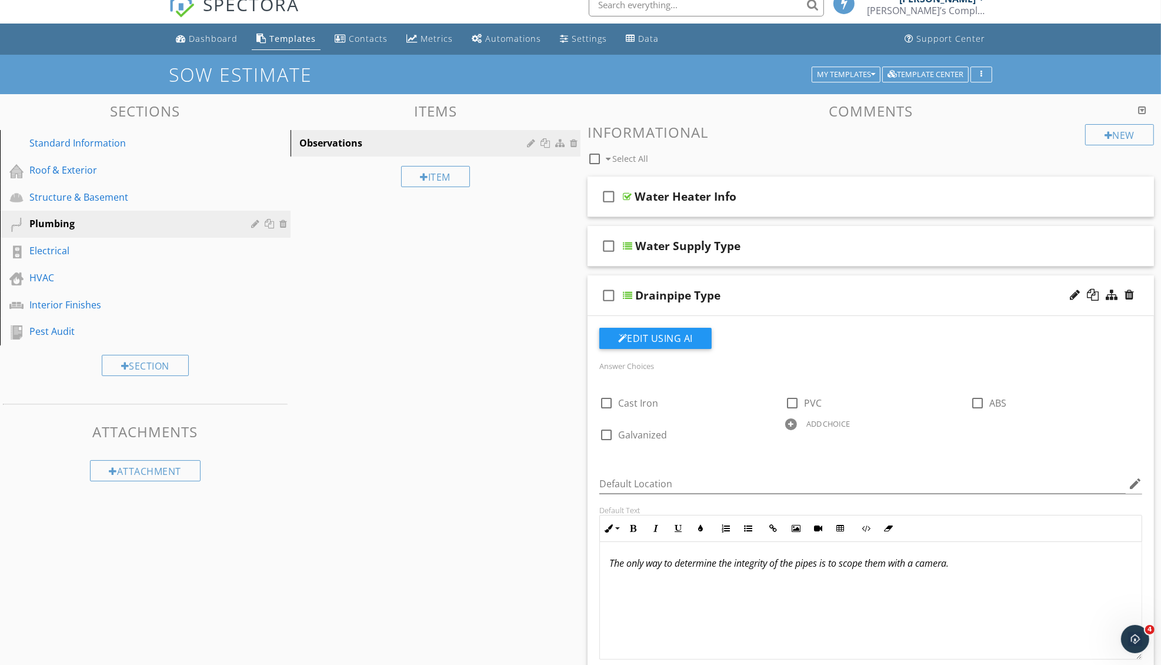
click at [420, 332] on div "Sections Standard Information Roof & Exterior Structure & Basement Plumbing Ele…" at bounding box center [580, 575] width 1161 height 963
click at [1075, 194] on div at bounding box center [1075, 196] width 10 height 12
type input "Water Heater Information"
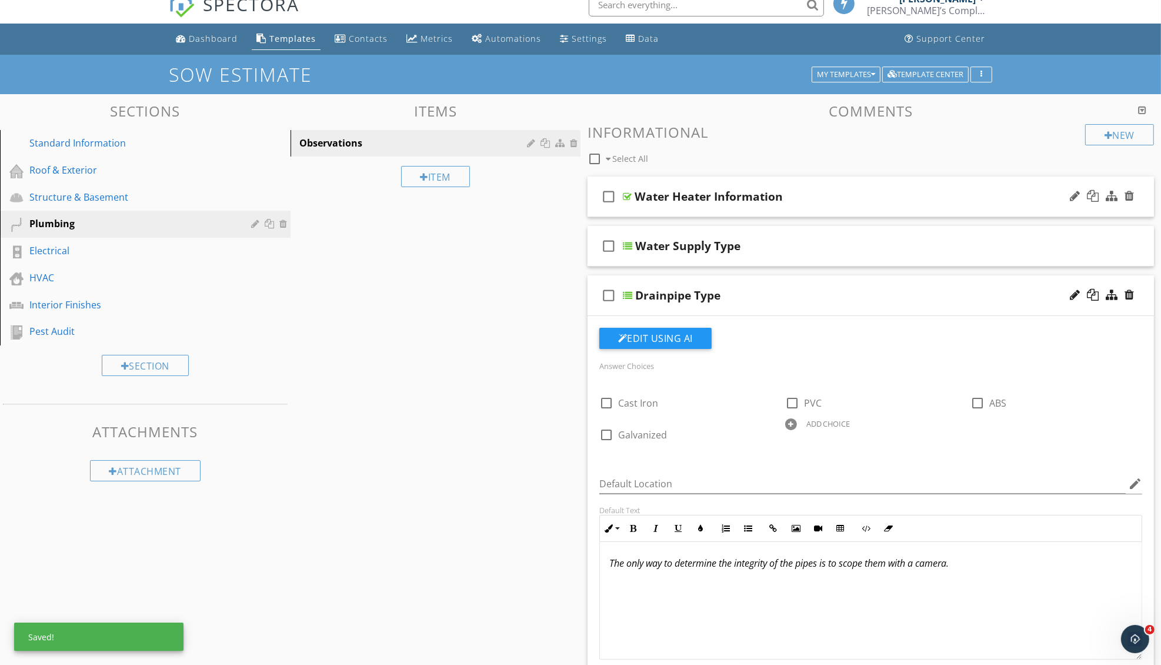
click at [487, 343] on div "Sections Standard Information Roof & Exterior Structure & Basement Plumbing Ele…" at bounding box center [580, 575] width 1161 height 963
click at [956, 202] on div "Water Heater Information" at bounding box center [838, 196] width 407 height 14
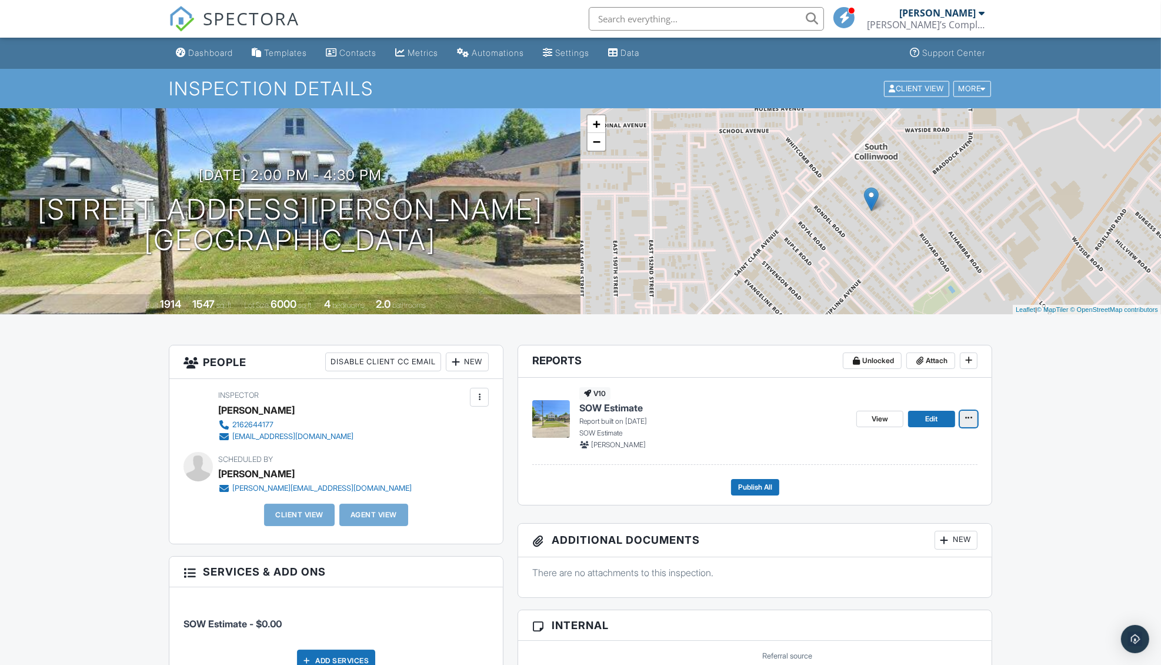
click at [970, 416] on icon at bounding box center [968, 417] width 7 height 8
click at [924, 498] on input "Delete Report" at bounding box center [910, 505] width 120 height 26
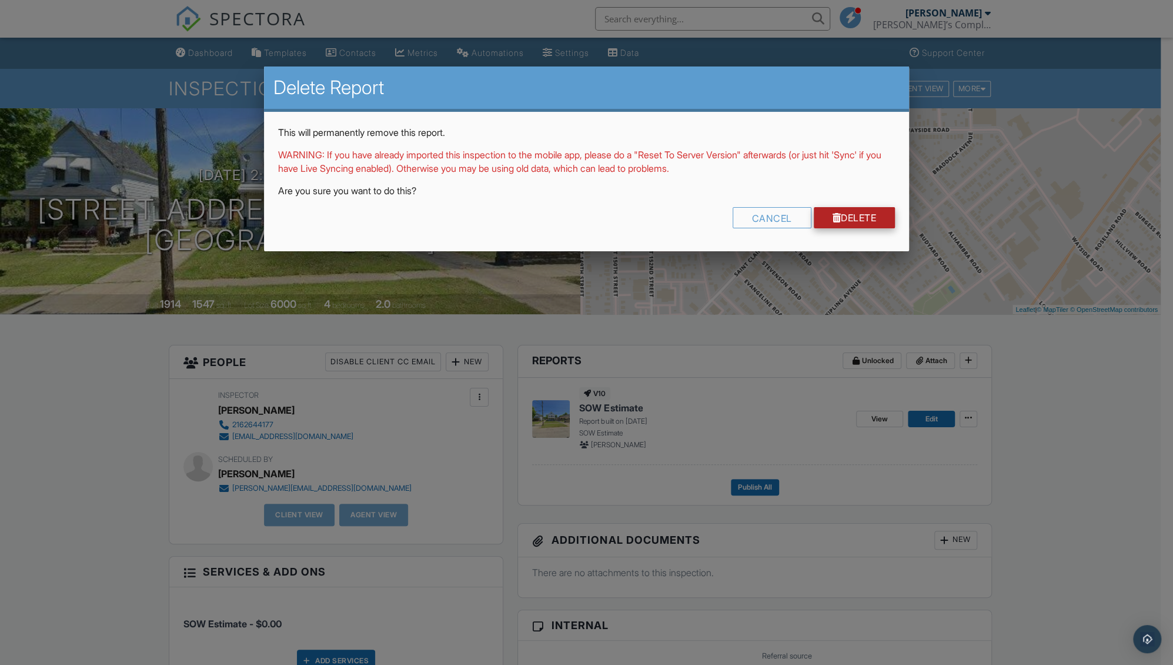
click at [854, 216] on link "Delete" at bounding box center [855, 217] width 82 height 21
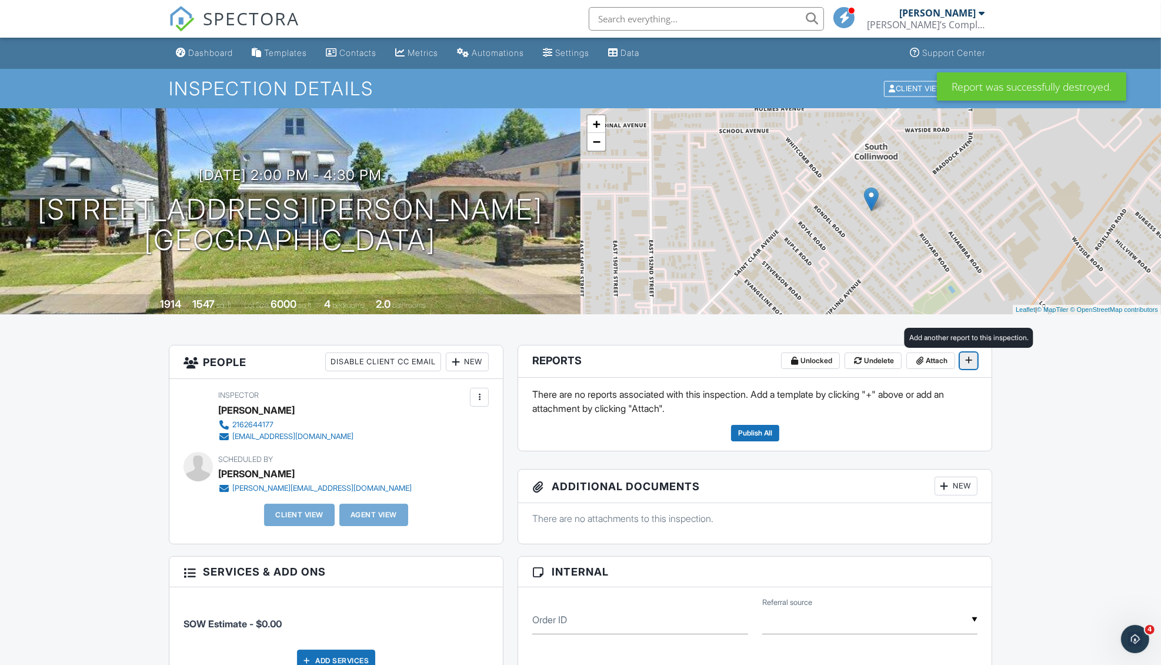
click at [973, 362] on span at bounding box center [969, 360] width 12 height 12
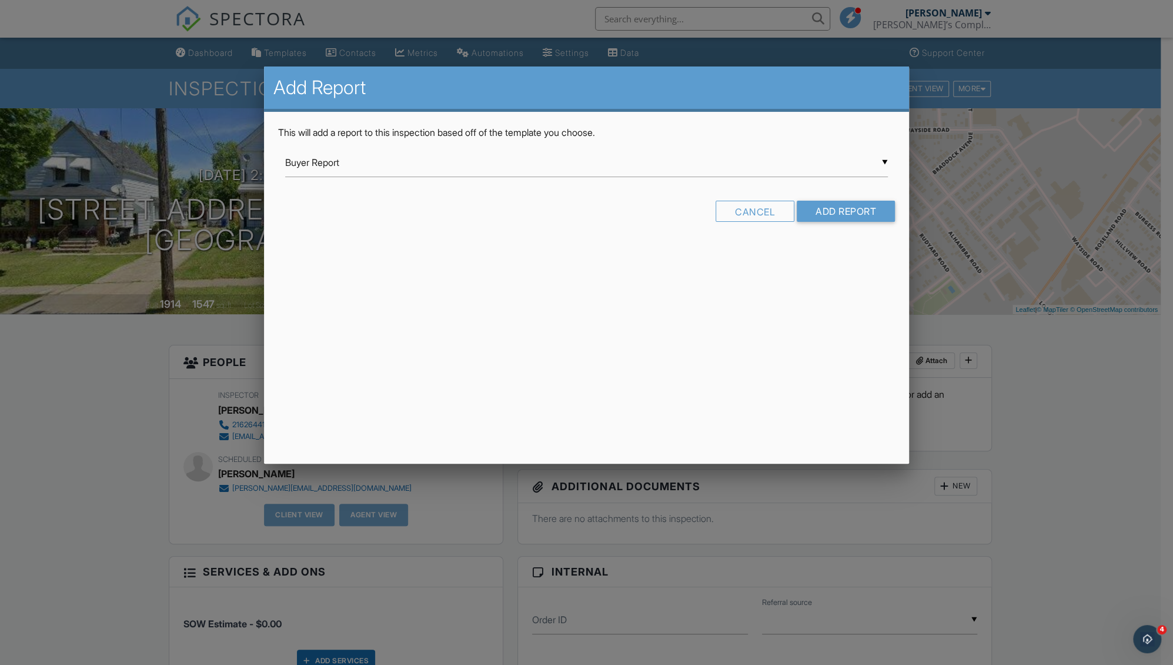
click at [639, 162] on div "▼ Buyer Report Buyer Report Rehab Estimate Individual Unit Turn Estimate Mainte…" at bounding box center [586, 162] width 603 height 29
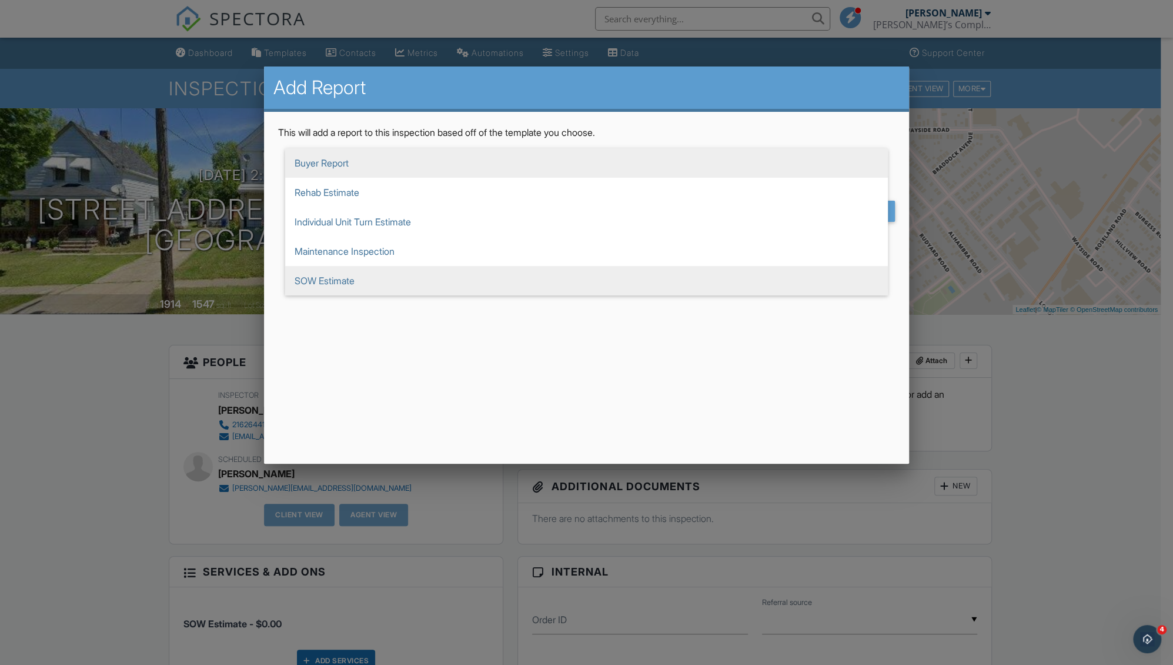
click at [397, 287] on span "SOW Estimate" at bounding box center [586, 280] width 603 height 29
type input "SOW Estimate"
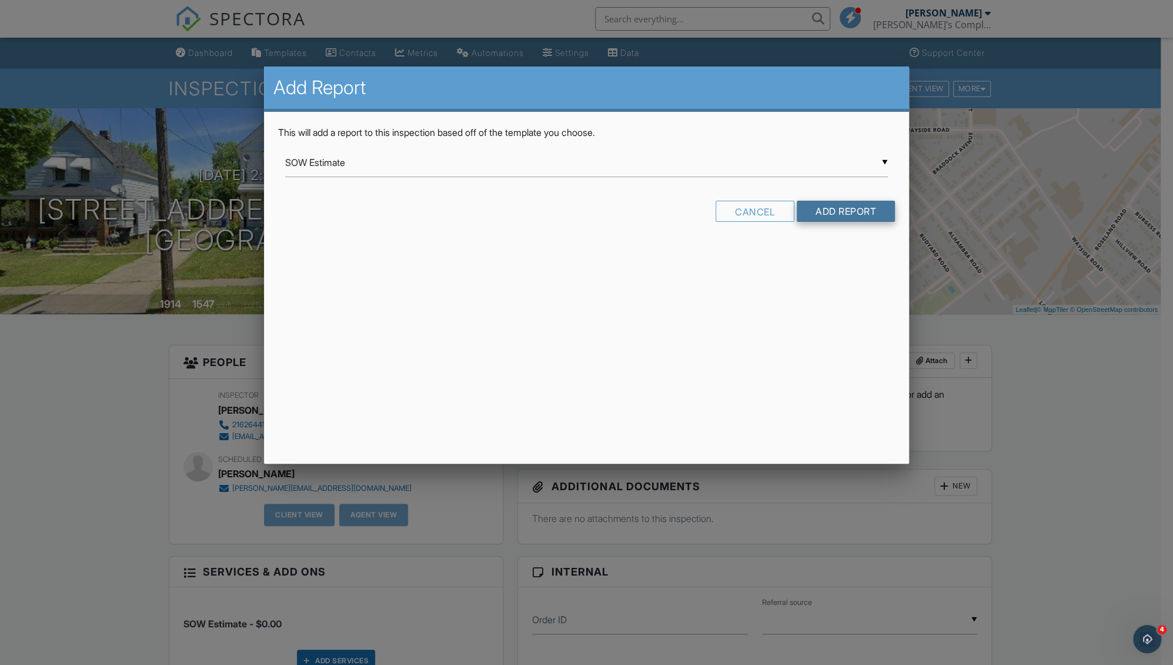
click at [824, 210] on input "Add Report" at bounding box center [846, 211] width 98 height 21
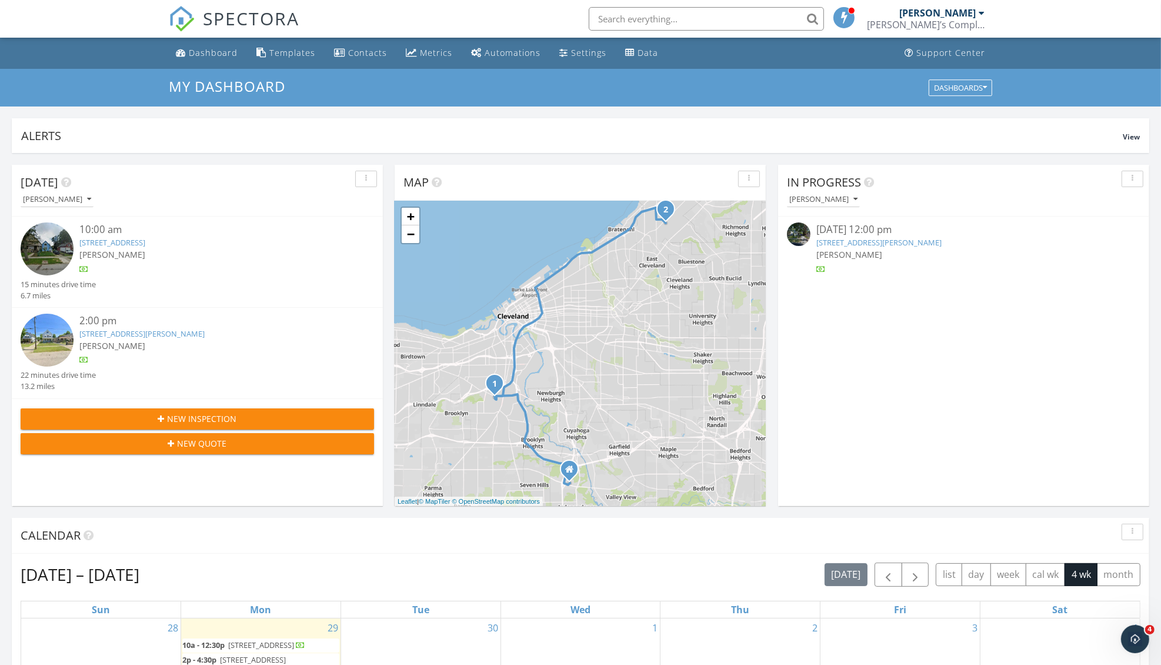
click at [145, 246] on link "[STREET_ADDRESS]" at bounding box center [112, 242] width 66 height 11
